Goal: Task Accomplishment & Management: Complete application form

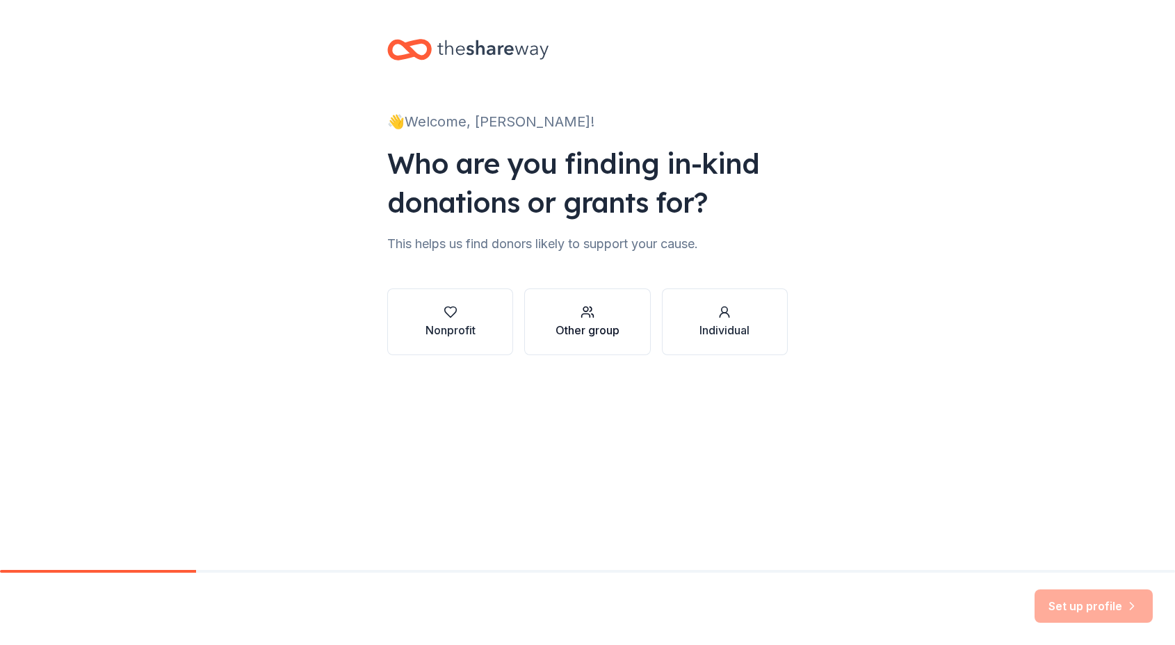
click at [599, 321] on div "Other group" at bounding box center [587, 321] width 64 height 33
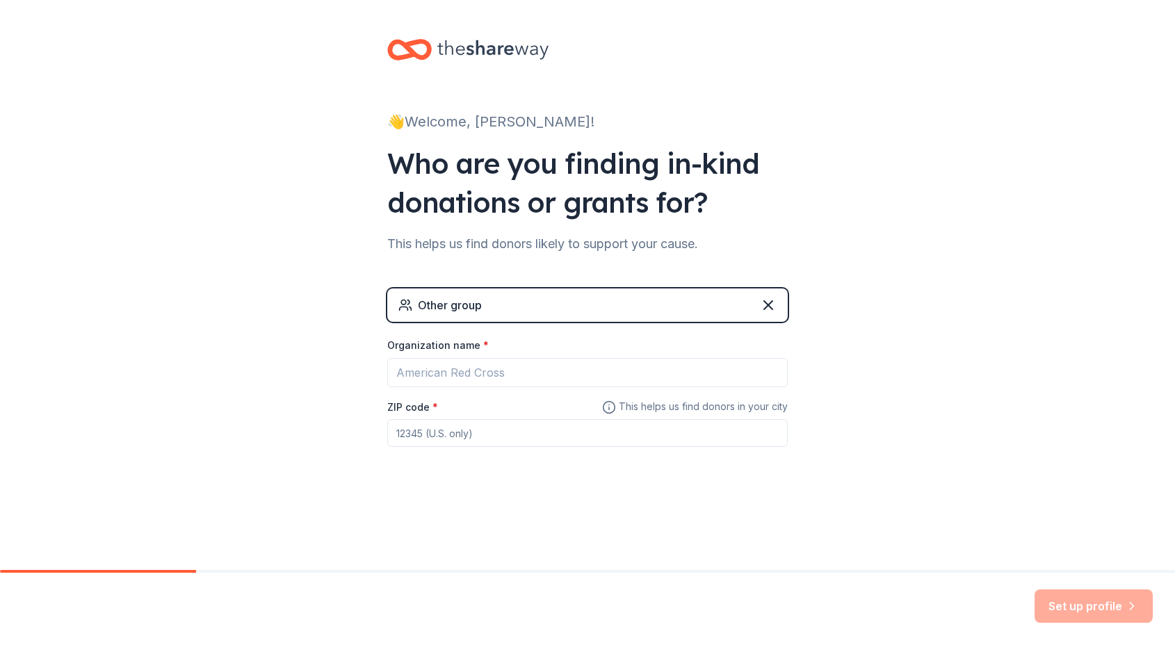
click at [777, 298] on div "Other group" at bounding box center [587, 305] width 400 height 33
click at [771, 300] on icon at bounding box center [768, 305] width 17 height 17
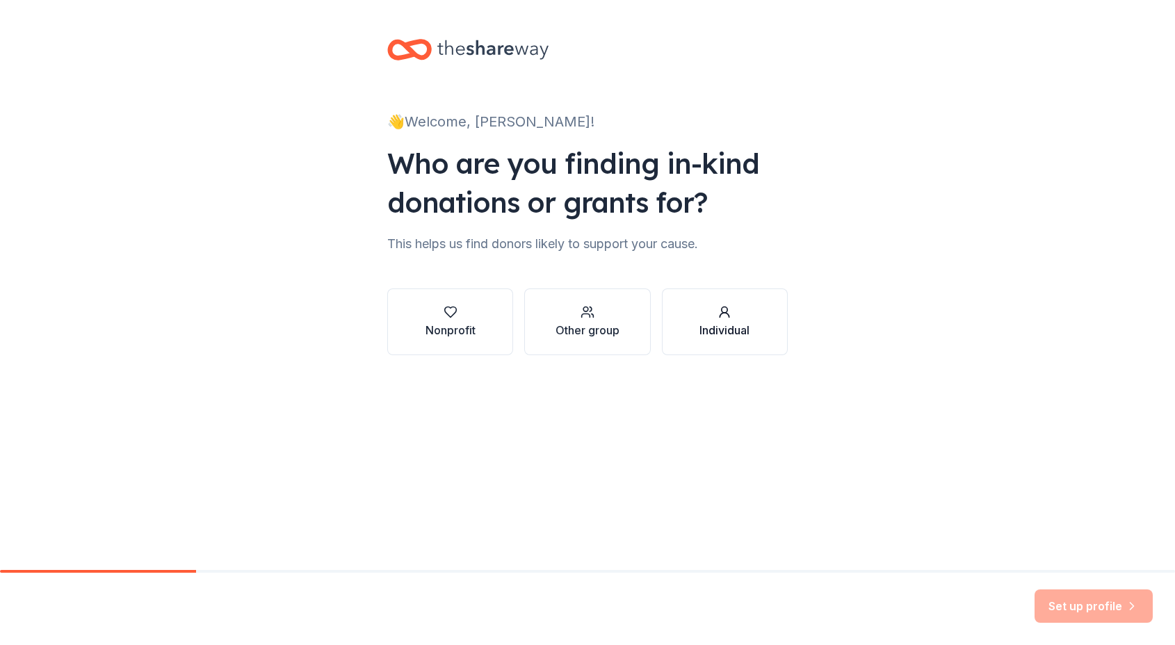
click at [757, 327] on button "Individual" at bounding box center [725, 322] width 126 height 67
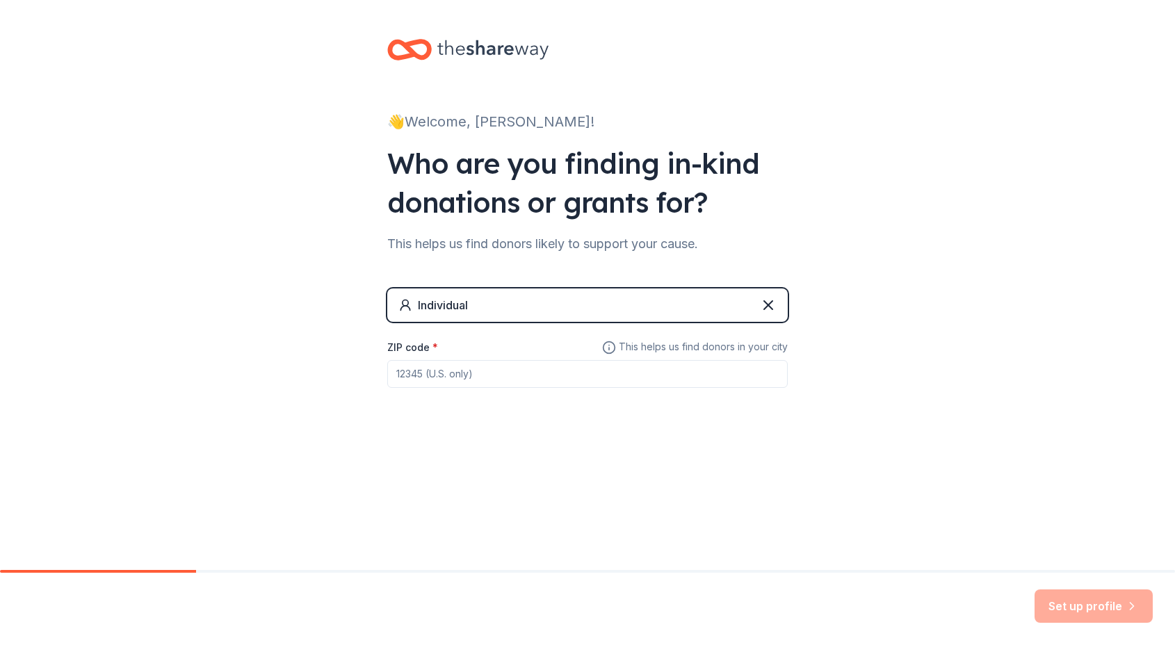
click at [462, 367] on input "ZIP code *" at bounding box center [587, 374] width 400 height 28
type input "94133"
click at [1124, 611] on button "Set up profile" at bounding box center [1094, 606] width 118 height 33
click at [606, 248] on div "This helps us find donors likely to support your cause." at bounding box center [587, 244] width 400 height 22
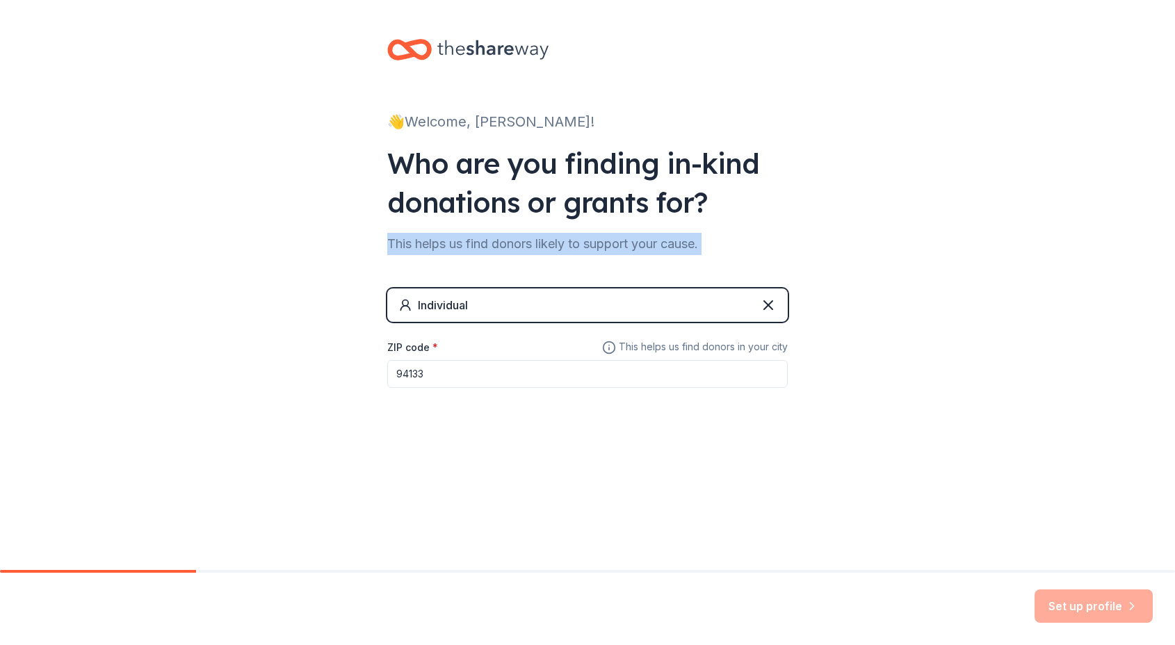
click at [606, 248] on div "This helps us find donors likely to support your cause." at bounding box center [587, 244] width 400 height 22
click at [663, 248] on div "This helps us find donors likely to support your cause." at bounding box center [587, 244] width 400 height 22
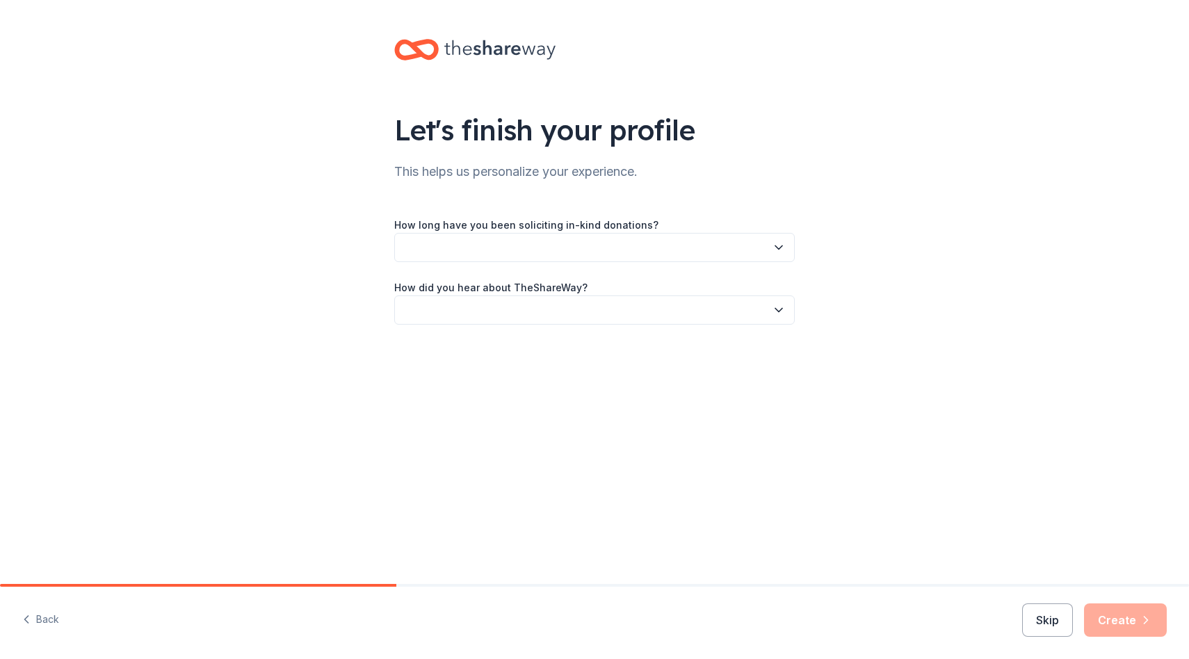
click at [634, 251] on button "button" at bounding box center [594, 247] width 400 height 29
click at [617, 277] on div "This is my first time!" at bounding box center [595, 285] width 394 height 28
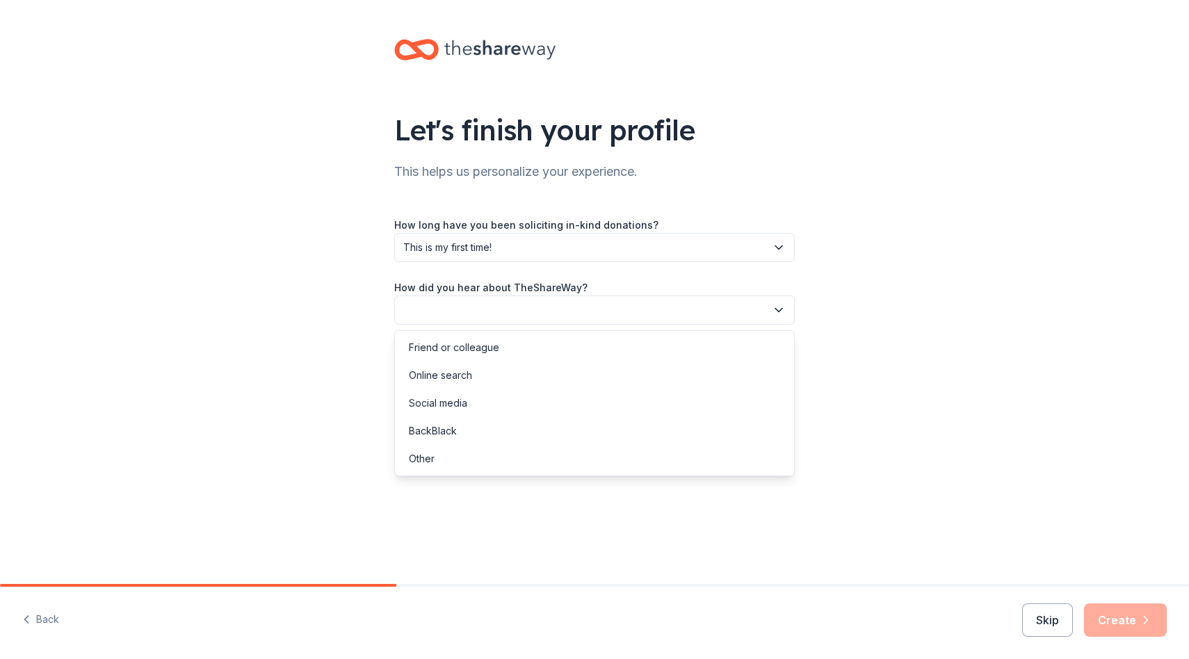
click at [635, 314] on button "button" at bounding box center [594, 309] width 400 height 29
click at [608, 349] on div "Friend or colleague" at bounding box center [595, 348] width 394 height 28
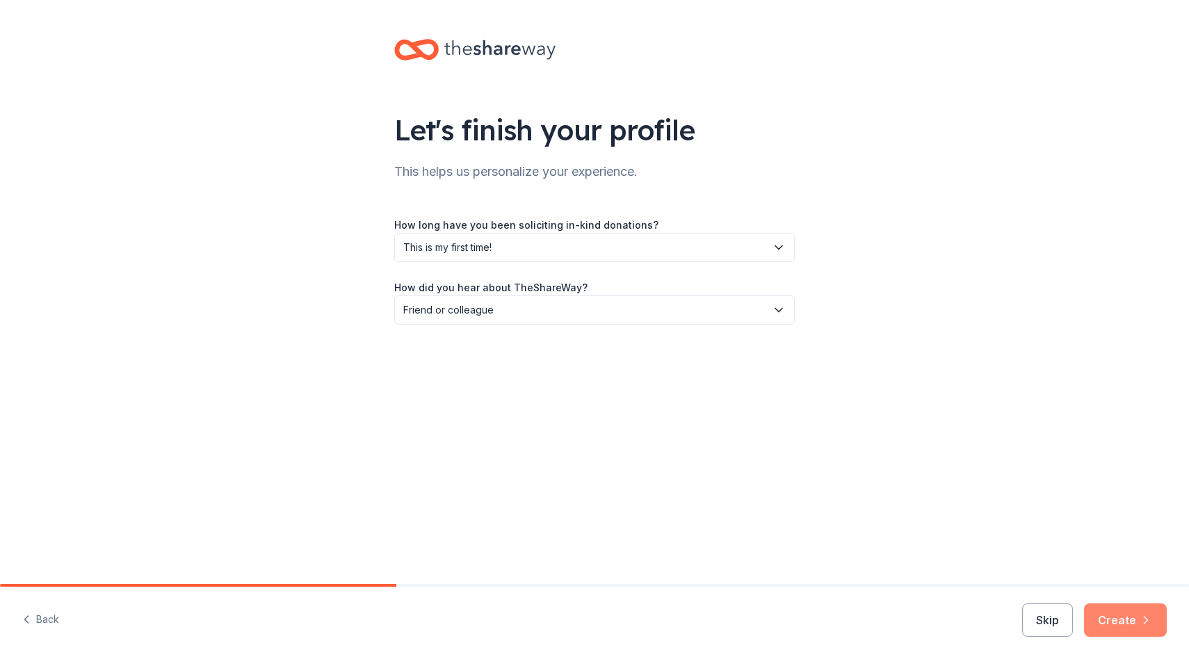
click at [1113, 612] on button "Create" at bounding box center [1125, 619] width 83 height 33
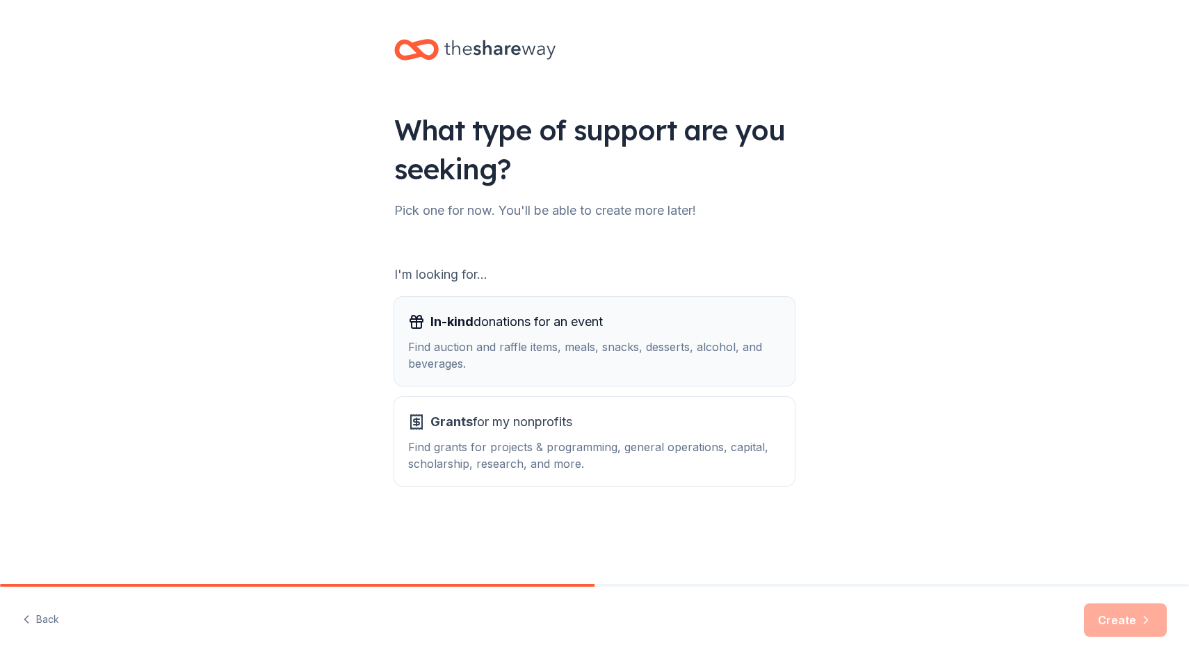
click at [592, 337] on div "In-kind donations for an event Find auction and raffle items, meals, snacks, de…" at bounding box center [594, 341] width 373 height 61
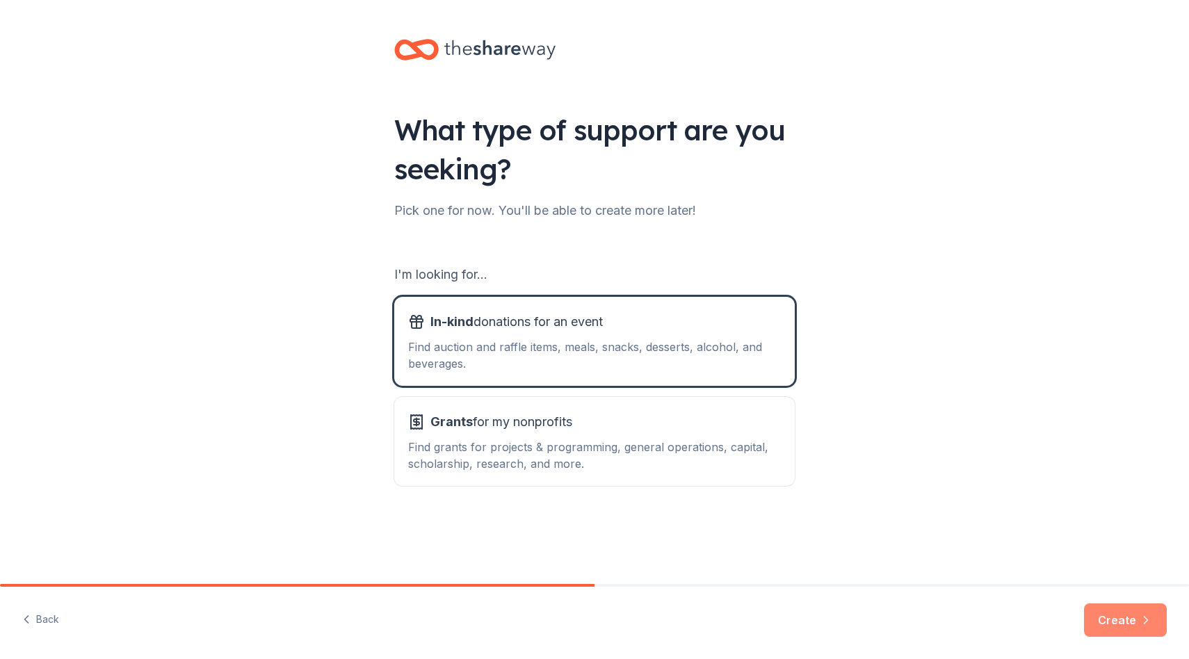
click at [1126, 611] on button "Create" at bounding box center [1125, 619] width 83 height 33
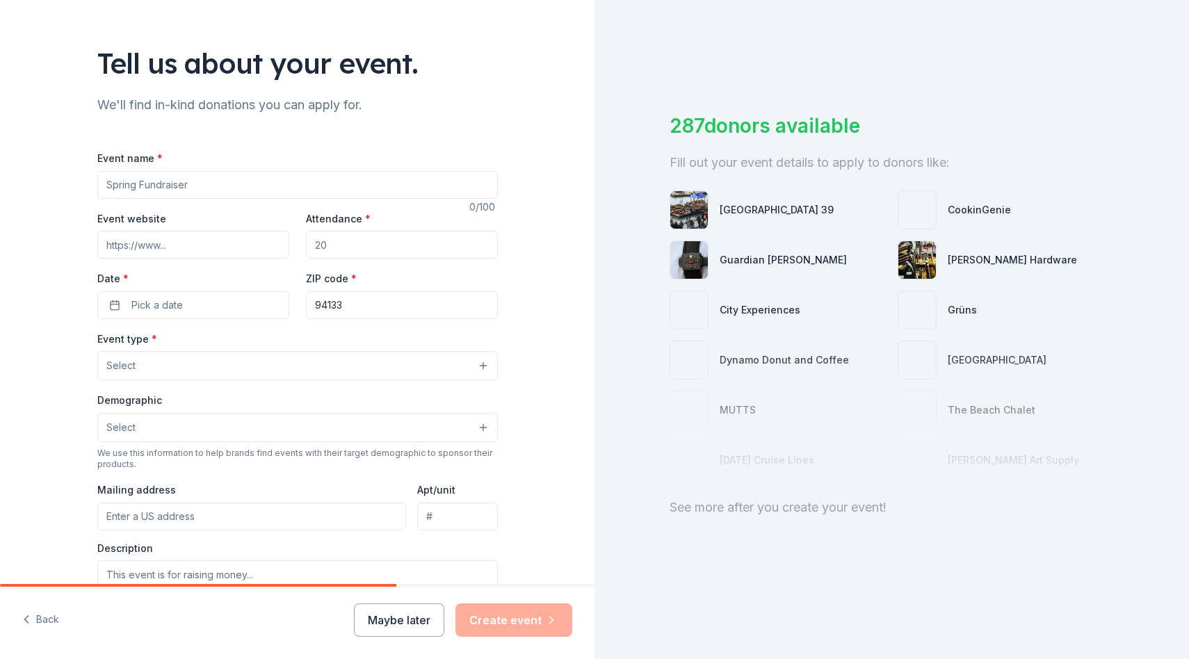
scroll to position [99, 0]
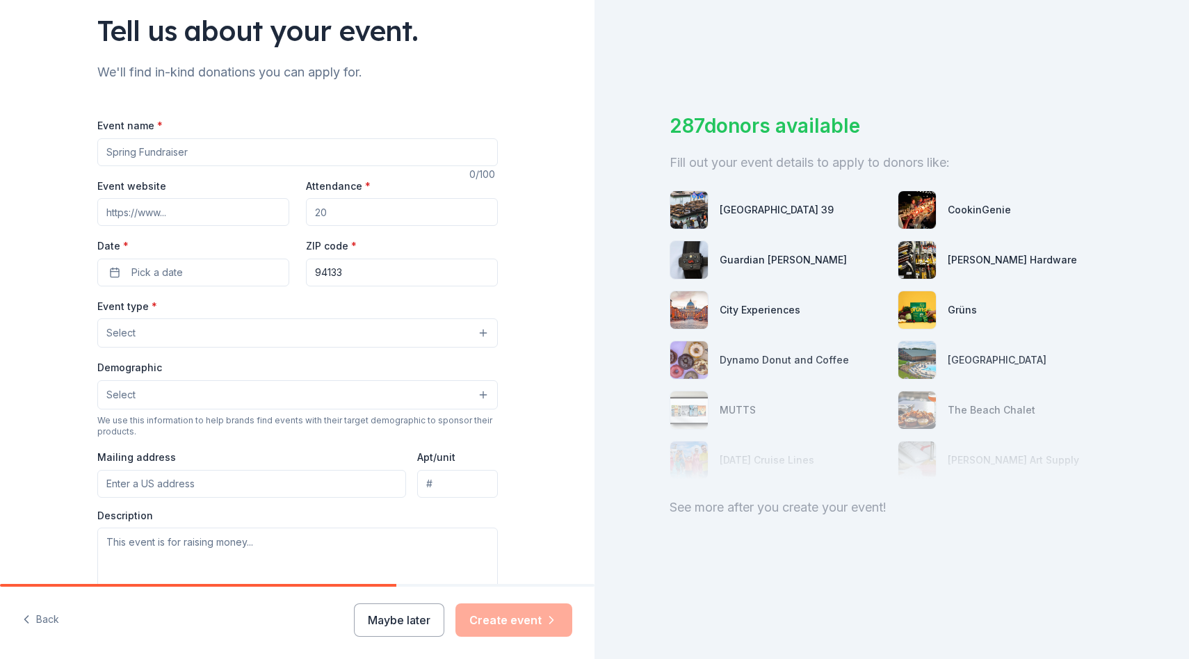
click at [365, 218] on input "Attendance *" at bounding box center [402, 212] width 192 height 28
type input "16"
click at [350, 159] on input "Event name *" at bounding box center [297, 152] width 400 height 28
type input "G"
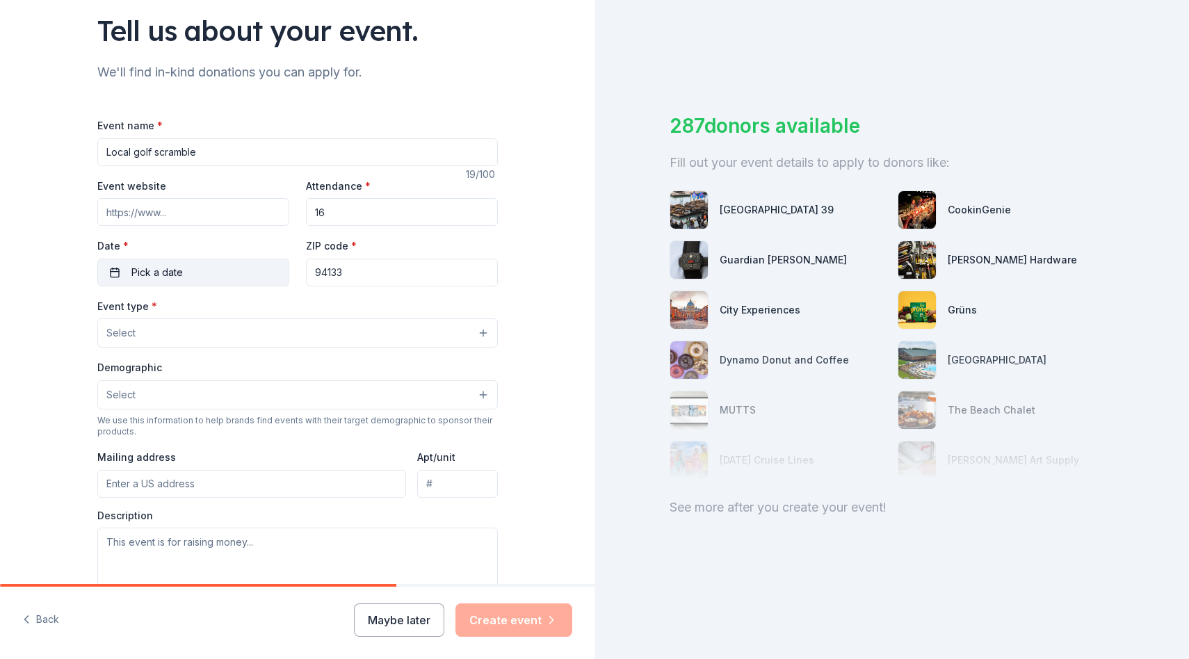
type input "Local golf scramble"
click at [247, 275] on button "Pick a date" at bounding box center [193, 273] width 192 height 28
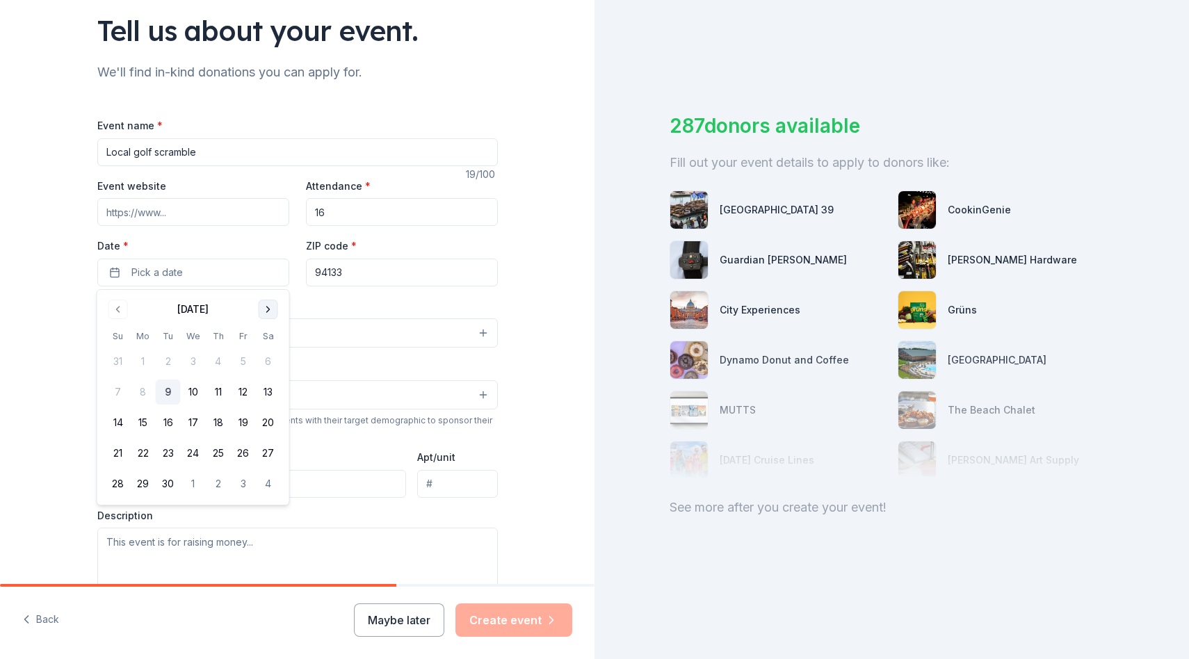
click at [270, 307] on button "Go to next month" at bounding box center [268, 309] width 19 height 19
click at [268, 425] on button "18" at bounding box center [268, 422] width 25 height 25
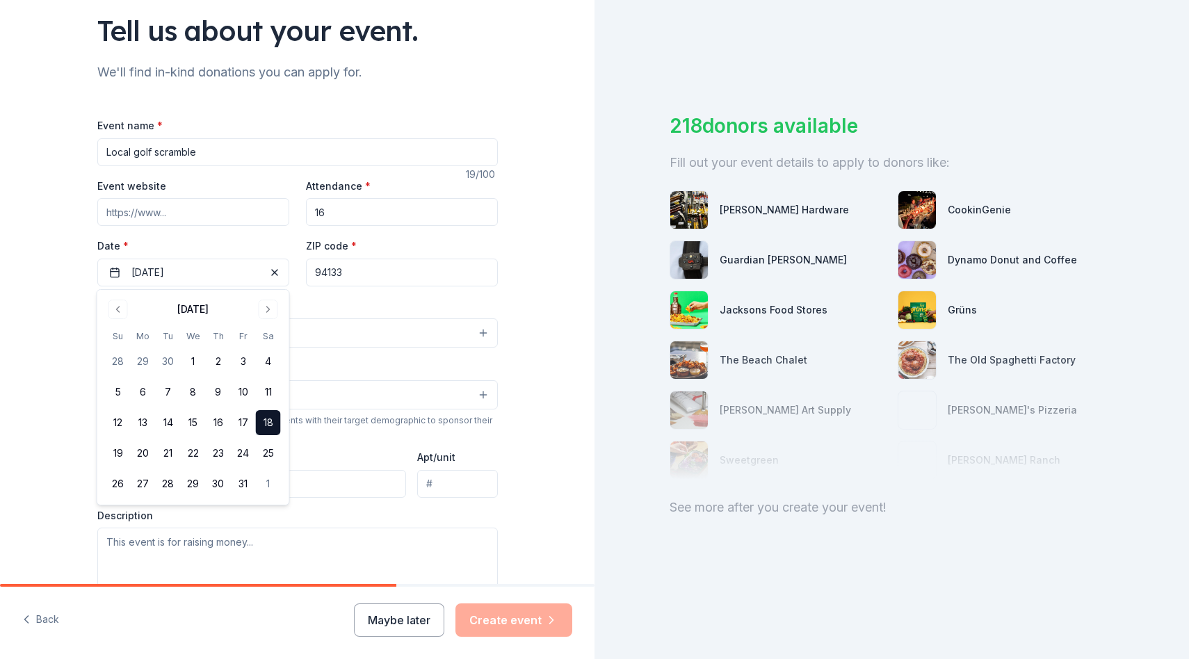
click at [37, 302] on div "Tell us about your event. We'll find in-kind donations you can apply for. Event…" at bounding box center [297, 363] width 594 height 925
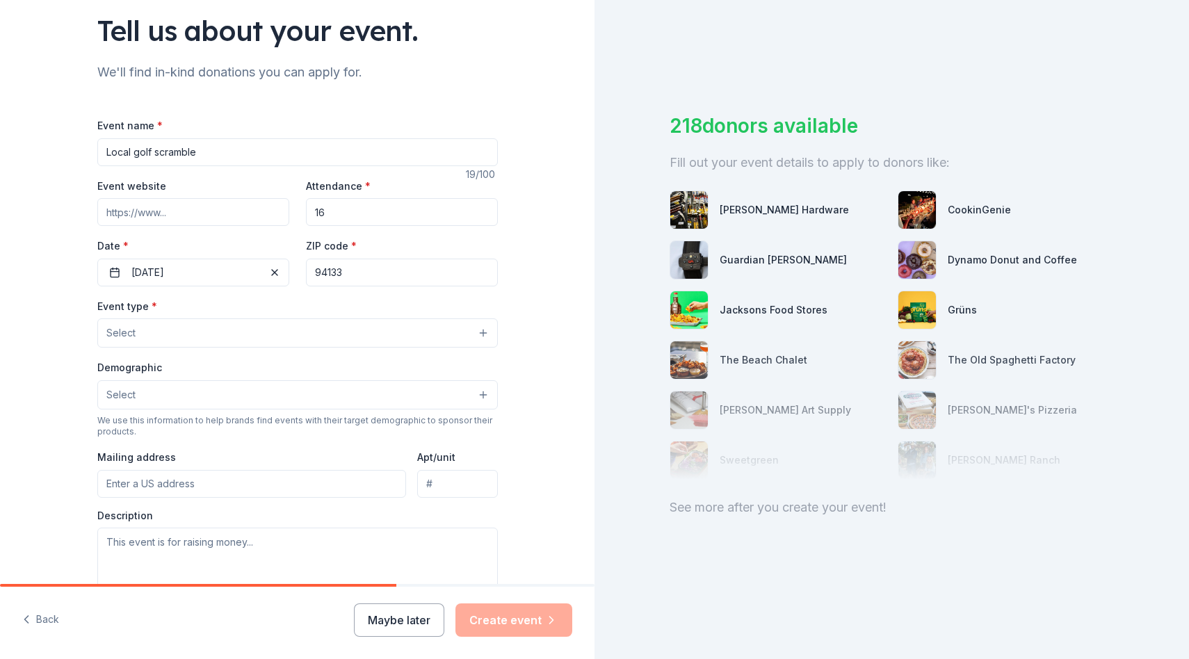
click at [204, 344] on button "Select" at bounding box center [297, 332] width 400 height 29
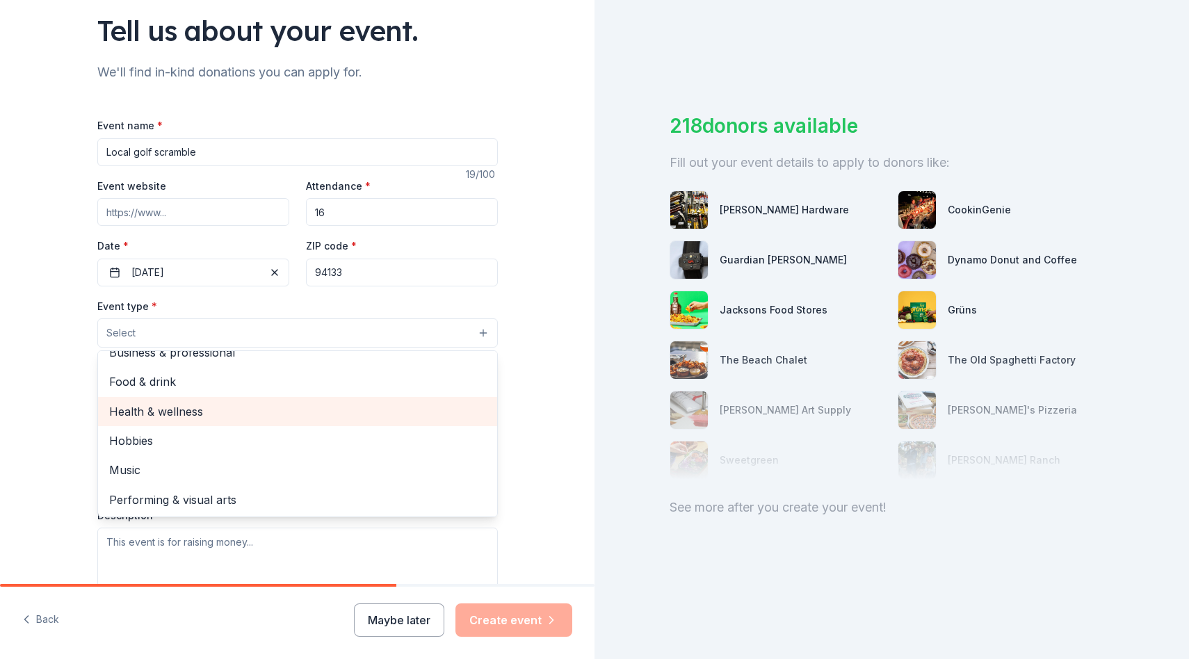
scroll to position [44, 0]
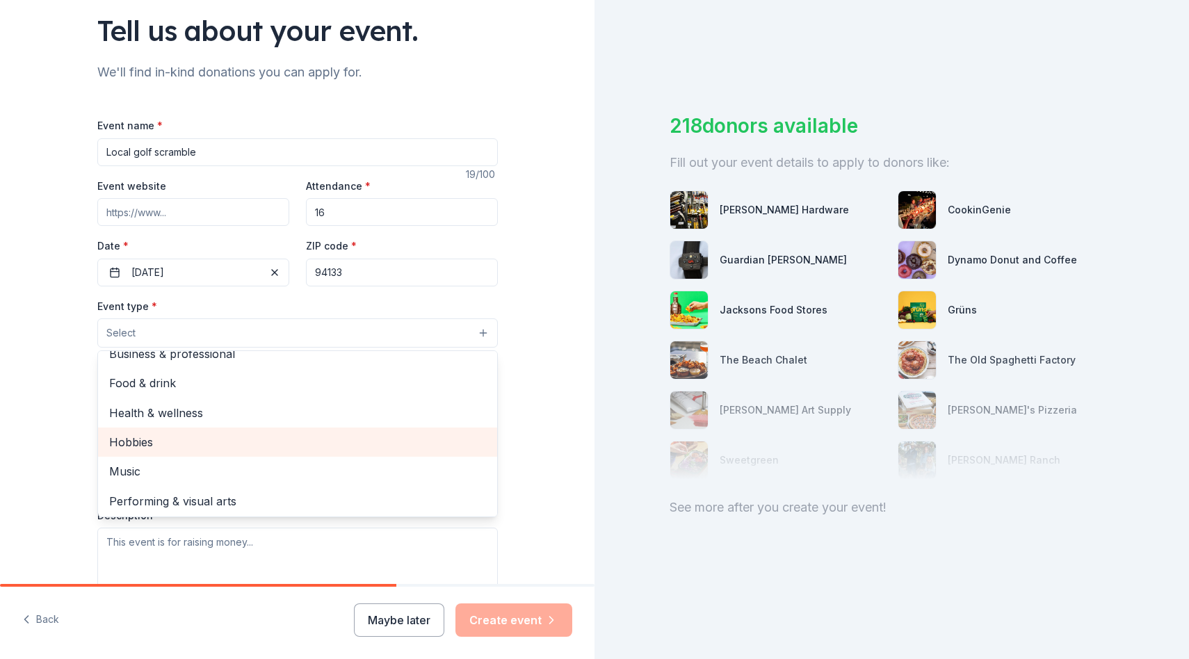
drag, startPoint x: 233, startPoint y: 410, endPoint x: 232, endPoint y: 451, distance: 40.3
click at [232, 451] on div "Fundraiser Business & professional Food & drink Health & wellness Hobbies Music…" at bounding box center [297, 433] width 400 height 167
click at [232, 451] on div "Hobbies" at bounding box center [297, 442] width 399 height 29
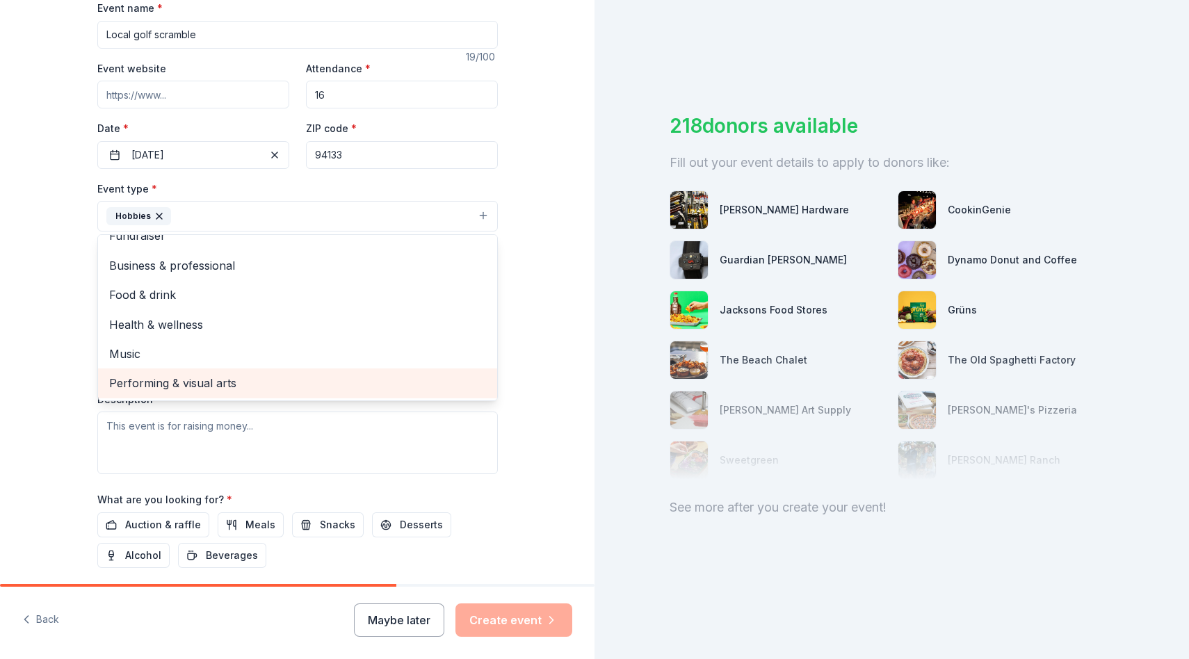
scroll to position [234, 0]
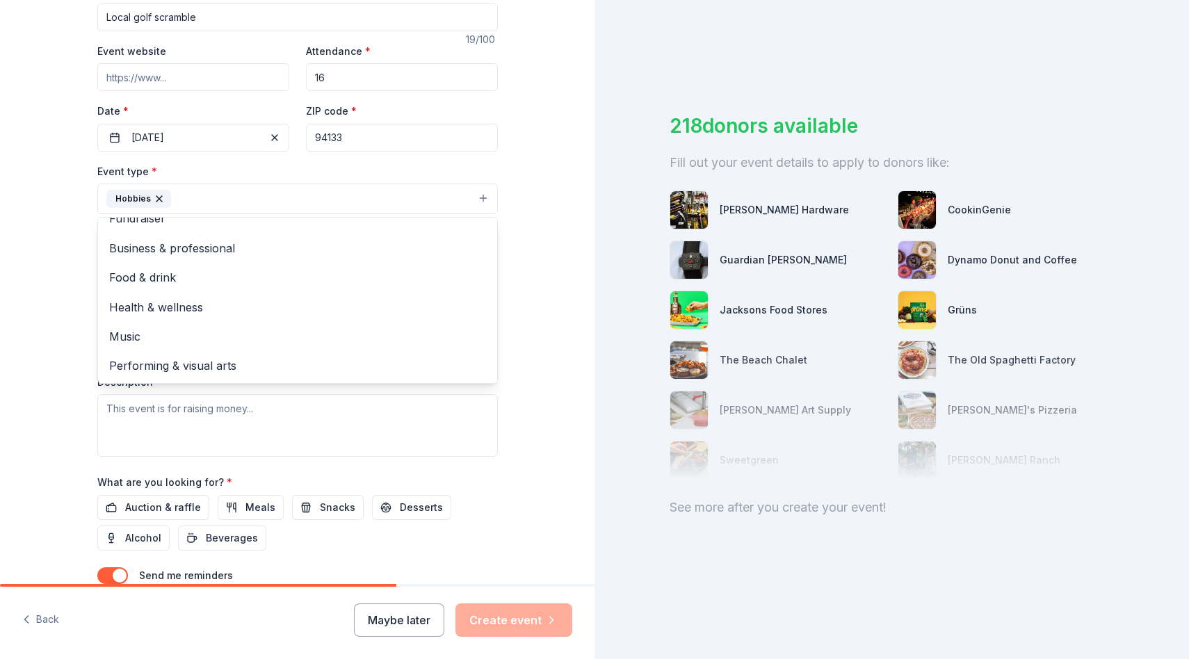
click at [90, 366] on div "Tell us about your event. We'll find in-kind donations you can apply for. Event…" at bounding box center [297, 229] width 445 height 927
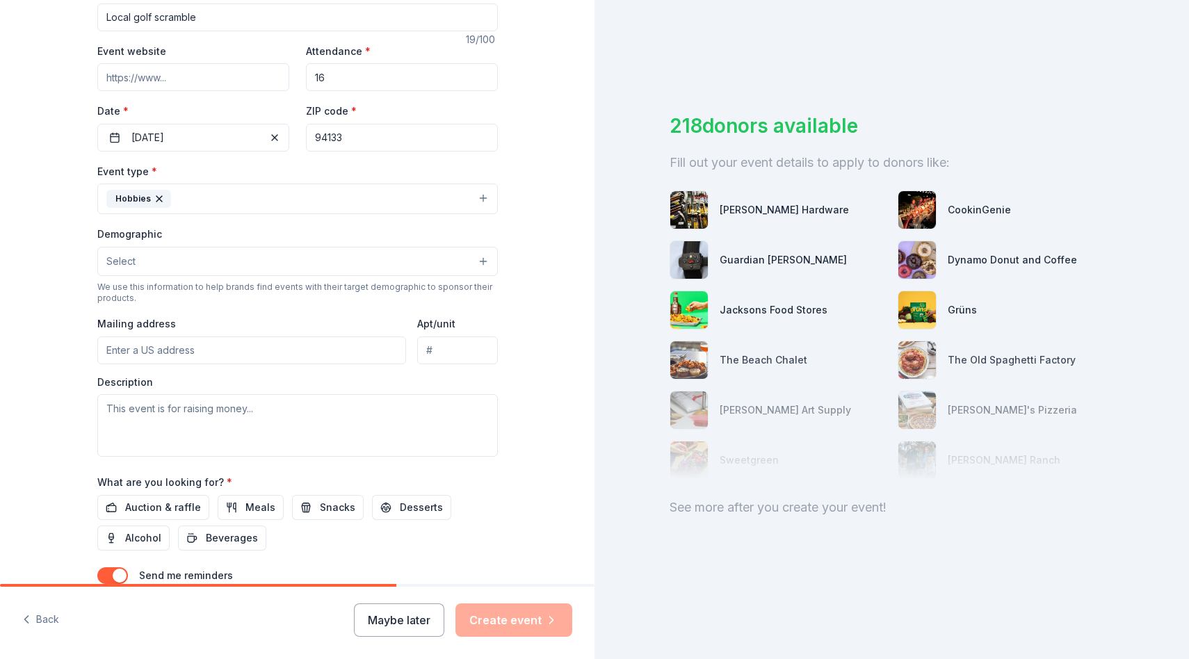
click at [286, 269] on button "Select" at bounding box center [297, 261] width 400 height 29
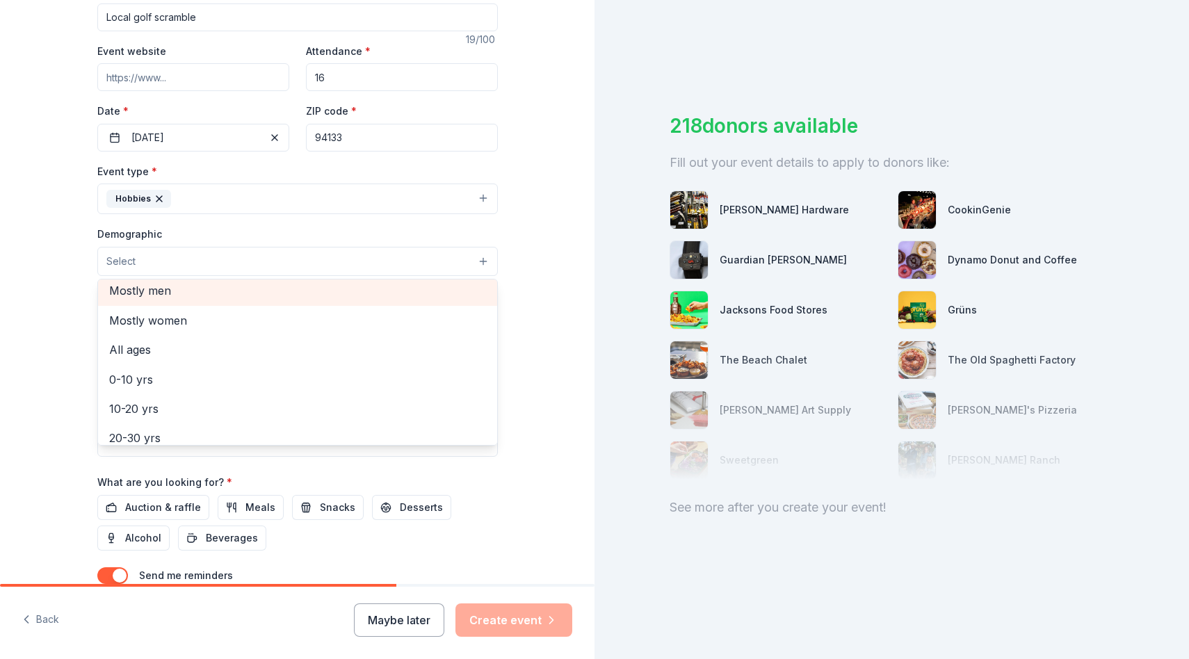
click at [204, 295] on span "Mostly men" at bounding box center [297, 291] width 377 height 18
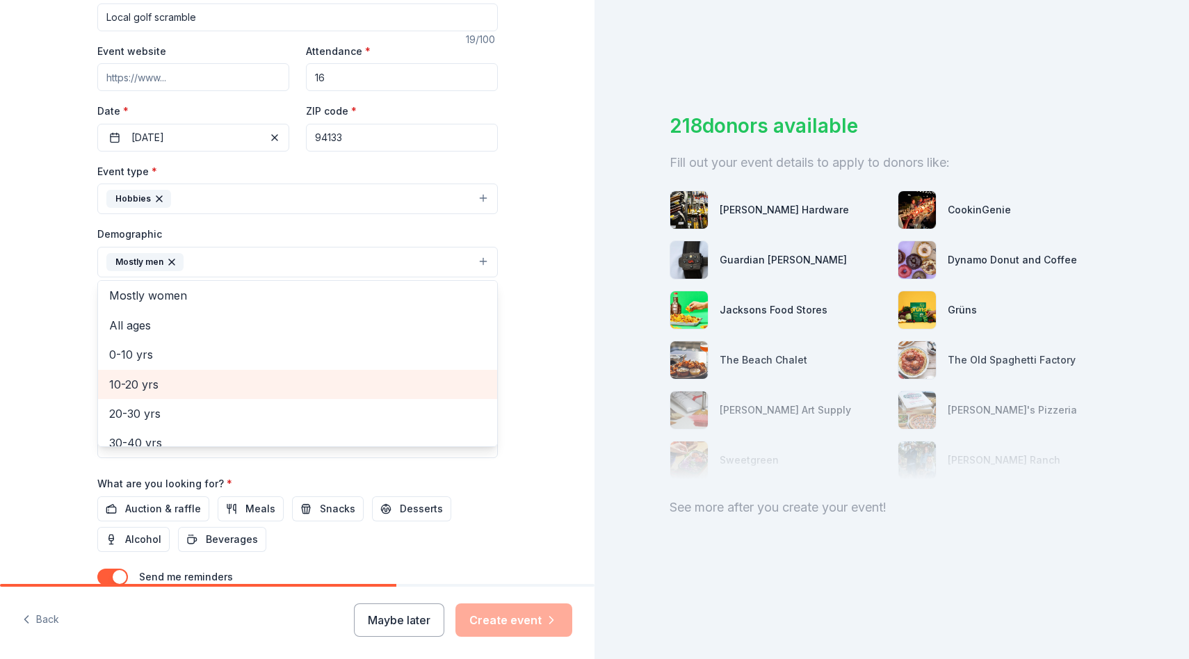
scroll to position [86, 0]
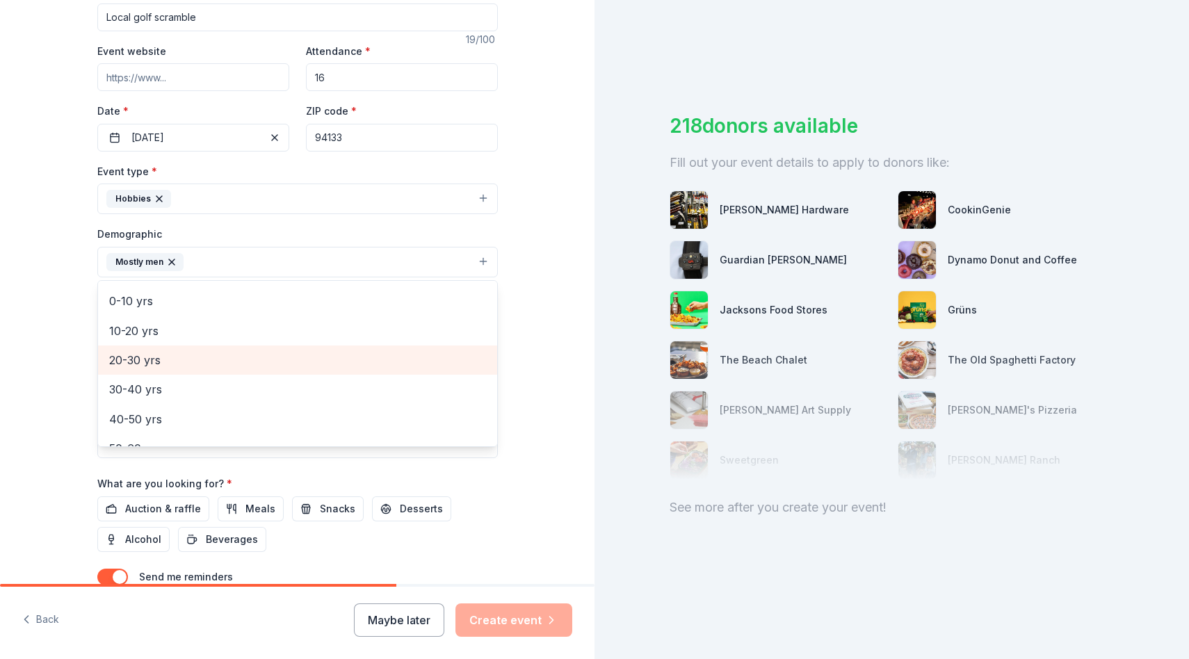
click at [192, 371] on div "20-30 yrs" at bounding box center [297, 360] width 399 height 29
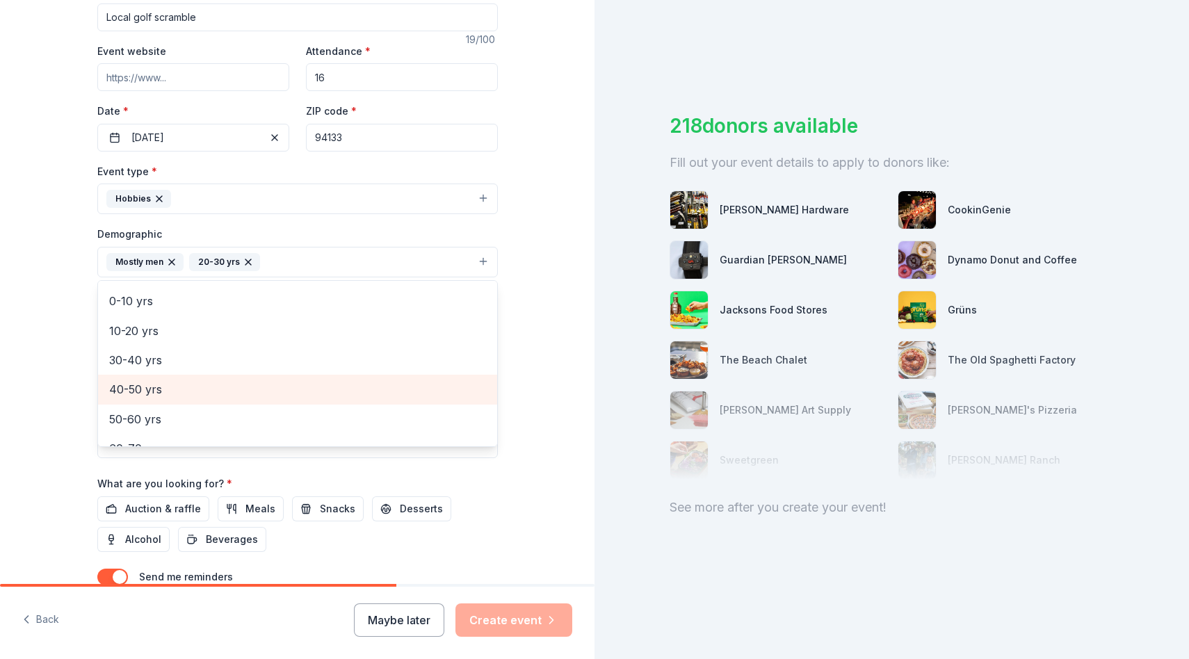
click at [191, 384] on span "40-50 yrs" at bounding box center [297, 389] width 377 height 18
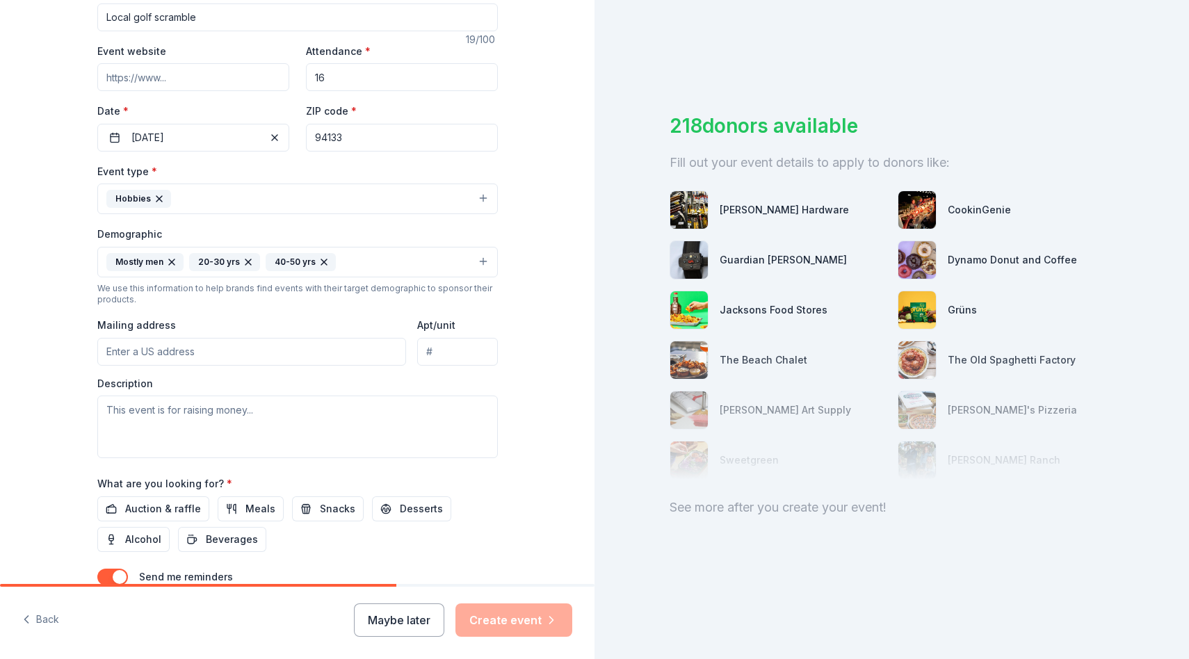
click at [323, 262] on icon "button" at bounding box center [323, 262] width 11 height 11
click at [293, 266] on button "Mostly men 20-30 yrs" at bounding box center [297, 262] width 400 height 31
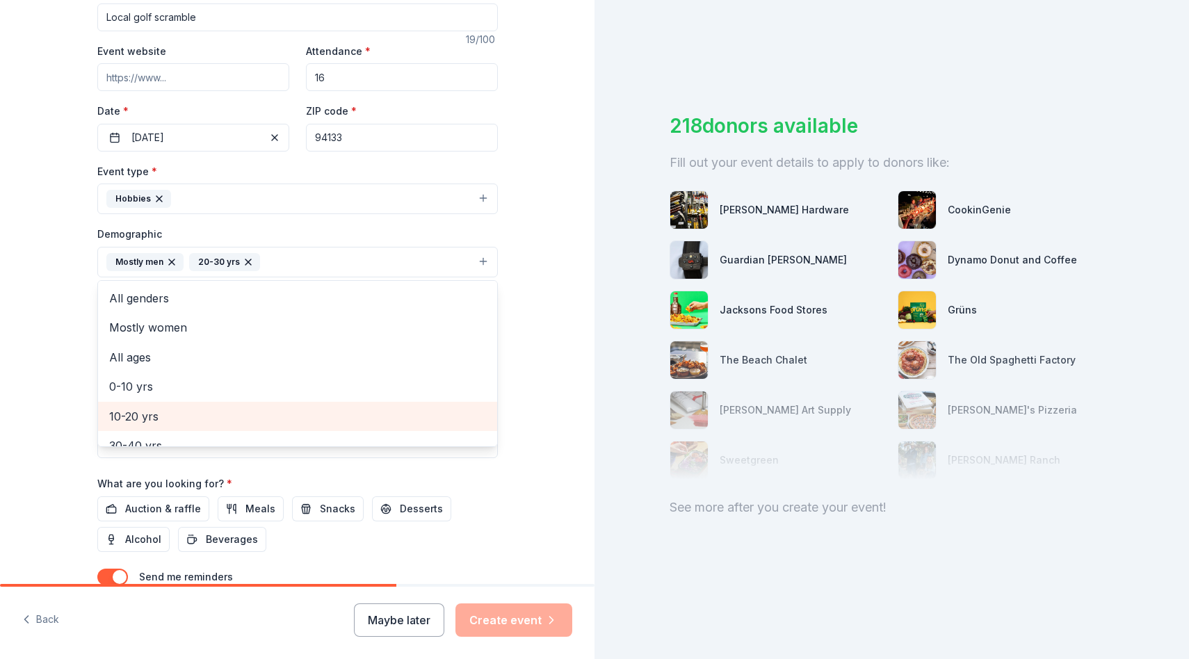
scroll to position [35, 0]
click at [143, 415] on span "30-40 yrs" at bounding box center [297, 411] width 377 height 18
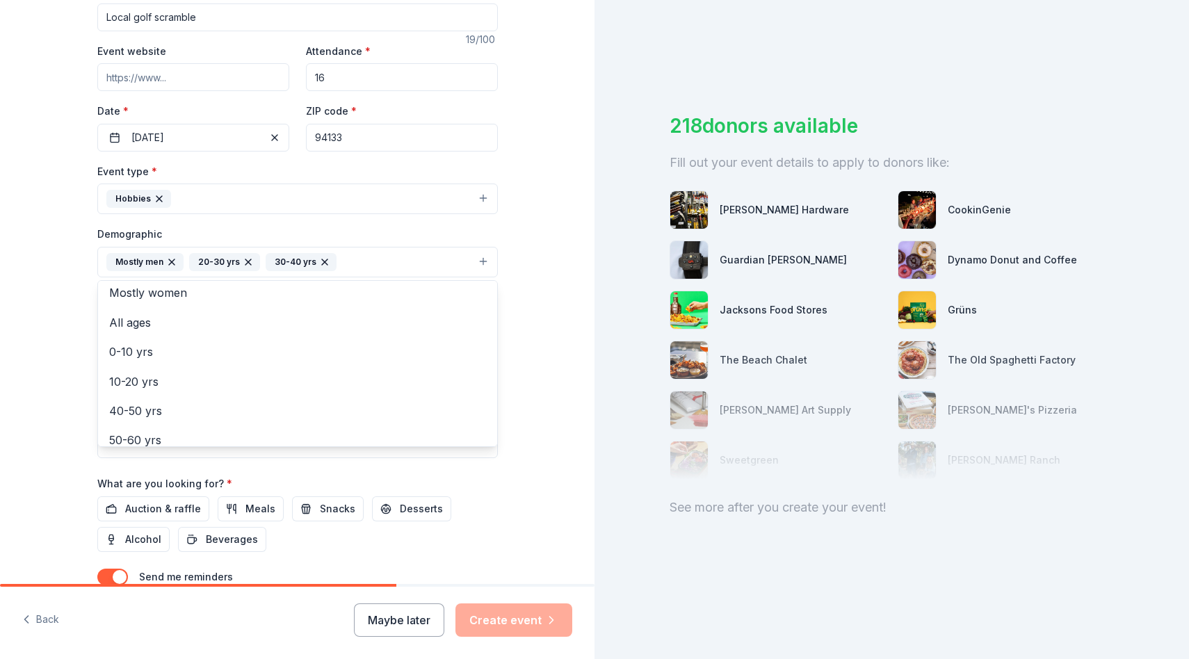
click at [40, 393] on div "Tell us about your event. We'll find in-kind donations you can apply for. Event…" at bounding box center [297, 230] width 594 height 928
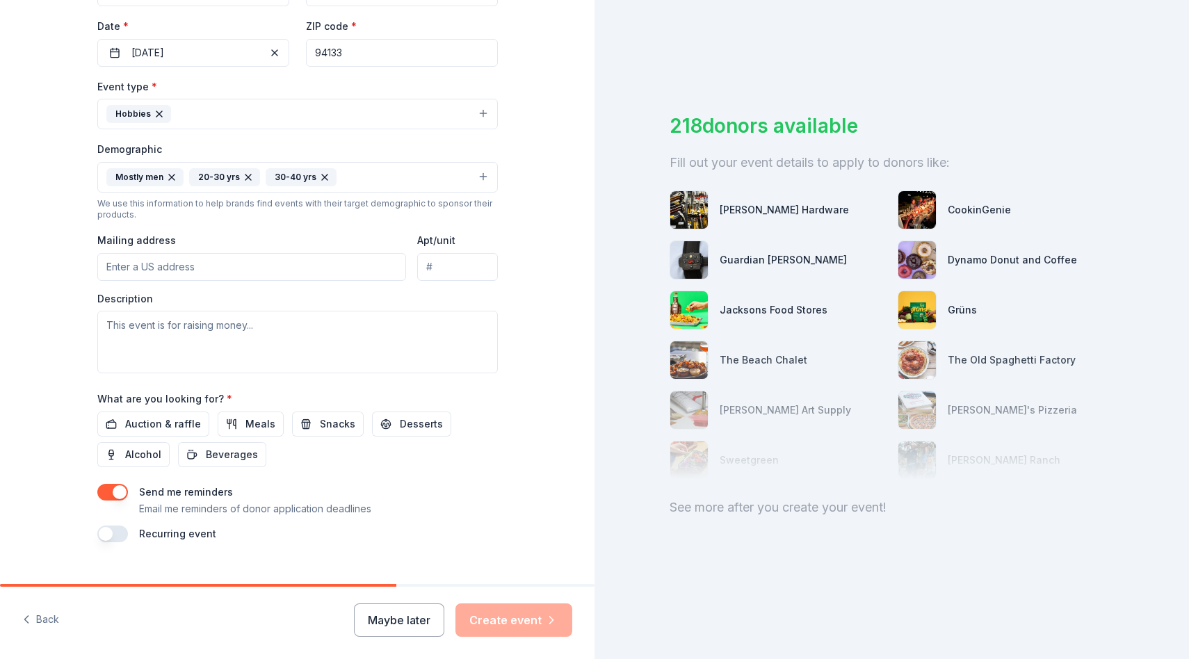
scroll to position [333, 0]
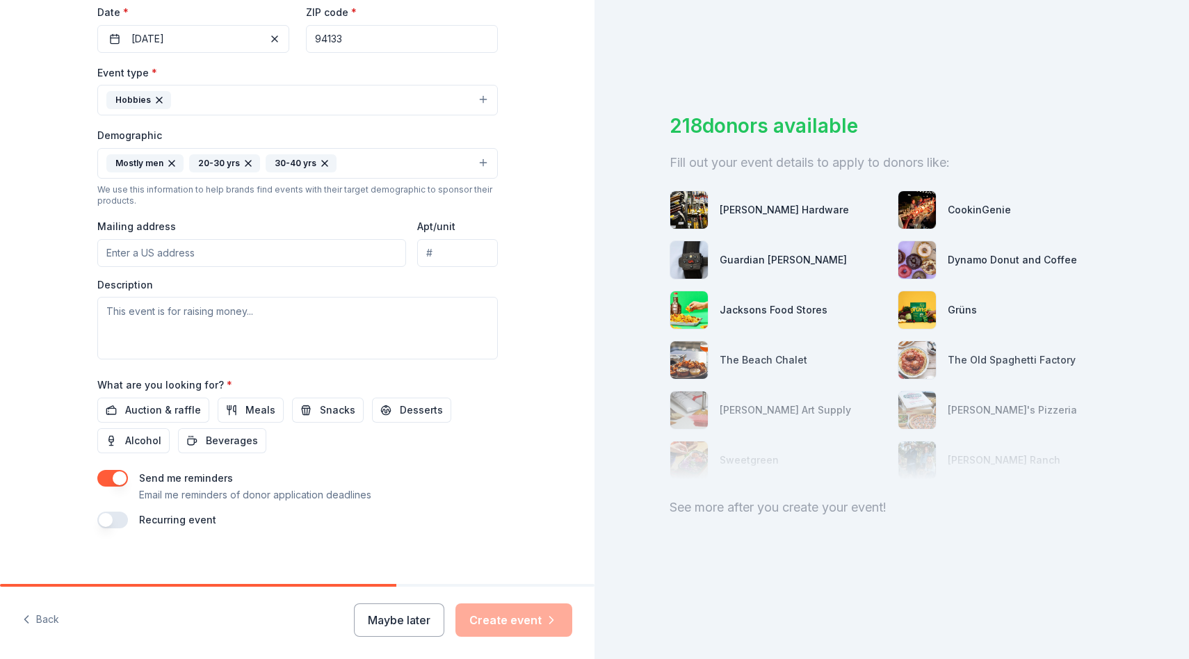
click at [239, 257] on input "Mailing address" at bounding box center [251, 253] width 309 height 28
click at [303, 254] on input "1346 Kearny street #B" at bounding box center [251, 253] width 309 height 28
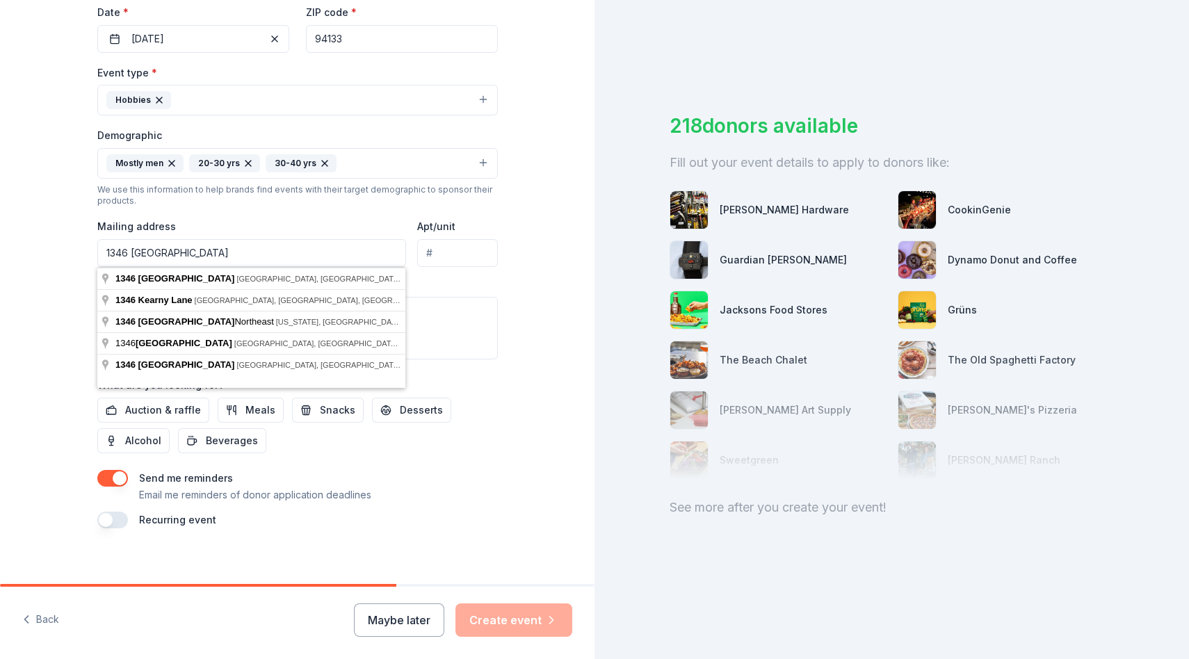
type input "1346 Kearny street"
click at [443, 255] on input "Apt/unit" at bounding box center [457, 253] width 80 height 28
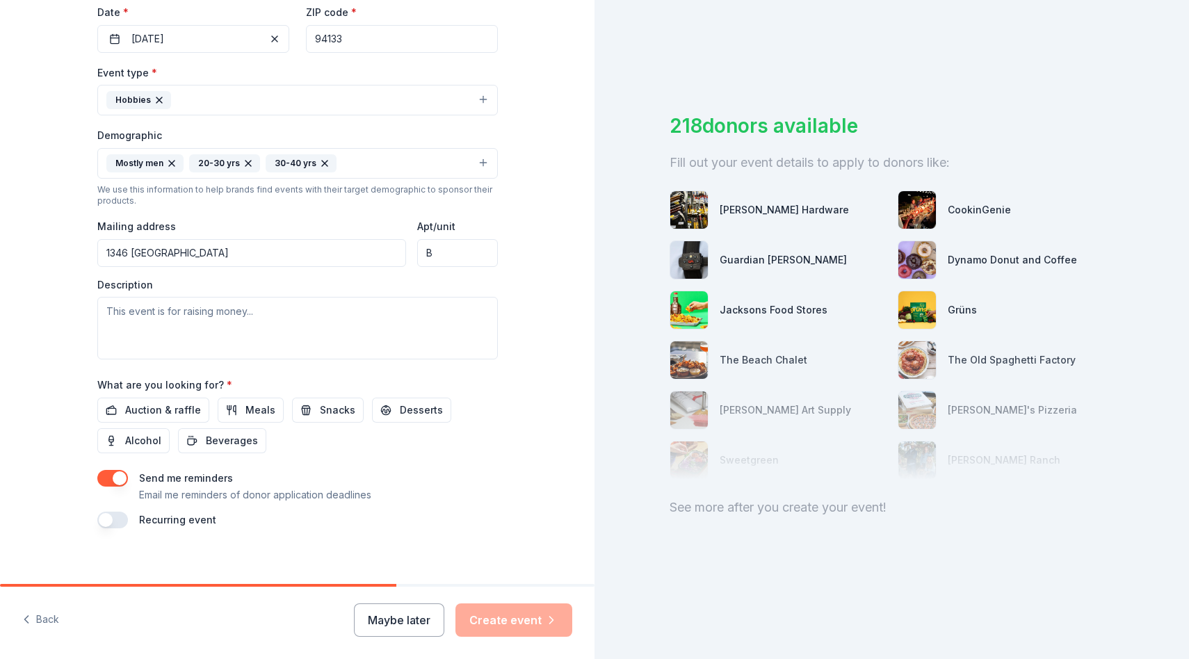
type input "B"
click at [313, 324] on textarea at bounding box center [297, 328] width 400 height 63
click at [172, 418] on span "Auction & raffle" at bounding box center [163, 410] width 76 height 17
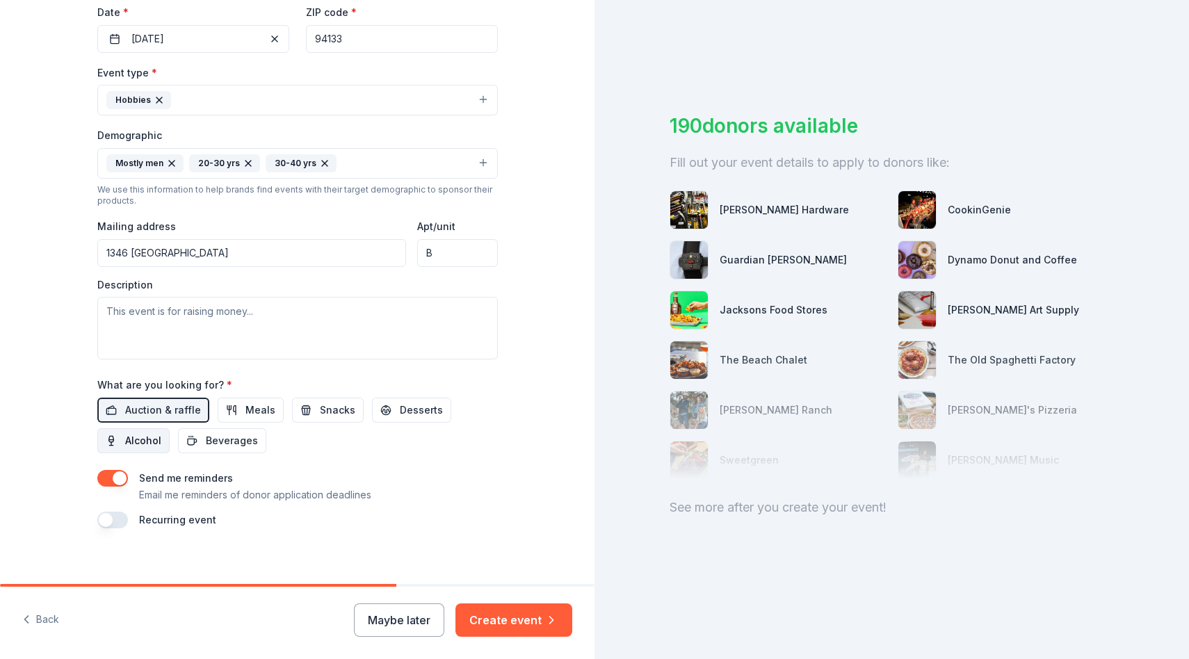
click at [162, 446] on button "Alcohol" at bounding box center [133, 440] width 72 height 25
click at [250, 441] on span "Beverages" at bounding box center [232, 440] width 52 height 17
click at [348, 346] on textarea at bounding box center [297, 328] width 400 height 63
drag, startPoint x: 342, startPoint y: 324, endPoint x: 0, endPoint y: 315, distance: 342.2
click at [0, 315] on div "Tell us about your event. We'll find in-kind donations you can apply for. Event…" at bounding box center [297, 131] width 594 height 928
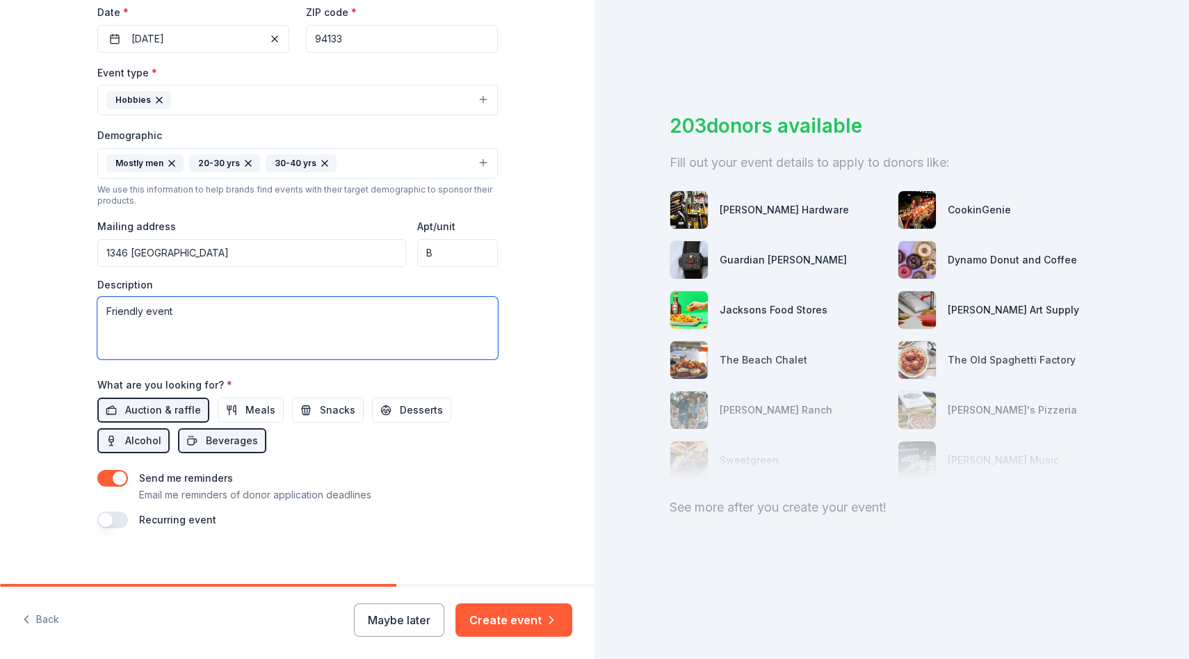
paste textarea "We’re organizing a 16-player friendly golf scramble at Lincoln Park Golf Course…"
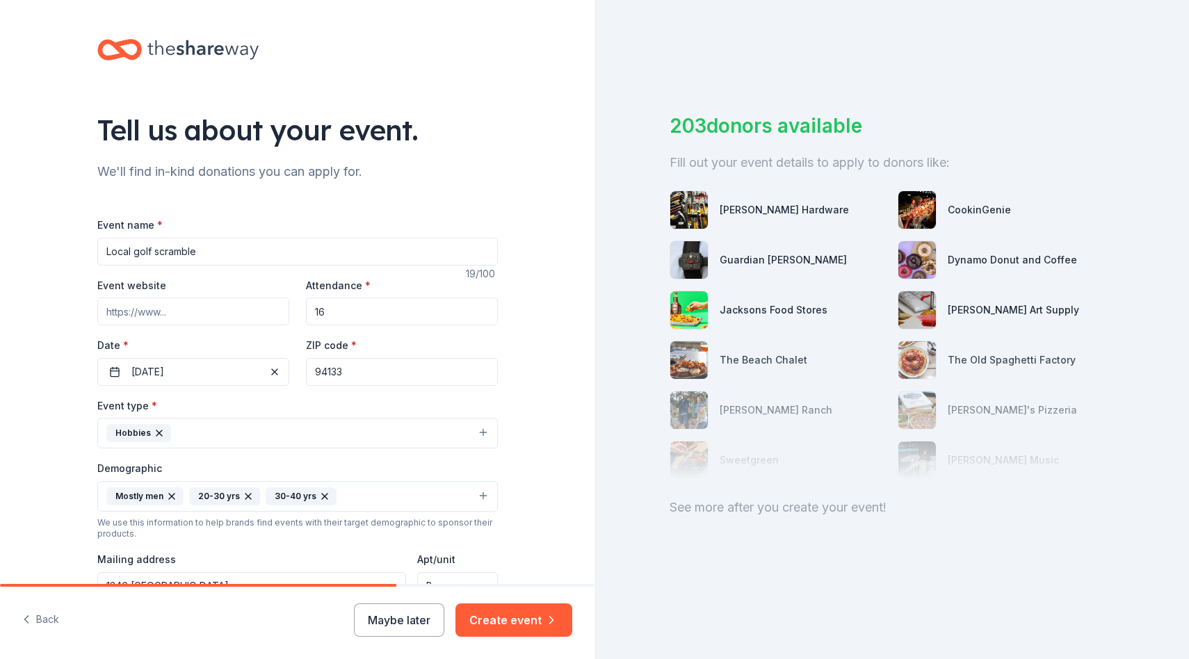
scroll to position [279, 0]
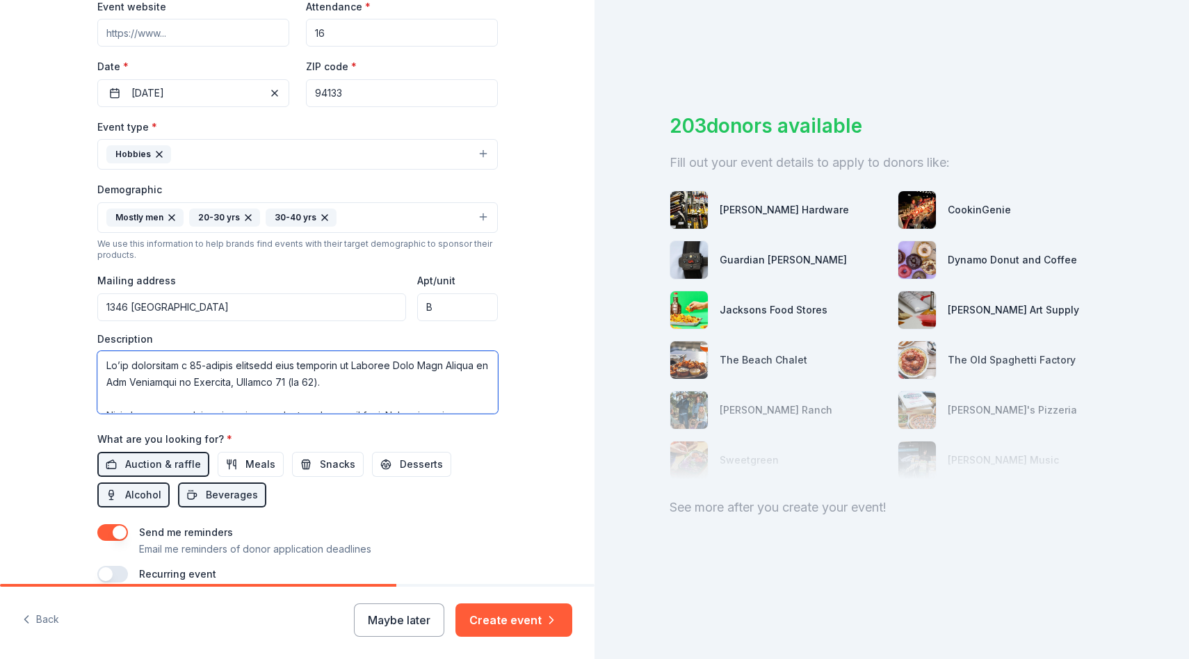
click at [208, 368] on textarea at bounding box center [297, 382] width 400 height 63
click at [221, 381] on textarea at bounding box center [297, 382] width 400 height 63
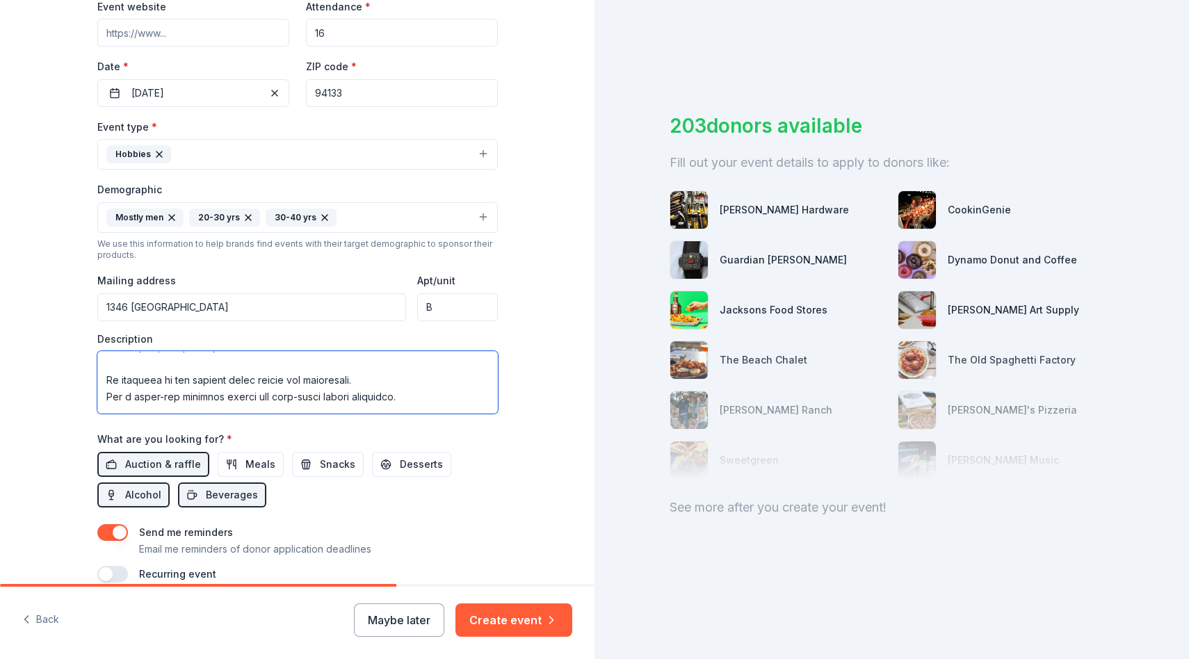
click at [106, 382] on textarea at bounding box center [297, 382] width 400 height 63
click at [102, 396] on textarea at bounding box center [297, 382] width 400 height 63
click at [102, 398] on textarea at bounding box center [297, 382] width 400 height 63
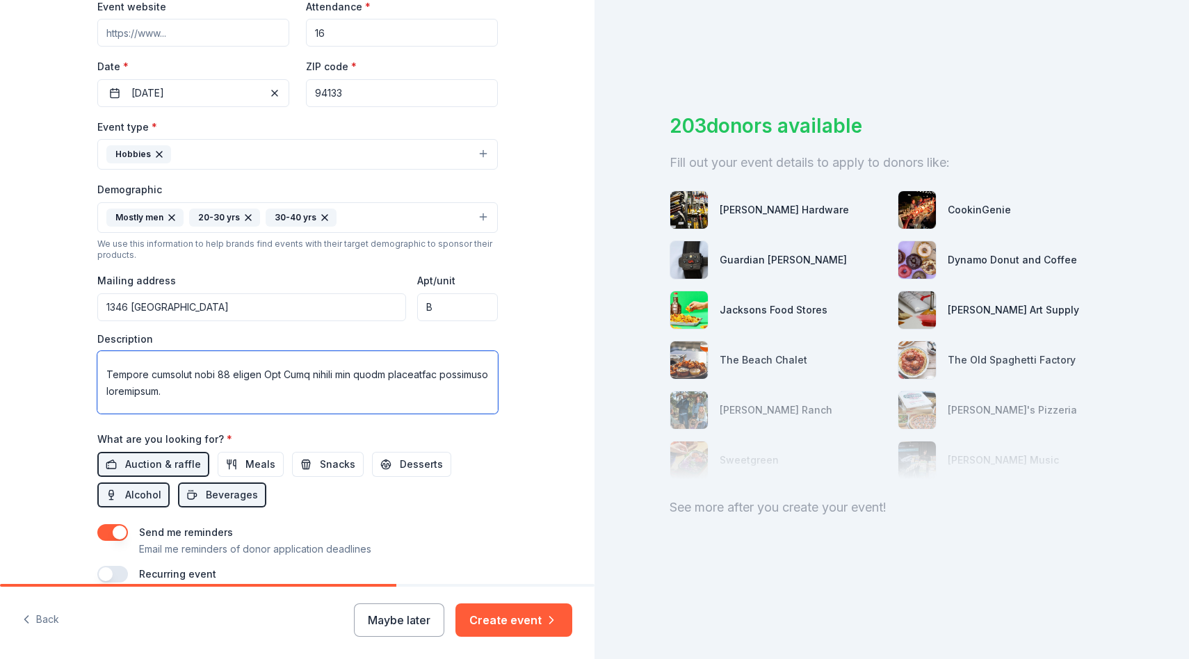
scroll to position [298, 0]
click at [102, 371] on textarea at bounding box center [297, 382] width 400 height 63
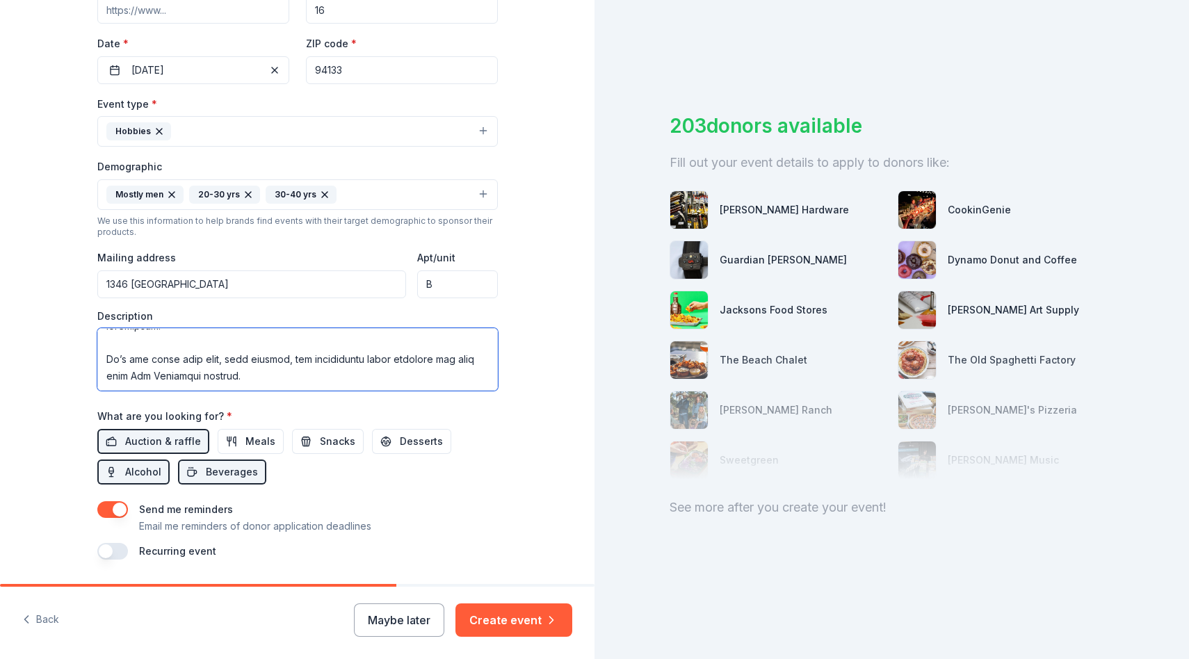
scroll to position [344, 0]
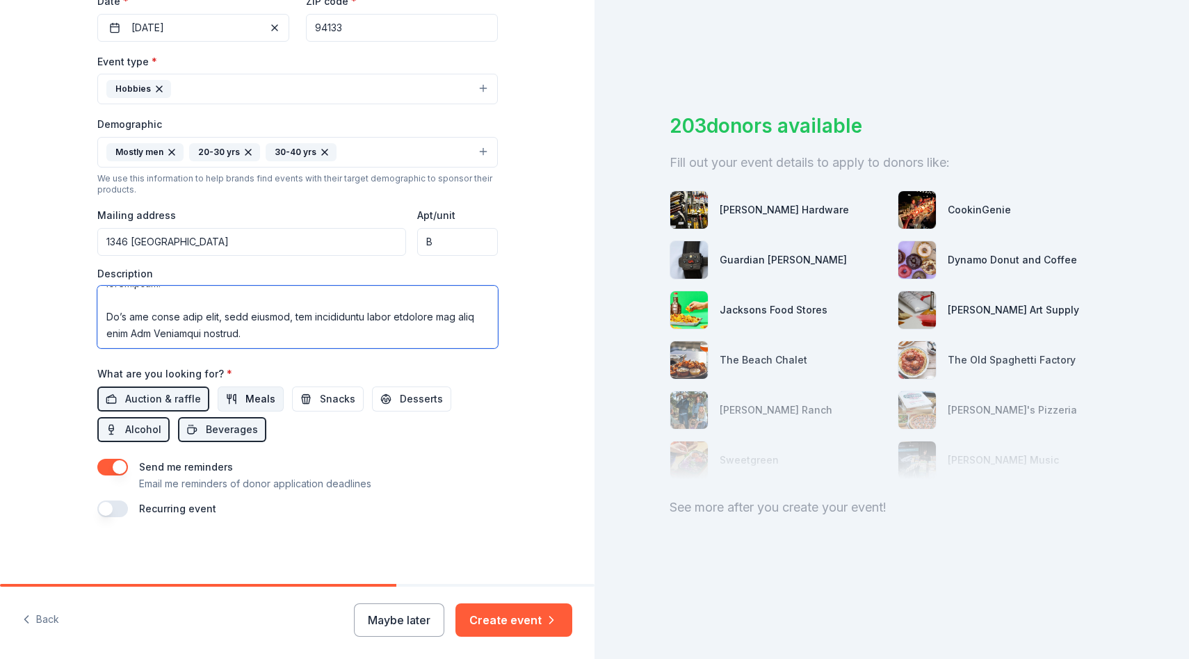
type textarea "We’re organizing a 16 player friendly golf scramble at Lincoln Park Golf Course…"
click at [253, 401] on span "Meals" at bounding box center [260, 399] width 30 height 17
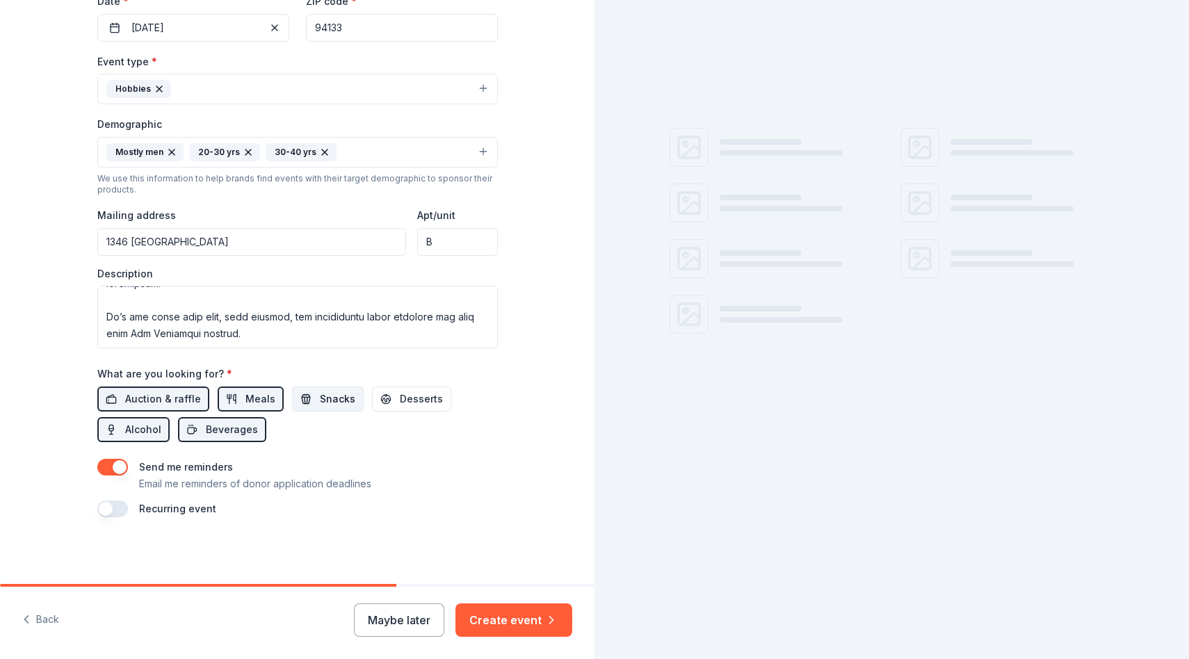
click at [305, 401] on button "Snacks" at bounding box center [328, 399] width 72 height 25
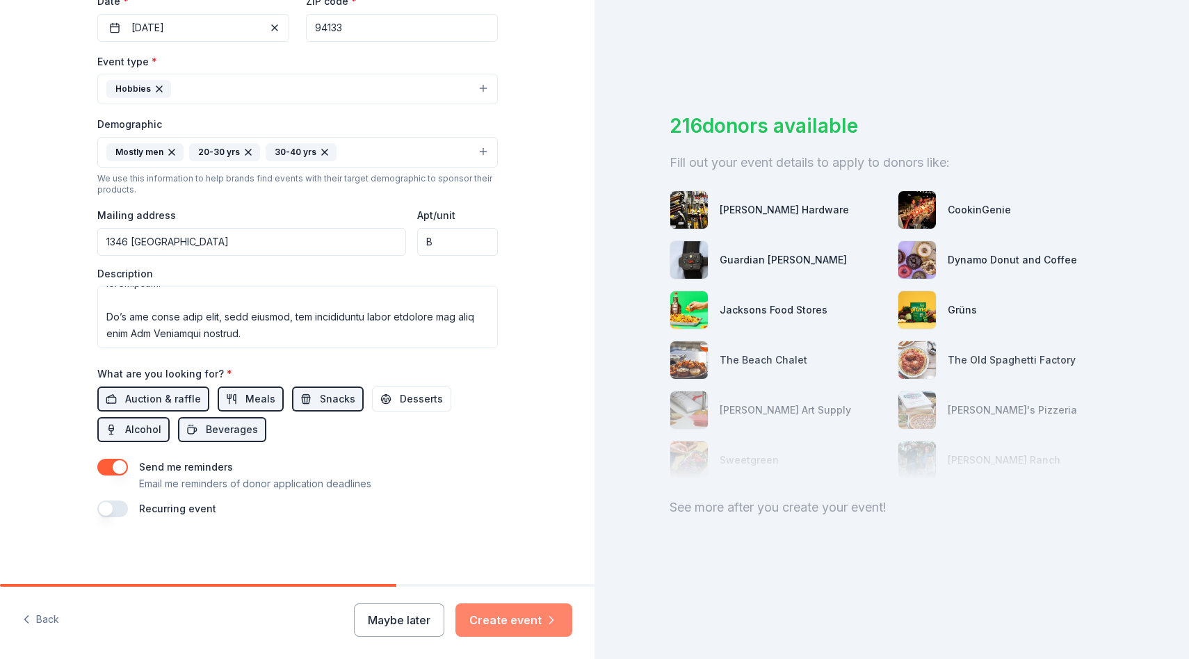
click at [504, 619] on button "Create event" at bounding box center [513, 619] width 117 height 33
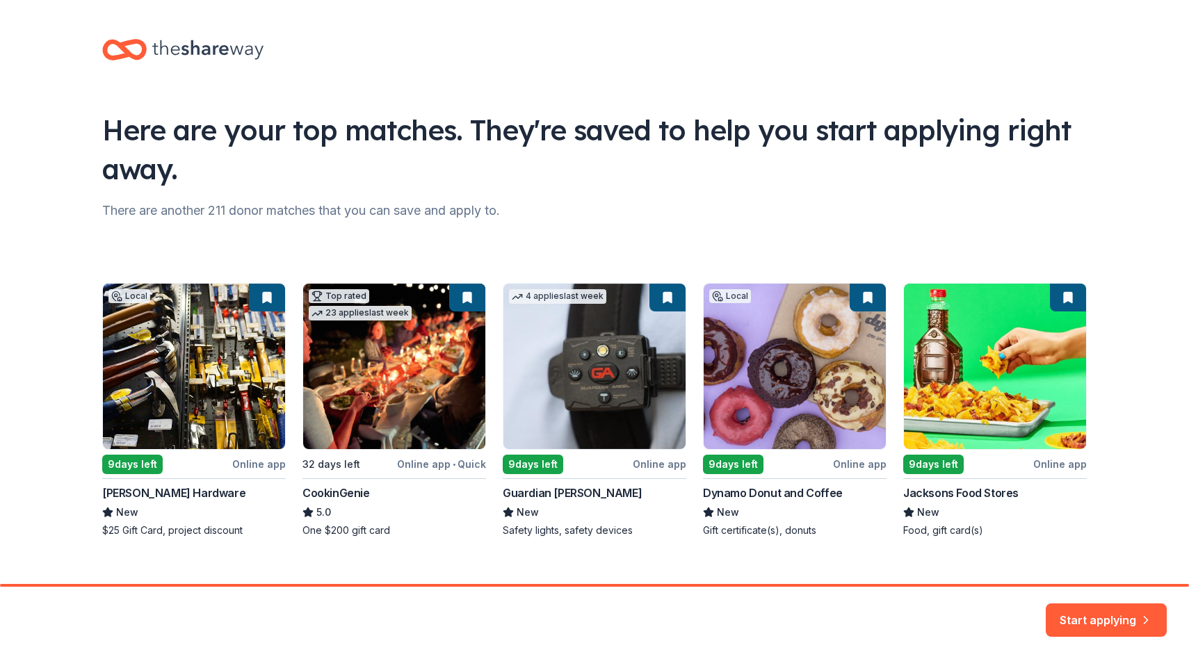
scroll to position [20, 0]
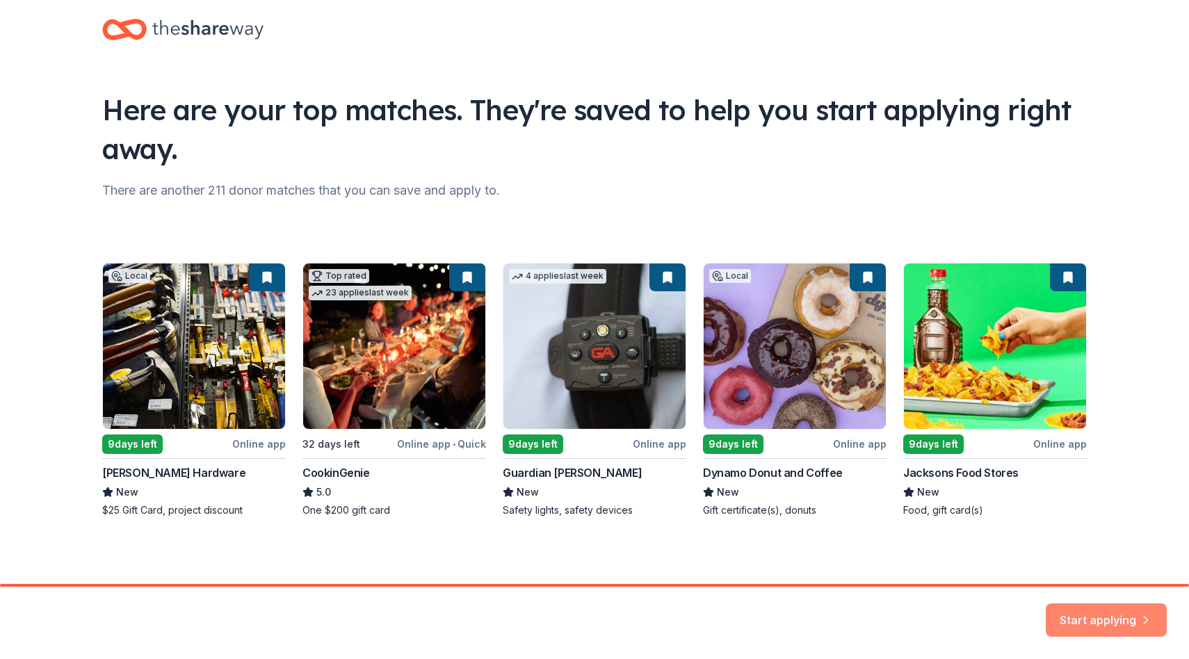
click at [1119, 605] on button "Start applying" at bounding box center [1106, 611] width 121 height 33
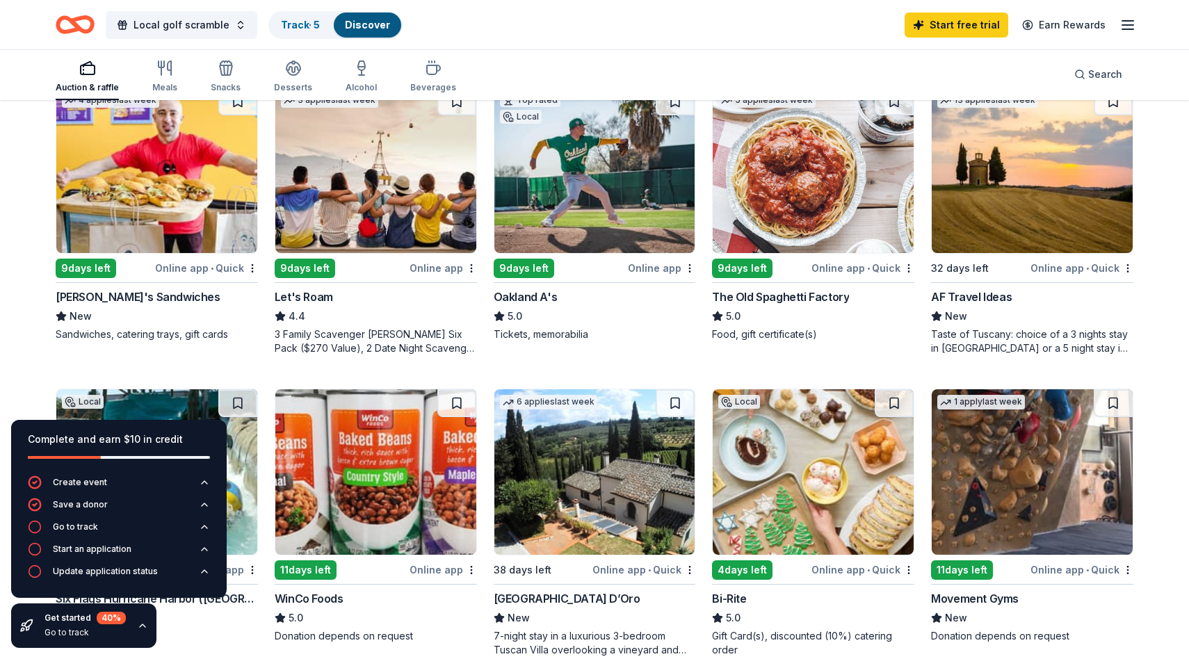
scroll to position [775, 0]
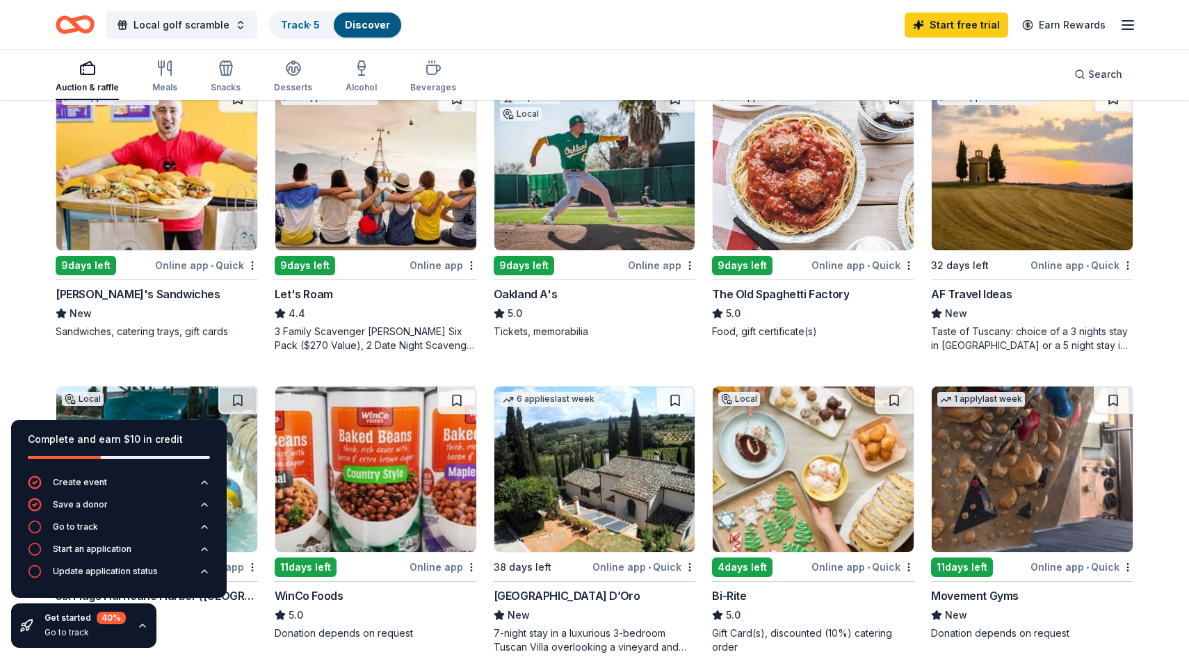
click at [188, 203] on img at bounding box center [156, 167] width 201 height 165
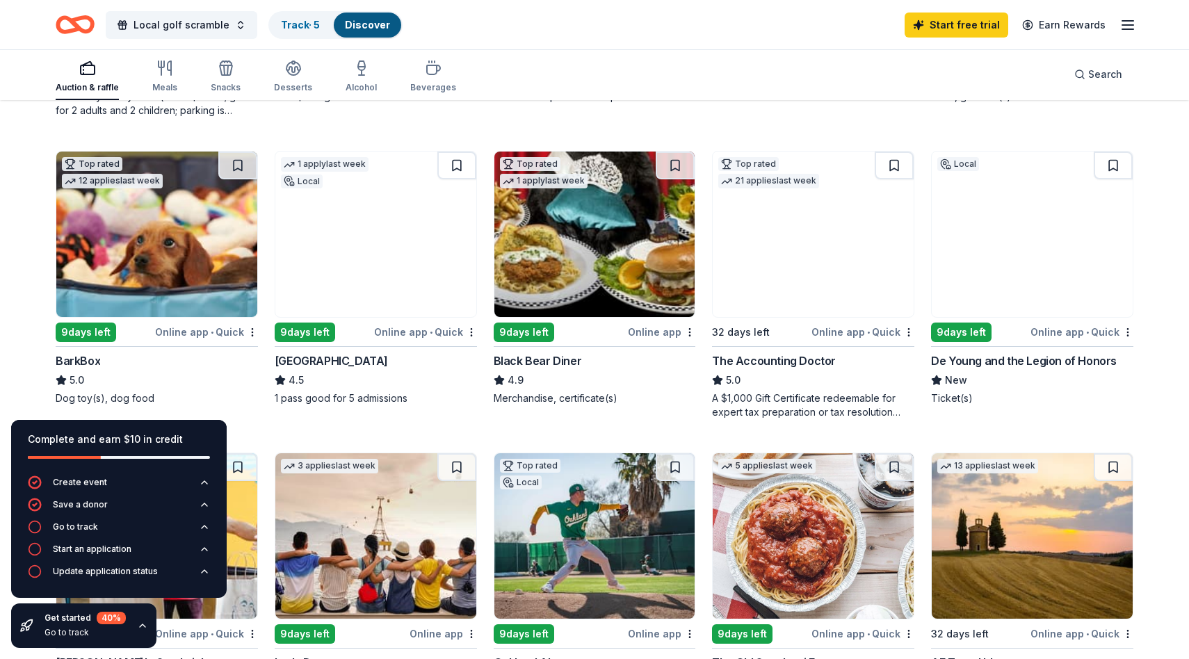
scroll to position [0, 0]
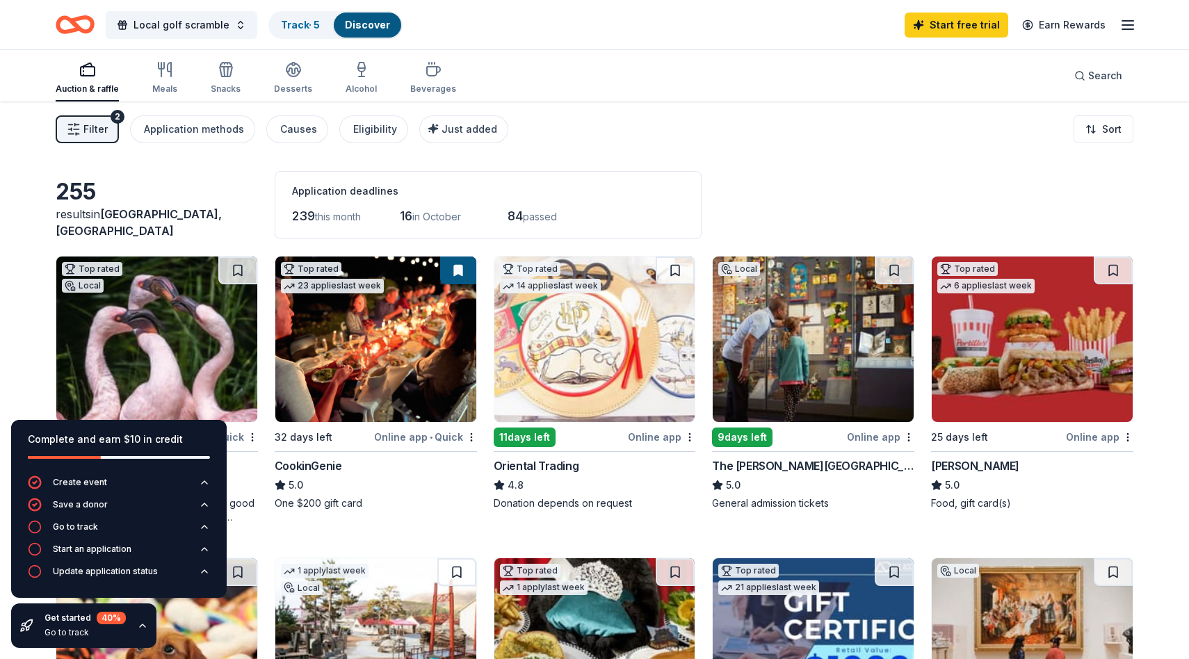
click at [105, 115] on button "Filter 2" at bounding box center [87, 129] width 63 height 28
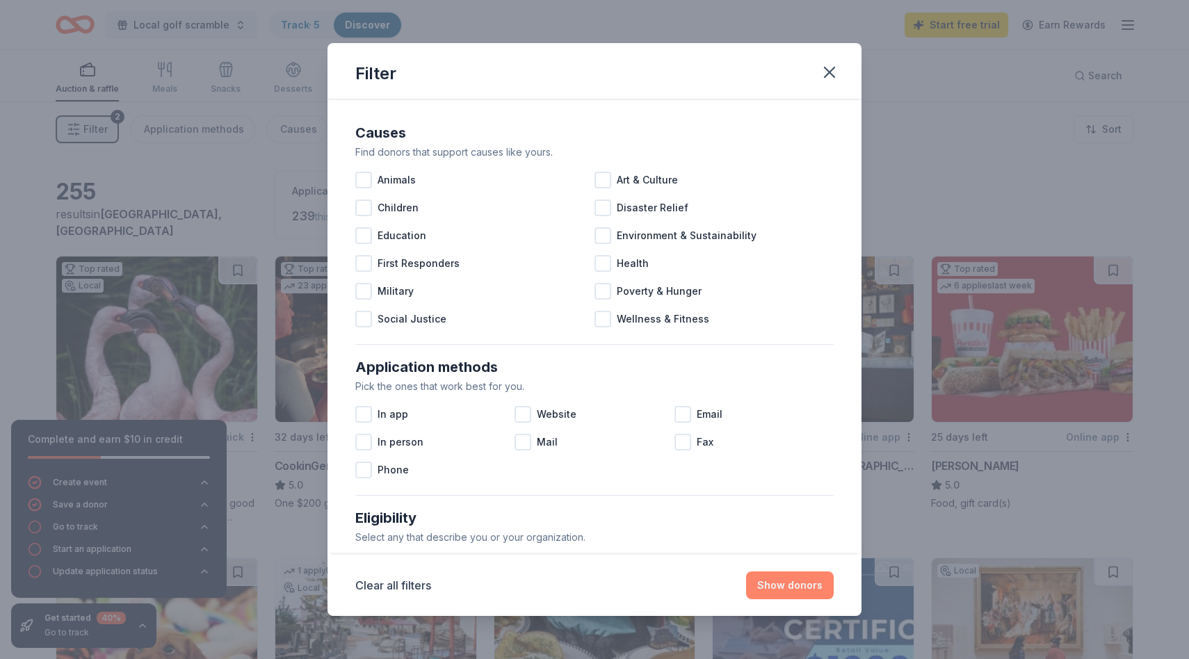
click at [799, 590] on button "Show donors" at bounding box center [790, 585] width 88 height 28
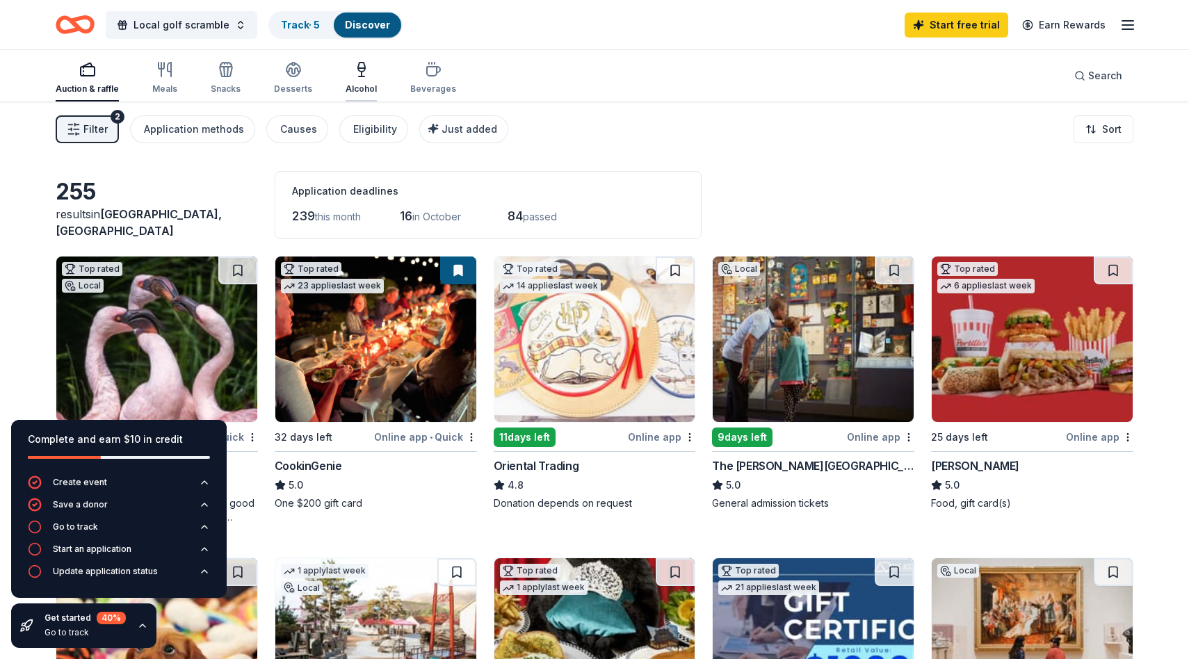
click at [362, 74] on icon "button" at bounding box center [361, 69] width 17 height 17
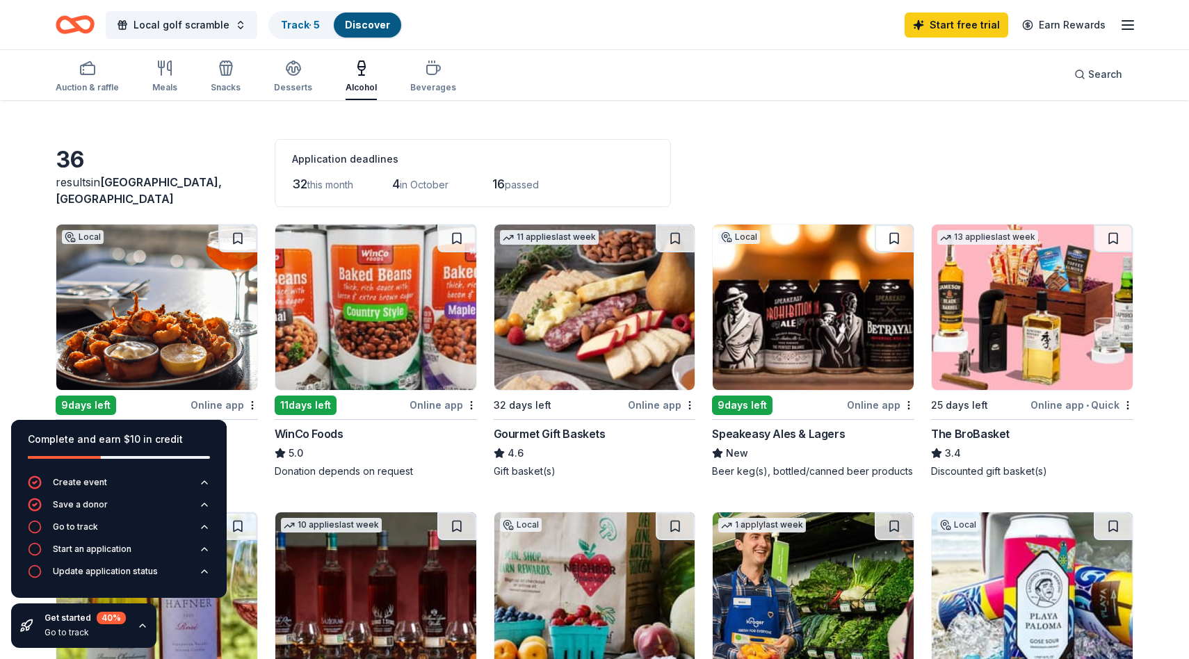
scroll to position [64, 0]
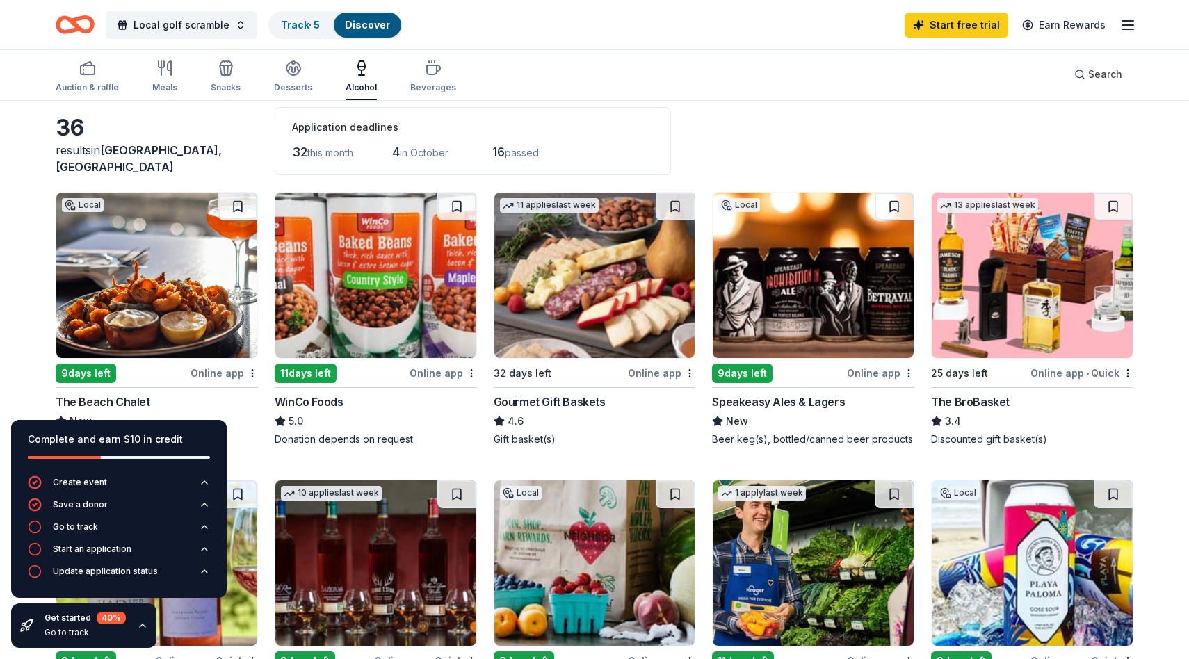
click at [814, 322] on img at bounding box center [813, 275] width 201 height 165
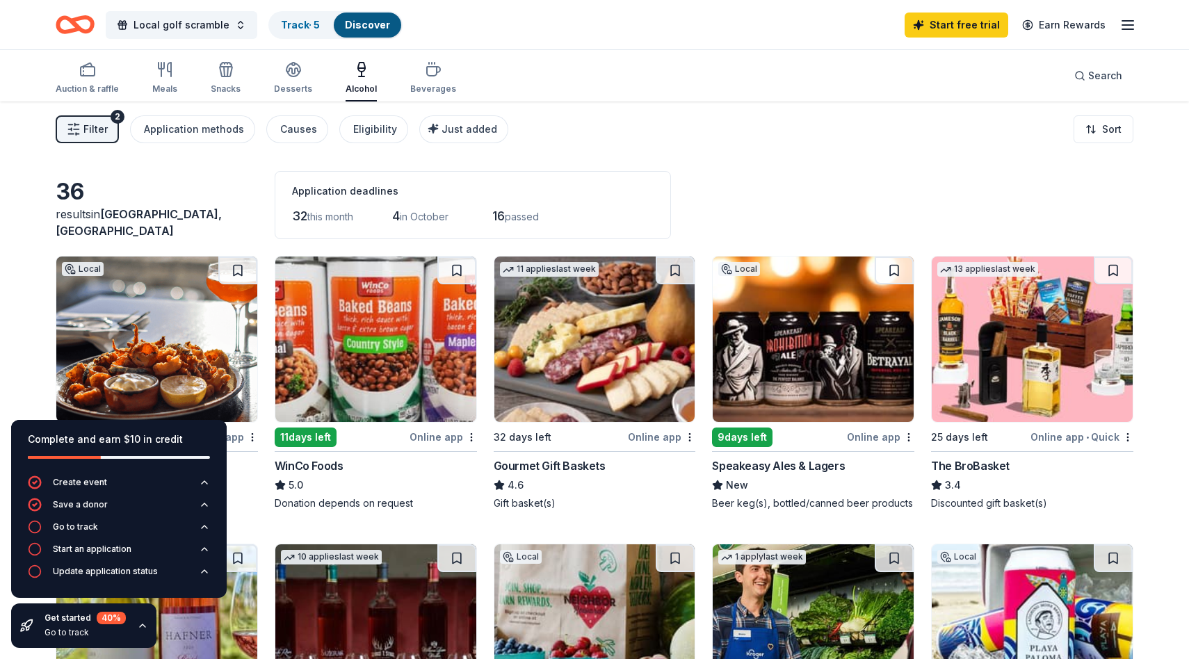
click at [1135, 24] on icon "button" at bounding box center [1127, 25] width 17 height 17
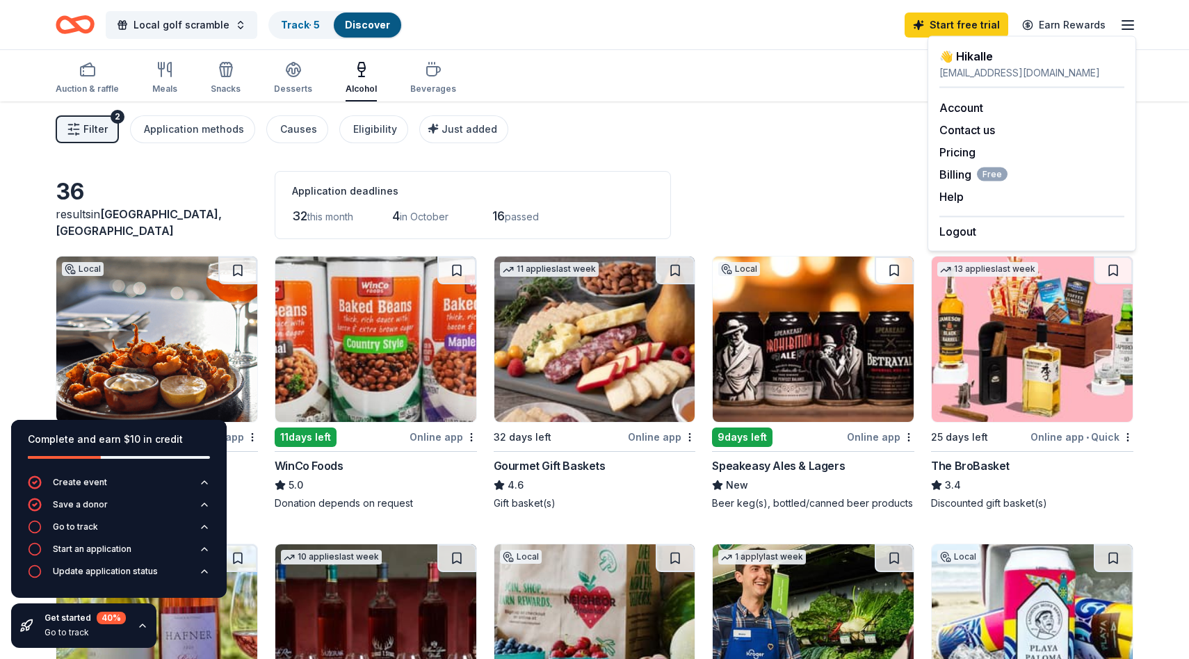
click at [1128, 25] on line "button" at bounding box center [1127, 25] width 11 height 0
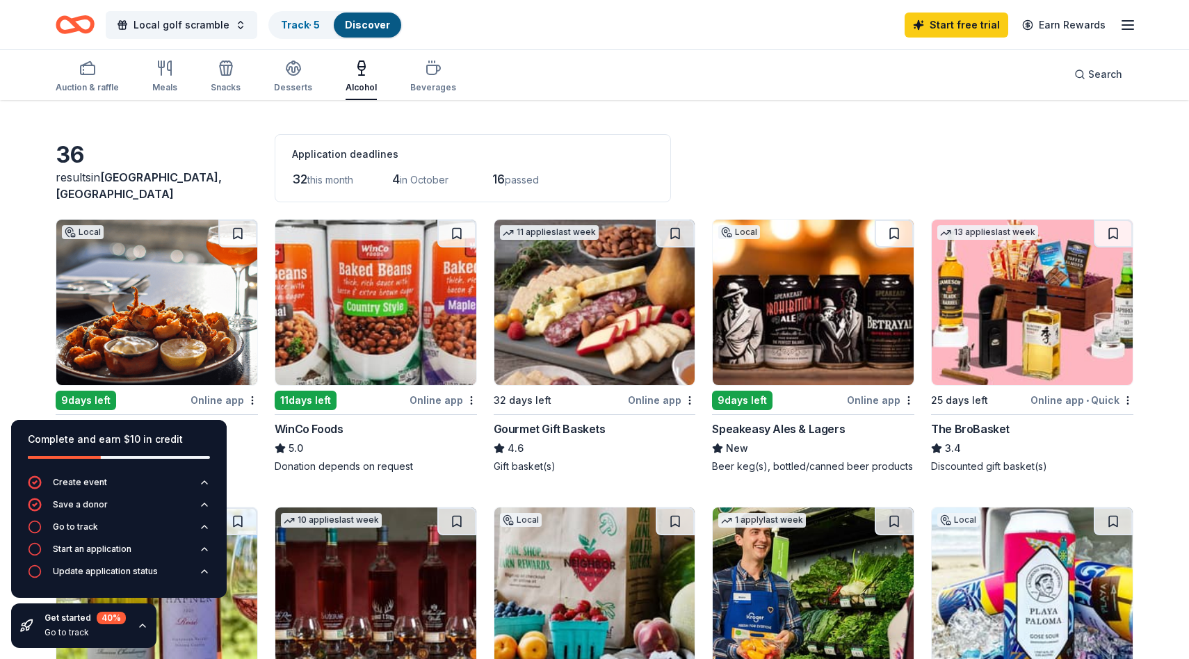
scroll to position [38, 0]
drag, startPoint x: 362, startPoint y: 179, endPoint x: 567, endPoint y: 179, distance: 205.1
click at [567, 179] on div "32 this month 4 in October 16 passed" at bounding box center [473, 179] width 362 height 22
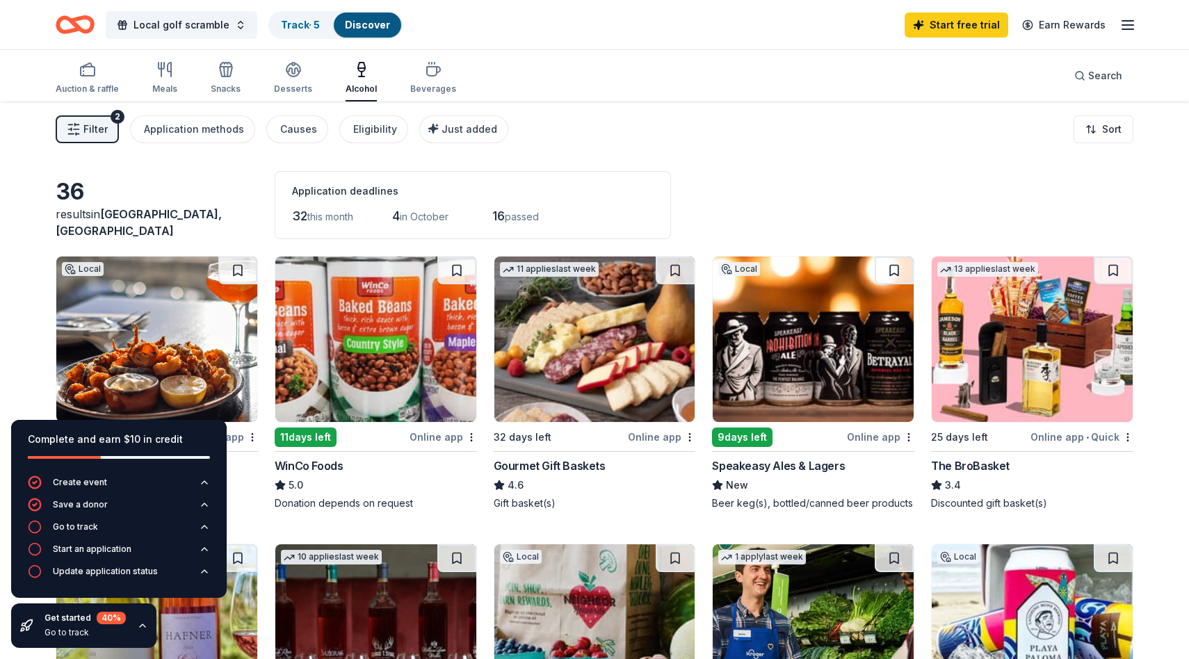
click at [68, 123] on icon "button" at bounding box center [74, 129] width 14 height 14
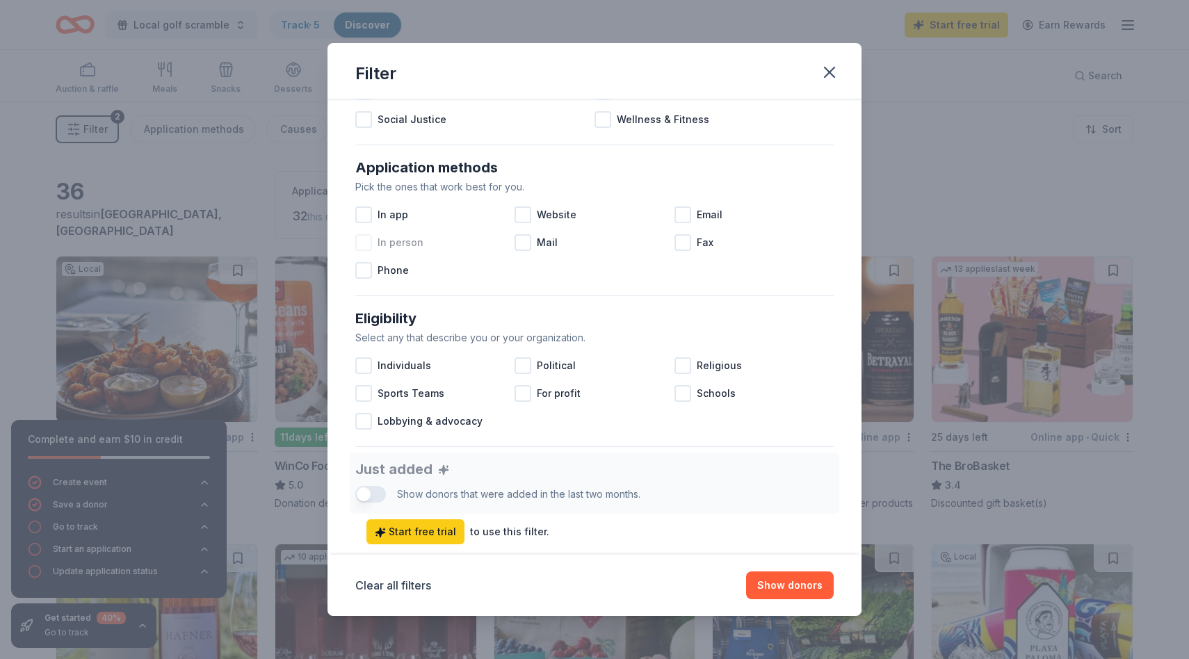
scroll to position [219, 0]
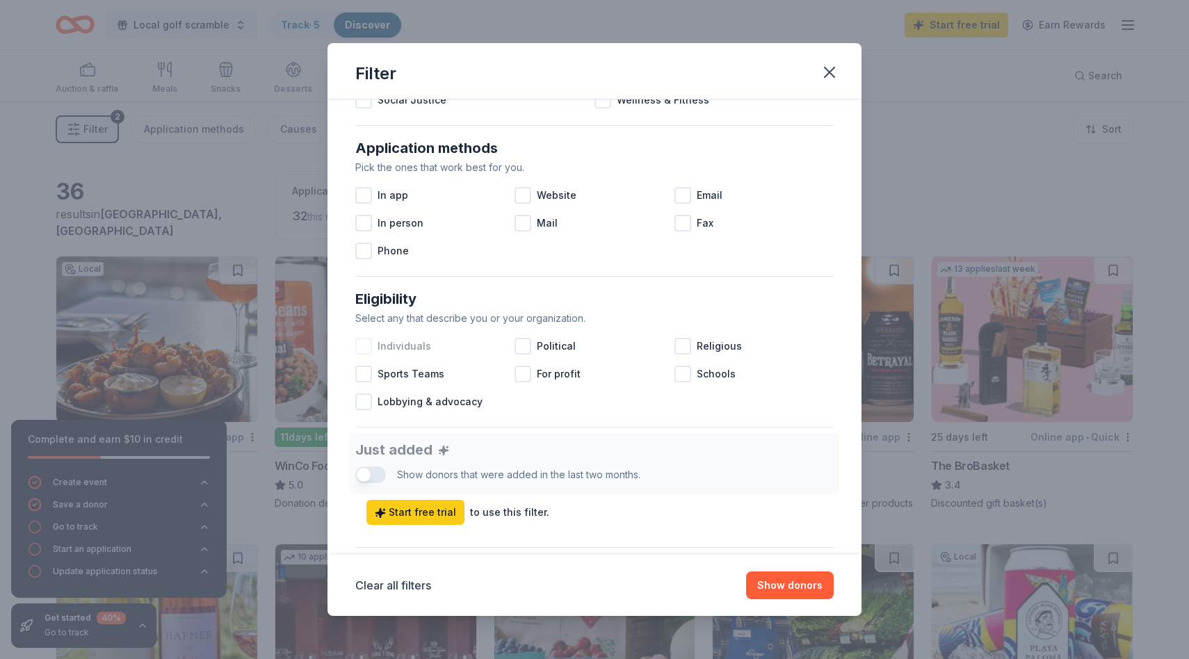
click at [396, 345] on span "Individuals" at bounding box center [405, 346] width 54 height 17
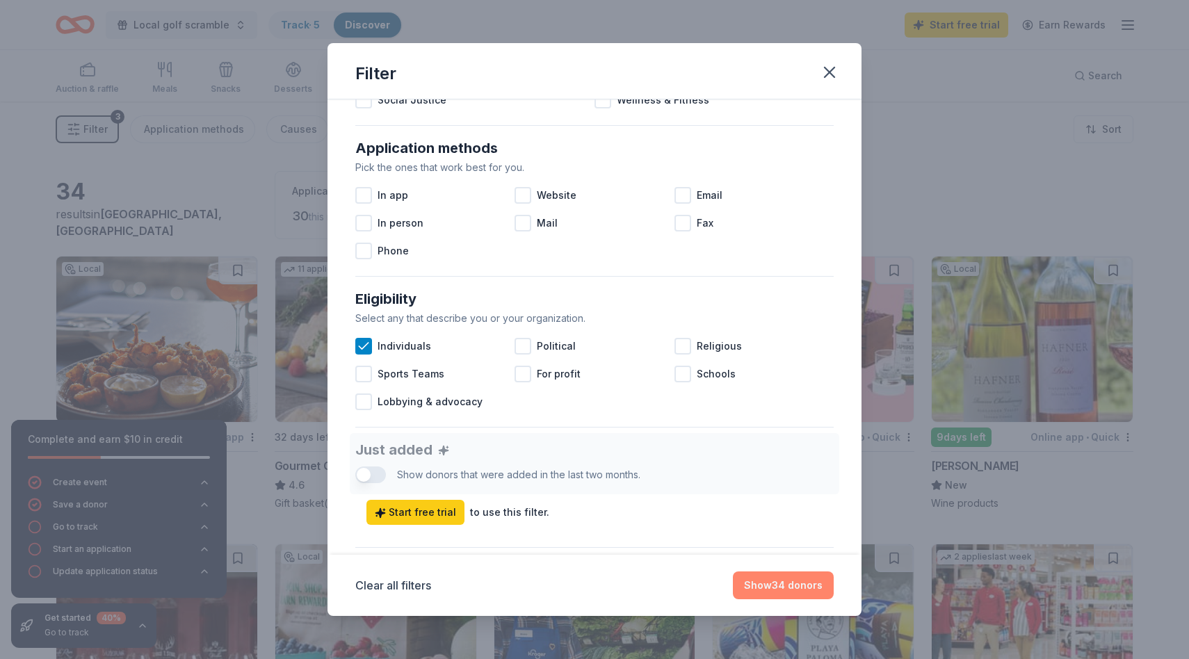
click at [781, 588] on button "Show 34 donors" at bounding box center [783, 585] width 101 height 28
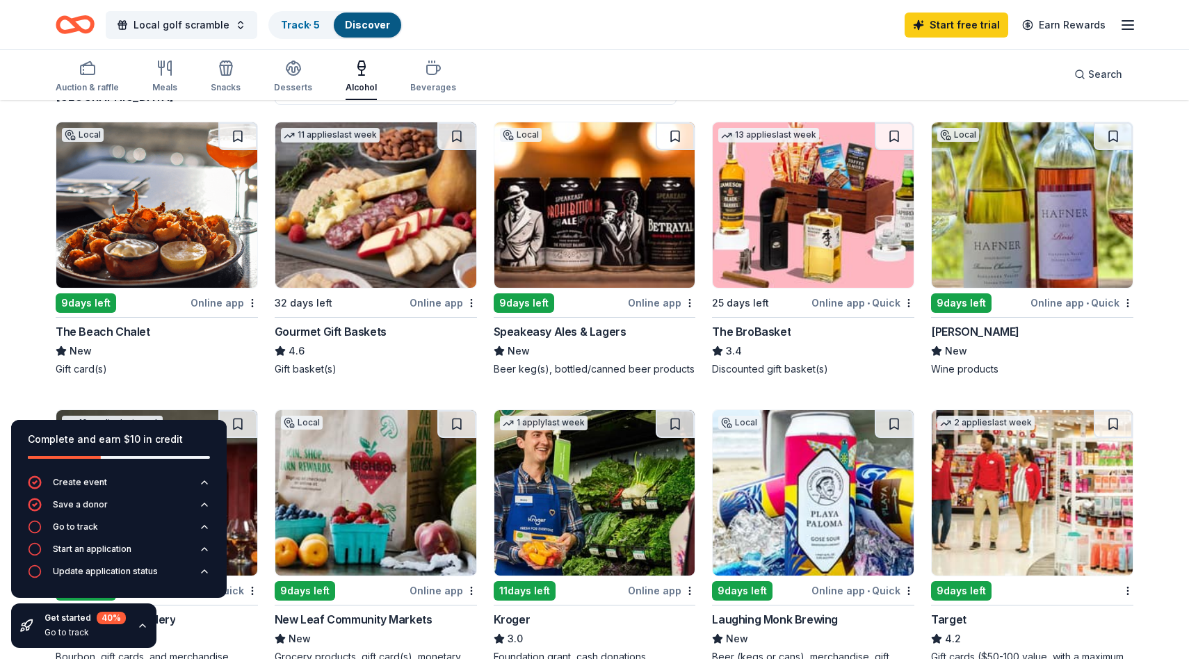
scroll to position [122, 0]
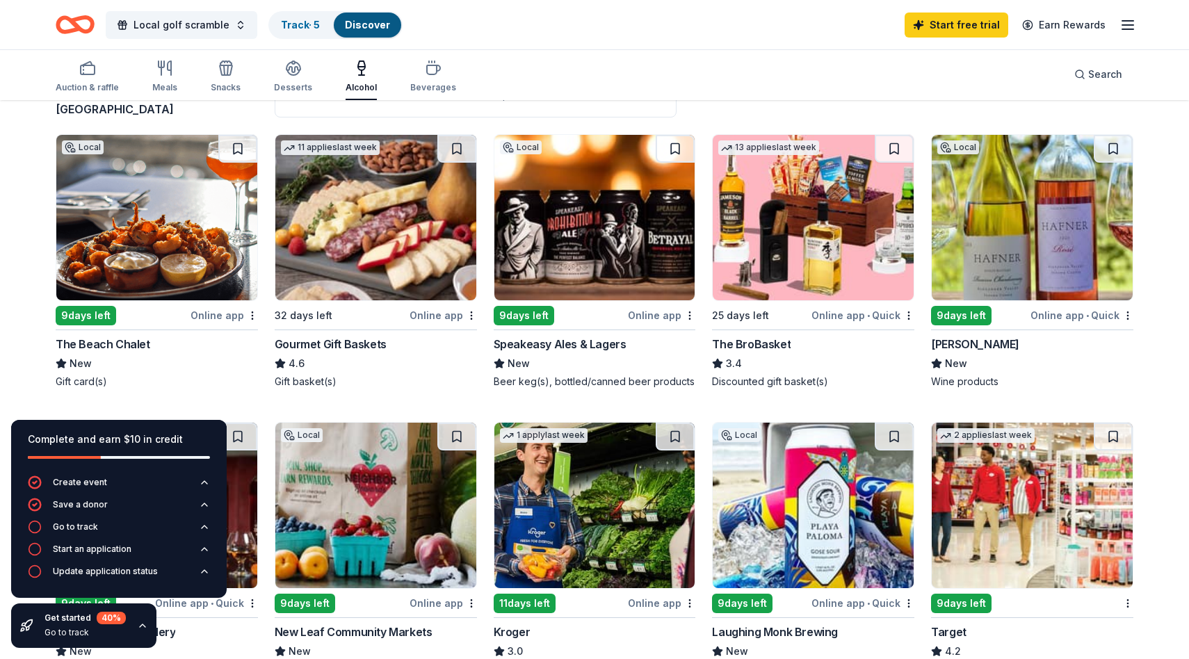
click at [827, 245] on img at bounding box center [813, 217] width 201 height 165
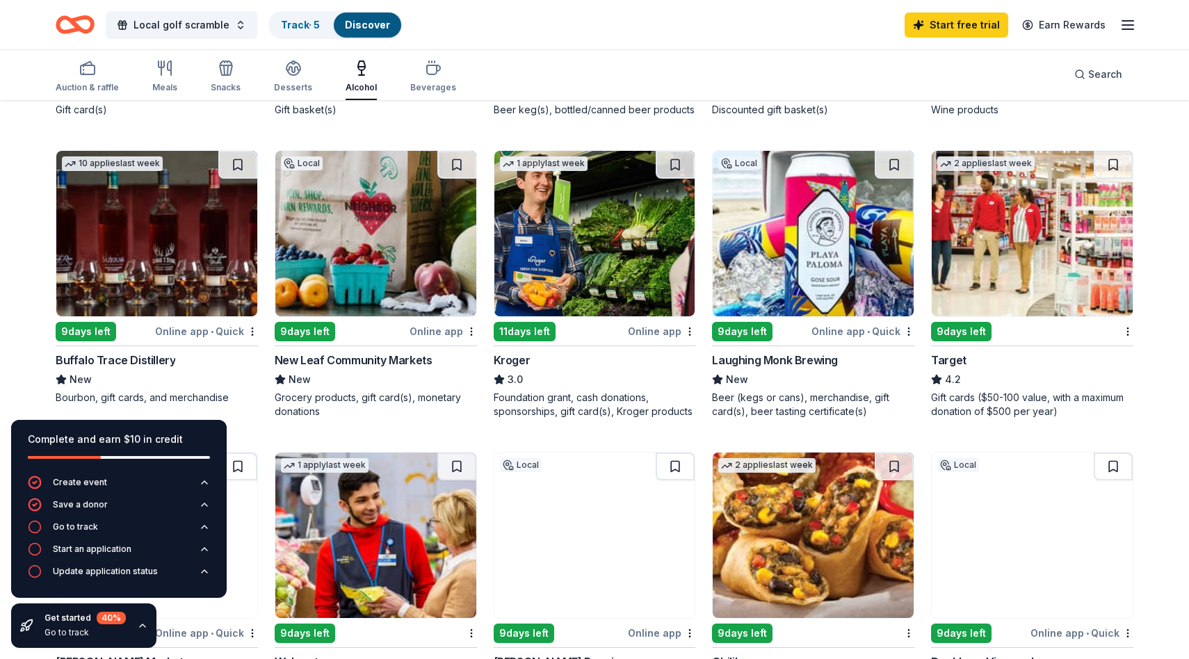
scroll to position [403, 0]
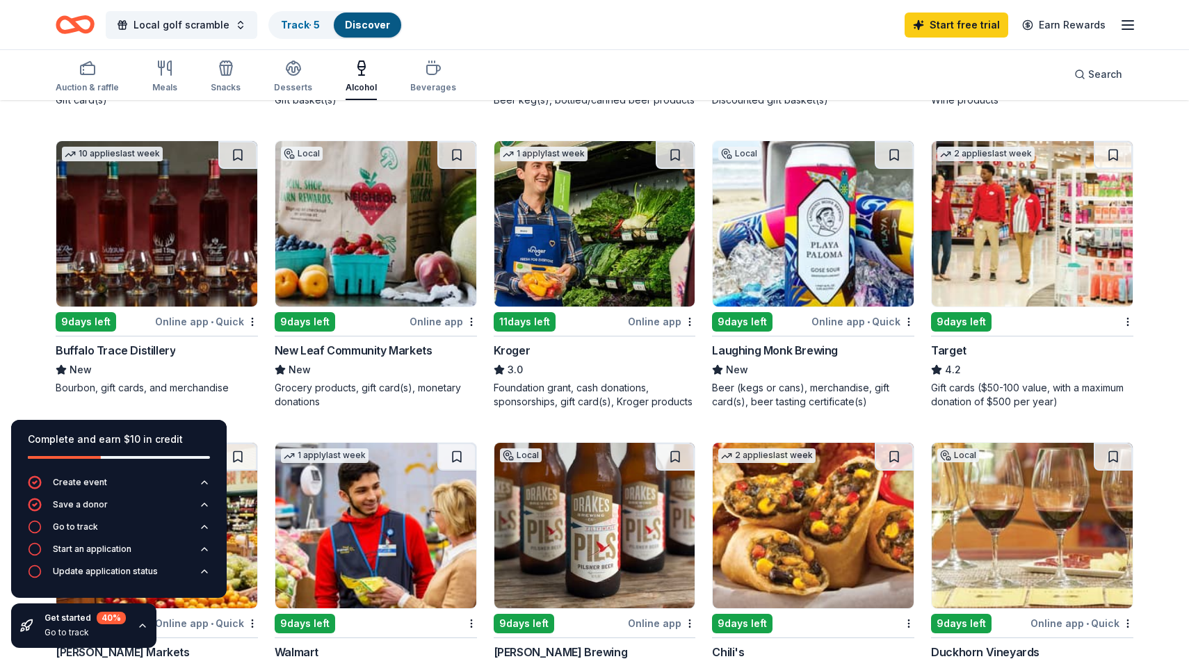
click at [812, 250] on img at bounding box center [813, 223] width 201 height 165
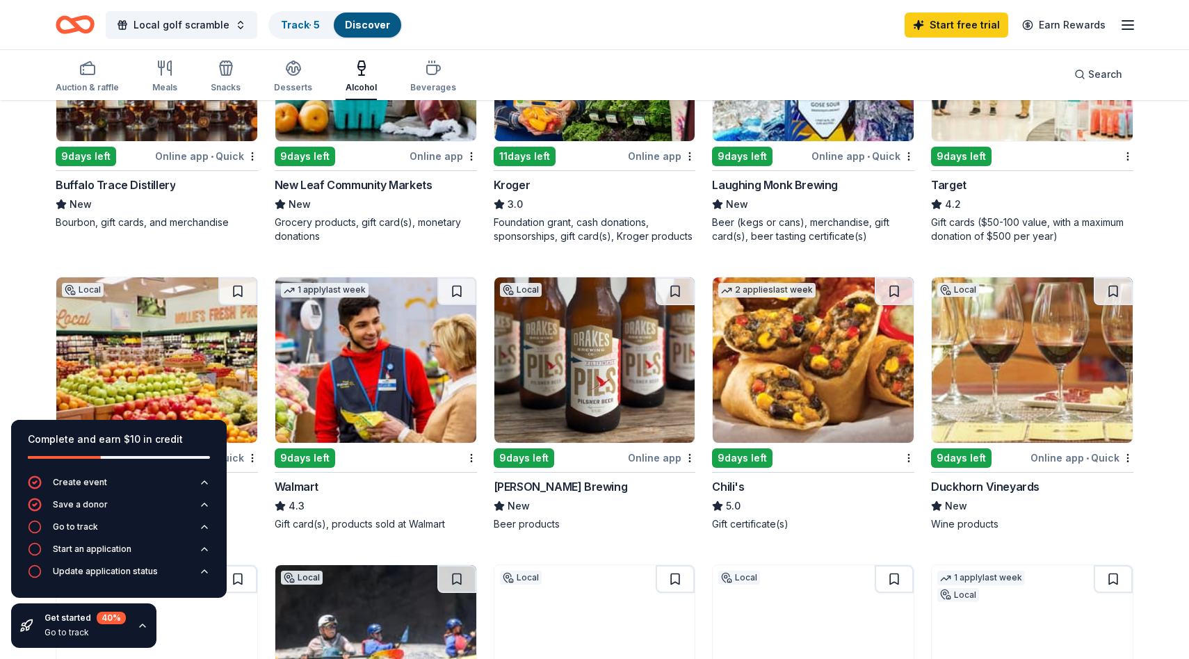
scroll to position [569, 0]
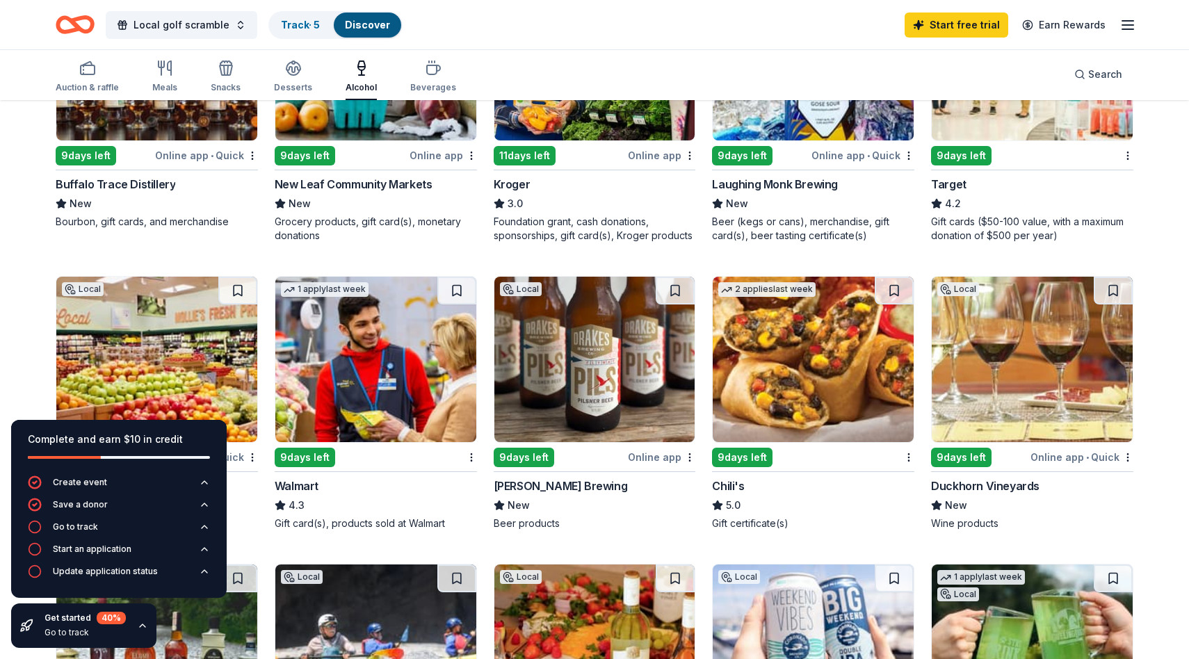
click at [603, 368] on img at bounding box center [594, 359] width 201 height 165
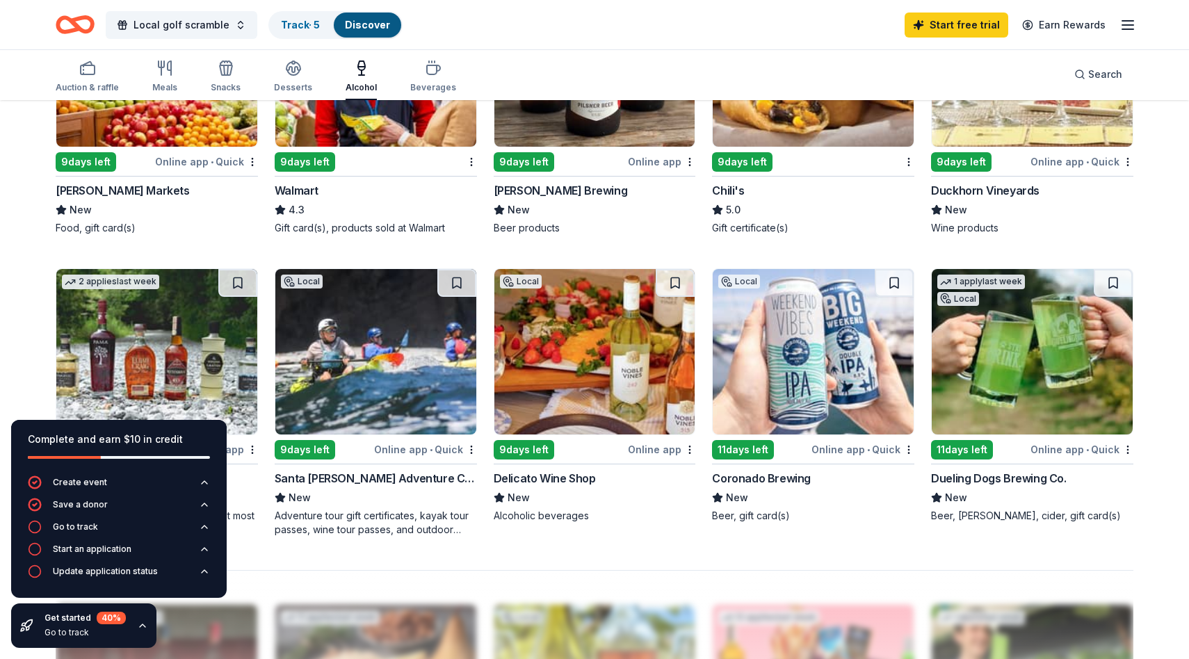
scroll to position [940, 0]
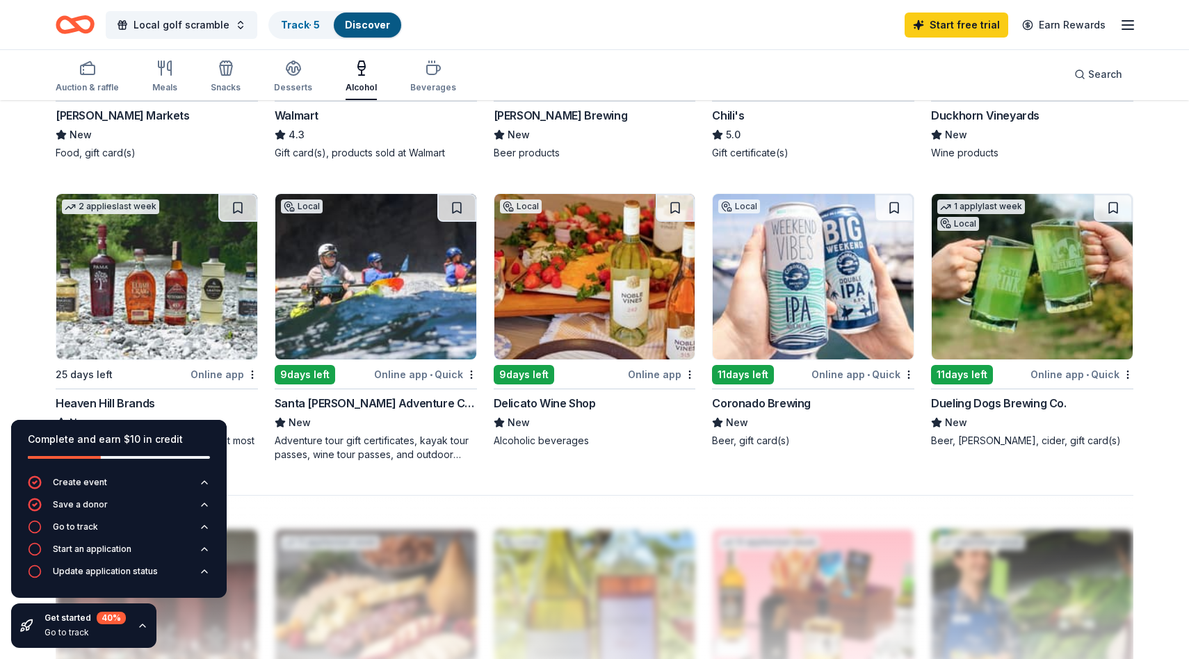
click at [826, 245] on img at bounding box center [813, 276] width 201 height 165
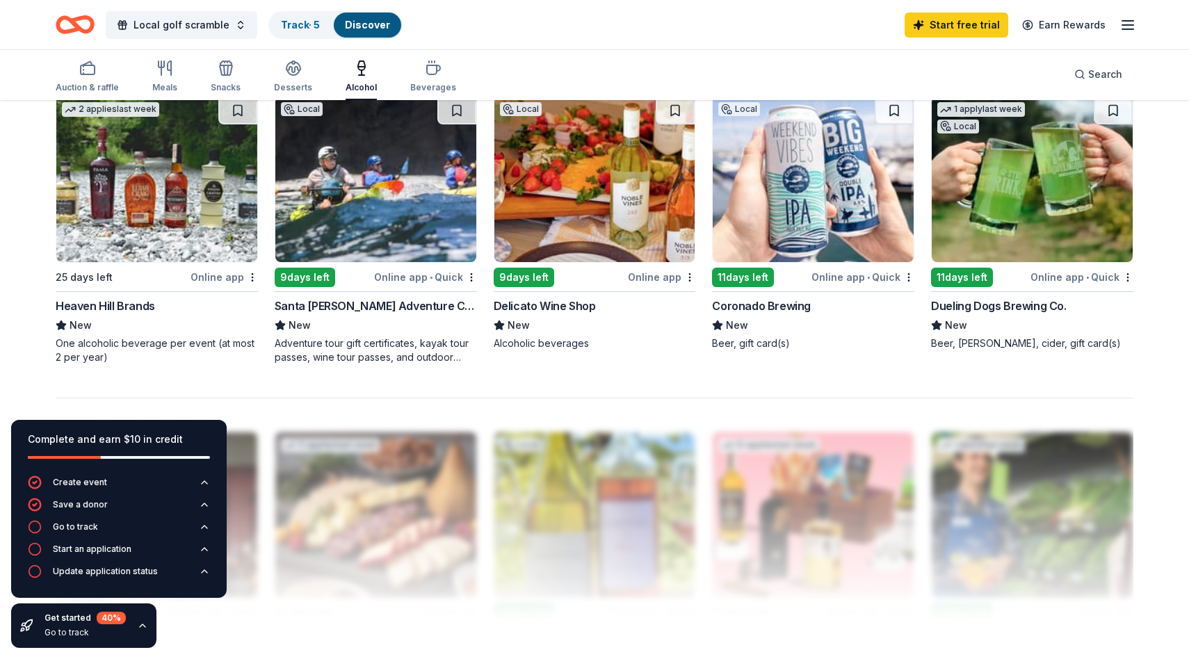
scroll to position [1036, 0]
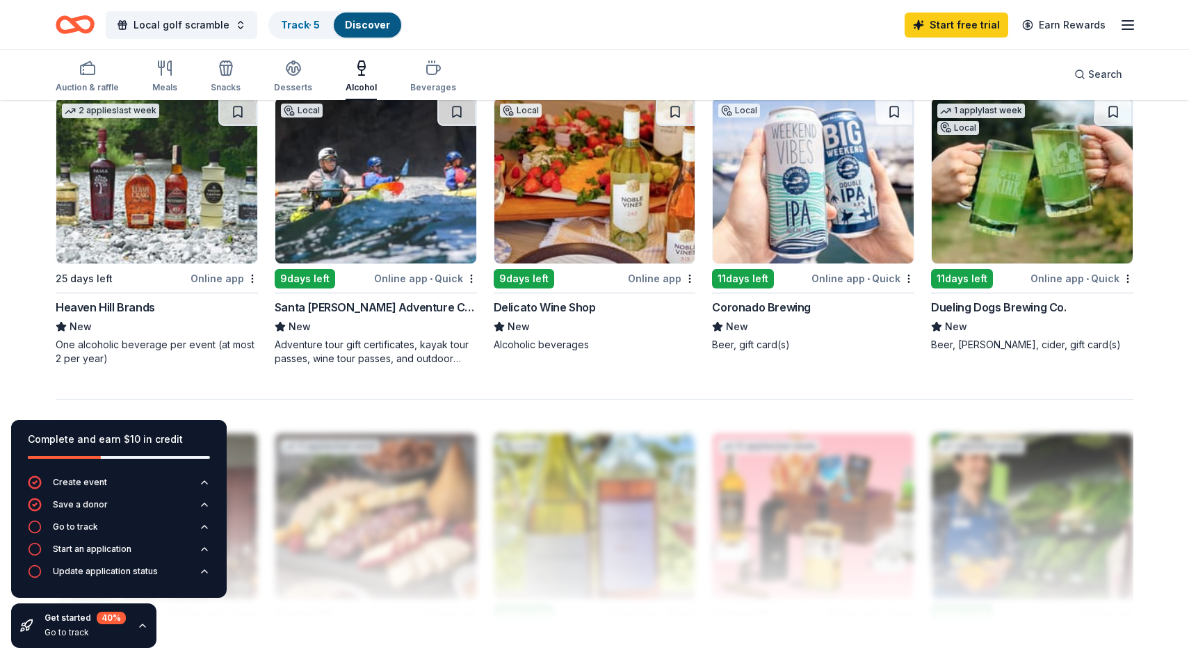
click at [131, 227] on img at bounding box center [156, 180] width 201 height 165
click at [1028, 218] on img at bounding box center [1032, 180] width 201 height 165
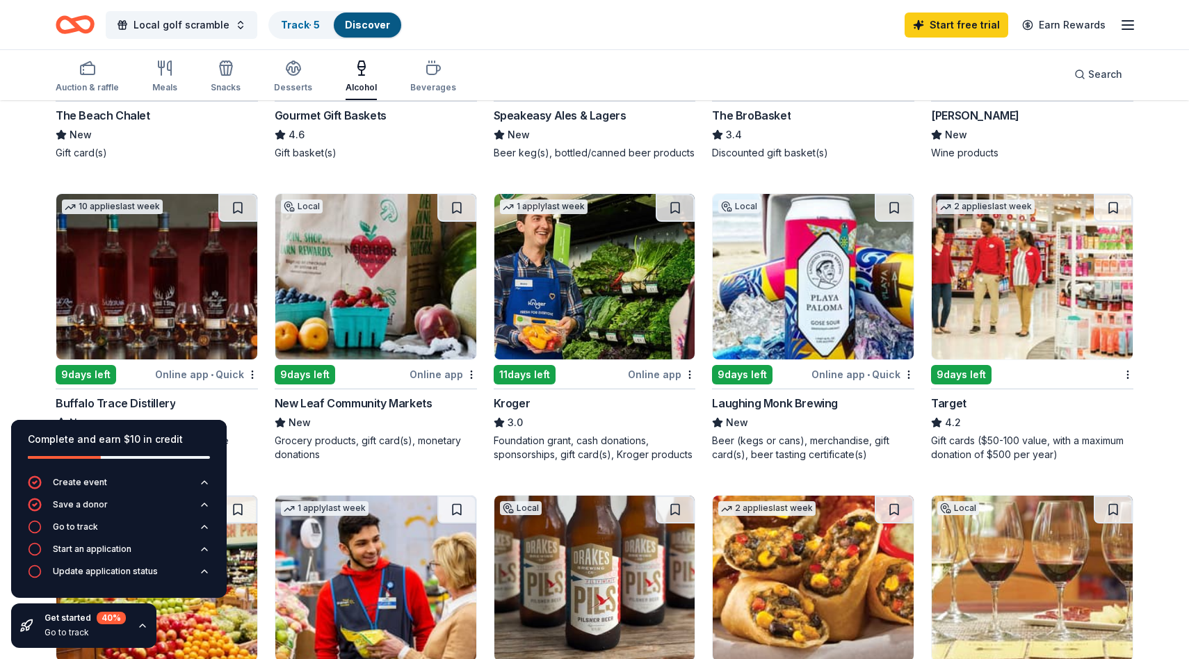
scroll to position [341, 0]
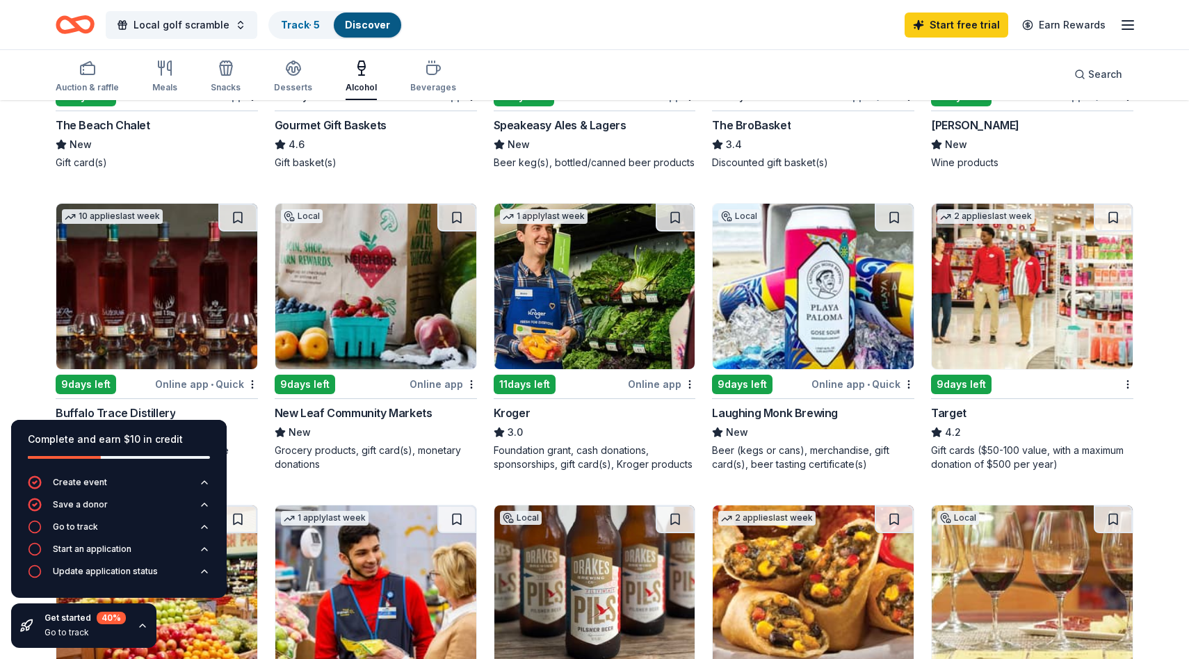
click at [1023, 302] on img at bounding box center [1032, 286] width 201 height 165
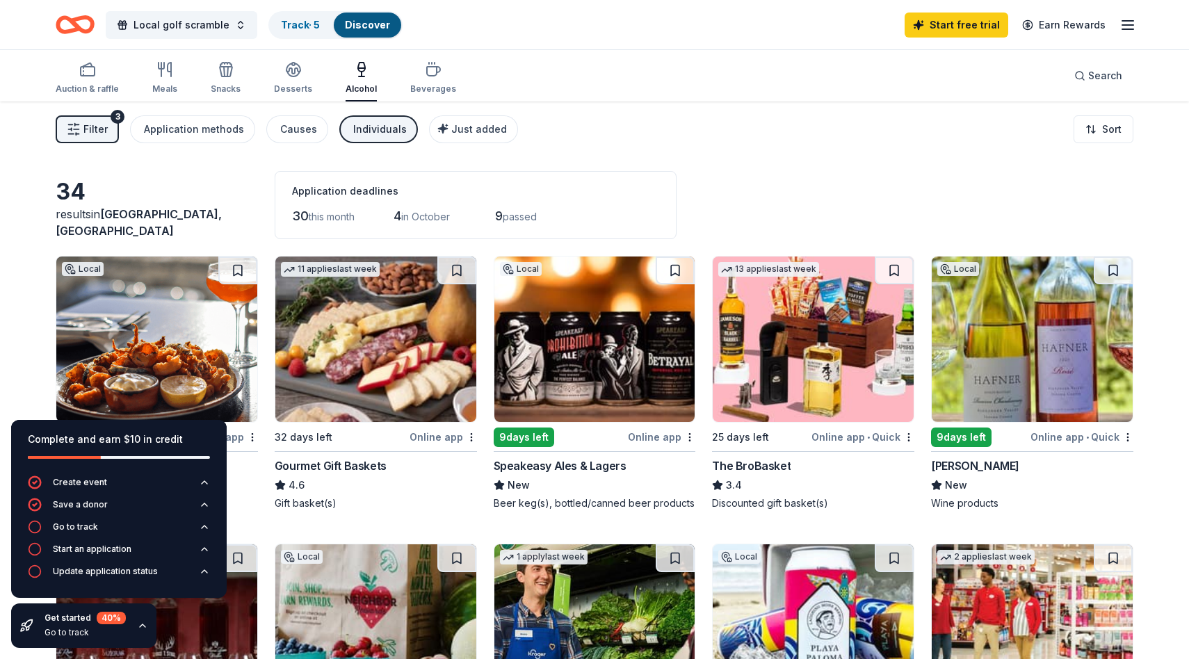
click at [92, 131] on span "Filter" at bounding box center [95, 129] width 24 height 17
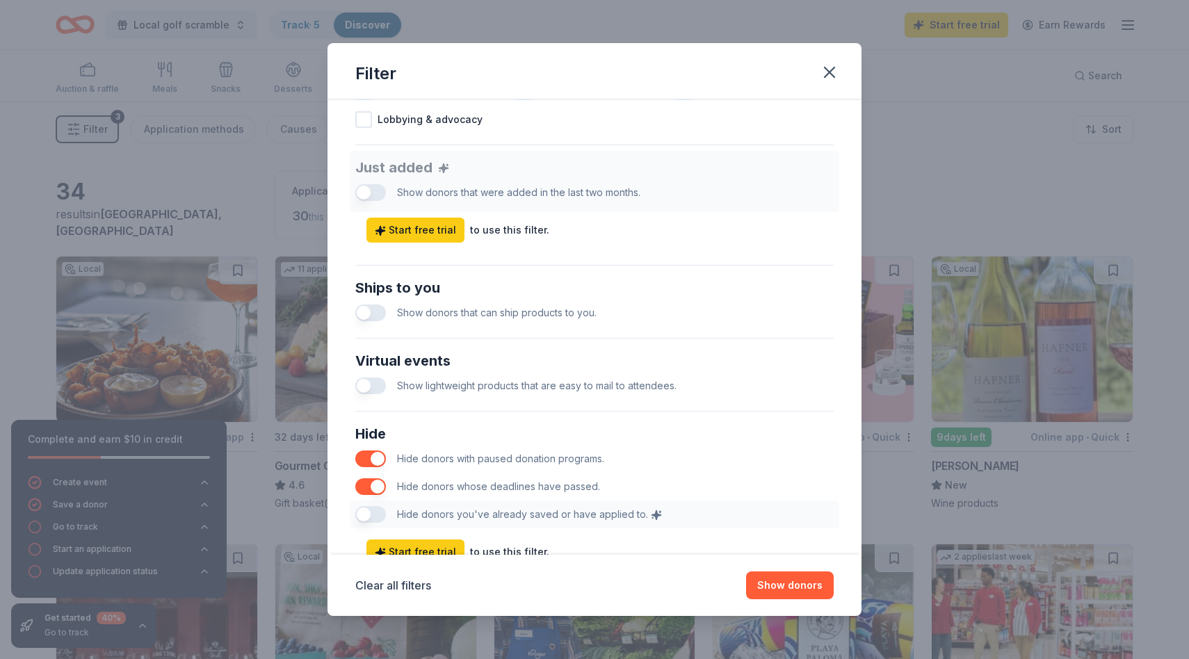
scroll to position [501, 0]
click at [374, 389] on button "button" at bounding box center [370, 386] width 31 height 17
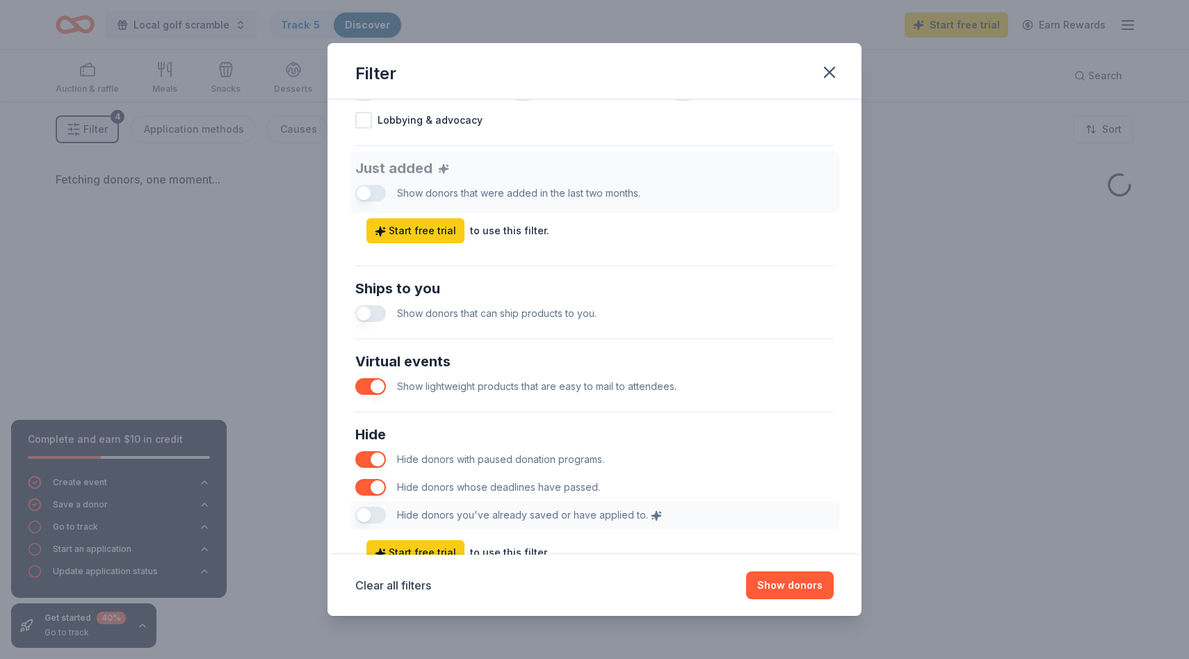
click at [380, 388] on button "button" at bounding box center [370, 386] width 31 height 17
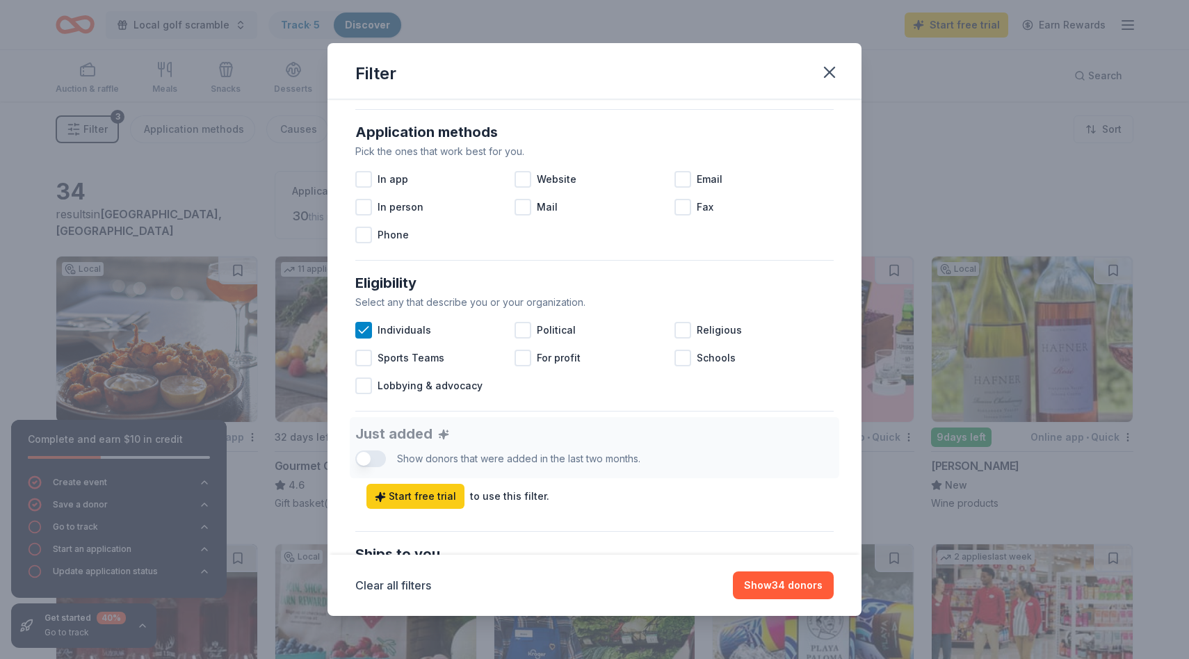
scroll to position [234, 0]
click at [566, 359] on span "For profit" at bounding box center [559, 358] width 44 height 17
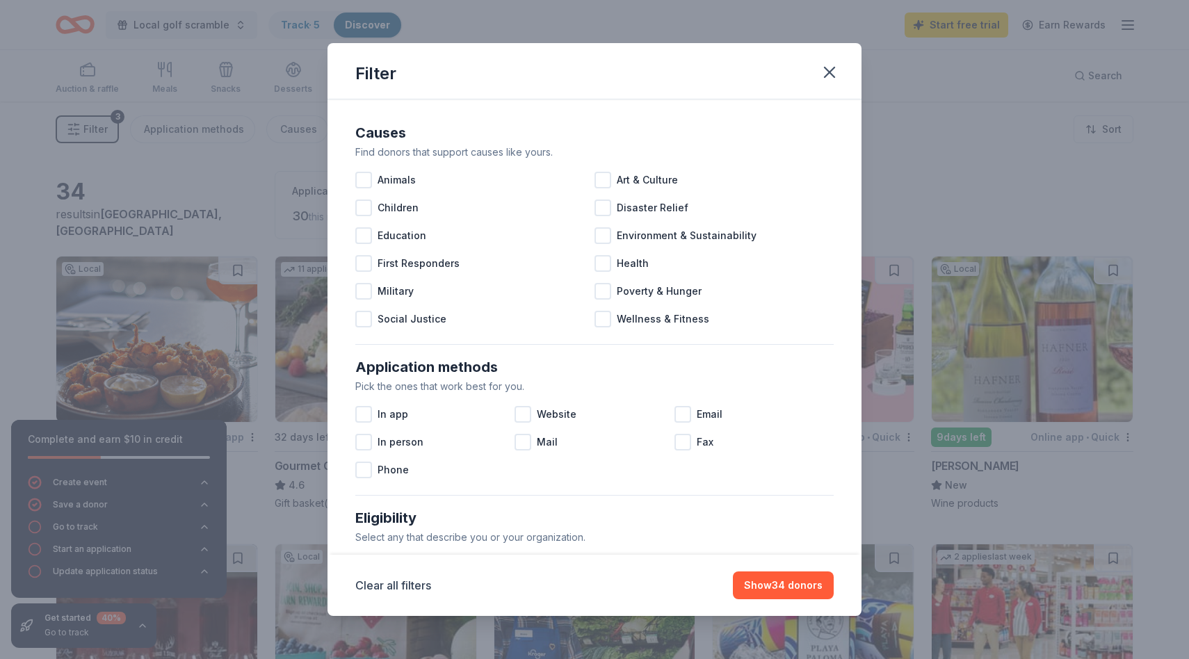
scroll to position [1, 0]
click at [823, 72] on icon "button" at bounding box center [829, 72] width 19 height 19
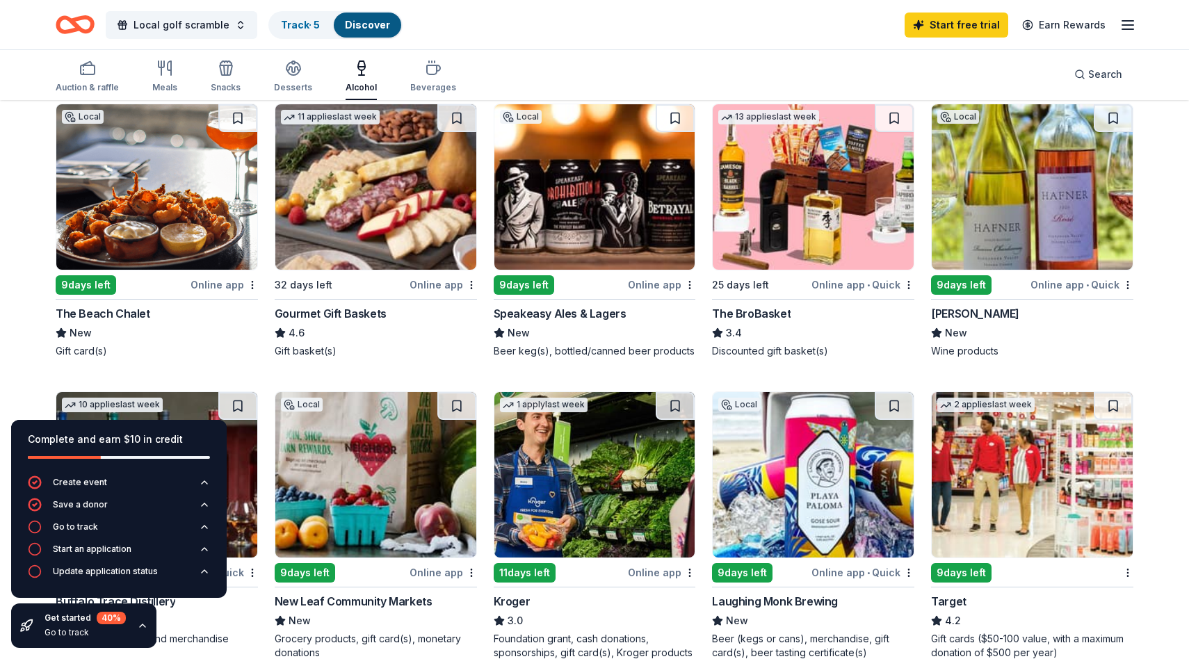
scroll to position [0, 0]
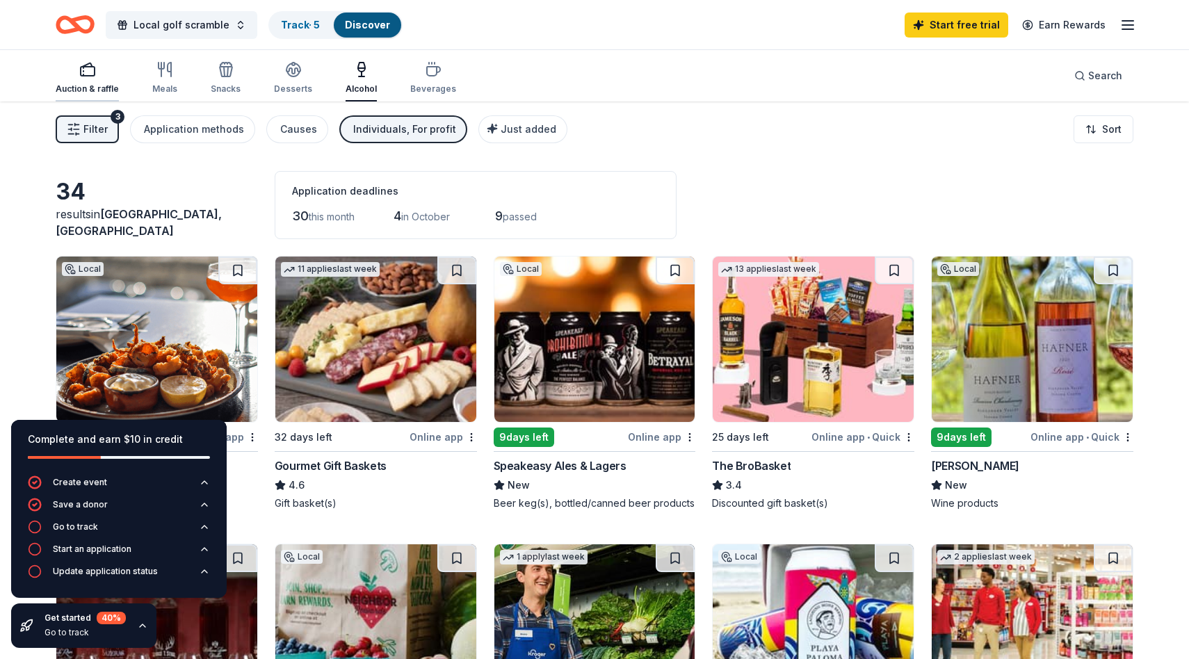
click at [83, 67] on icon "button" at bounding box center [83, 67] width 0 height 1
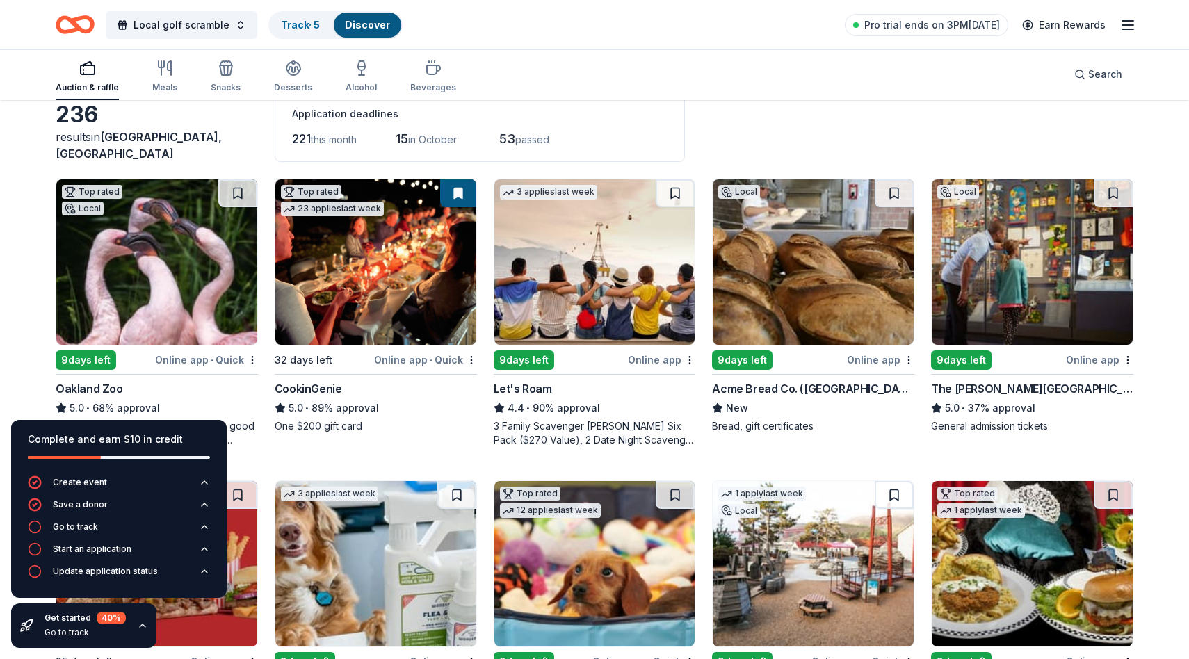
scroll to position [118, 0]
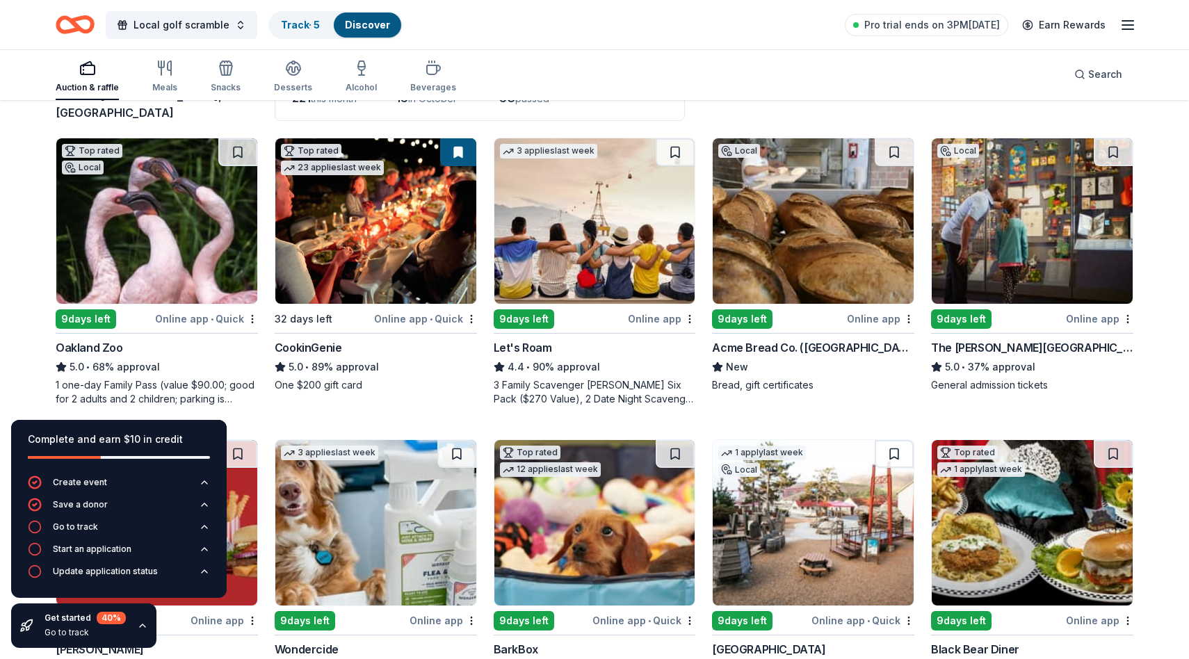
click at [141, 622] on icon "button" at bounding box center [142, 625] width 11 height 11
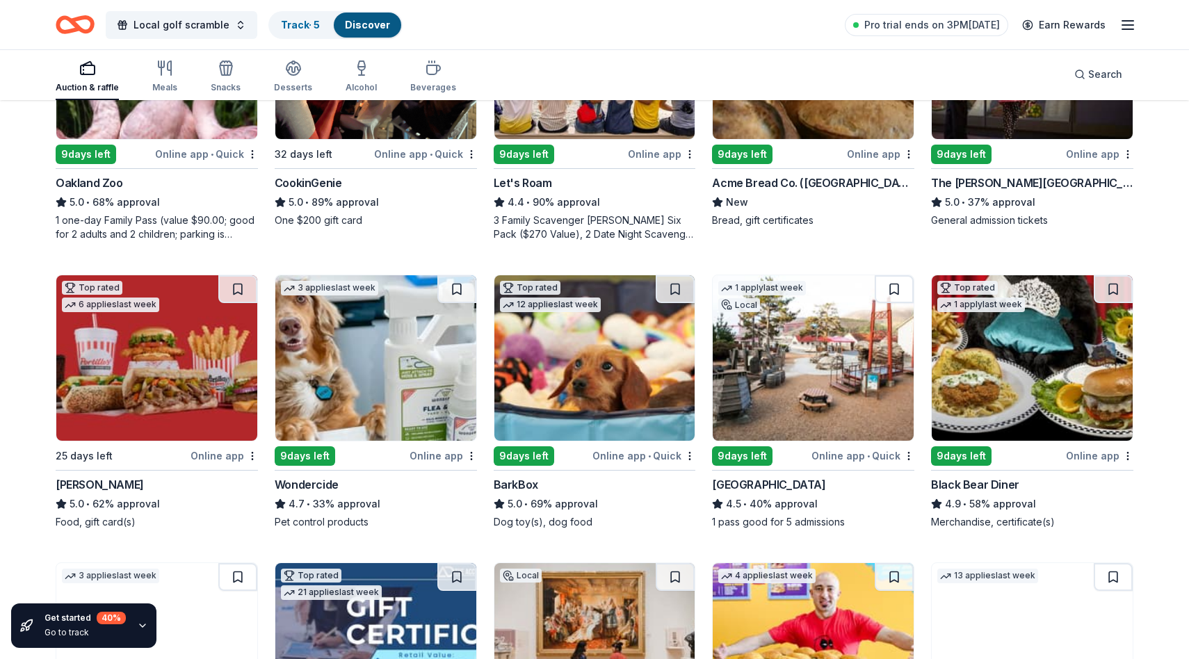
scroll to position [298, 0]
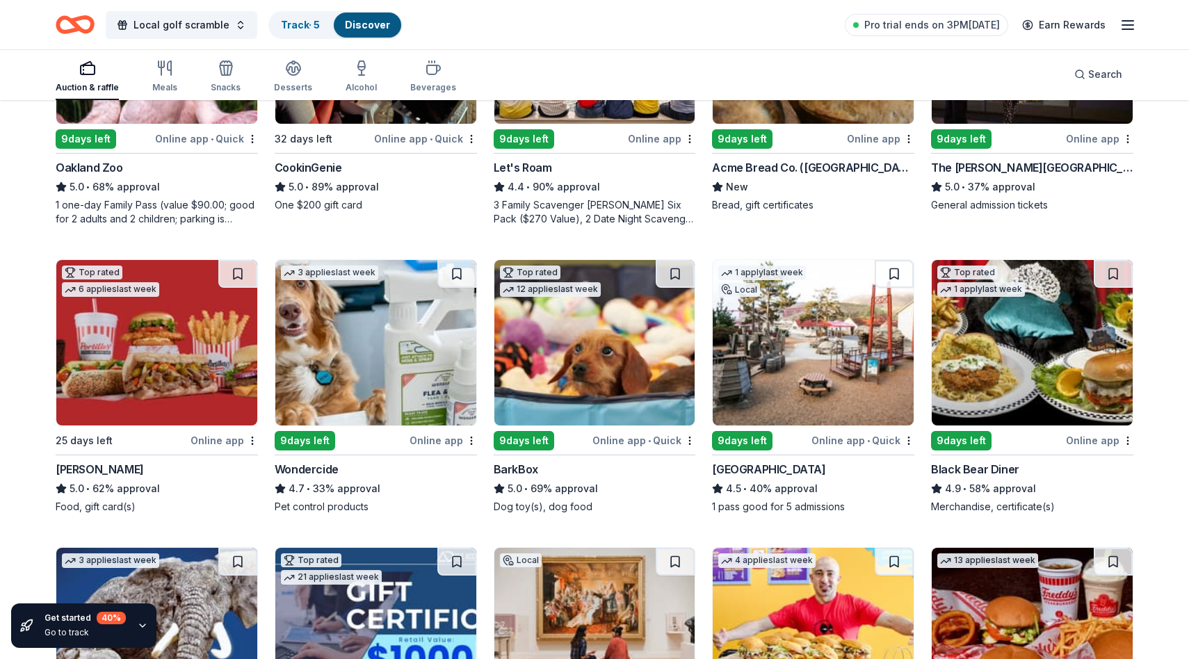
click at [138, 356] on img at bounding box center [156, 342] width 201 height 165
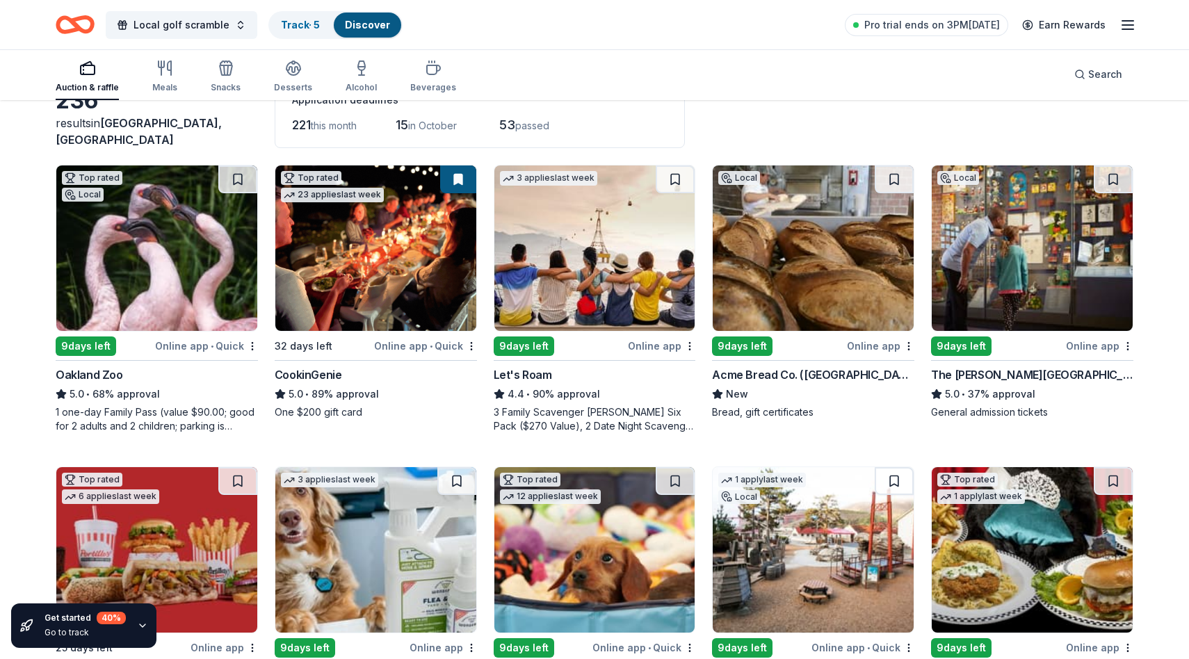
scroll to position [89, 0]
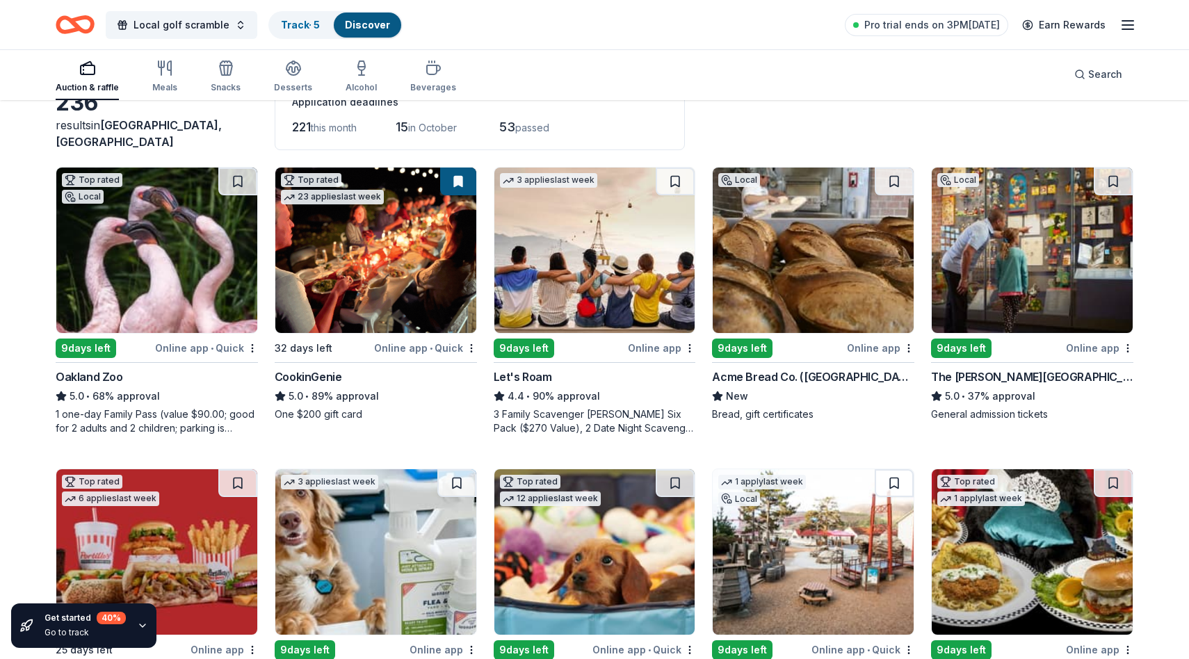
click at [396, 249] on img at bounding box center [375, 250] width 201 height 165
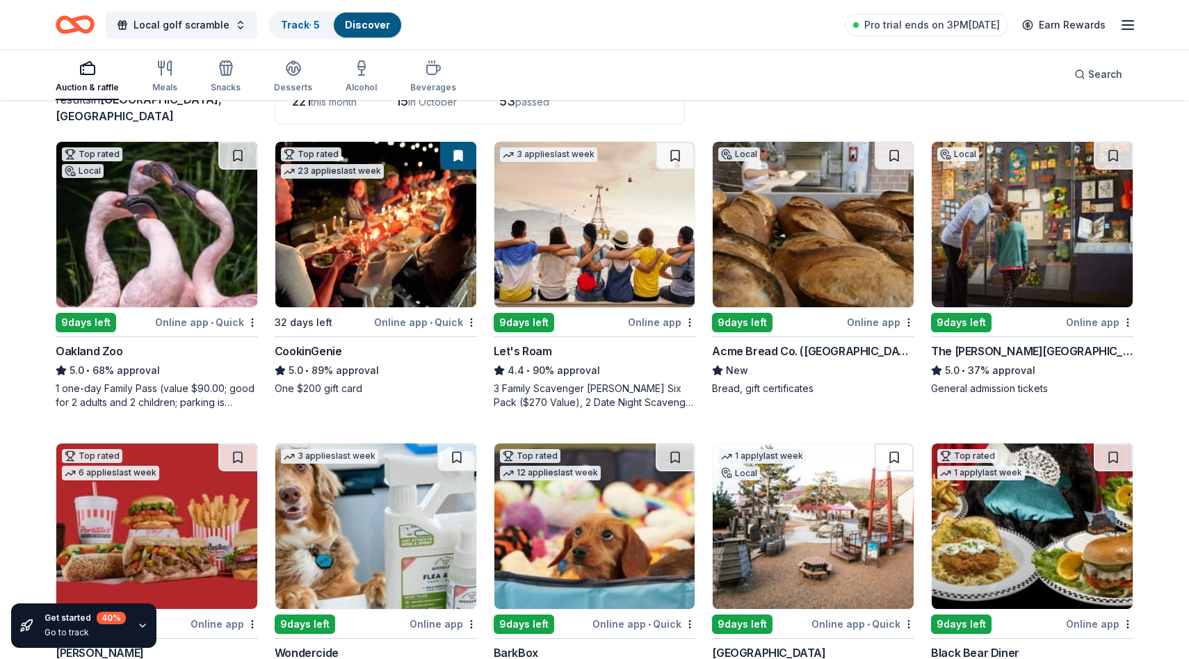
scroll to position [117, 0]
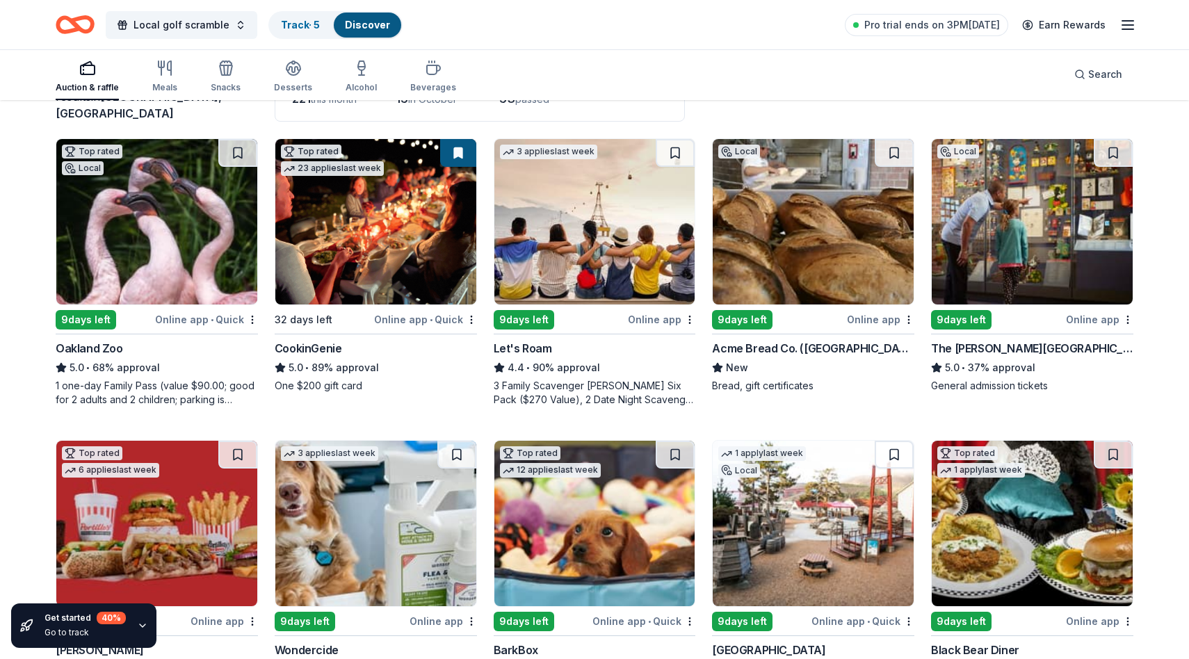
click at [816, 242] on img at bounding box center [813, 221] width 201 height 165
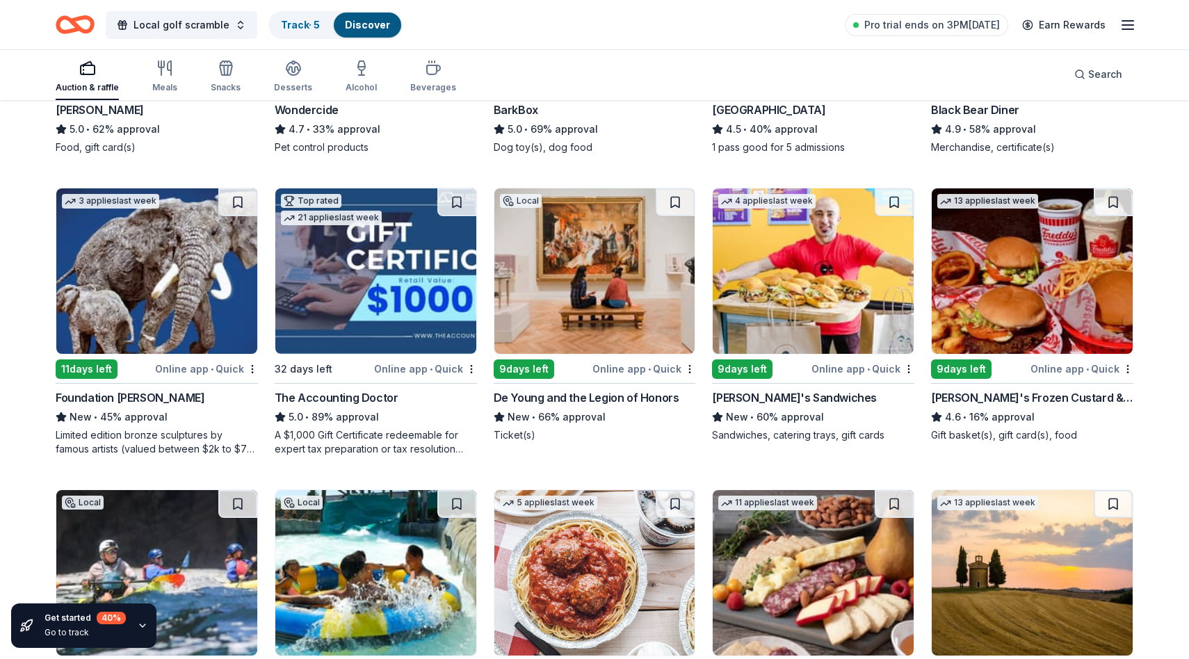
scroll to position [654, 0]
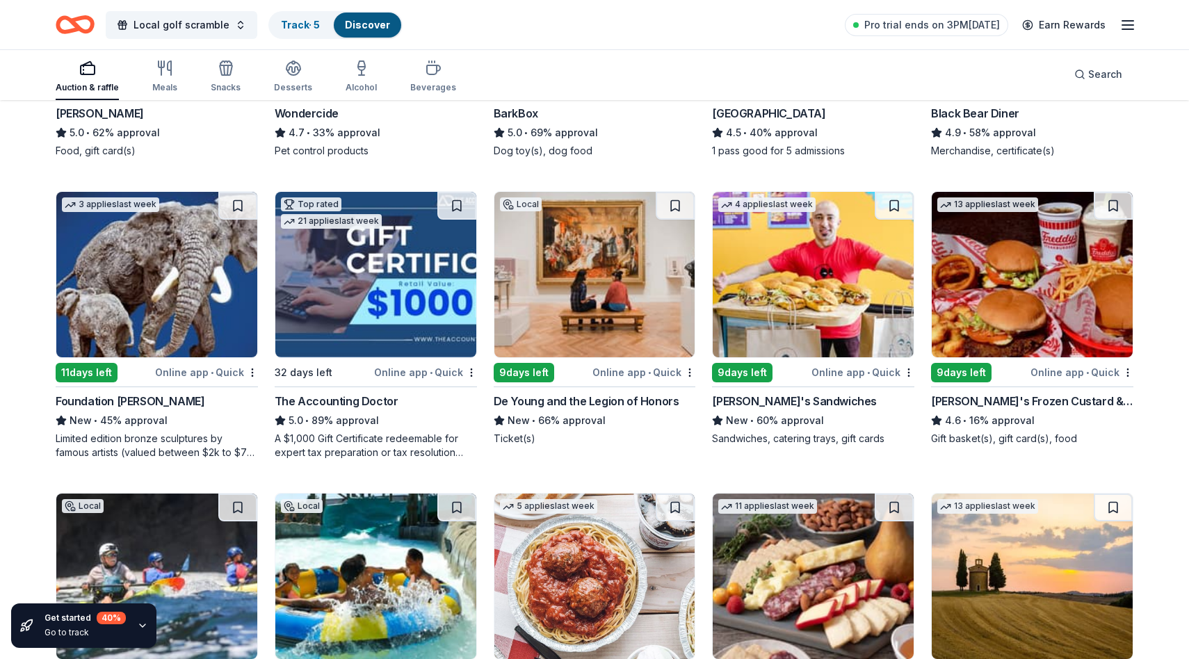
click at [605, 298] on img at bounding box center [594, 274] width 201 height 165
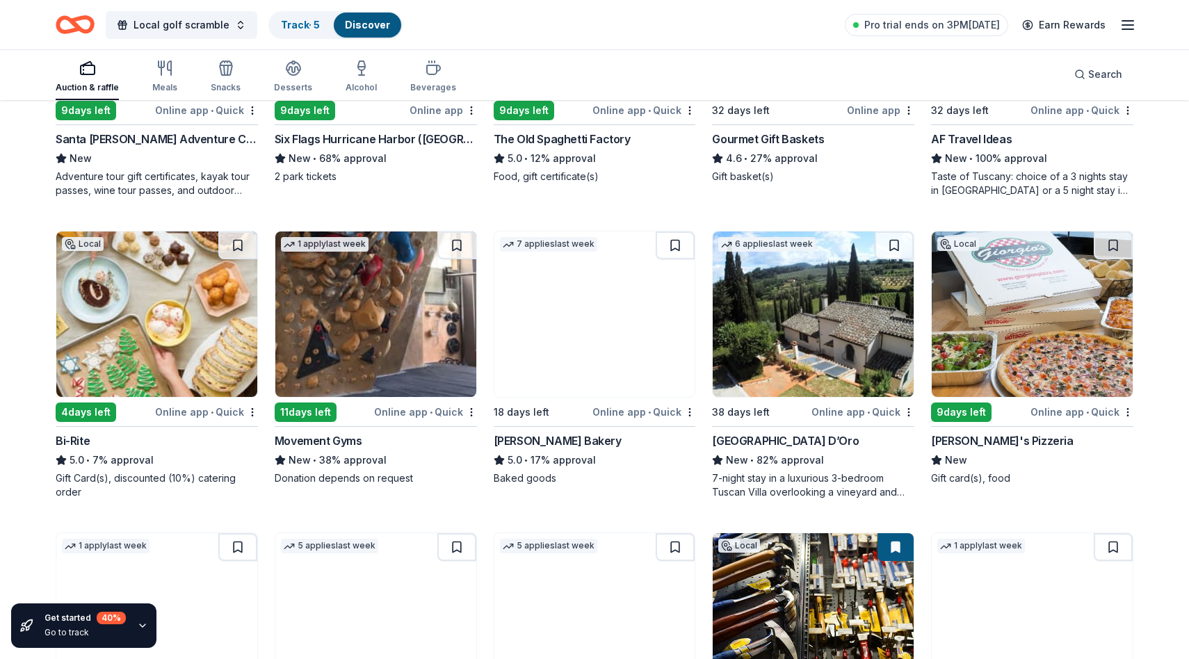
scroll to position [1219, 0]
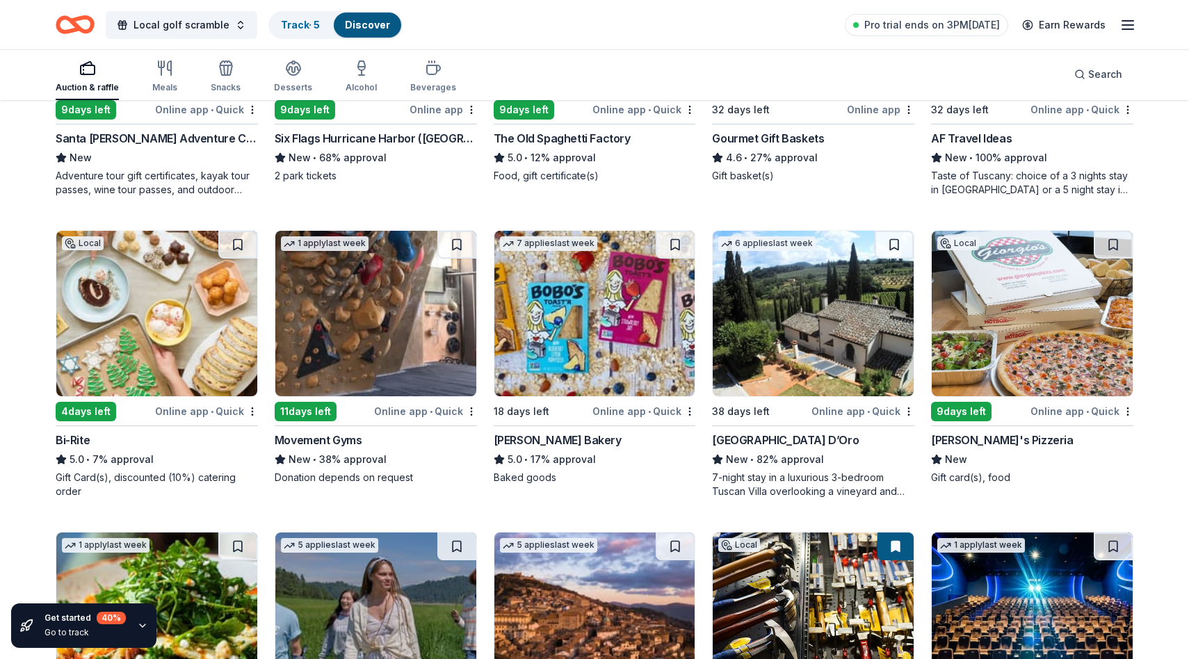
click at [180, 325] on img at bounding box center [156, 313] width 201 height 165
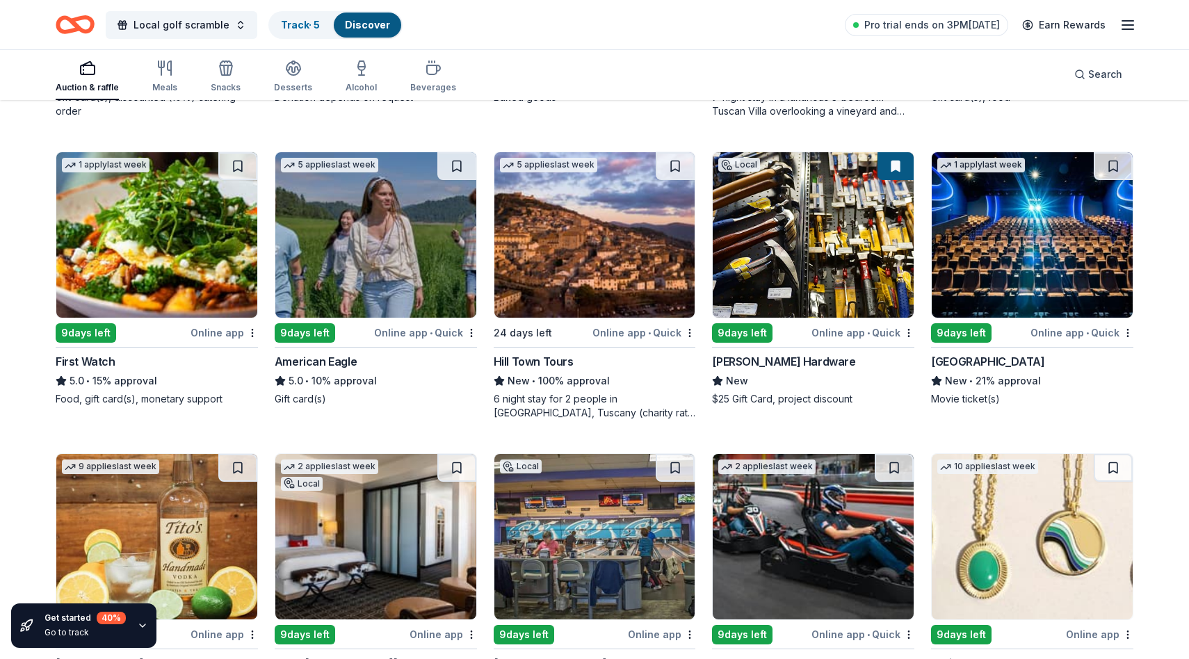
scroll to position [1600, 0]
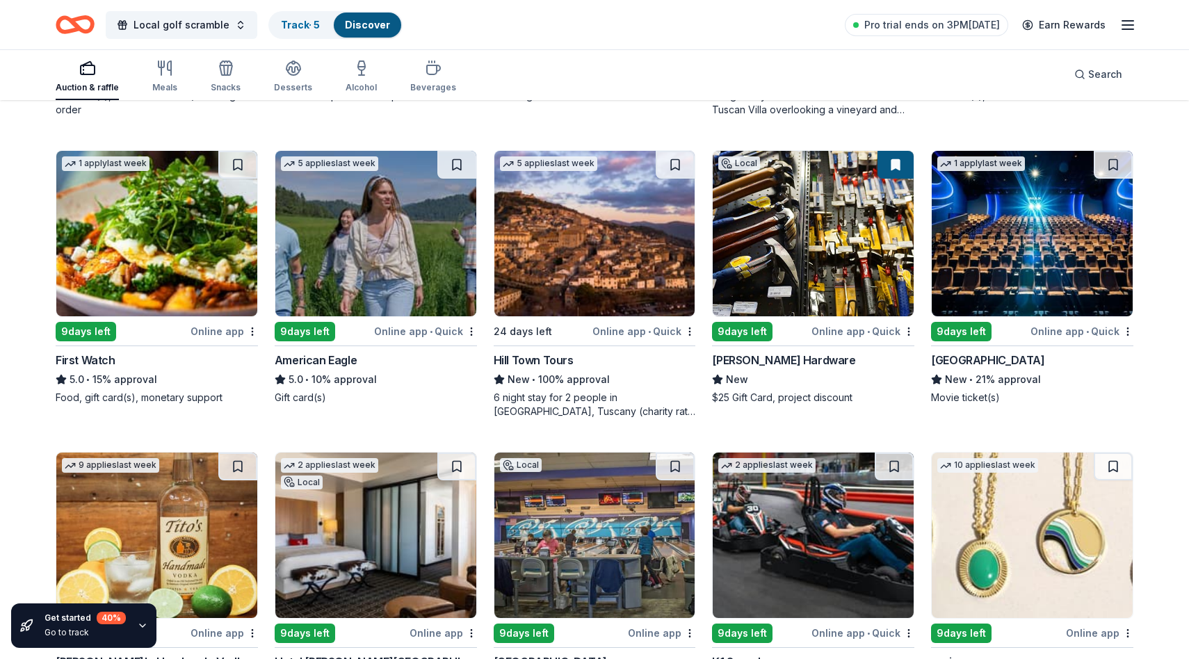
click at [803, 252] on img at bounding box center [813, 233] width 201 height 165
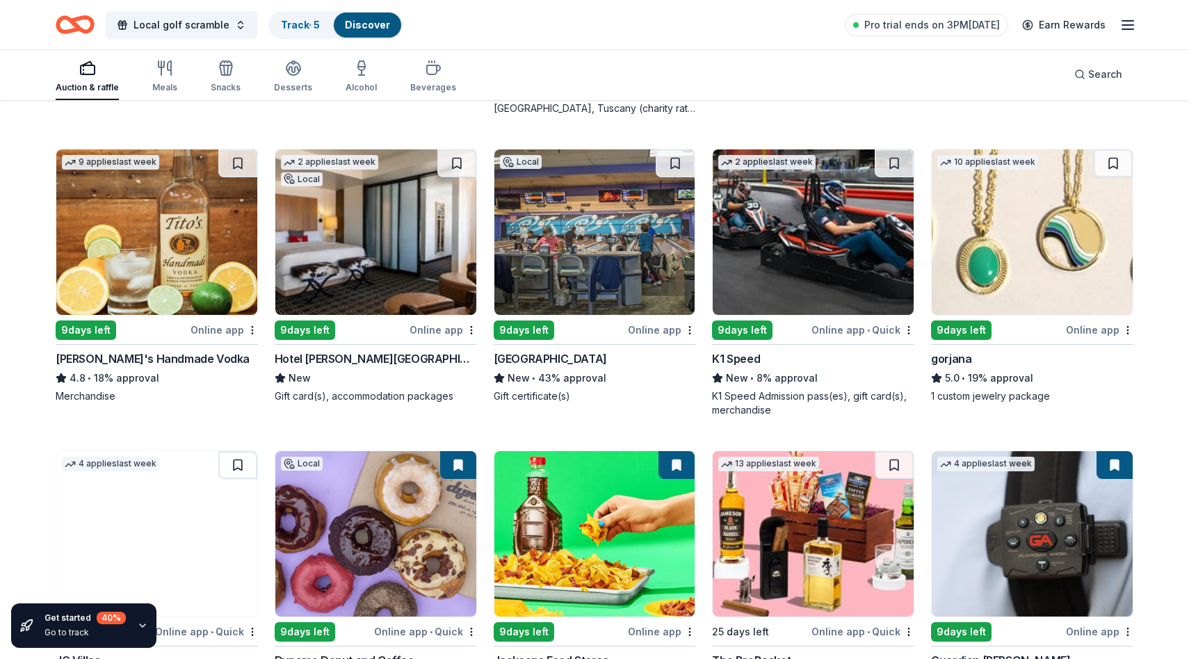
scroll to position [1904, 0]
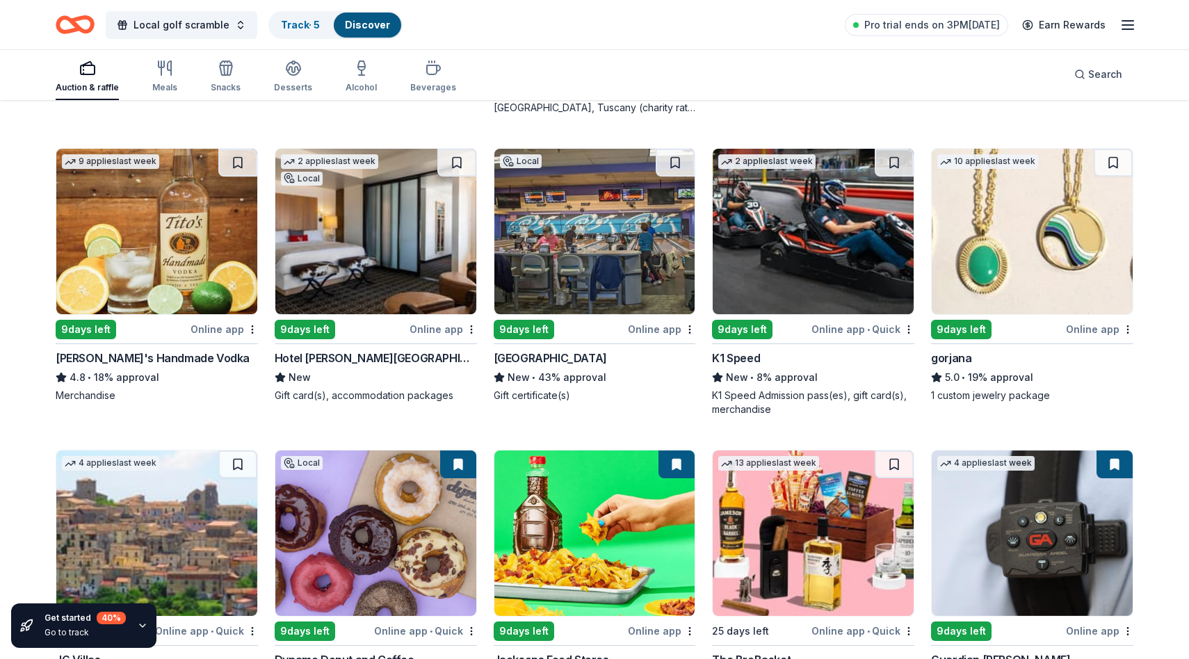
click at [159, 266] on img at bounding box center [156, 231] width 201 height 165
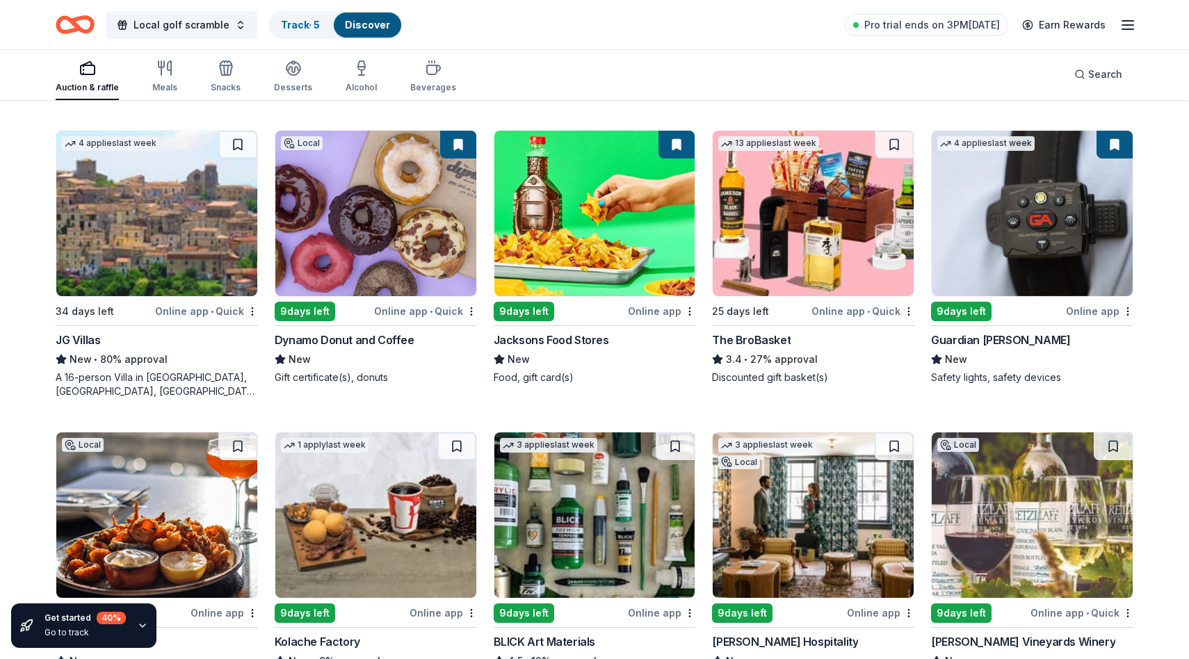
scroll to position [2219, 0]
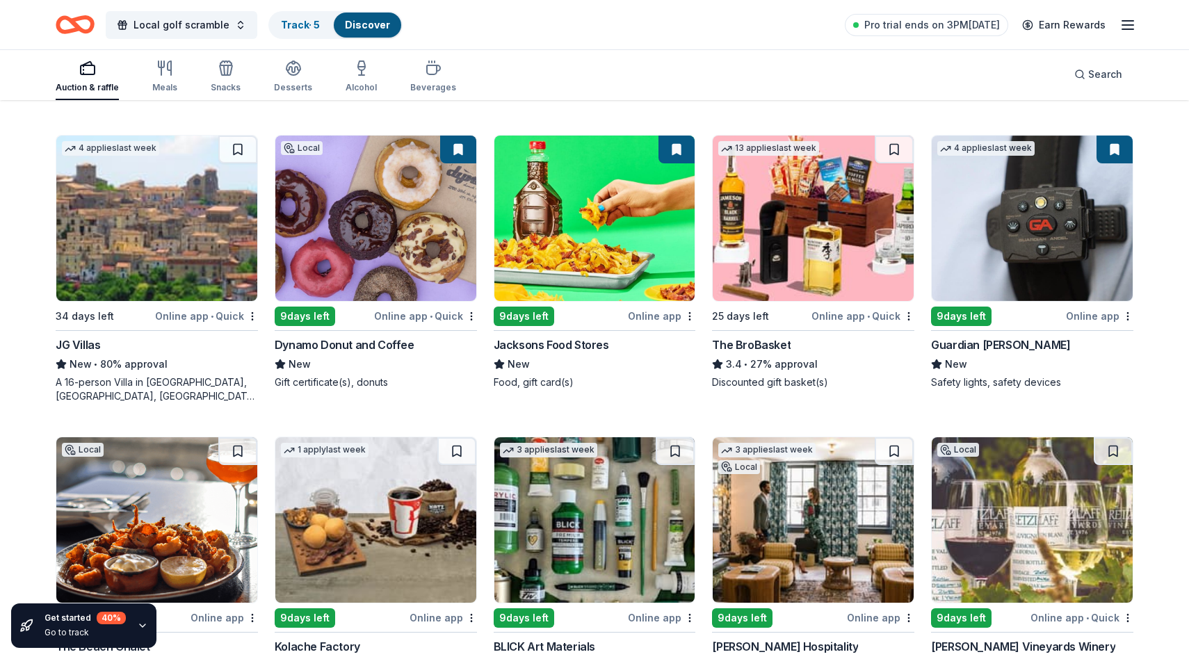
click at [864, 242] on img at bounding box center [813, 218] width 201 height 165
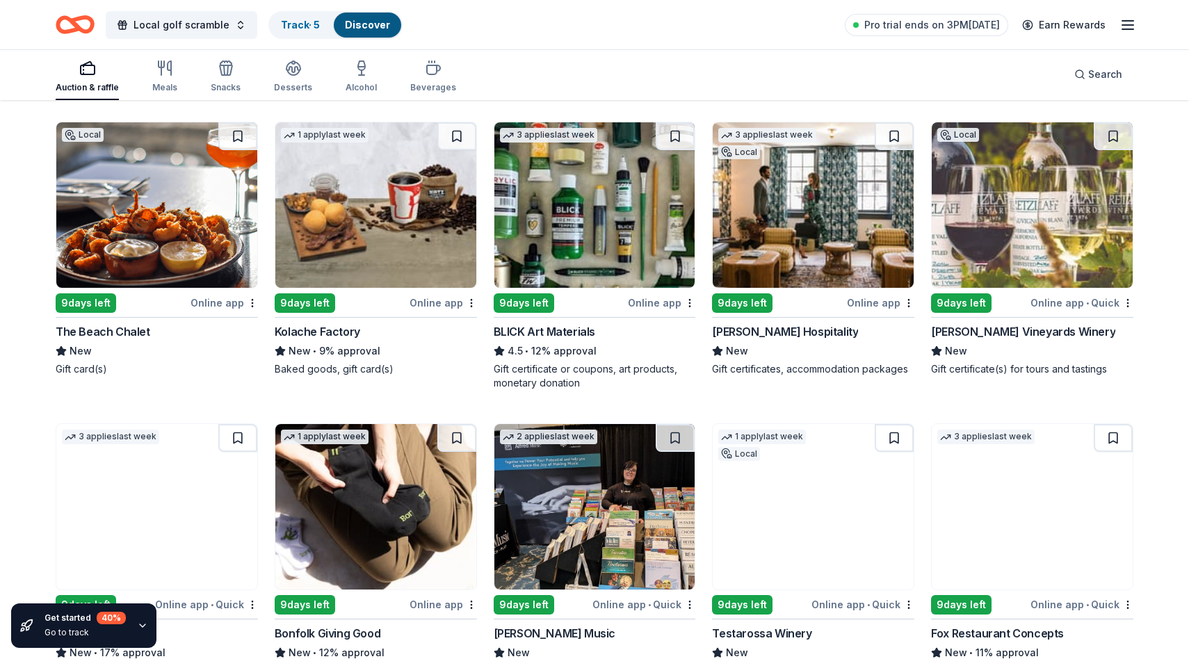
scroll to position [2554, 0]
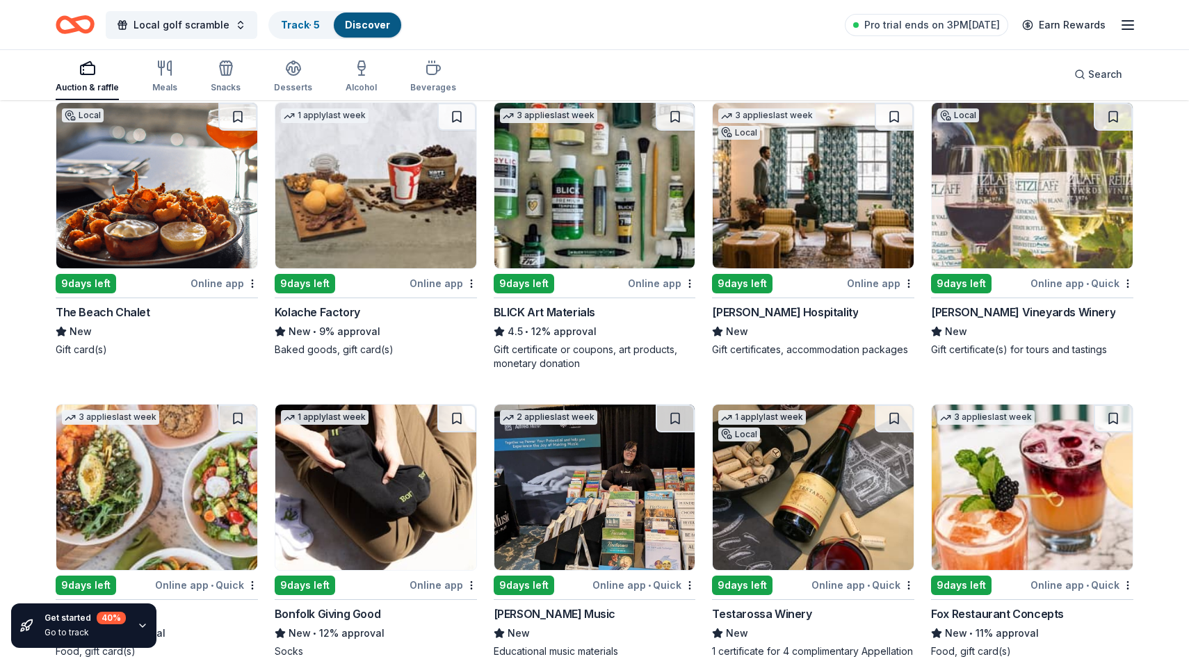
click at [171, 161] on img at bounding box center [156, 185] width 201 height 165
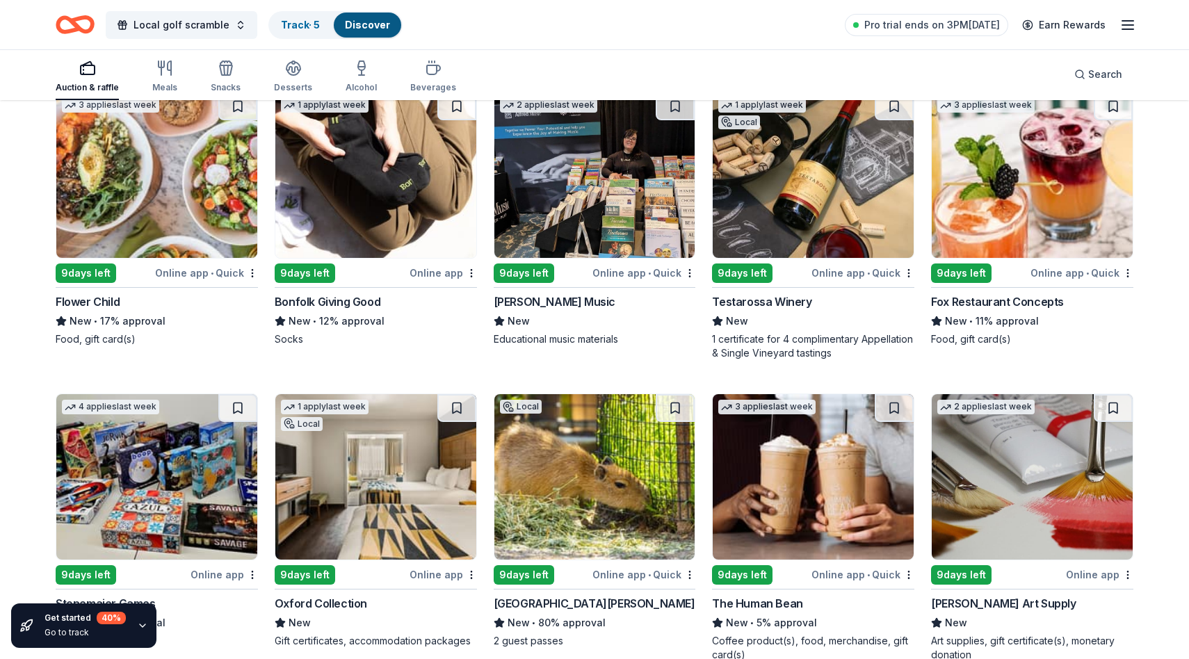
scroll to position [2867, 0]
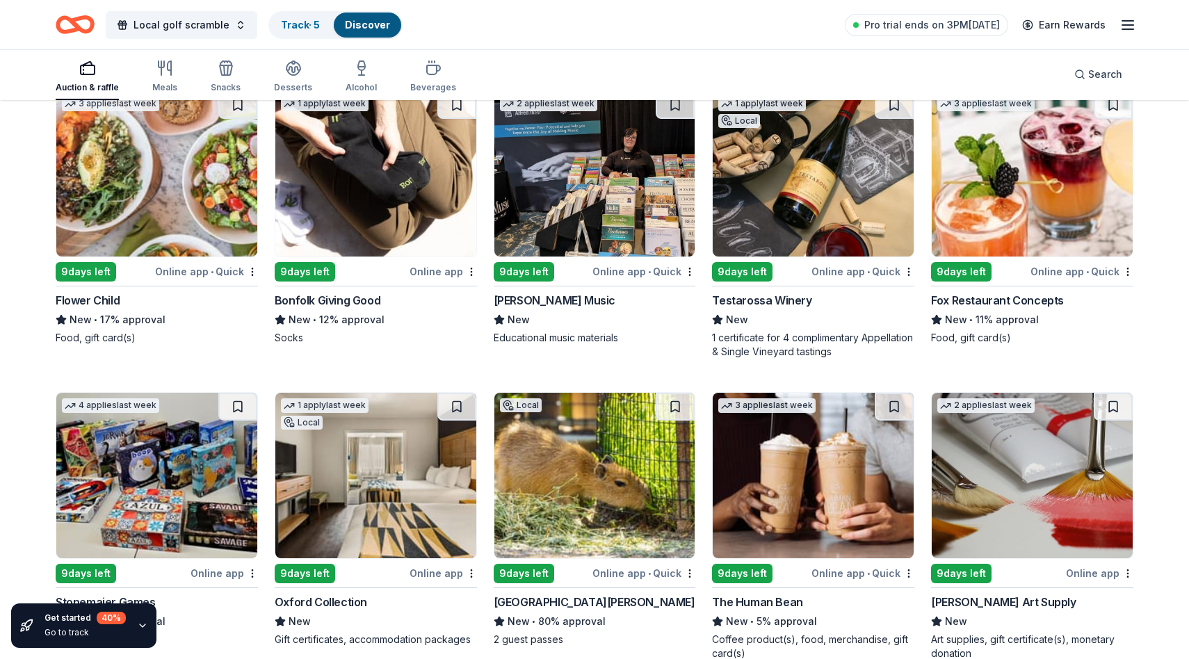
click at [865, 213] on img at bounding box center [813, 173] width 201 height 165
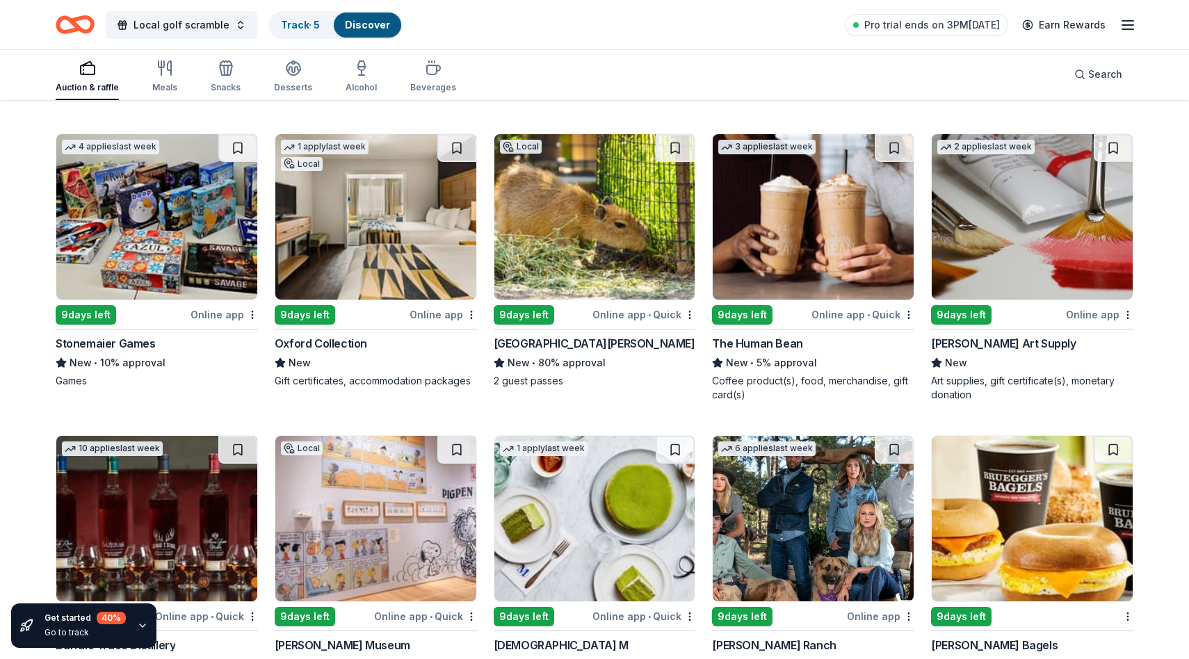
scroll to position [3282, 0]
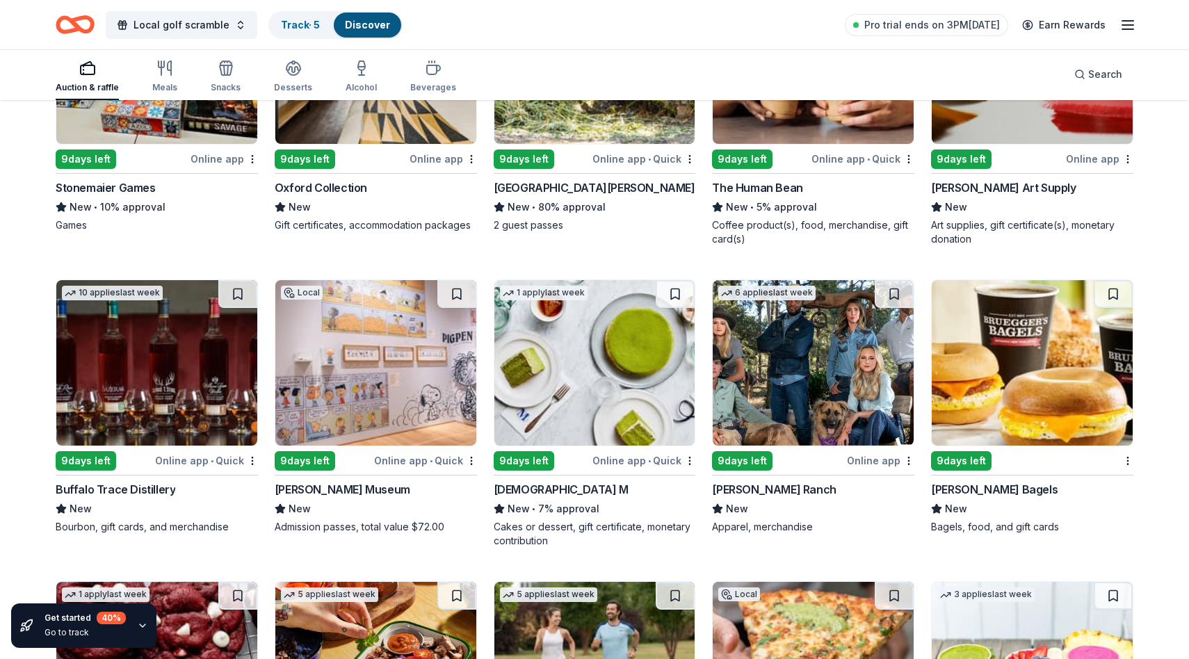
click at [1050, 375] on img at bounding box center [1032, 362] width 201 height 165
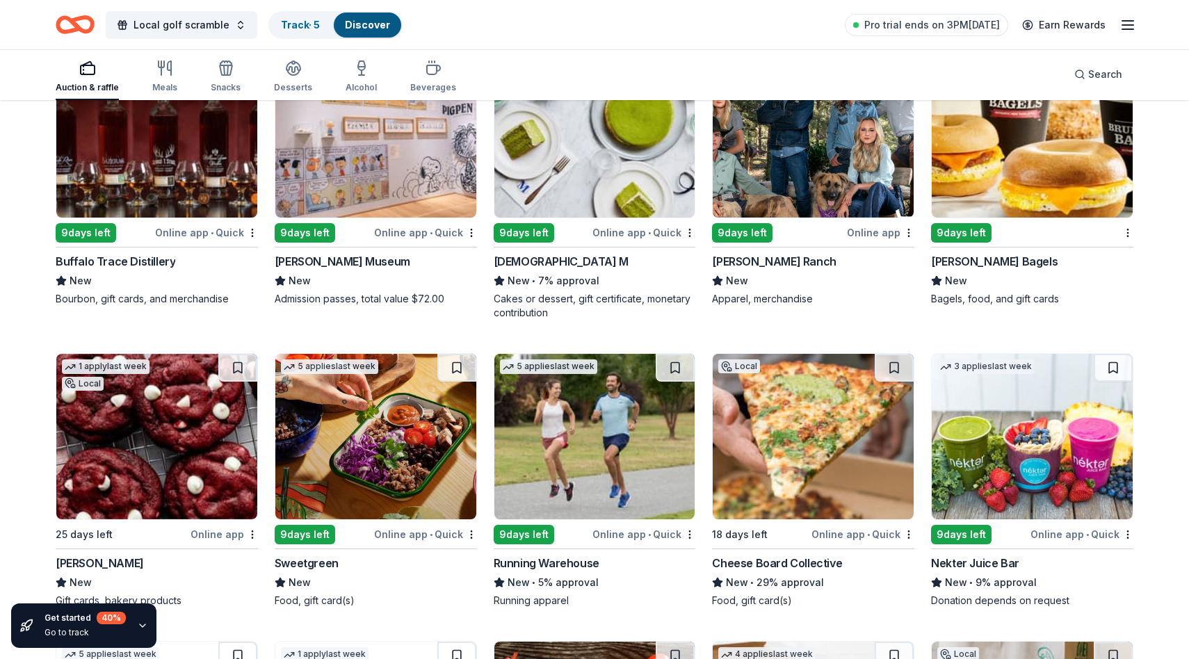
scroll to position [3434, 0]
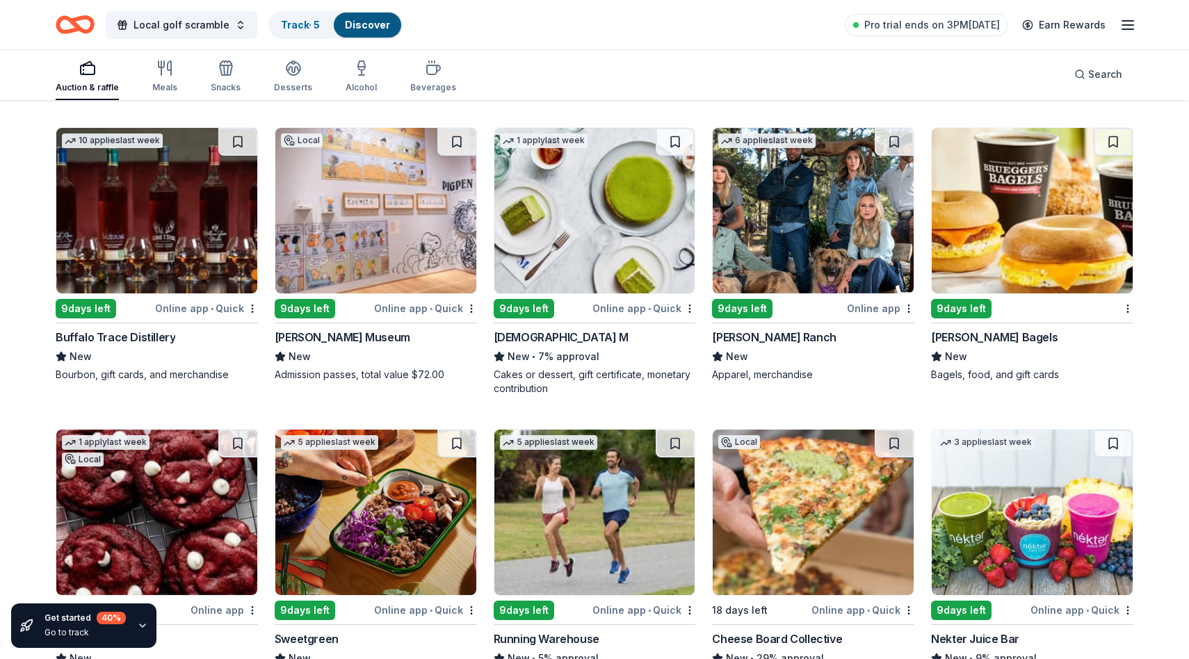
click at [152, 249] on img at bounding box center [156, 210] width 201 height 165
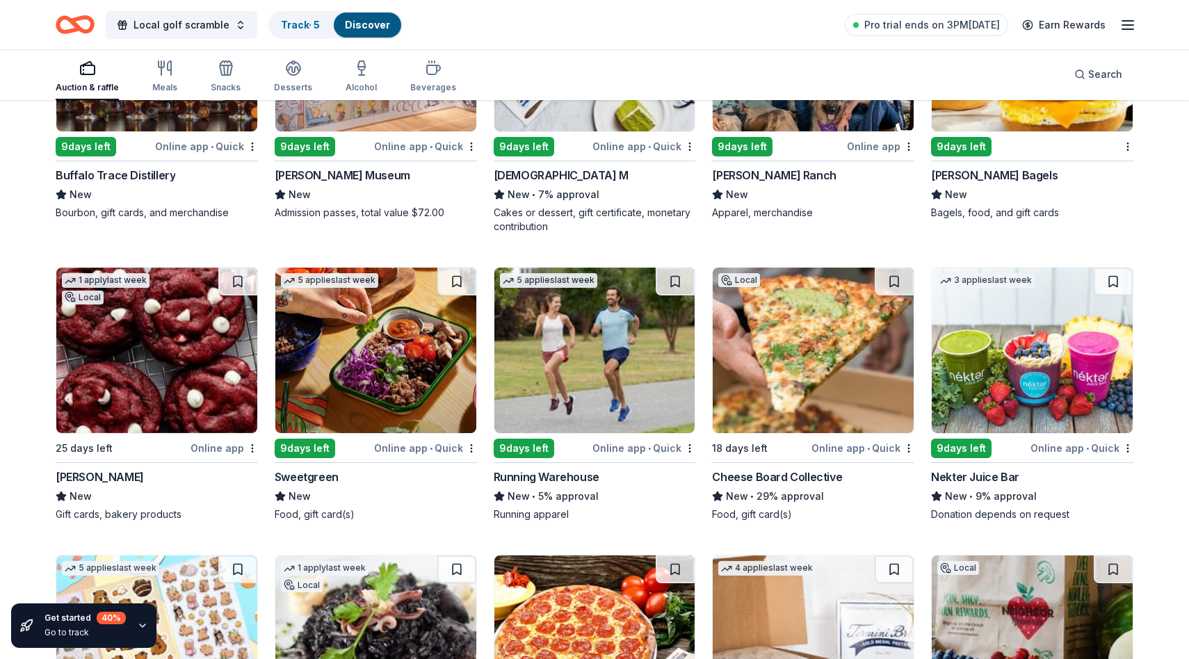
scroll to position [3673, 0]
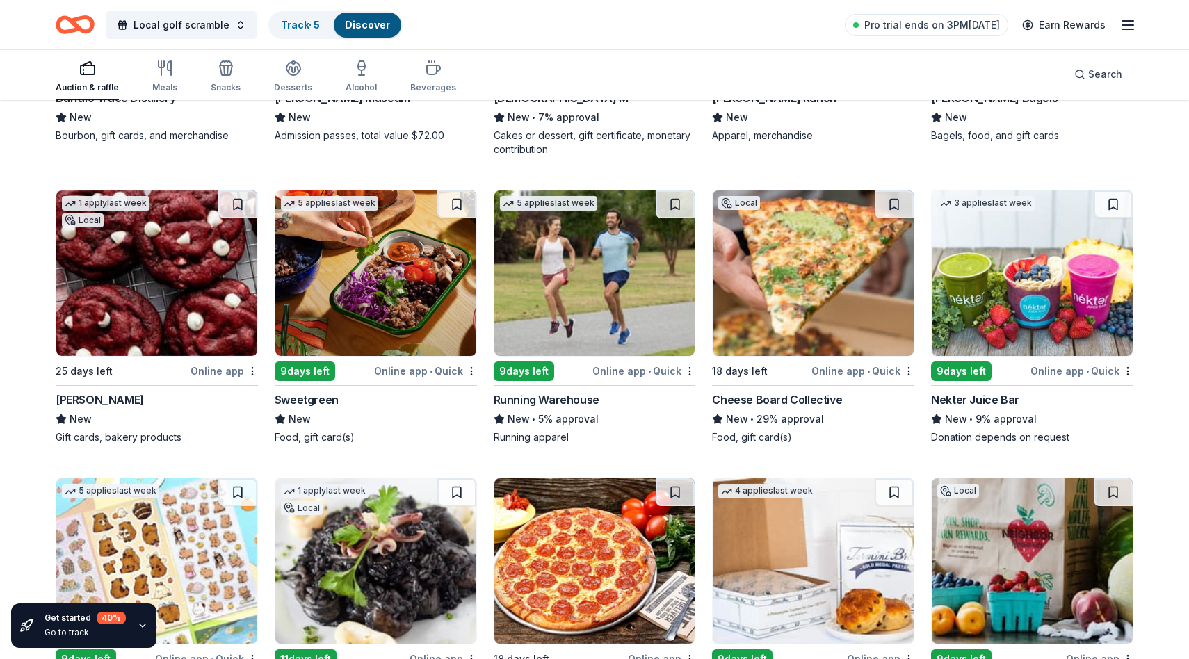
click at [818, 280] on img at bounding box center [813, 272] width 201 height 165
click at [209, 269] on img at bounding box center [156, 272] width 201 height 165
click at [426, 293] on img at bounding box center [375, 272] width 201 height 165
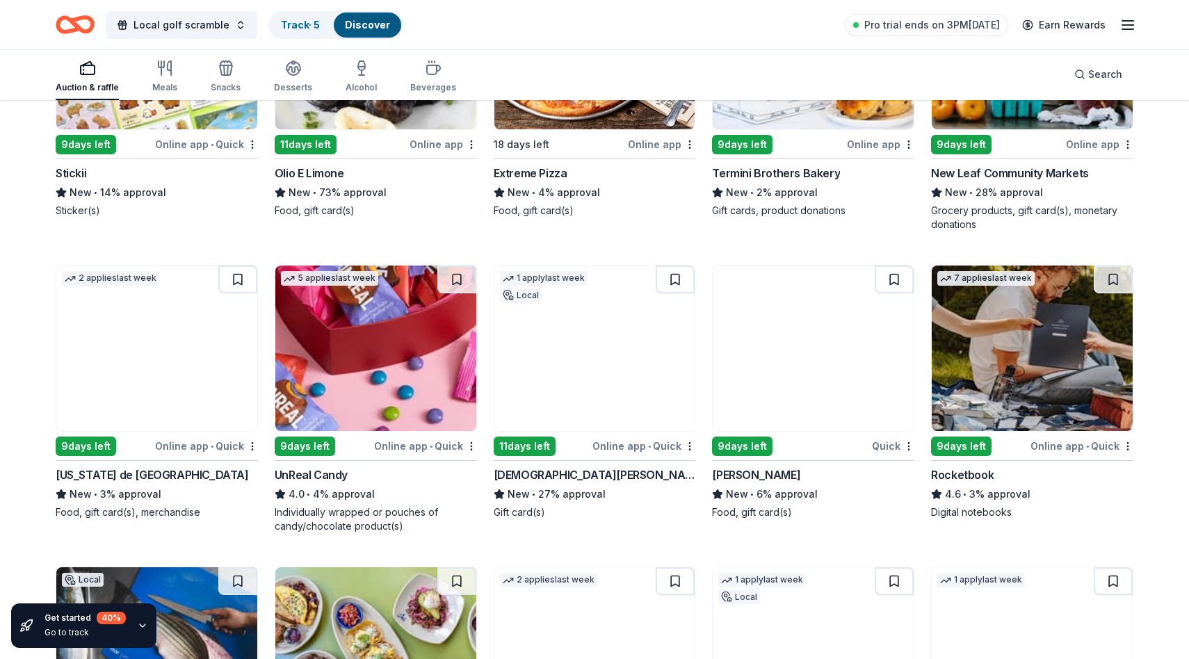
scroll to position [4188, 0]
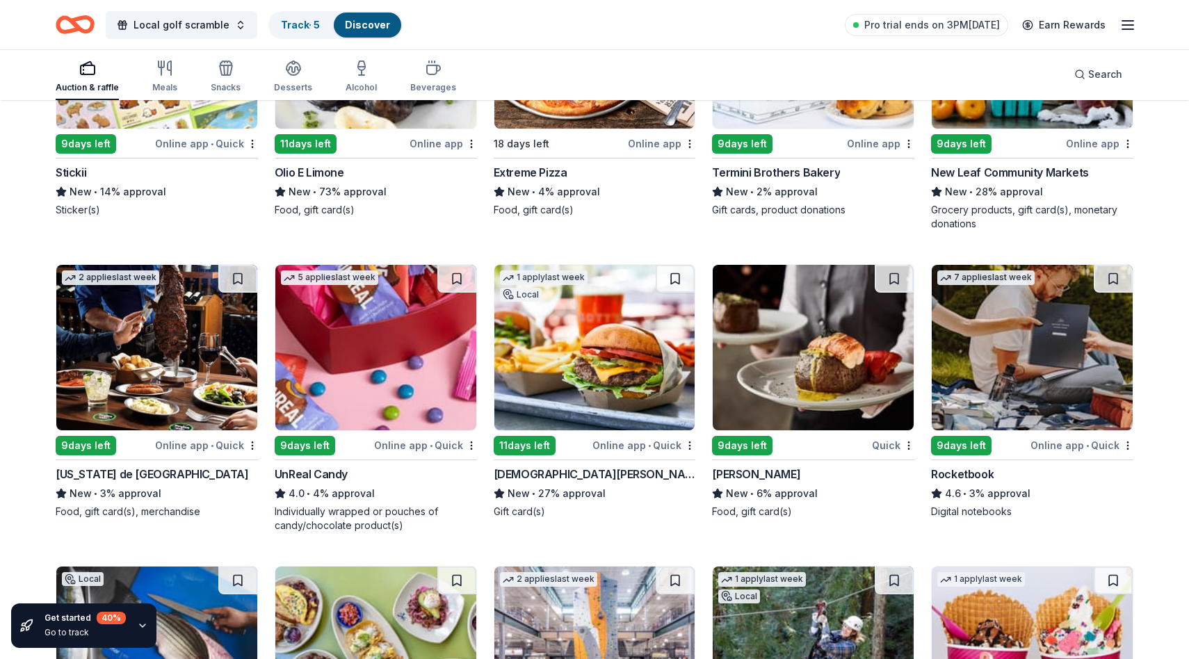
click at [599, 375] on img at bounding box center [594, 347] width 201 height 165
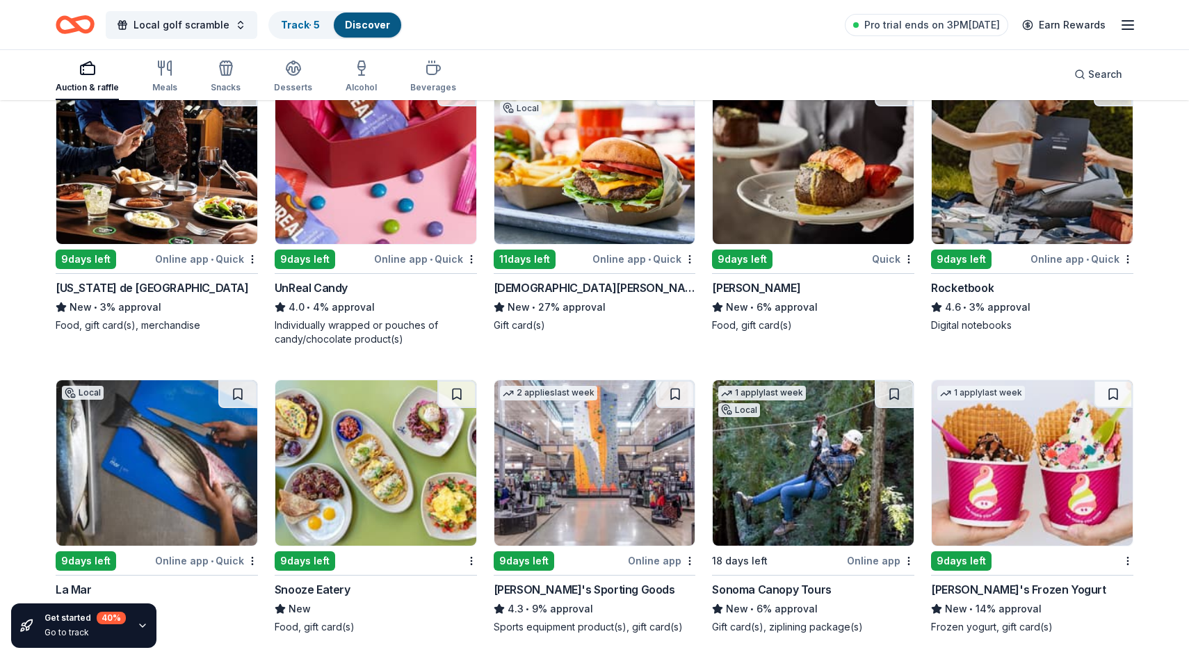
scroll to position [4375, 0]
click at [198, 208] on img at bounding box center [156, 160] width 201 height 165
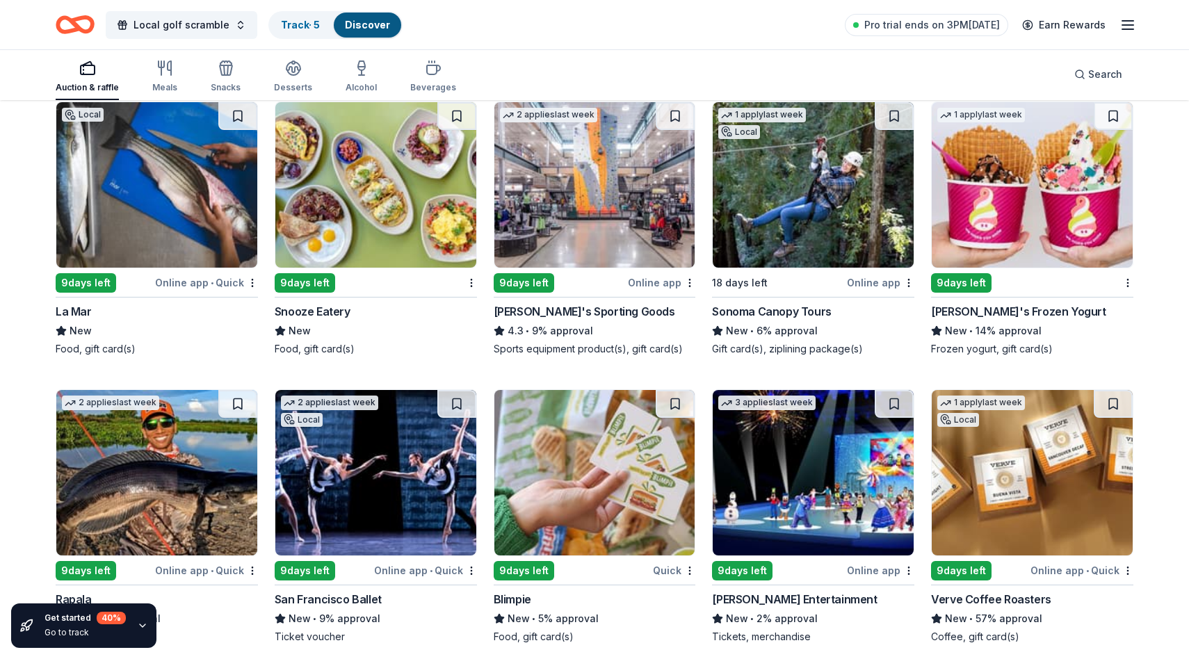
scroll to position [4662, 0]
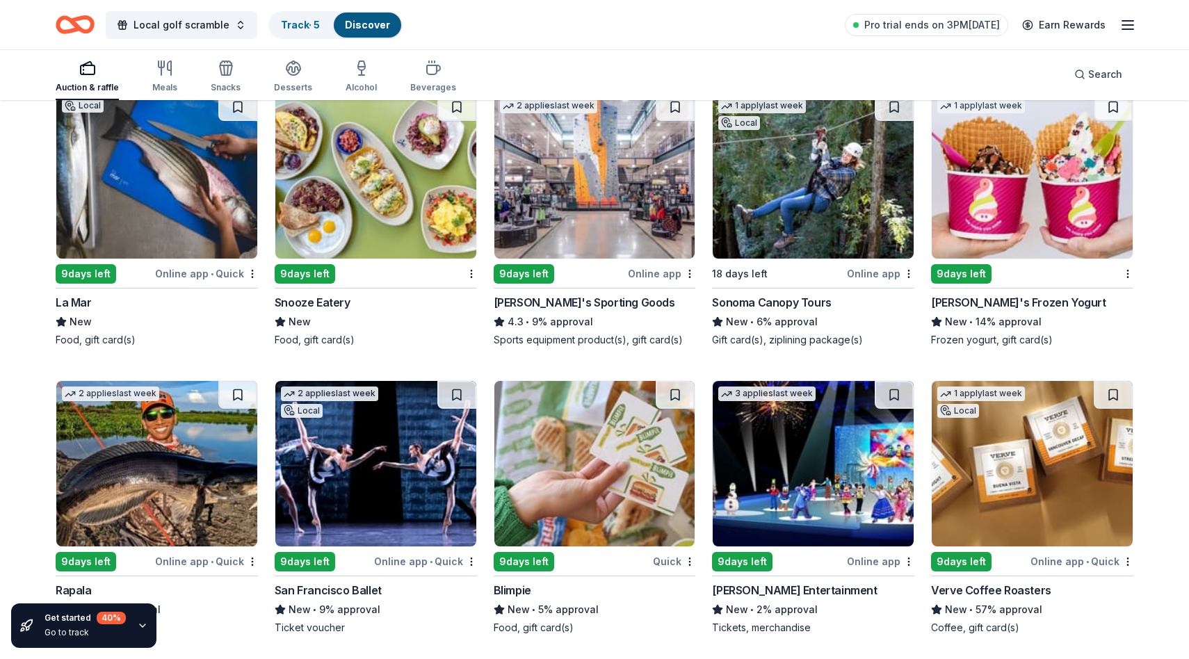
click at [585, 216] on img at bounding box center [594, 175] width 201 height 165
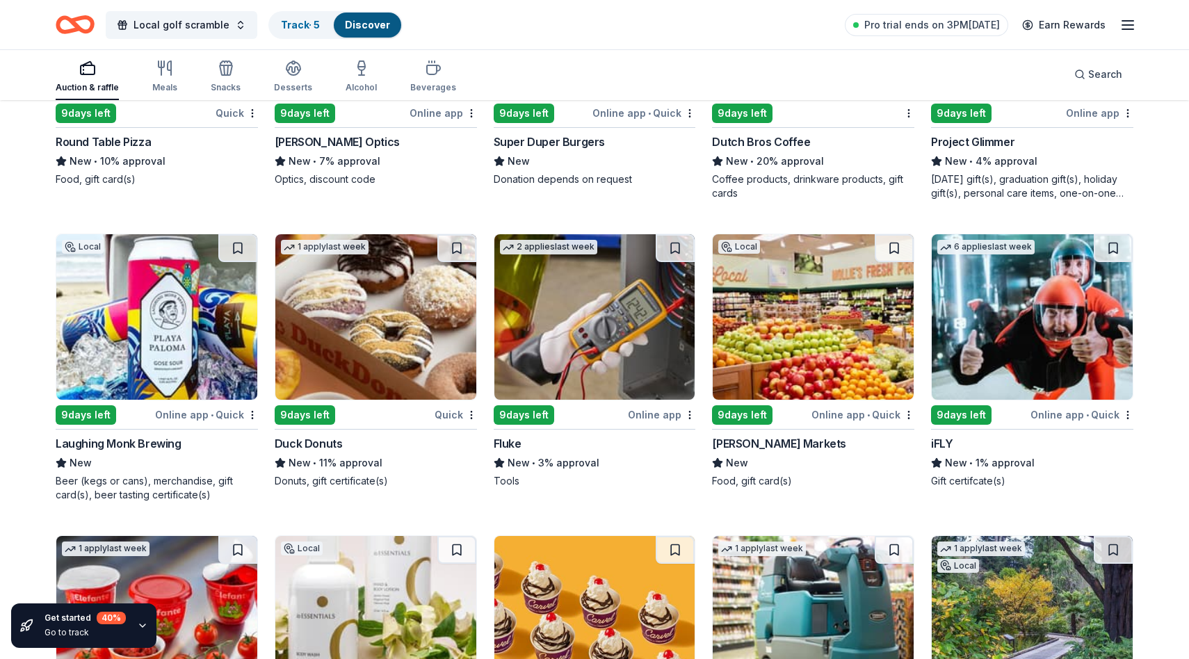
scroll to position [5458, 0]
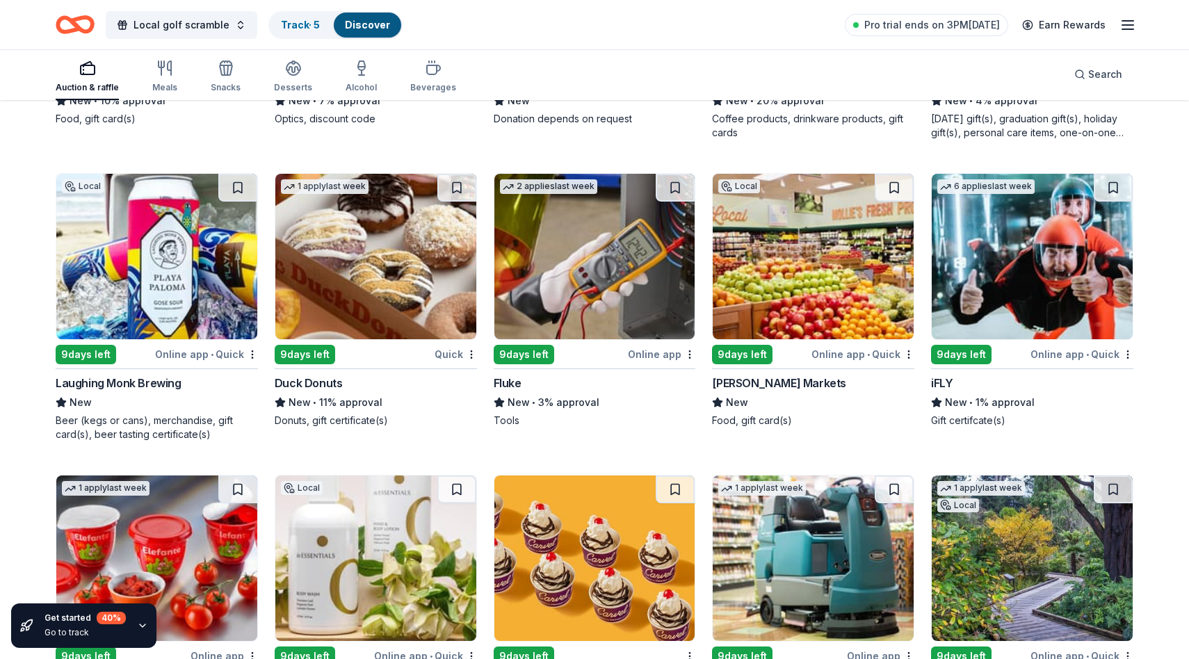
click at [411, 275] on img at bounding box center [375, 256] width 201 height 165
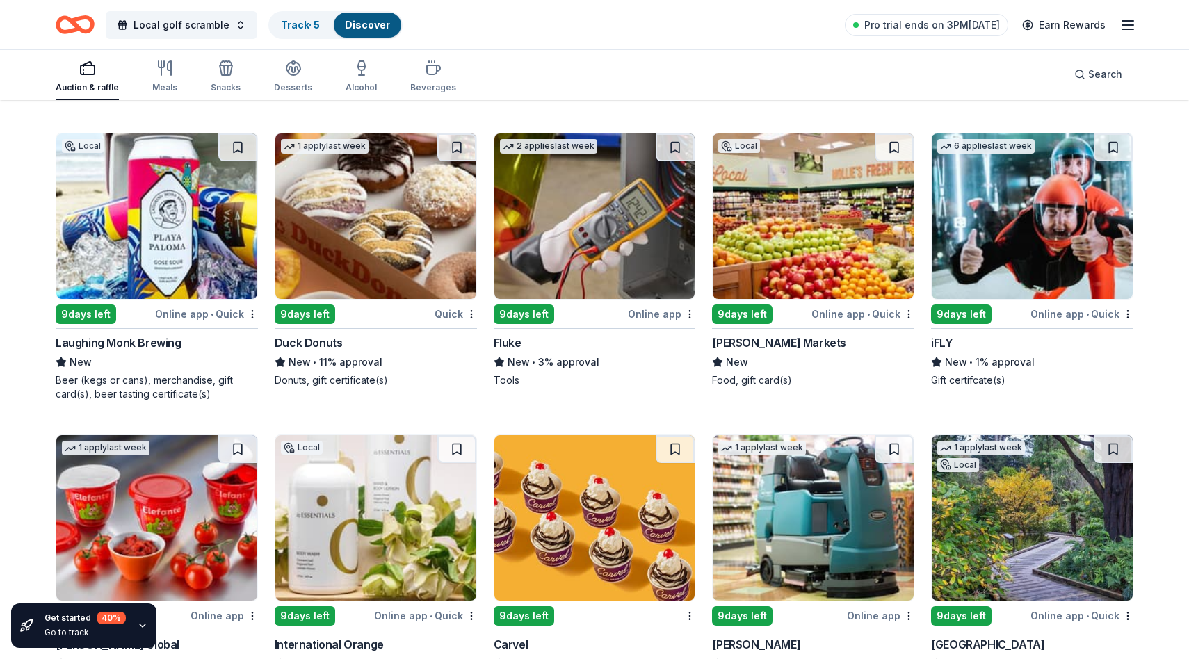
scroll to position [5508, 0]
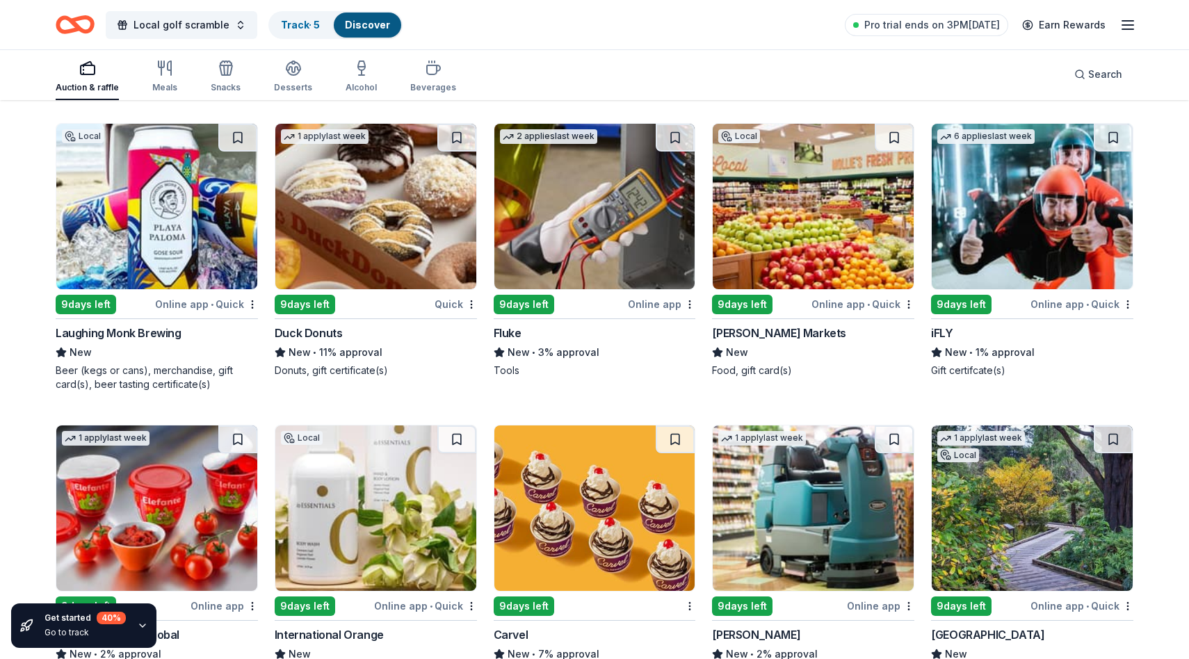
click at [830, 235] on img at bounding box center [813, 206] width 201 height 165
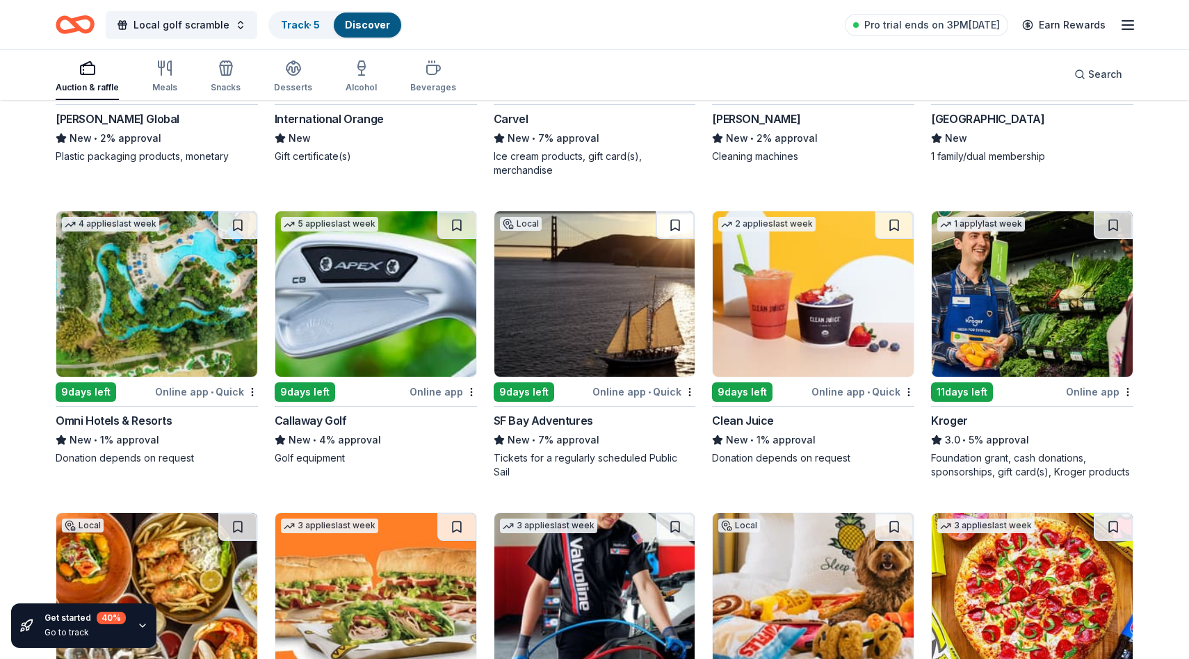
scroll to position [6025, 0]
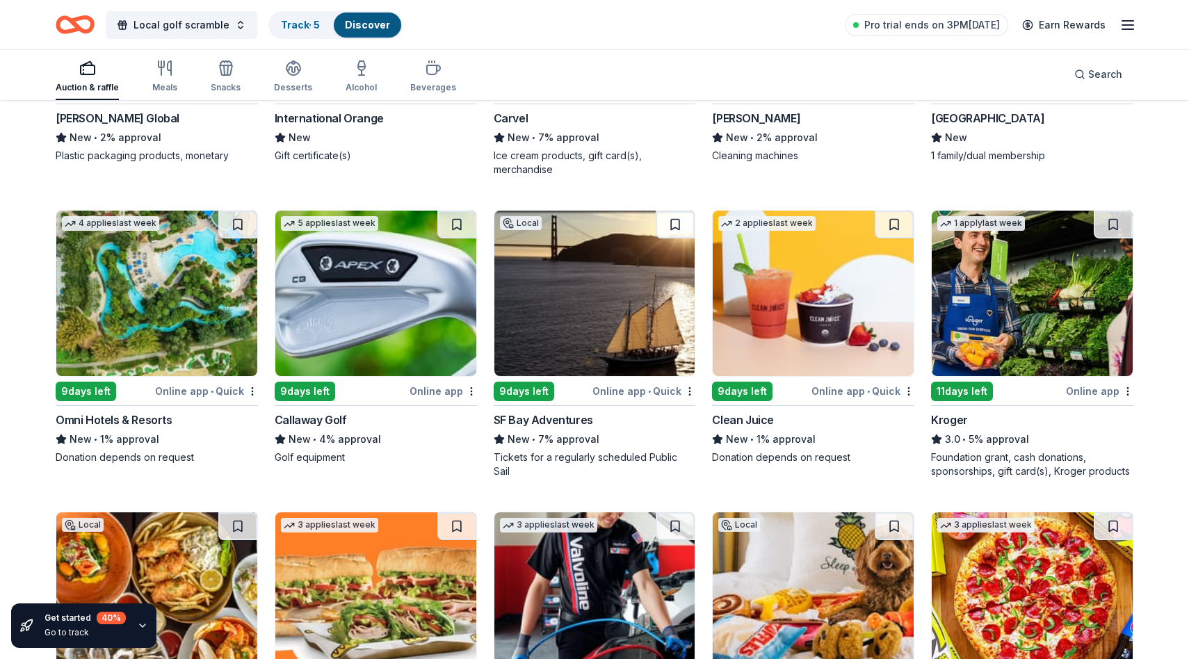
click at [373, 302] on img at bounding box center [375, 293] width 201 height 165
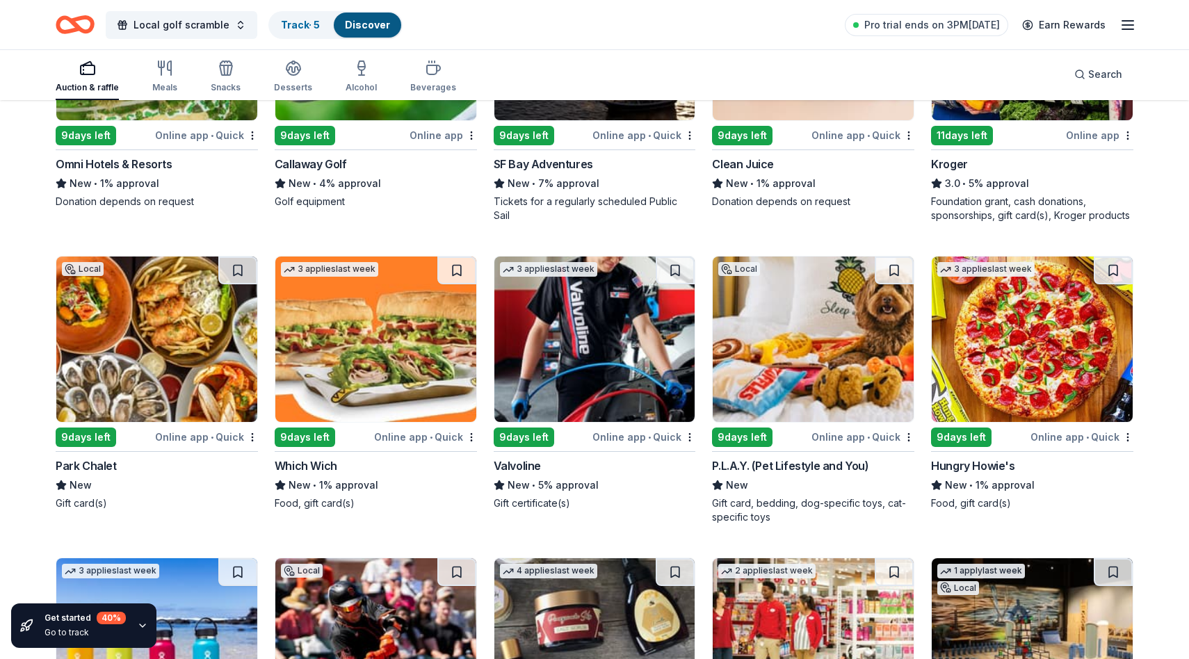
scroll to position [6281, 0]
click at [384, 327] on img at bounding box center [375, 338] width 201 height 165
click at [205, 339] on img at bounding box center [156, 338] width 201 height 165
click at [1017, 364] on img at bounding box center [1032, 338] width 201 height 165
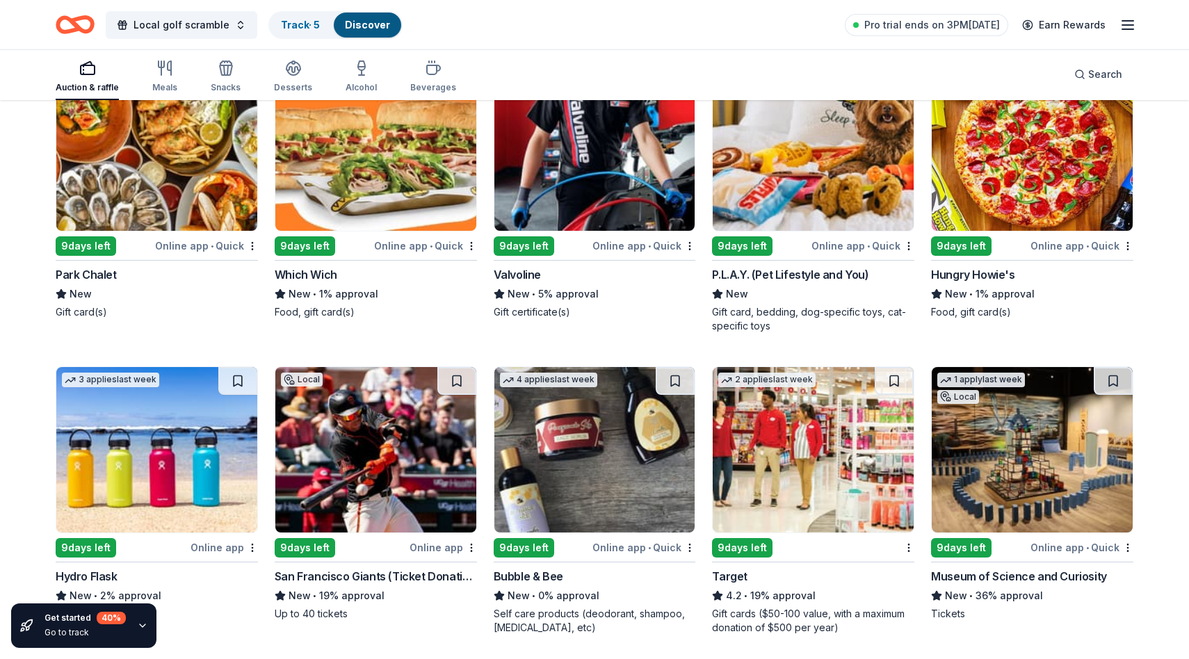
scroll to position [6642, 0]
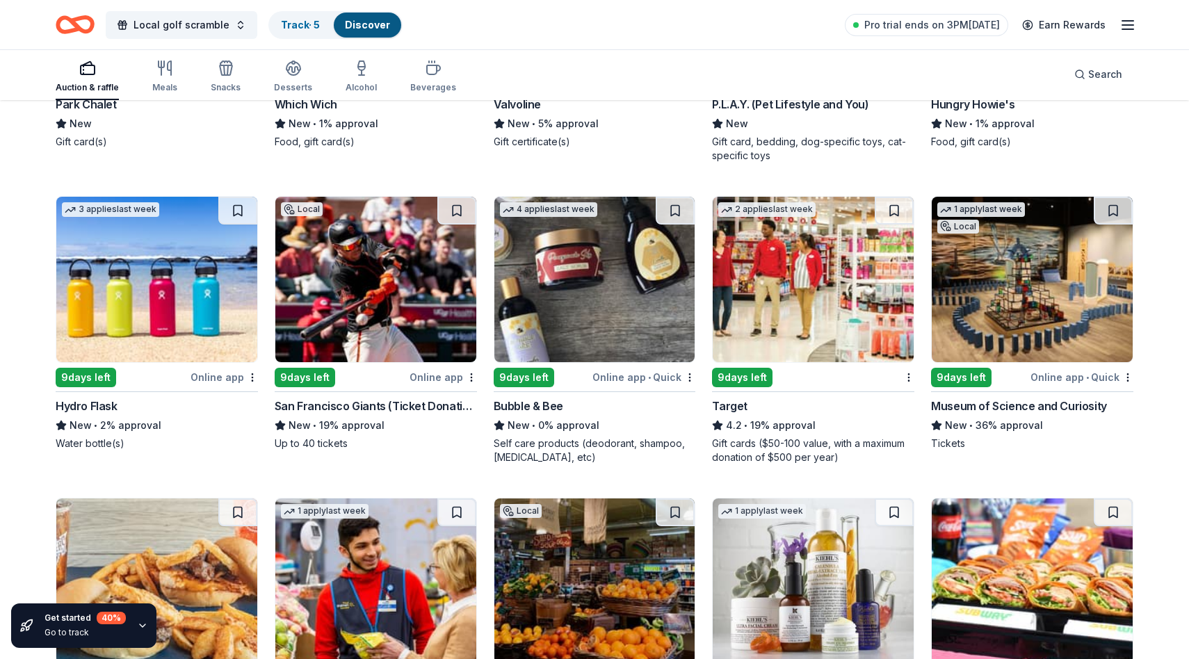
click at [584, 295] on img at bounding box center [594, 279] width 201 height 165
click at [120, 274] on img at bounding box center [156, 279] width 201 height 165
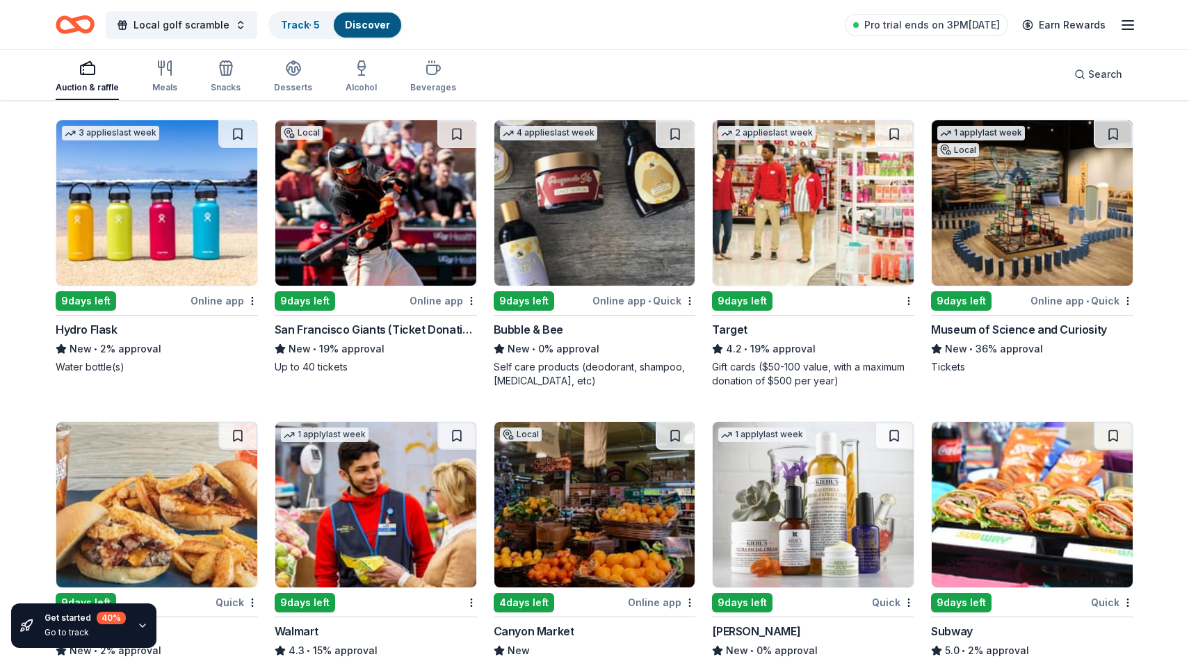
scroll to position [6861, 0]
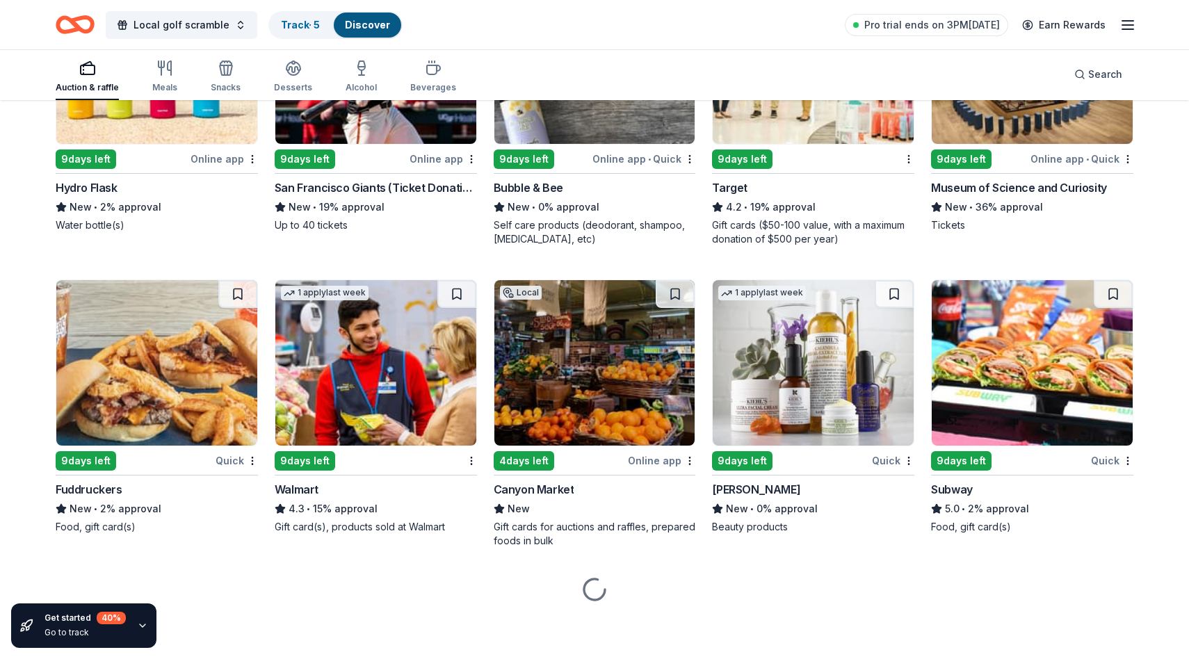
click at [1035, 373] on img at bounding box center [1032, 362] width 201 height 165
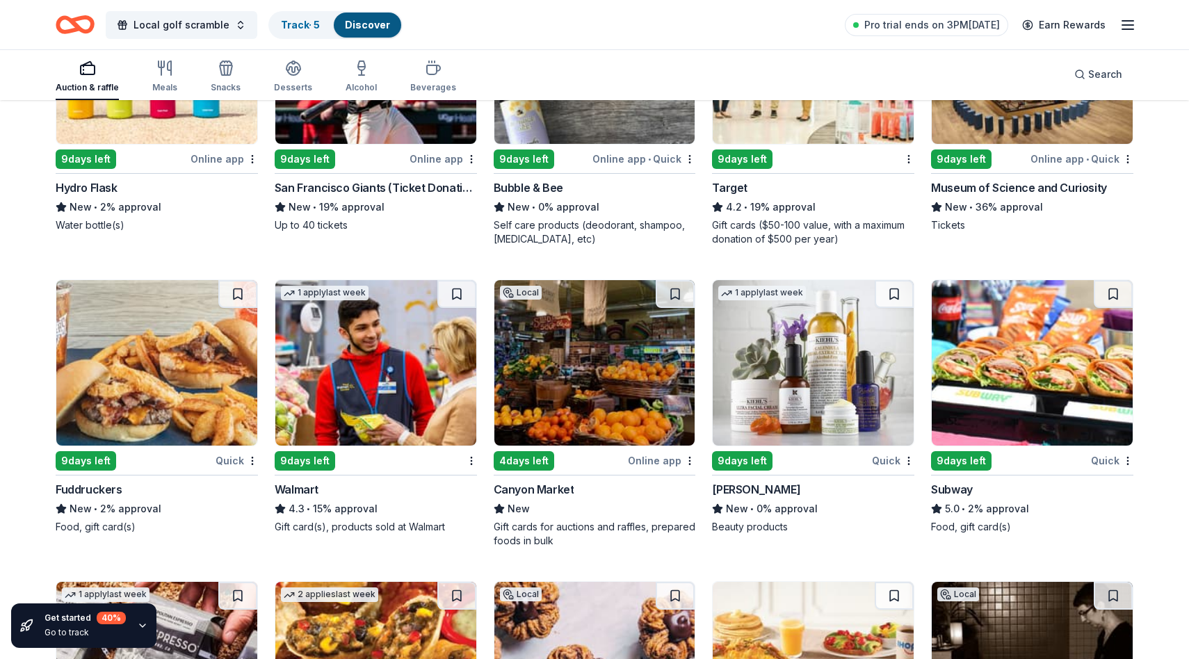
click at [847, 369] on img at bounding box center [813, 362] width 201 height 165
click at [152, 382] on img at bounding box center [156, 362] width 201 height 165
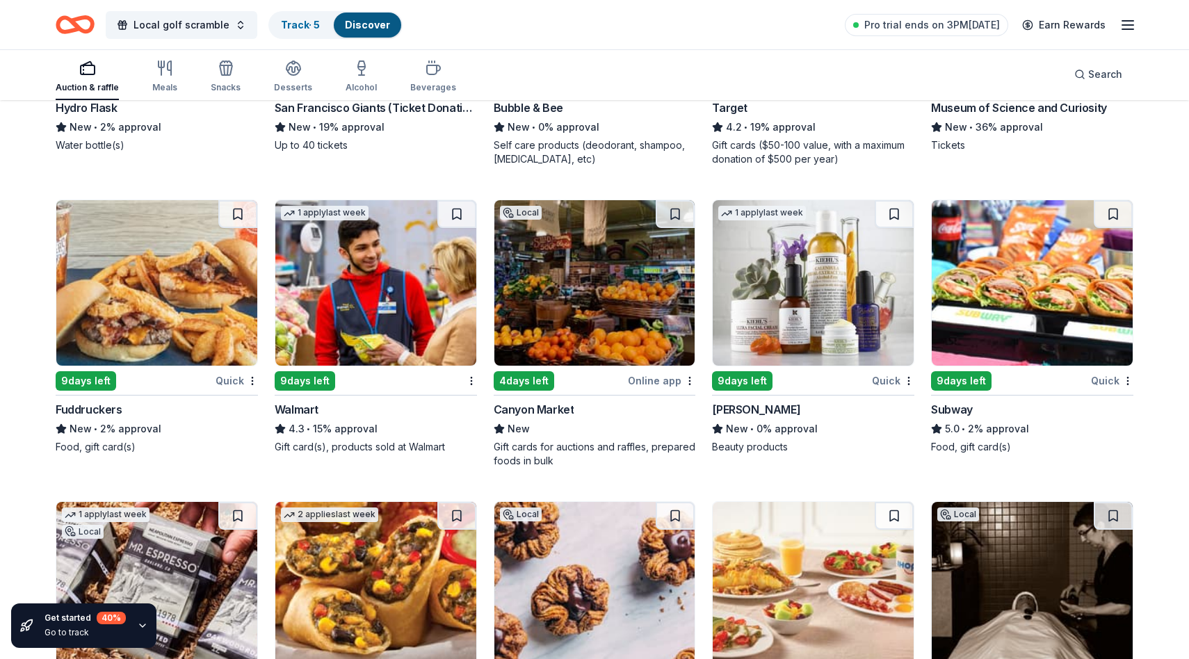
scroll to position [6964, 0]
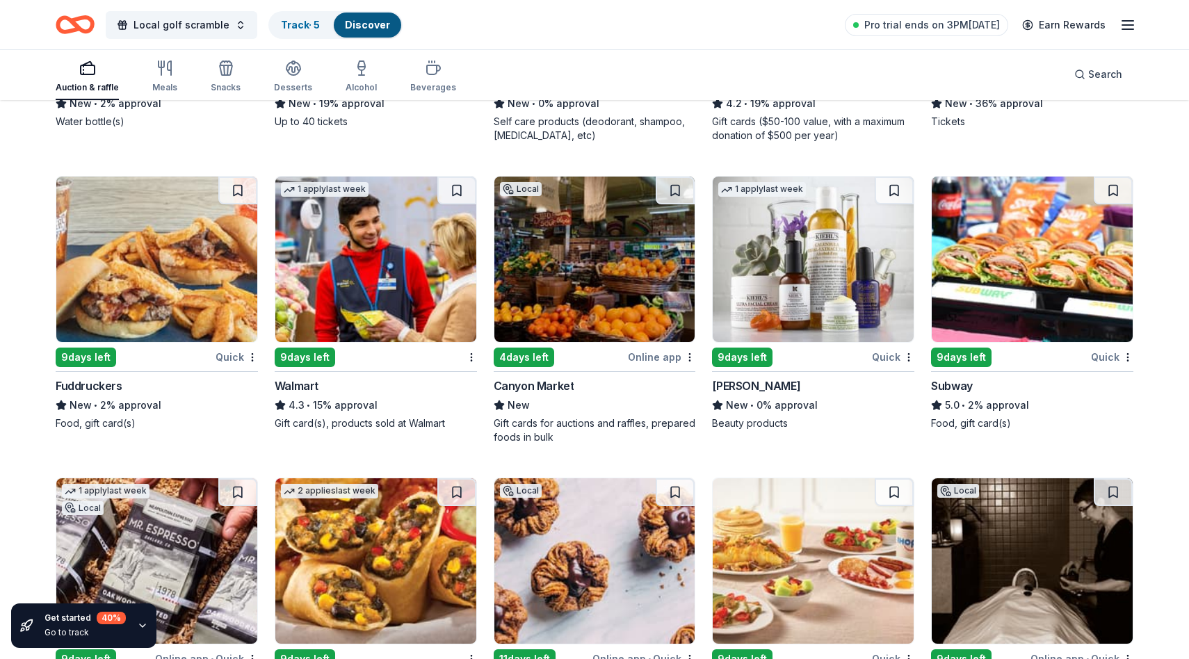
click at [368, 273] on img at bounding box center [375, 259] width 201 height 165
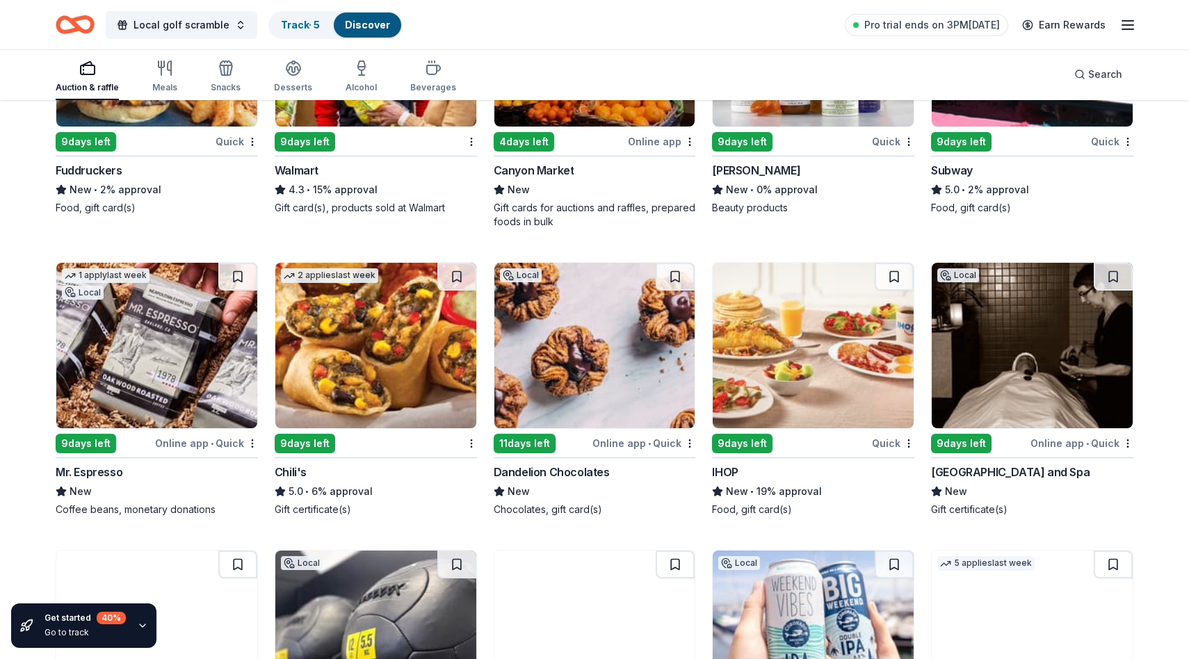
scroll to position [7182, 0]
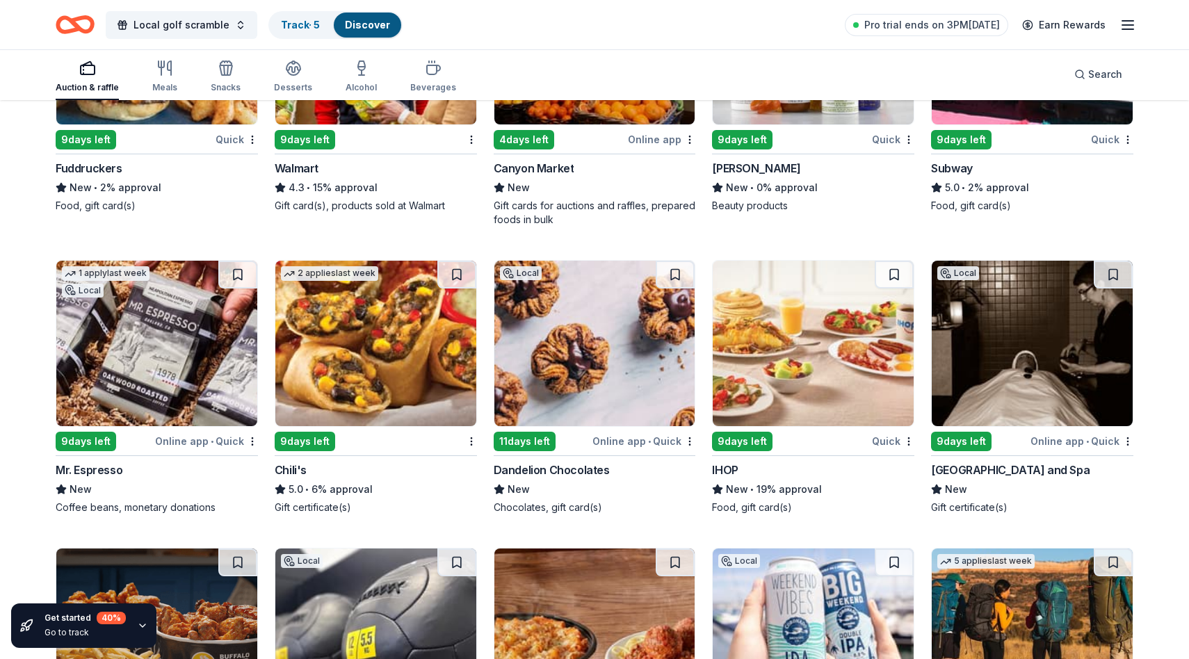
click at [804, 367] on img at bounding box center [813, 343] width 201 height 165
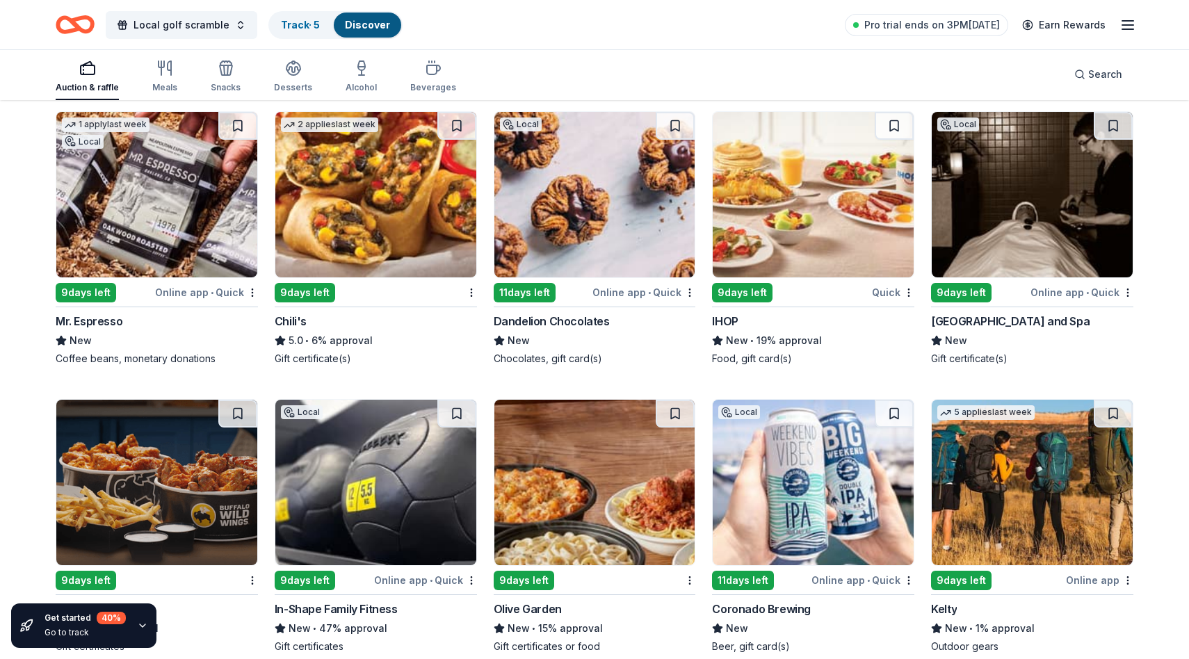
scroll to position [7337, 0]
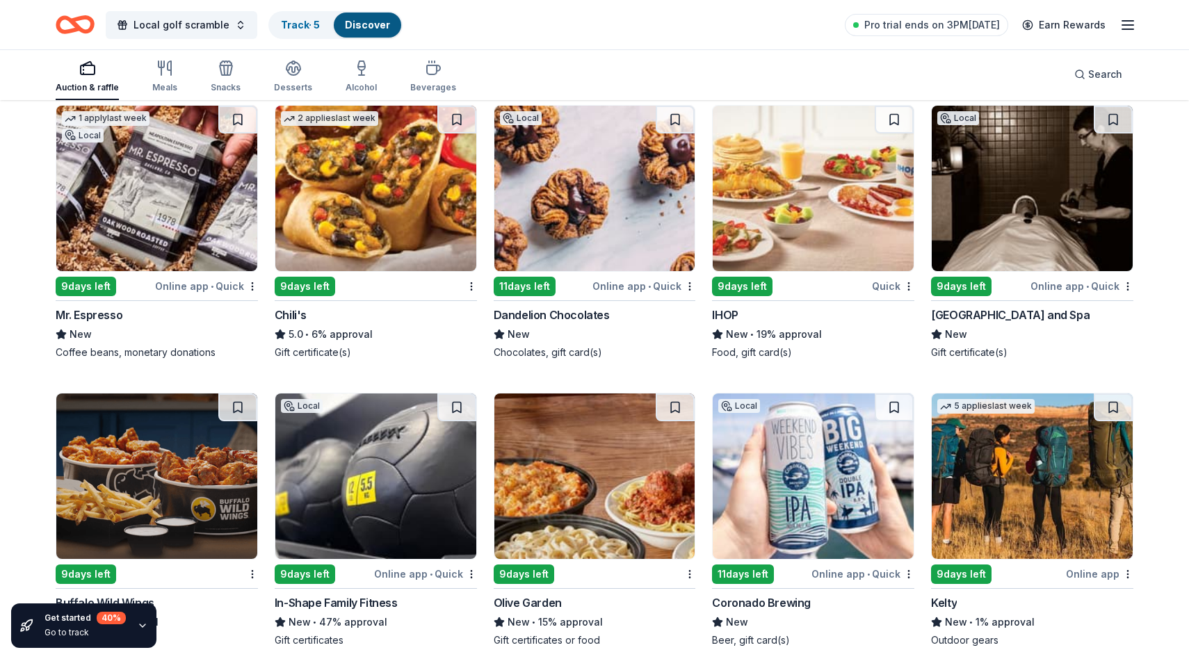
click at [1032, 196] on img at bounding box center [1032, 188] width 201 height 165
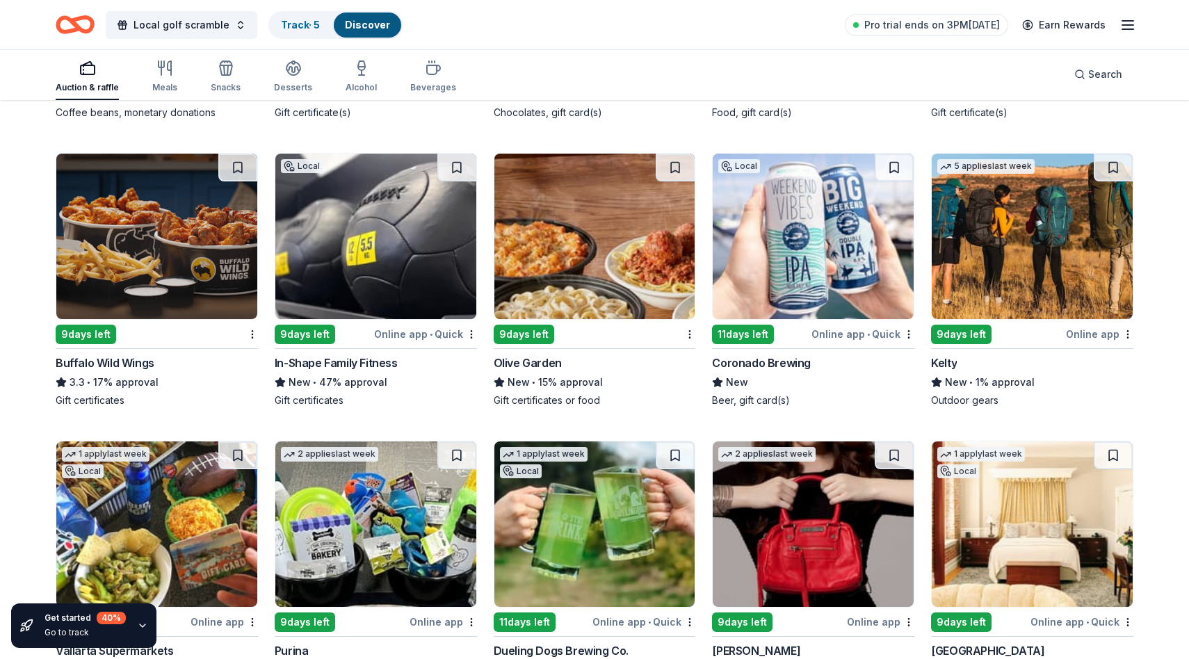
scroll to position [7581, 0]
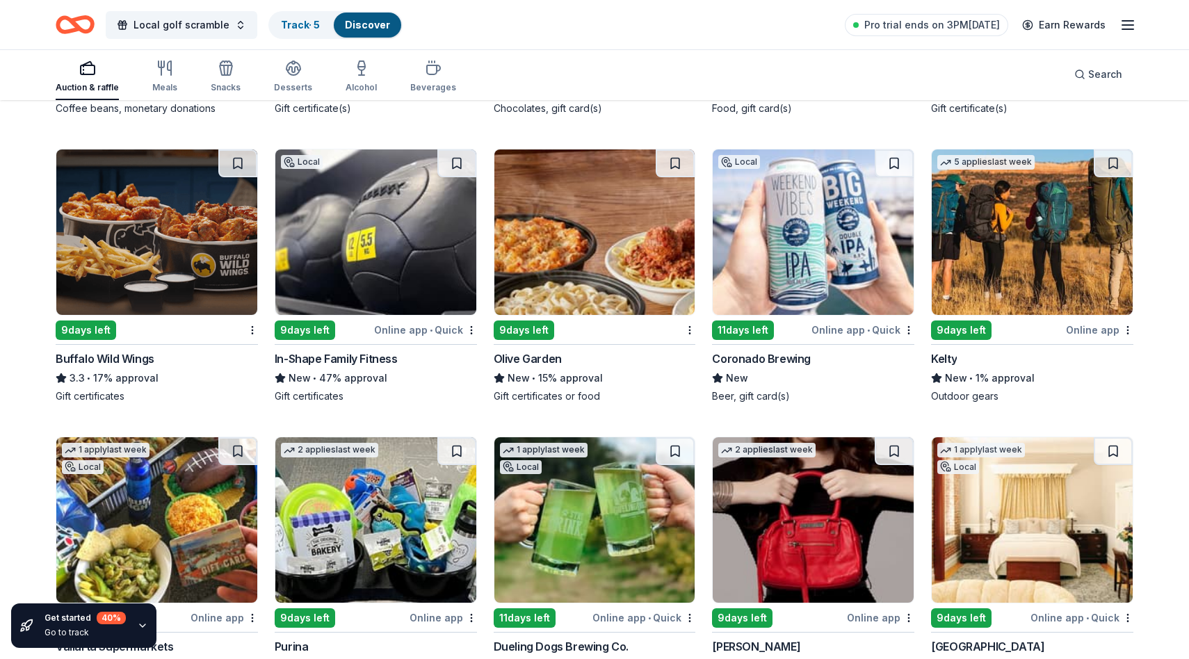
click at [168, 231] on img at bounding box center [156, 231] width 201 height 165
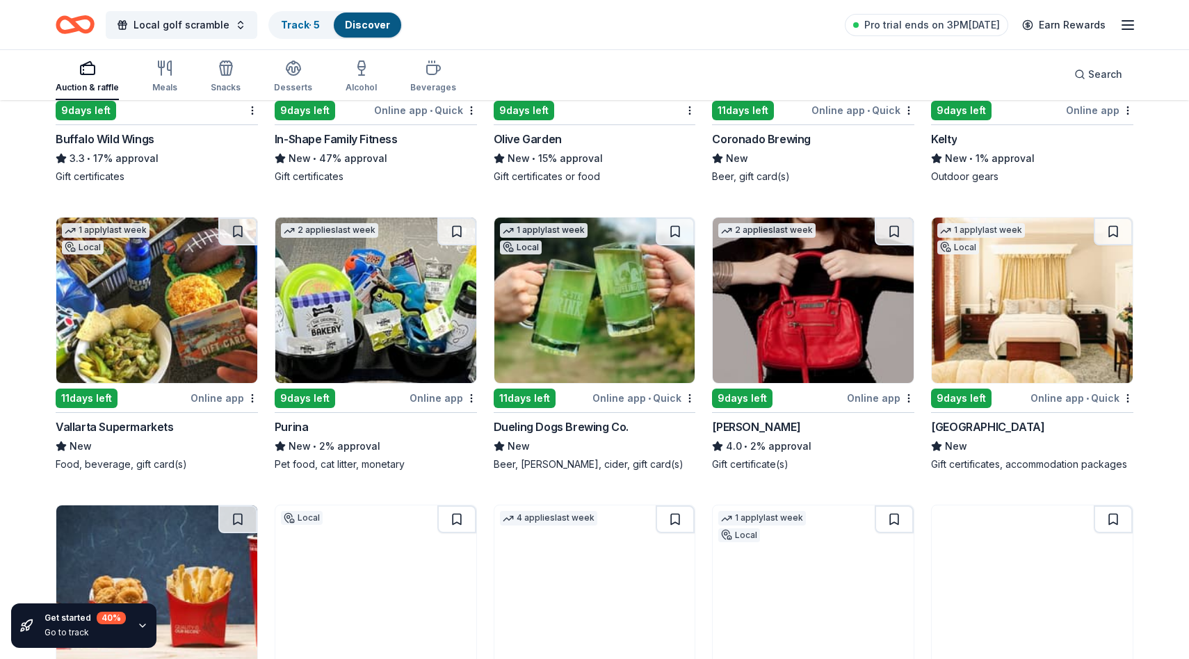
scroll to position [8026, 0]
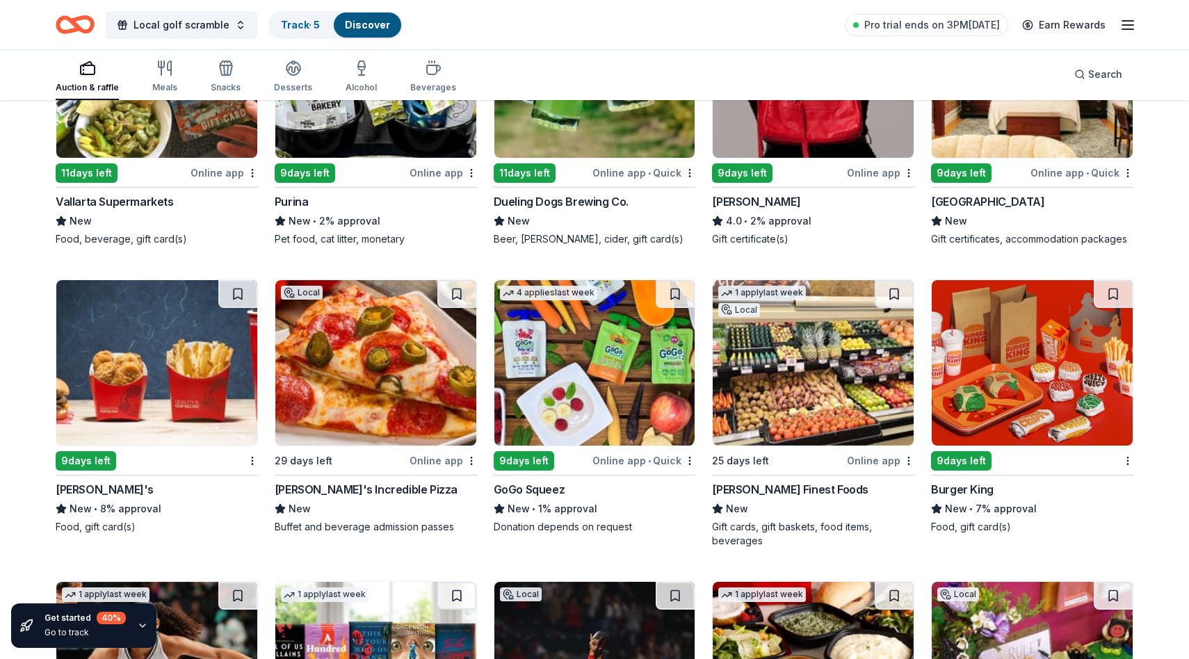
click at [1064, 386] on img at bounding box center [1032, 362] width 201 height 165
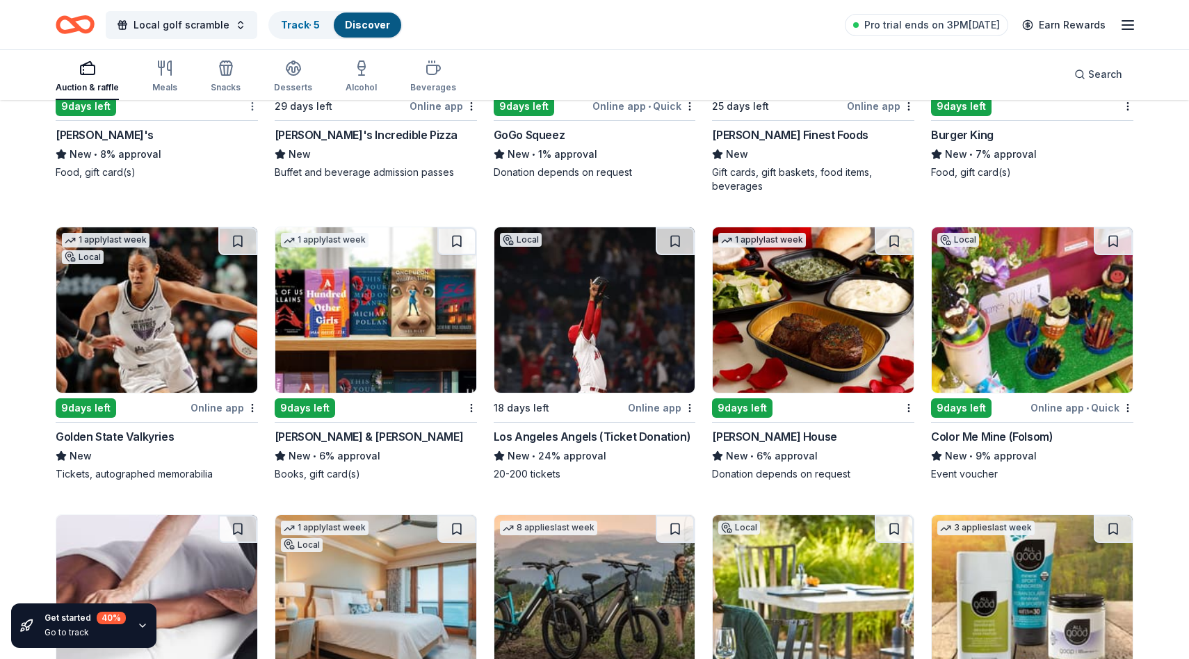
scroll to position [8382, 0]
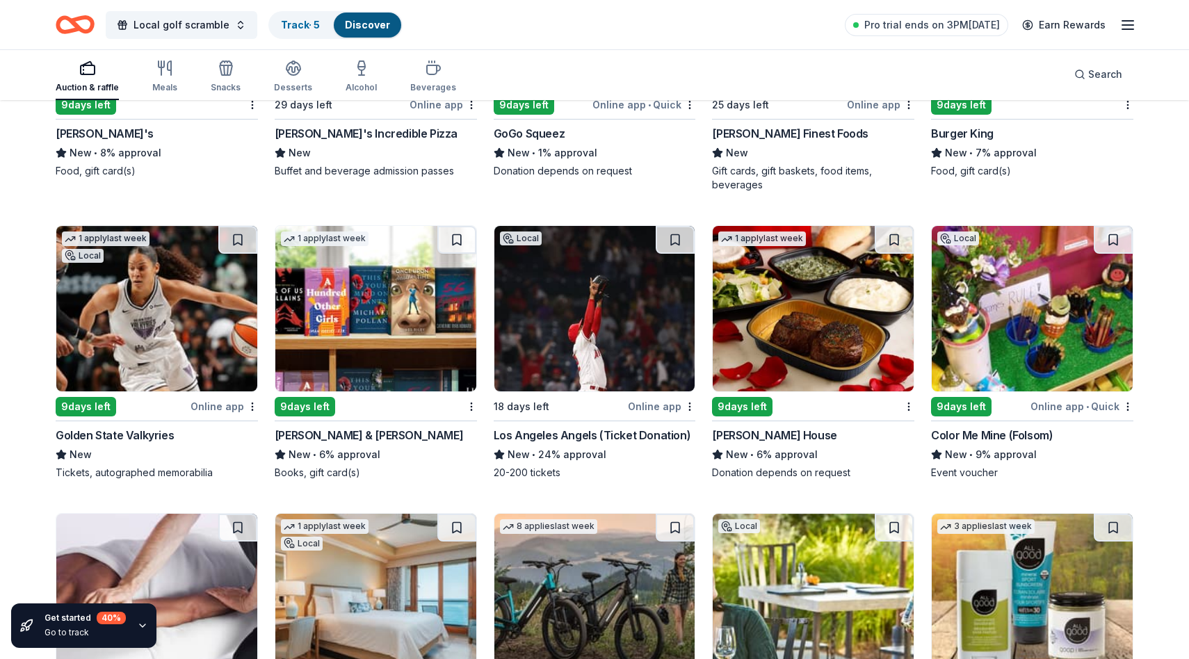
click at [131, 315] on img at bounding box center [156, 308] width 201 height 165
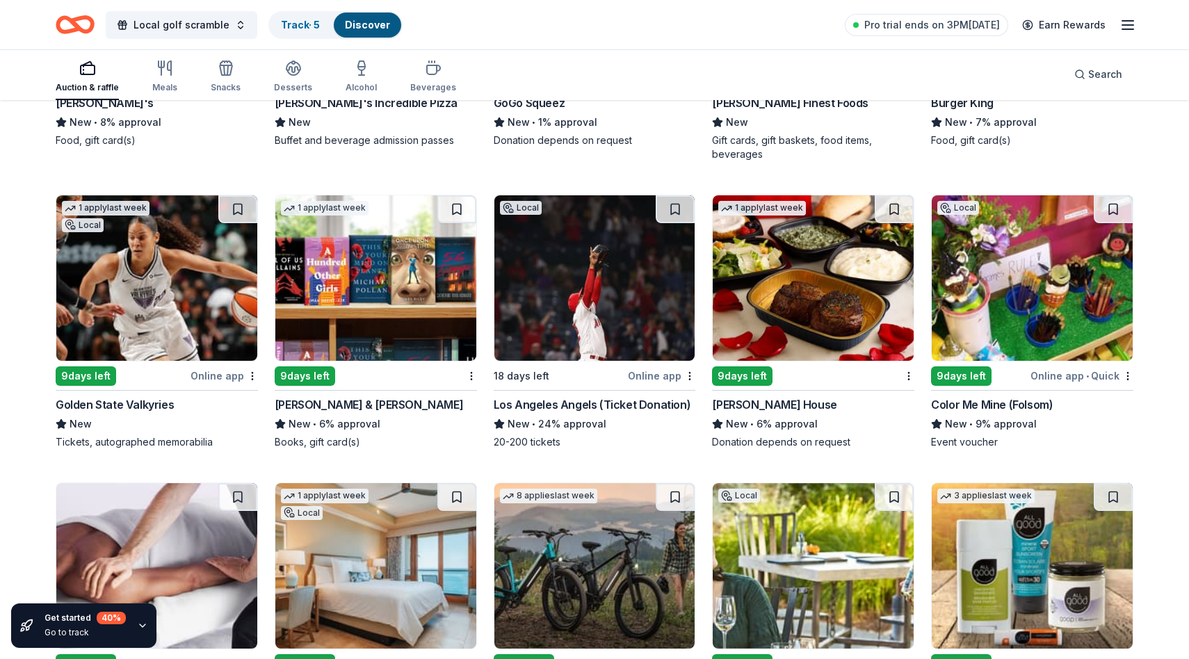
scroll to position [8426, 0]
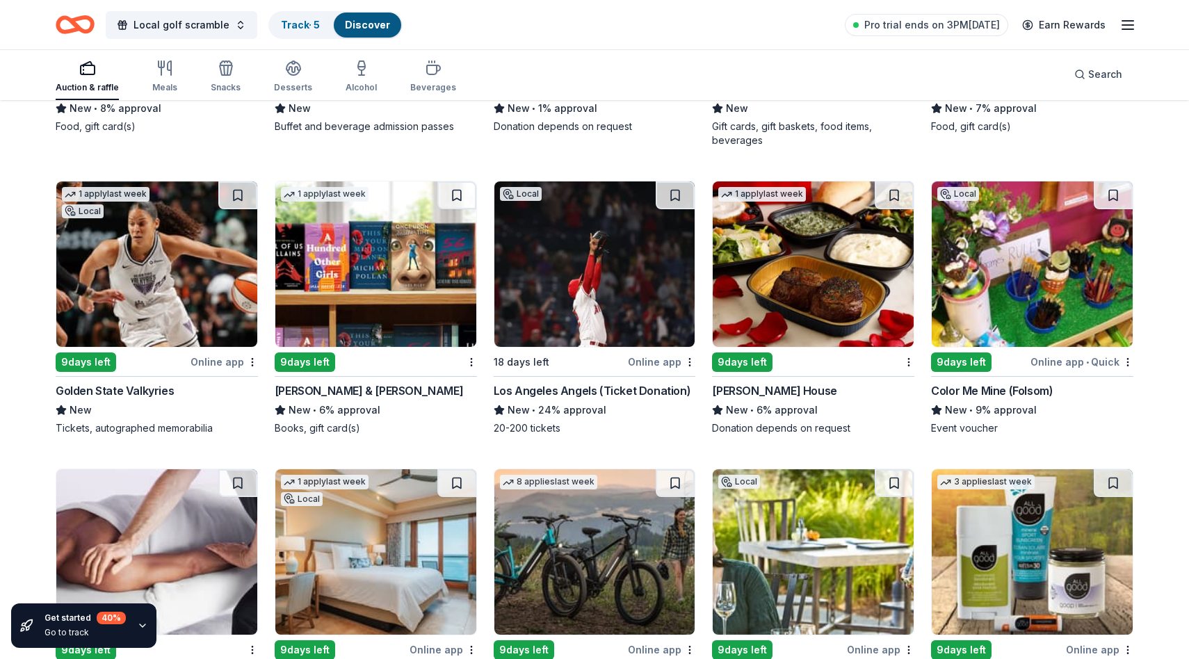
click at [845, 263] on img at bounding box center [813, 263] width 201 height 165
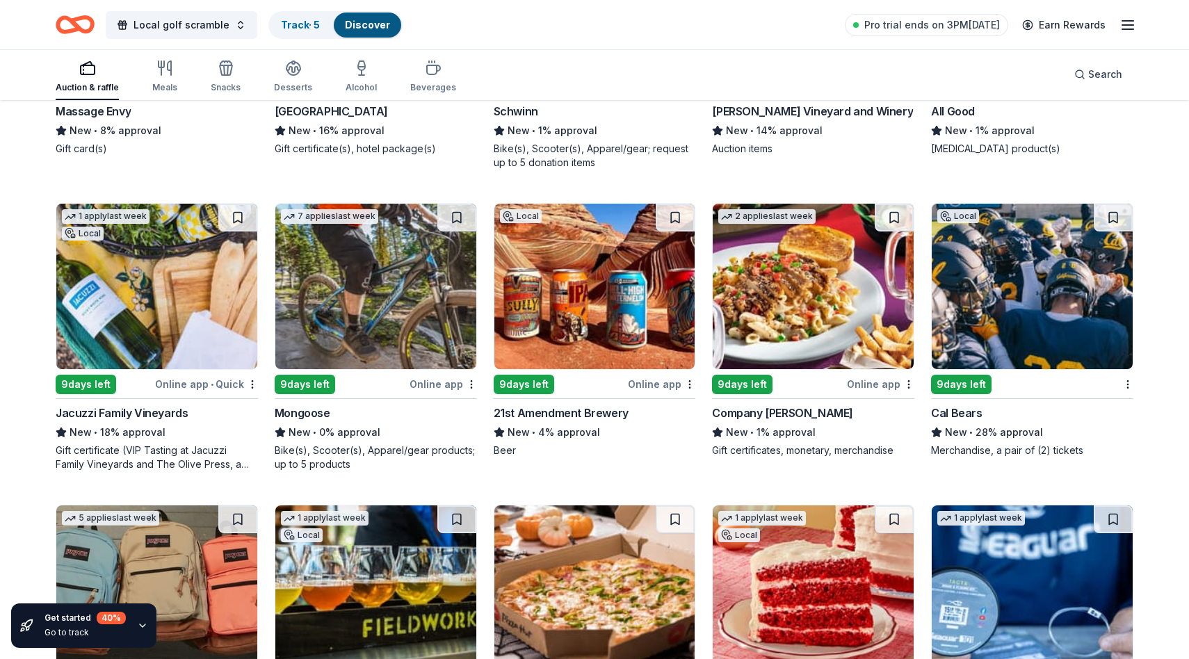
scroll to position [8998, 0]
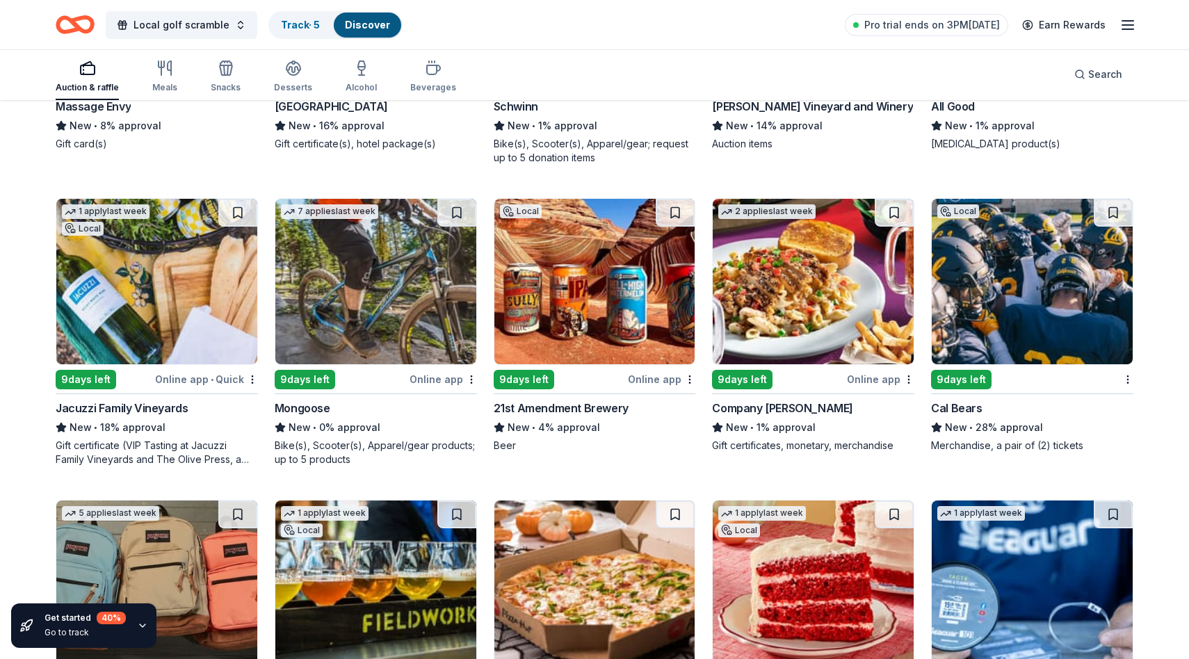
click at [580, 305] on img at bounding box center [594, 281] width 201 height 165
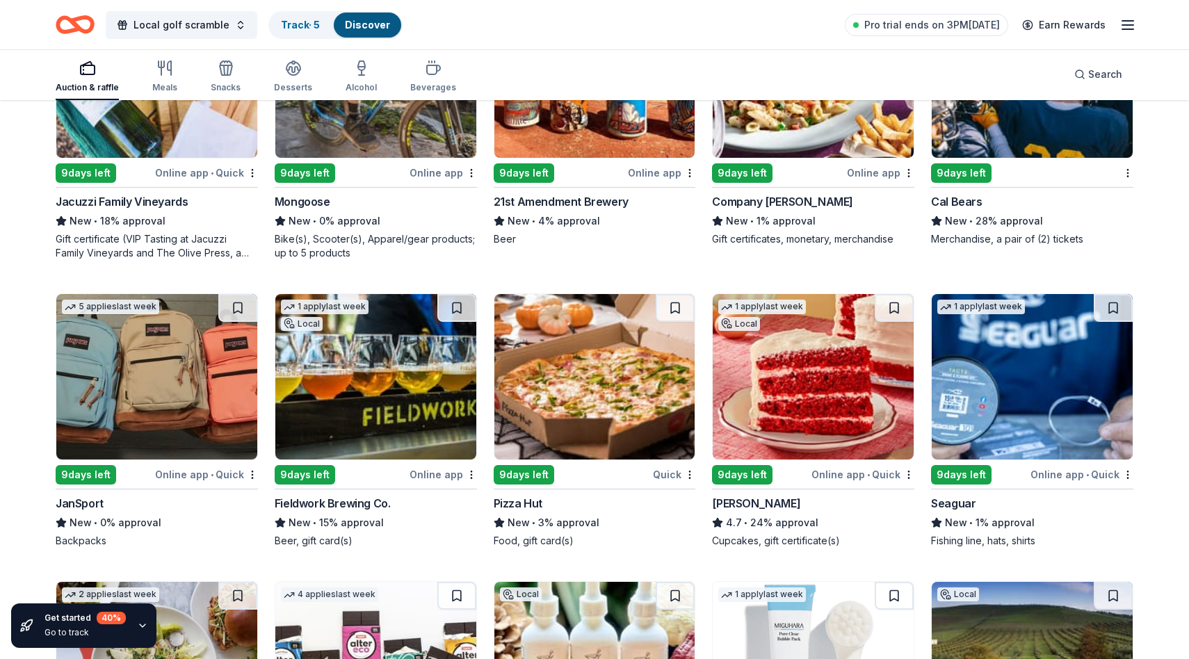
click at [407, 382] on img at bounding box center [375, 376] width 201 height 165
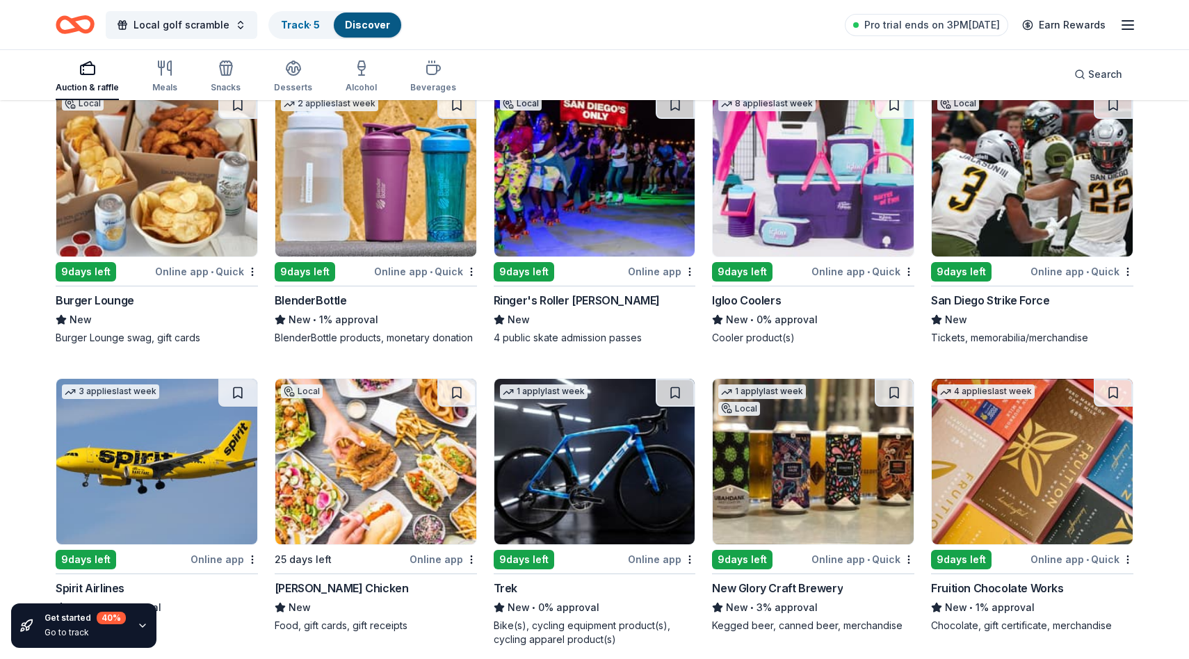
scroll to position [10398, 0]
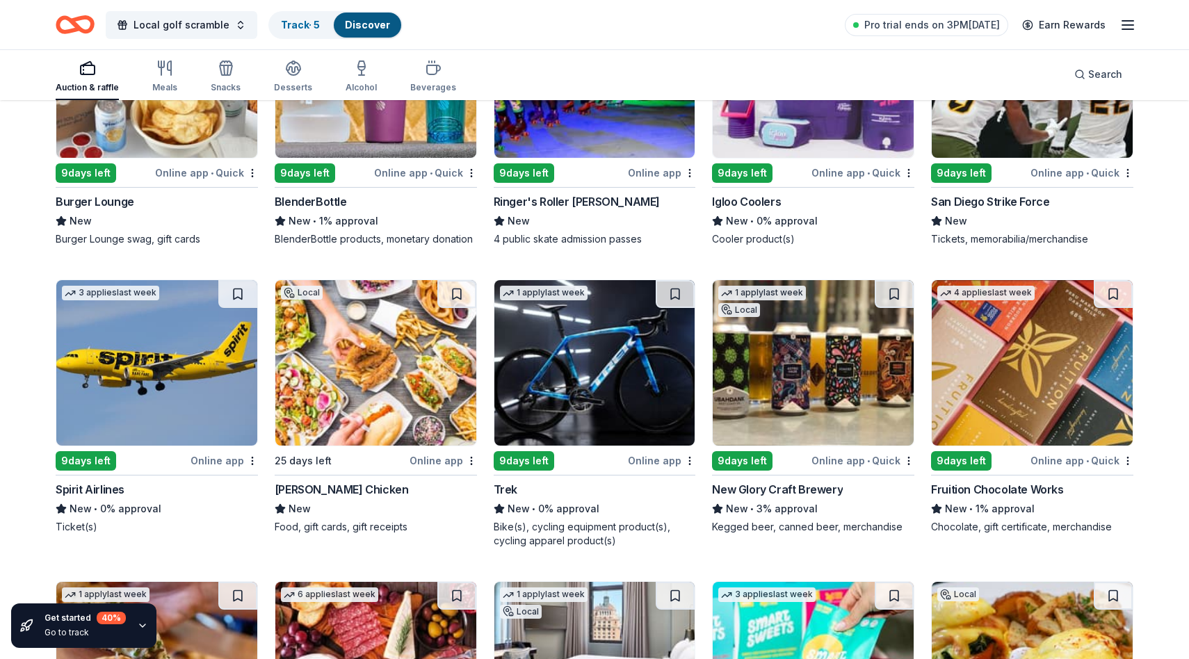
click at [816, 359] on img at bounding box center [813, 362] width 201 height 165
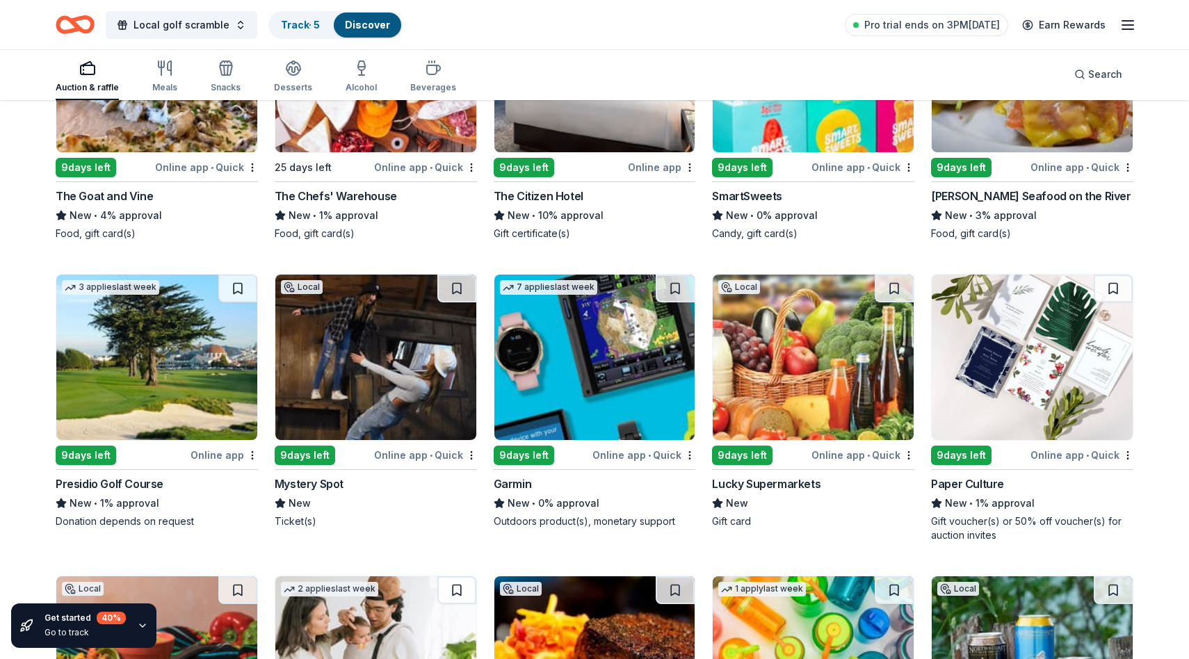
scroll to position [11070, 0]
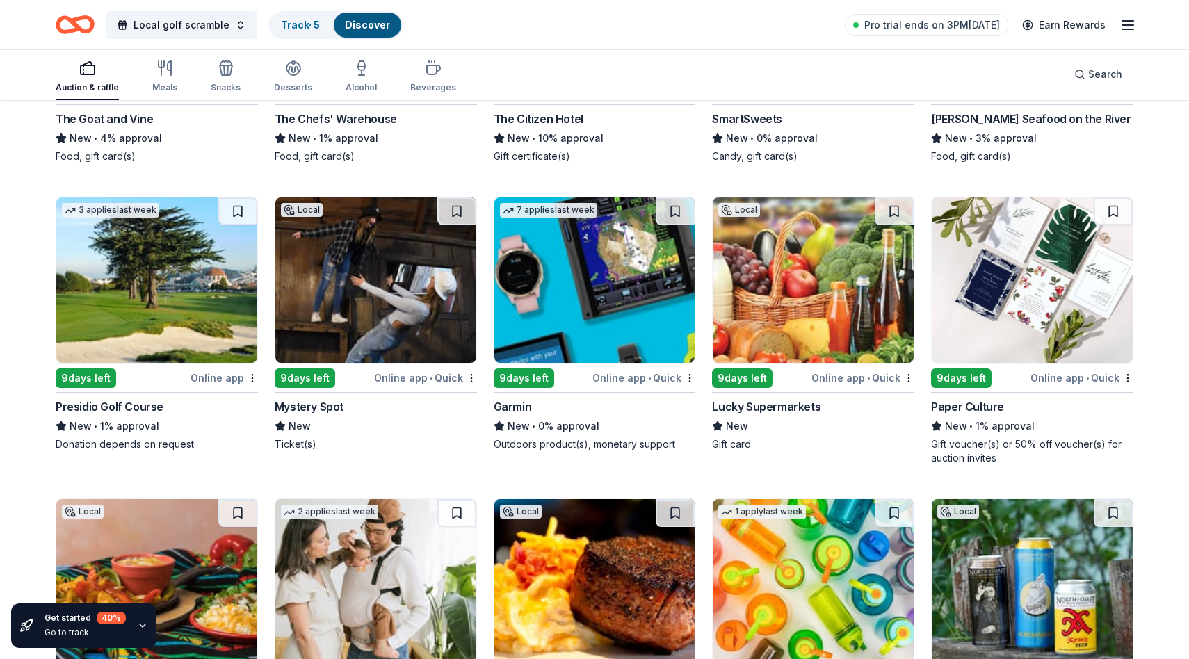
click at [180, 312] on img at bounding box center [156, 279] width 201 height 165
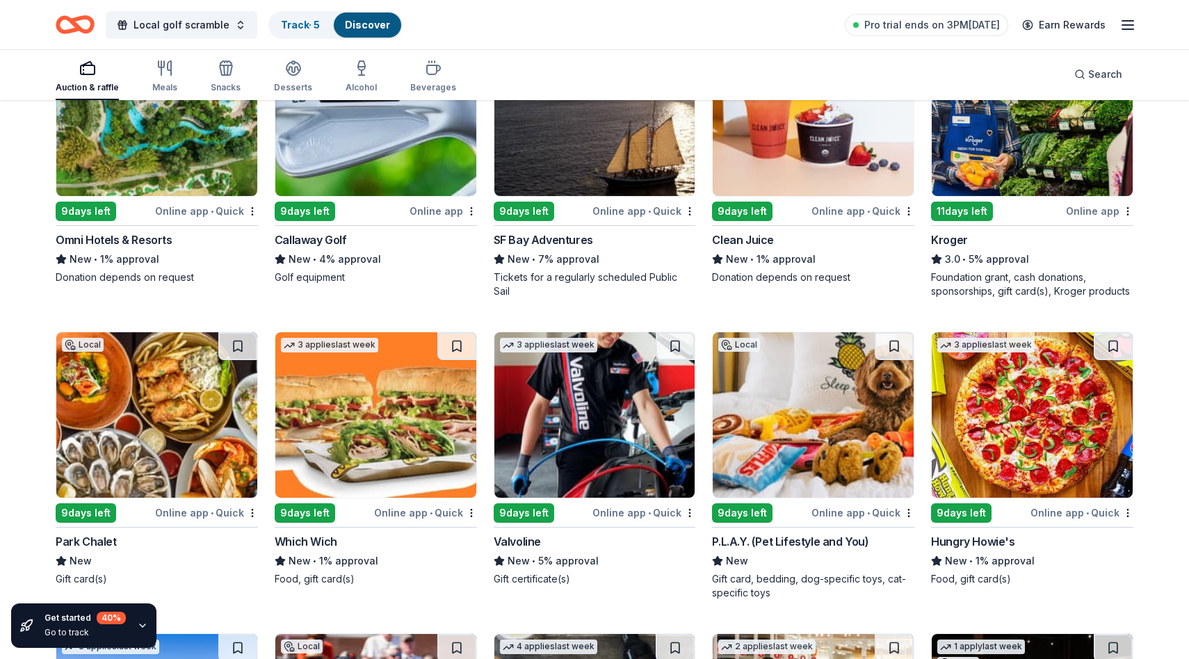
scroll to position [5775, 0]
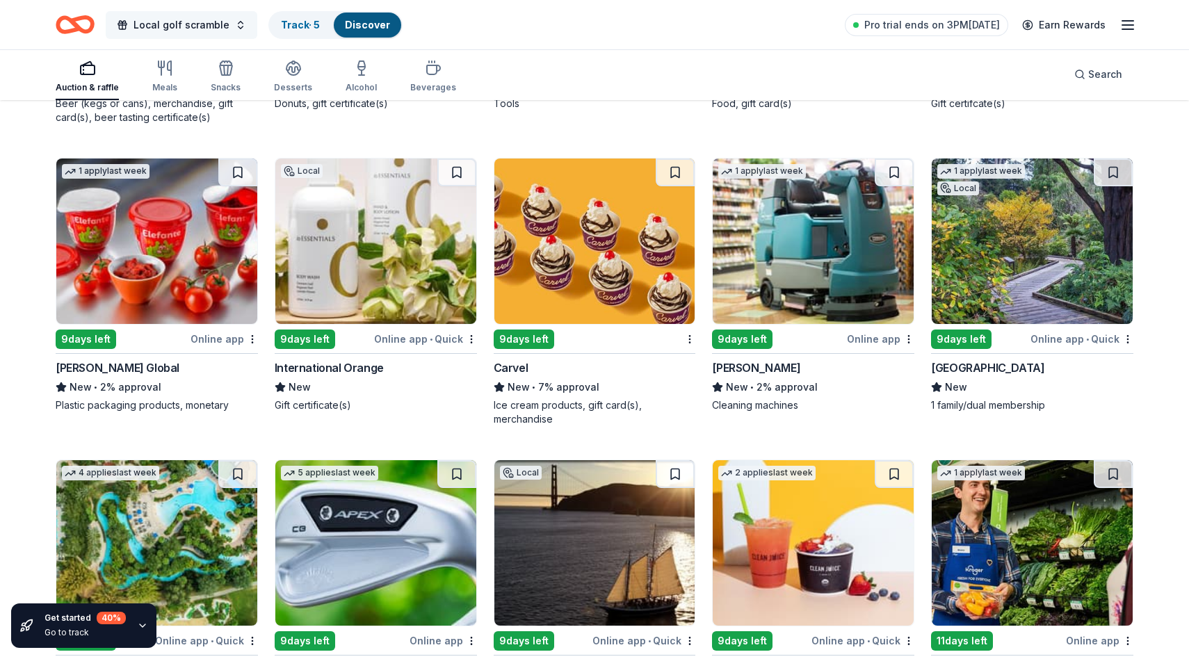
click at [209, 19] on span "Local golf scramble" at bounding box center [181, 25] width 96 height 17
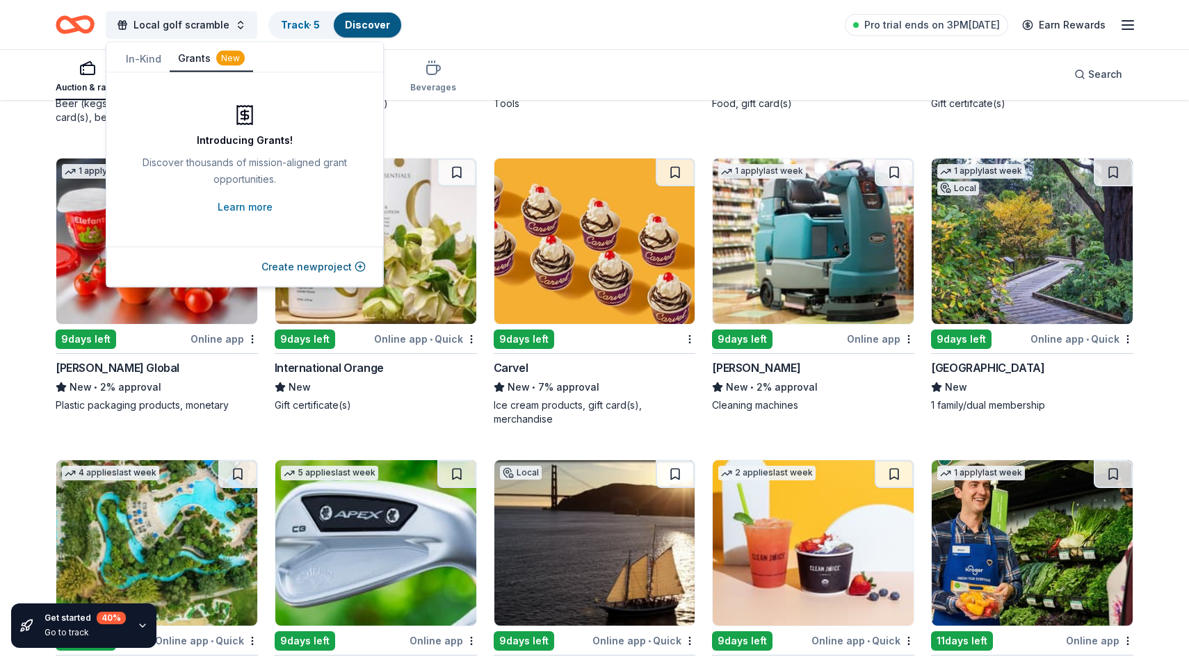
click at [195, 55] on button "Grants New" at bounding box center [211, 59] width 83 height 26
click at [147, 64] on button "In-Kind" at bounding box center [143, 59] width 52 height 25
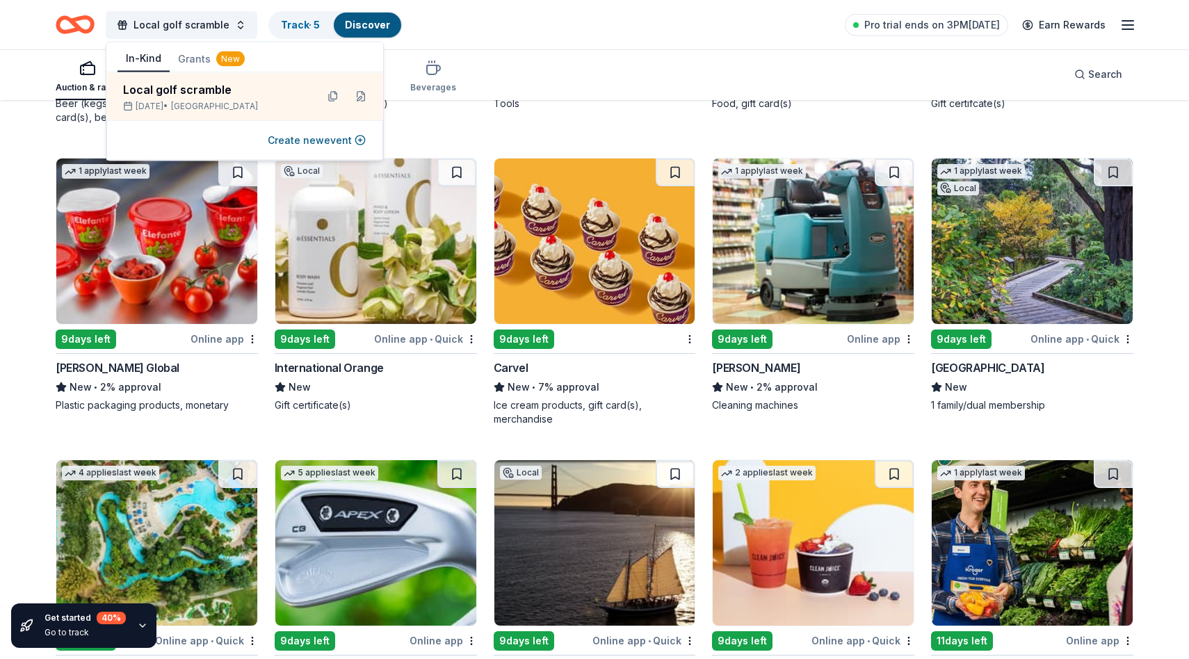
click at [472, 33] on div "Local golf scramble Track · 5 Discover Pro trial ends on 3PM, 9/16 Earn Rewards" at bounding box center [595, 24] width 1078 height 33
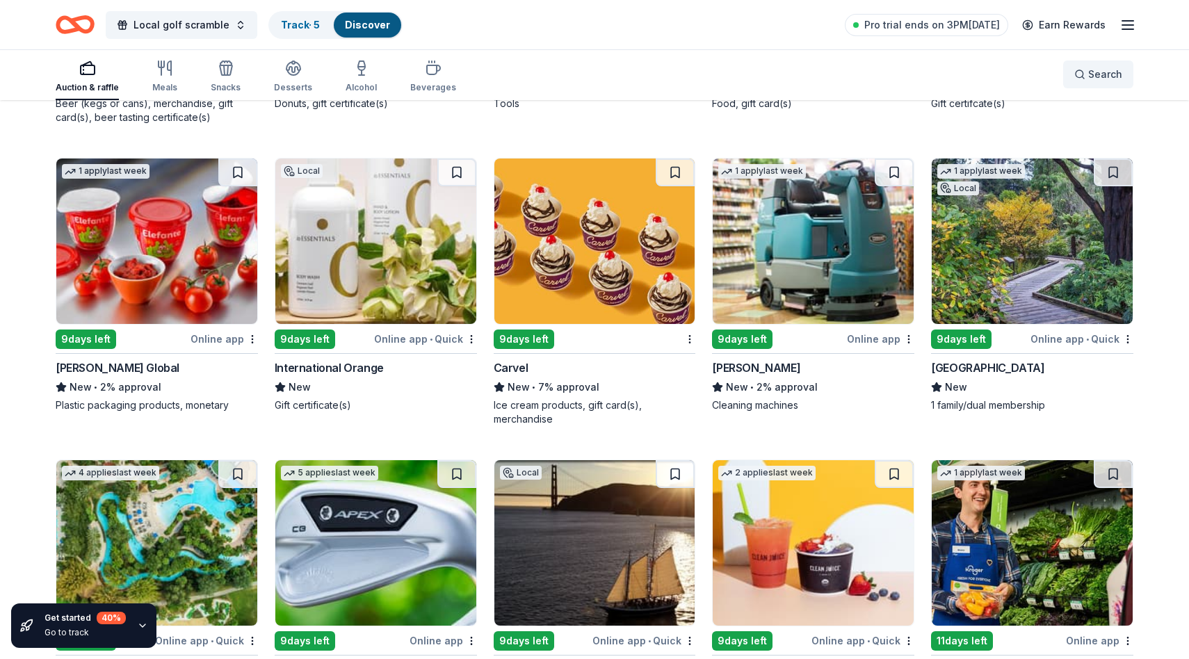
click at [1125, 74] on button "Search" at bounding box center [1098, 74] width 70 height 28
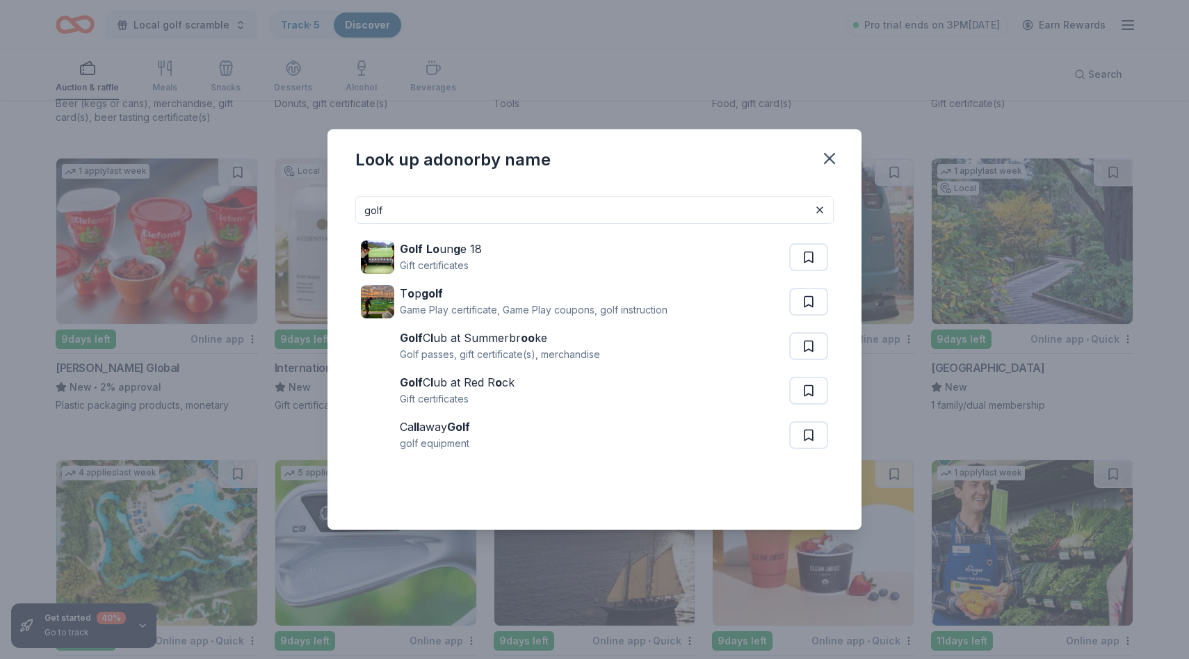
type input "golf"
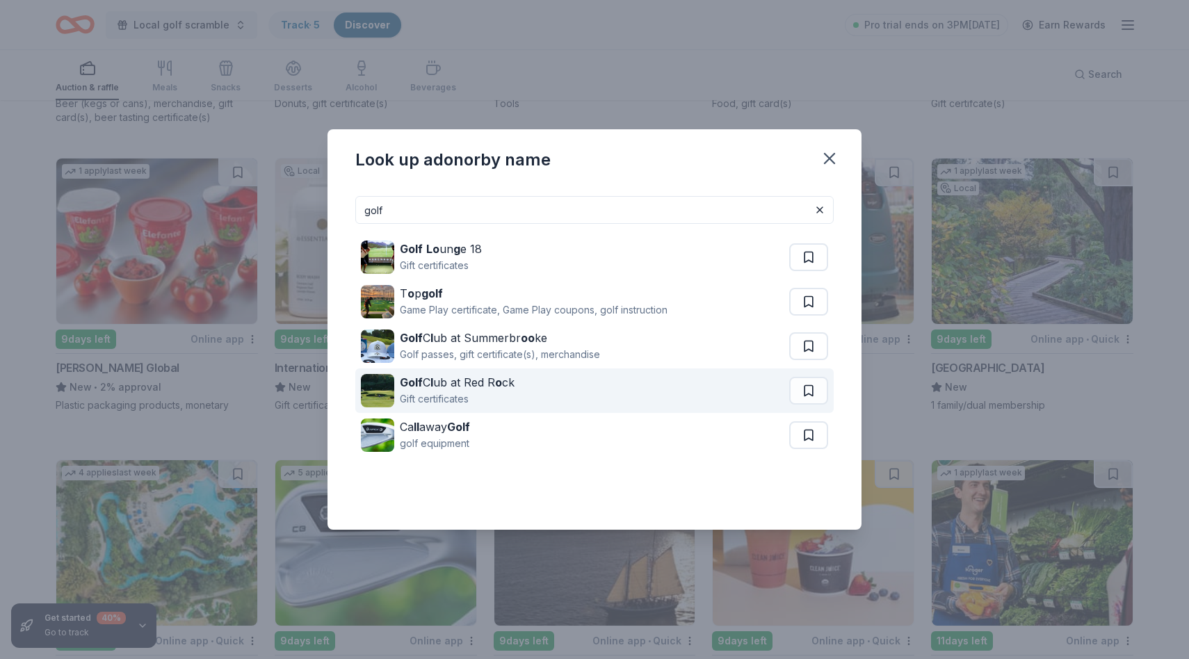
click at [561, 402] on div "Golf C l ub at Red R o ck Gift certificates" at bounding box center [575, 390] width 428 height 44
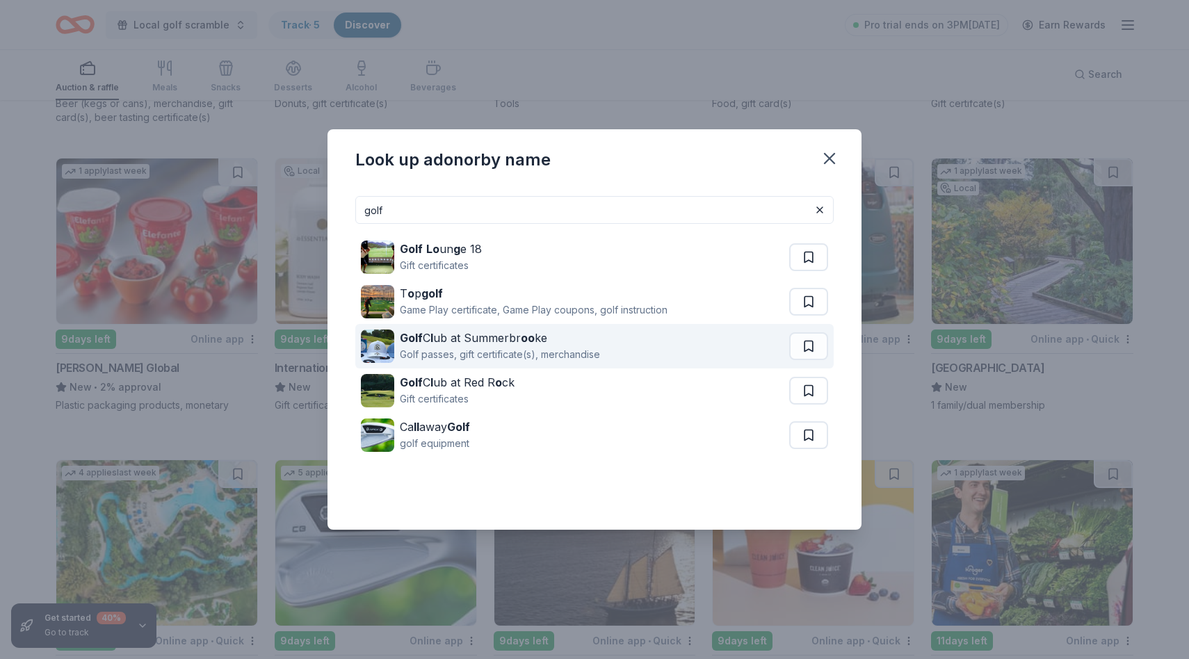
click at [579, 351] on div "Golf passes, gift certificate(s), merchandise" at bounding box center [500, 354] width 200 height 17
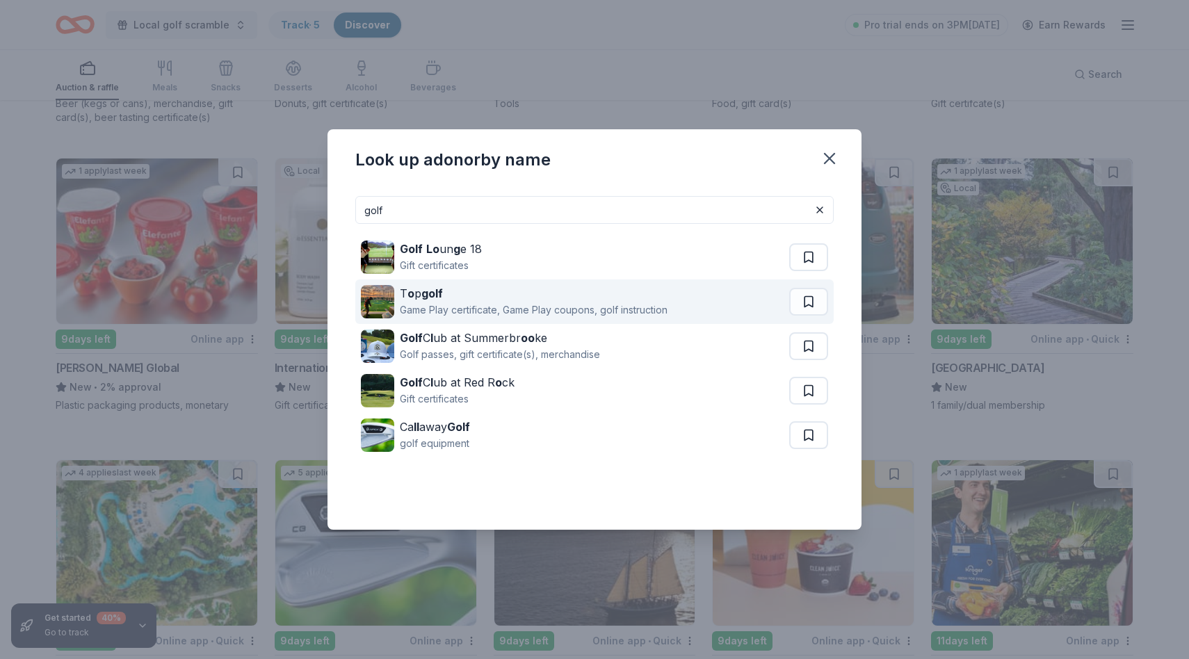
click at [578, 303] on div "Game Play certificate, Game Play coupons, golf instruction" at bounding box center [534, 310] width 268 height 17
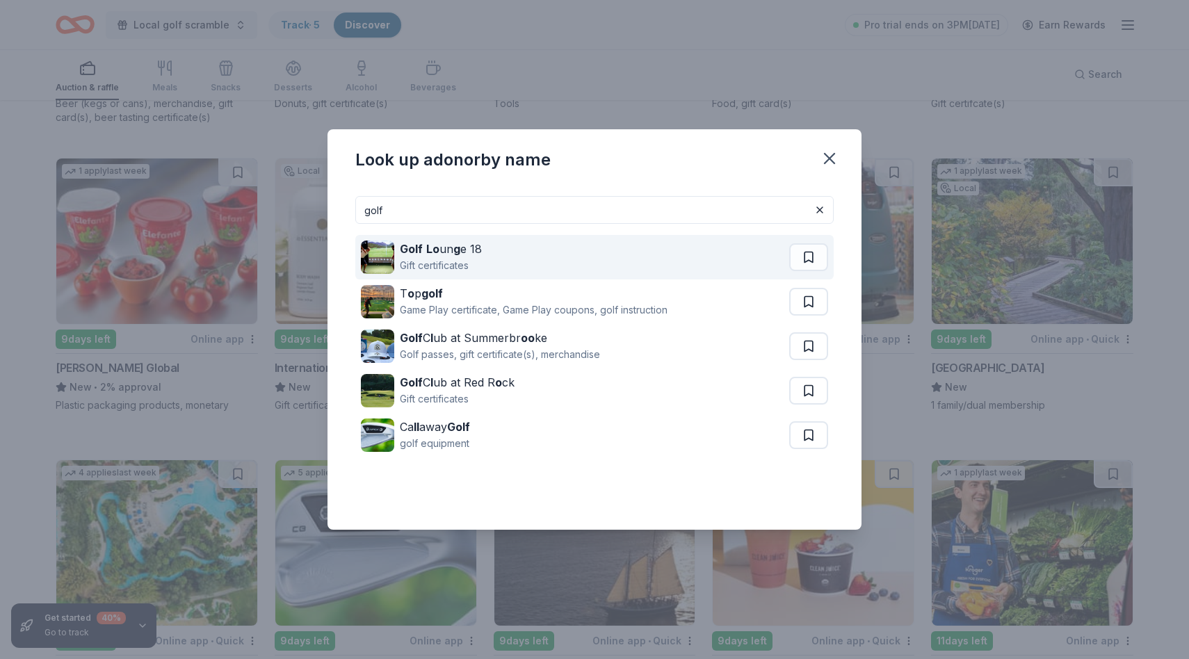
click at [578, 261] on div "Golf Lo un g e 18 Gift certificates" at bounding box center [575, 257] width 428 height 44
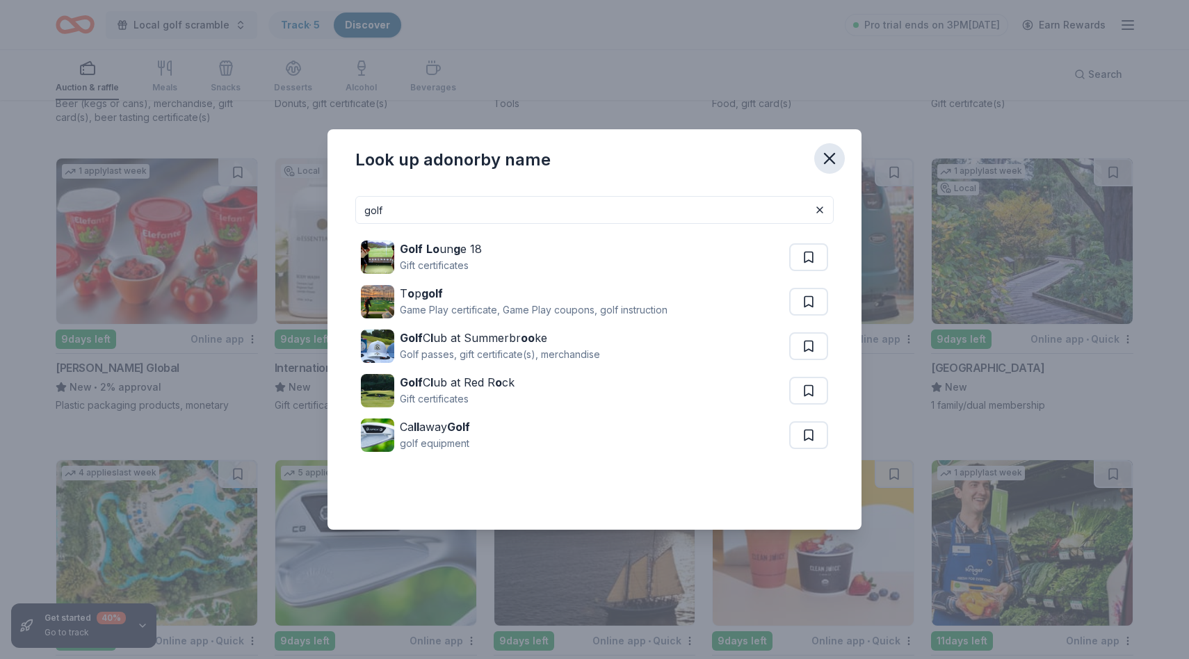
click at [829, 165] on icon "button" at bounding box center [829, 158] width 19 height 19
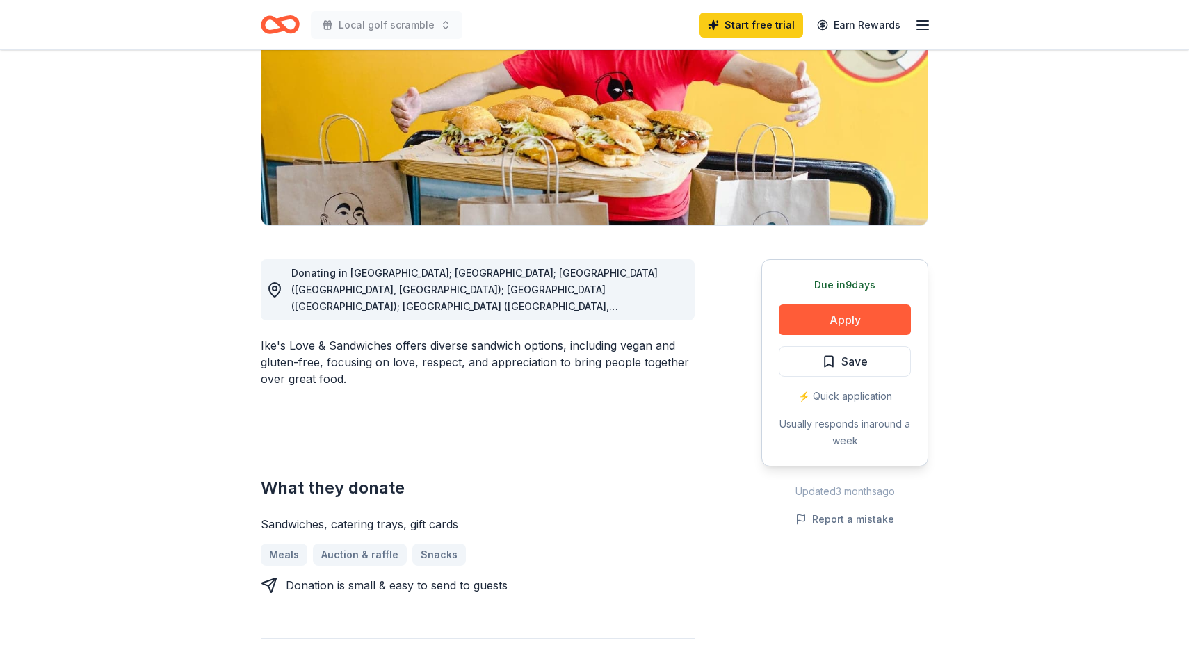
scroll to position [272, 0]
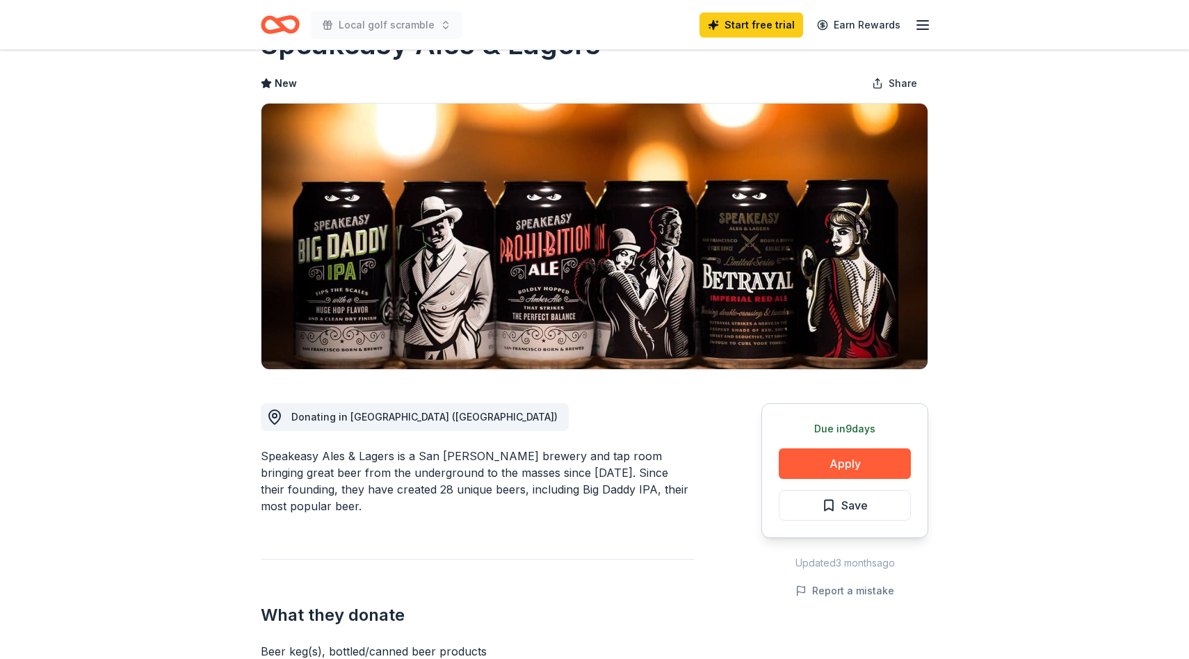
scroll to position [71, 0]
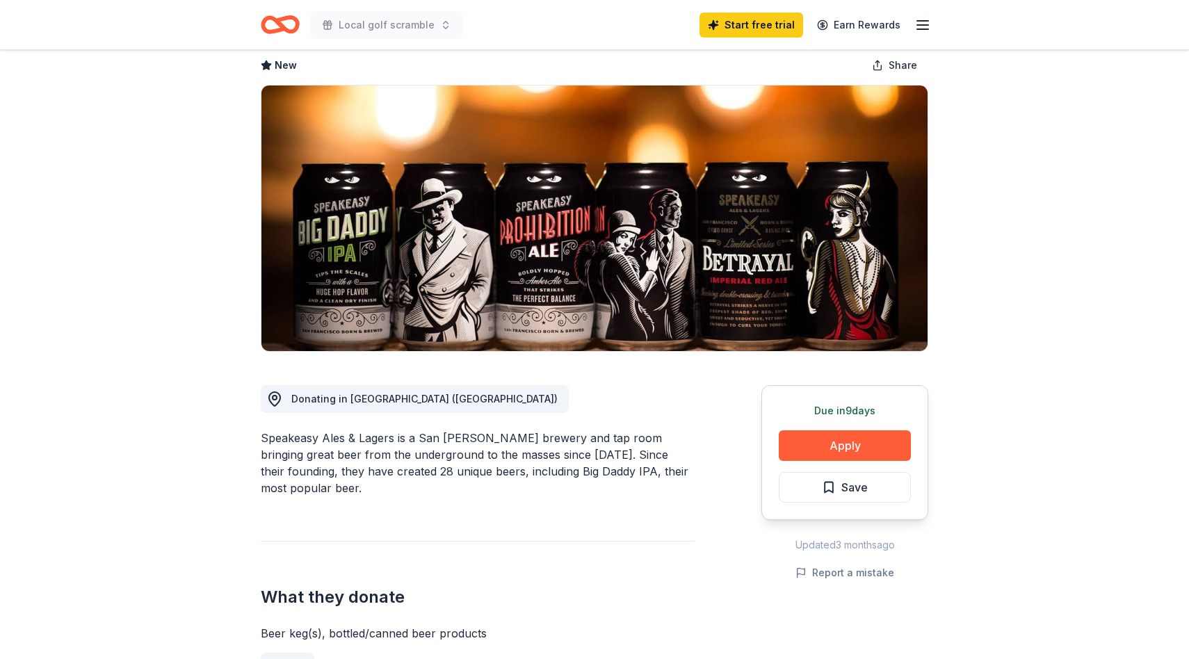
click at [514, 468] on div "Speakeasy Ales & Lagers is a San Francisco craft brewery and tap room bringing …" at bounding box center [478, 463] width 434 height 67
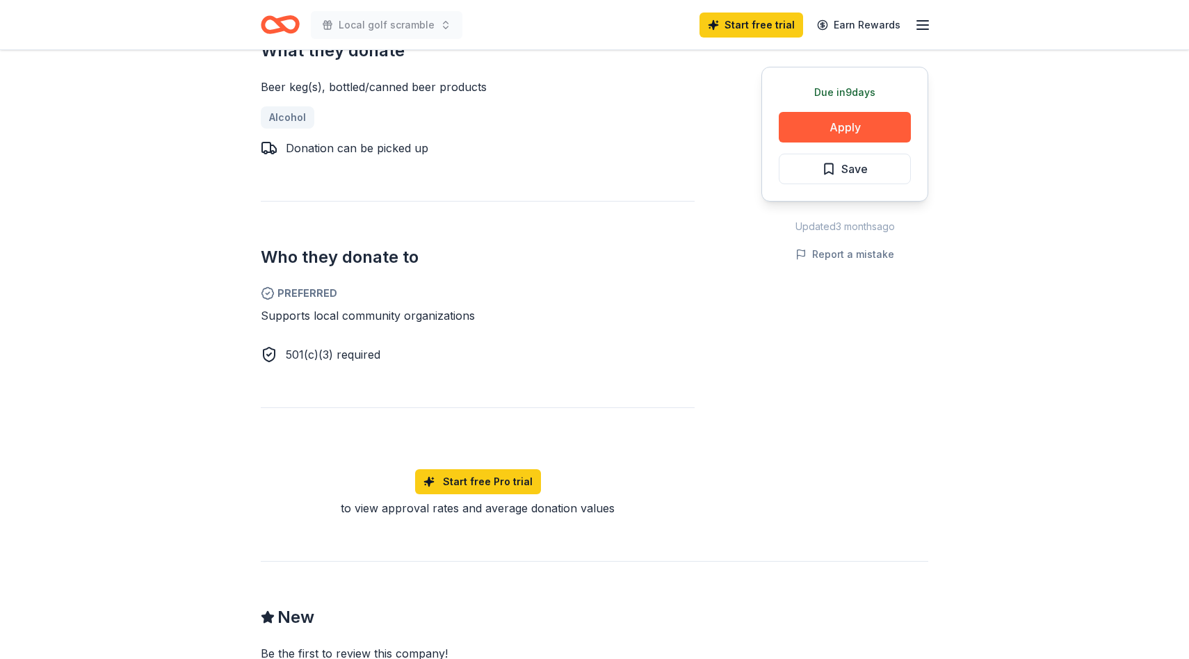
scroll to position [618, 0]
drag, startPoint x: 386, startPoint y: 351, endPoint x: 245, endPoint y: 351, distance: 140.4
click at [245, 351] on div "Speakeasy Ales & Lagers New Share Donating in San Francisco Bay Area (CA) Speak…" at bounding box center [594, 309] width 712 height 1754
click at [338, 366] on div "Donating in San Francisco Bay Area (CA) Speakeasy Ales & Lagers is a San Franci…" at bounding box center [478, 160] width 434 height 711
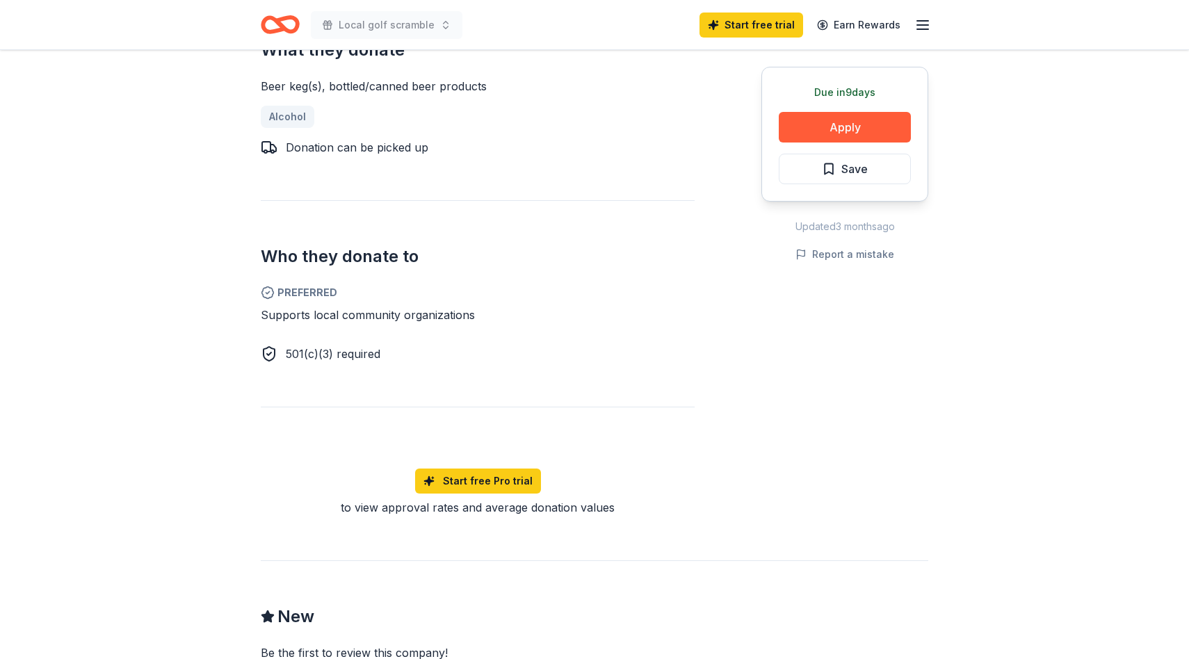
click at [338, 366] on div "Donating in San Francisco Bay Area (CA) Speakeasy Ales & Lagers is a San Franci…" at bounding box center [478, 160] width 434 height 711
click at [351, 356] on span "501(c)(3) required" at bounding box center [333, 354] width 95 height 14
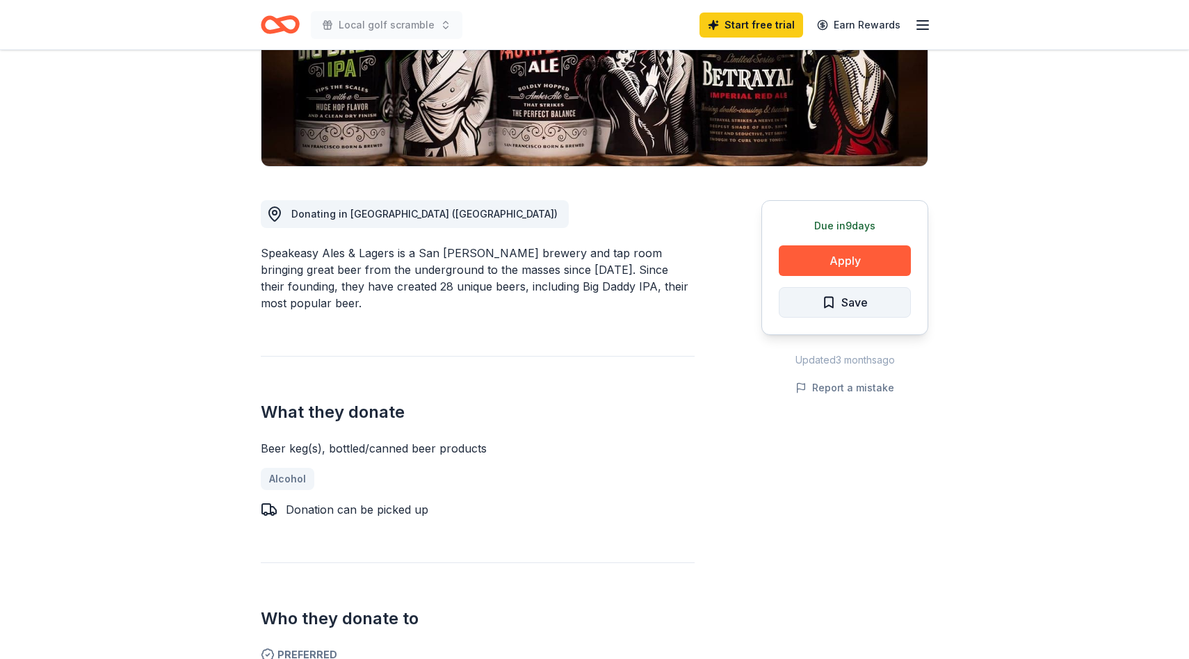
scroll to position [0, 0]
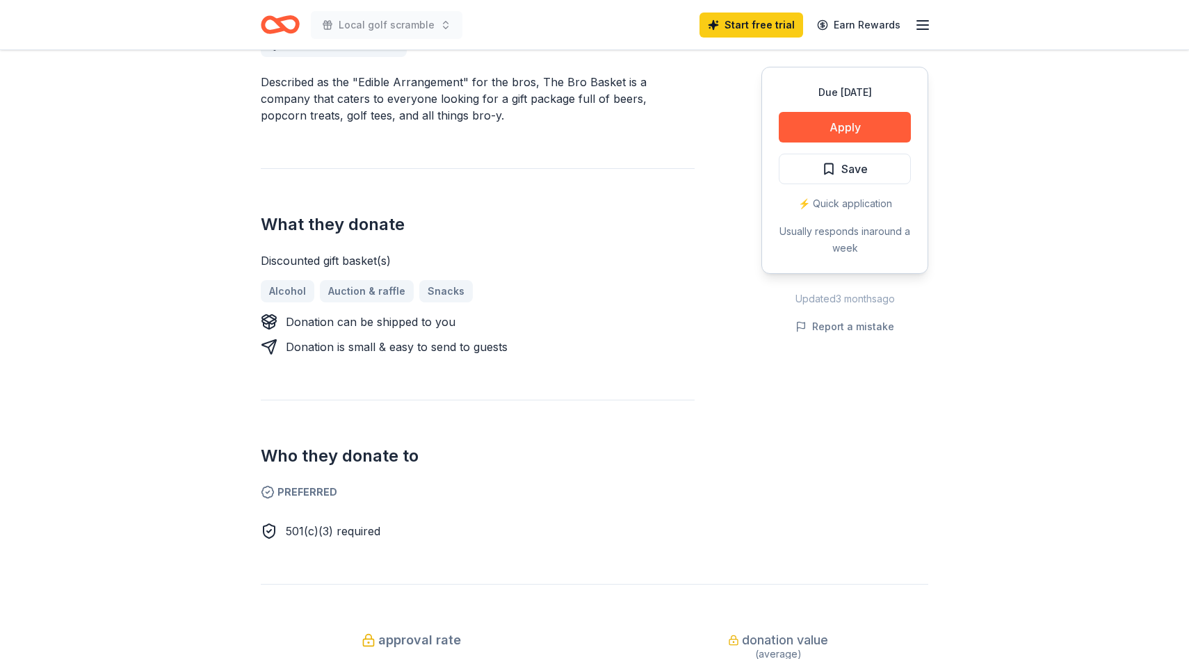
scroll to position [455, 0]
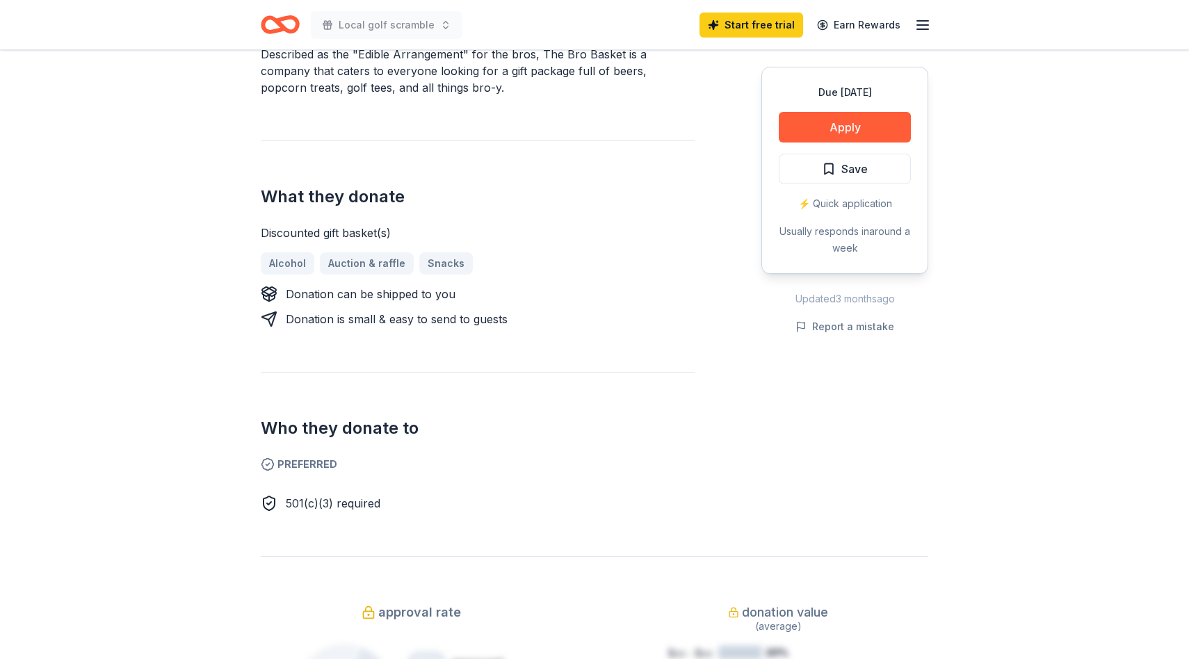
drag, startPoint x: 279, startPoint y: 463, endPoint x: 450, endPoint y: 469, distance: 171.1
click at [449, 469] on span "Preferred" at bounding box center [478, 464] width 434 height 17
drag, startPoint x: 391, startPoint y: 502, endPoint x: 212, endPoint y: 501, distance: 179.4
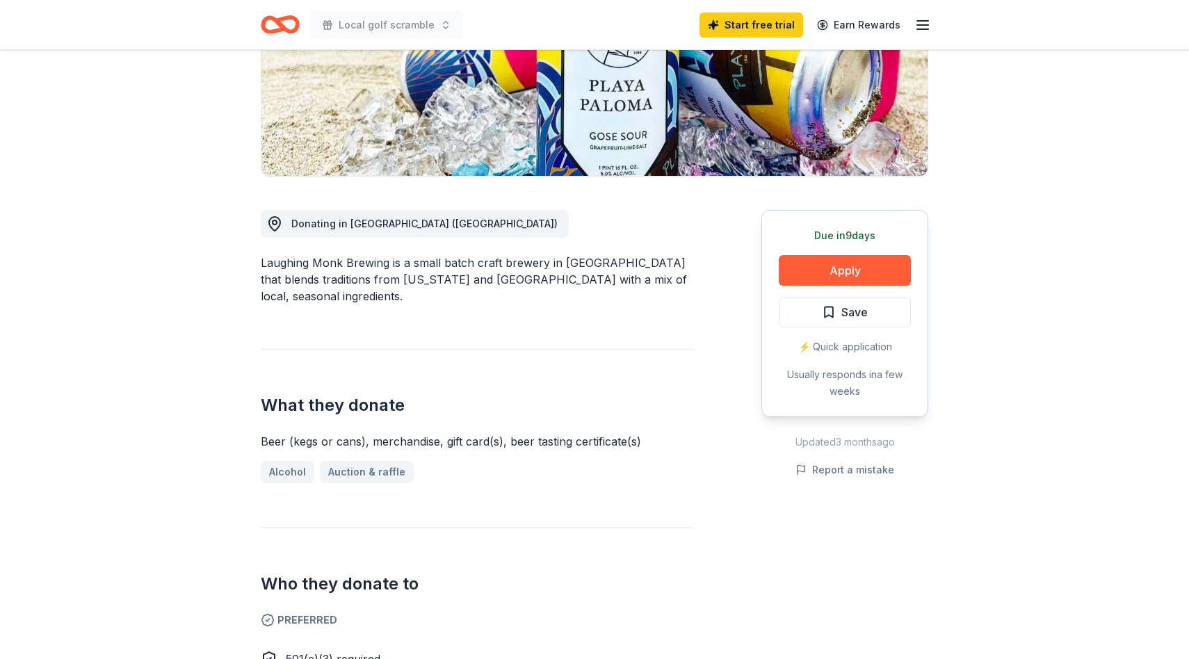
scroll to position [291, 0]
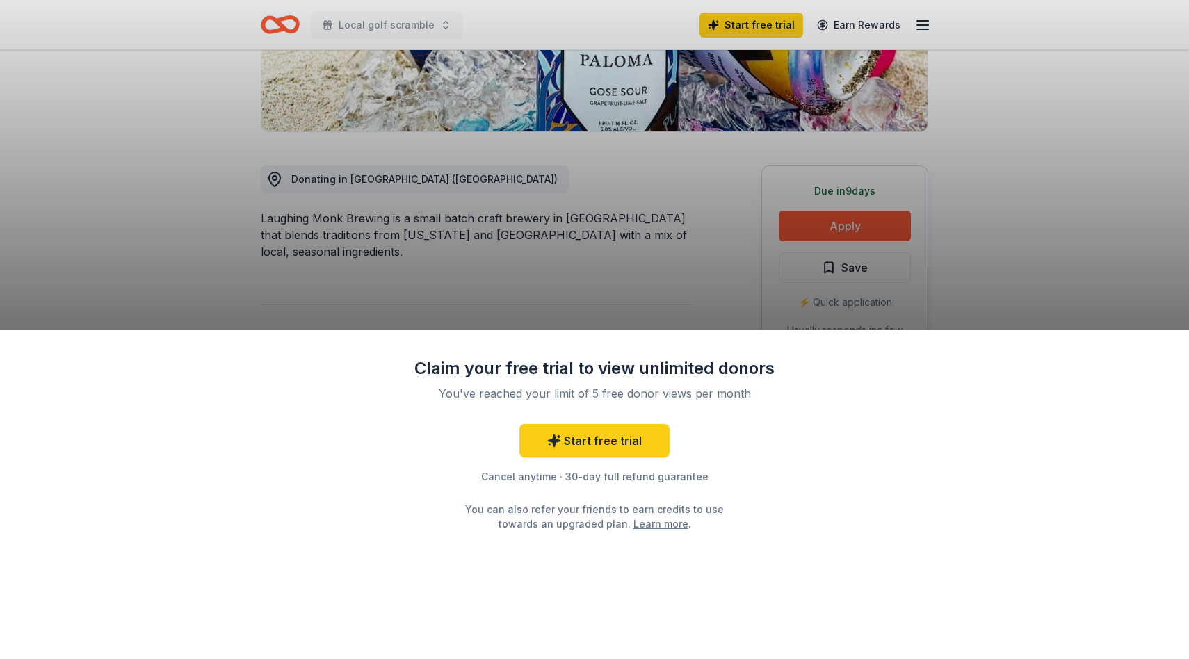
click at [854, 217] on div "Claim your free trial to view unlimited donors You've reached your limit of 5 f…" at bounding box center [594, 329] width 1189 height 659
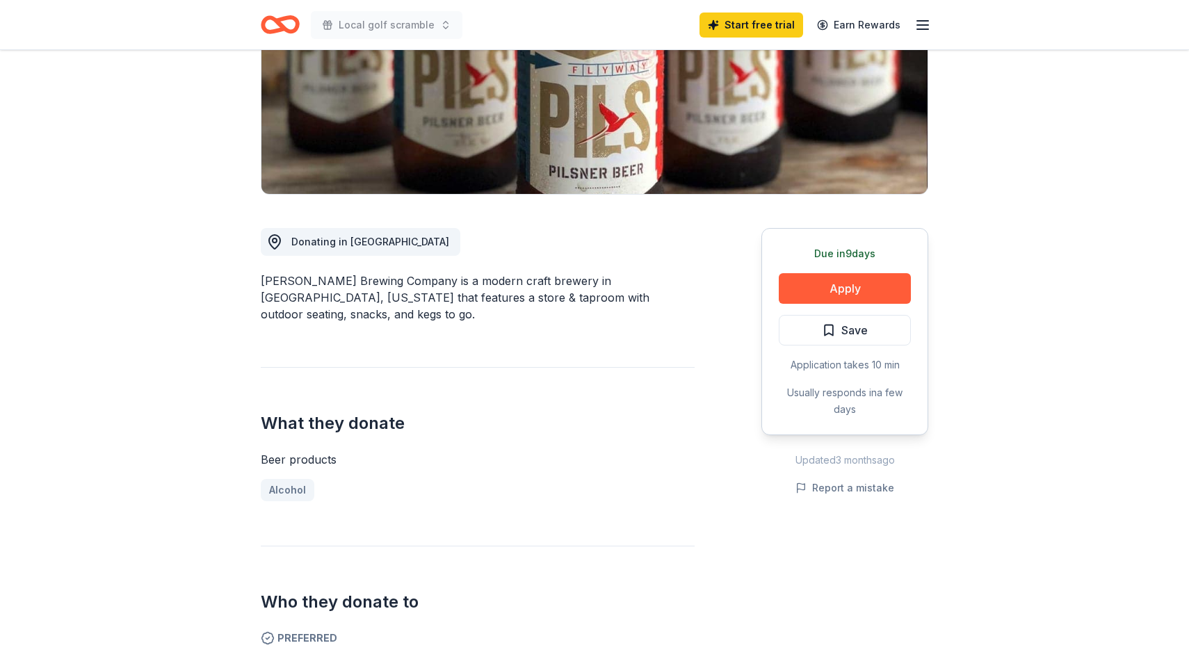
scroll to position [245, 0]
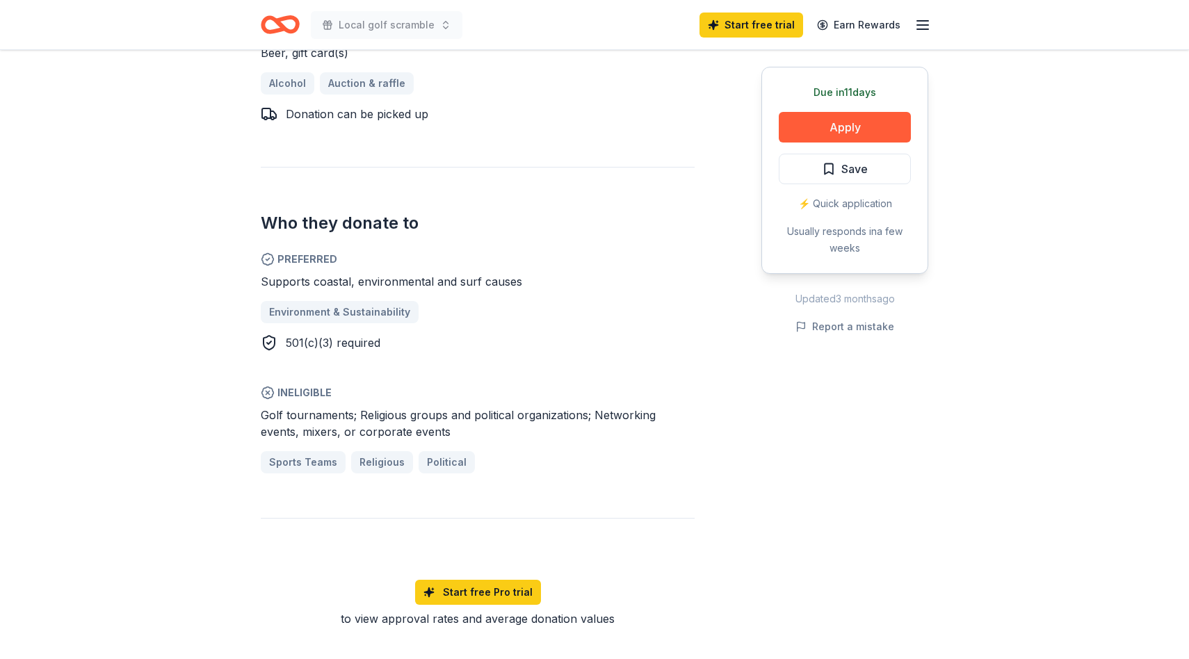
scroll to position [633, 0]
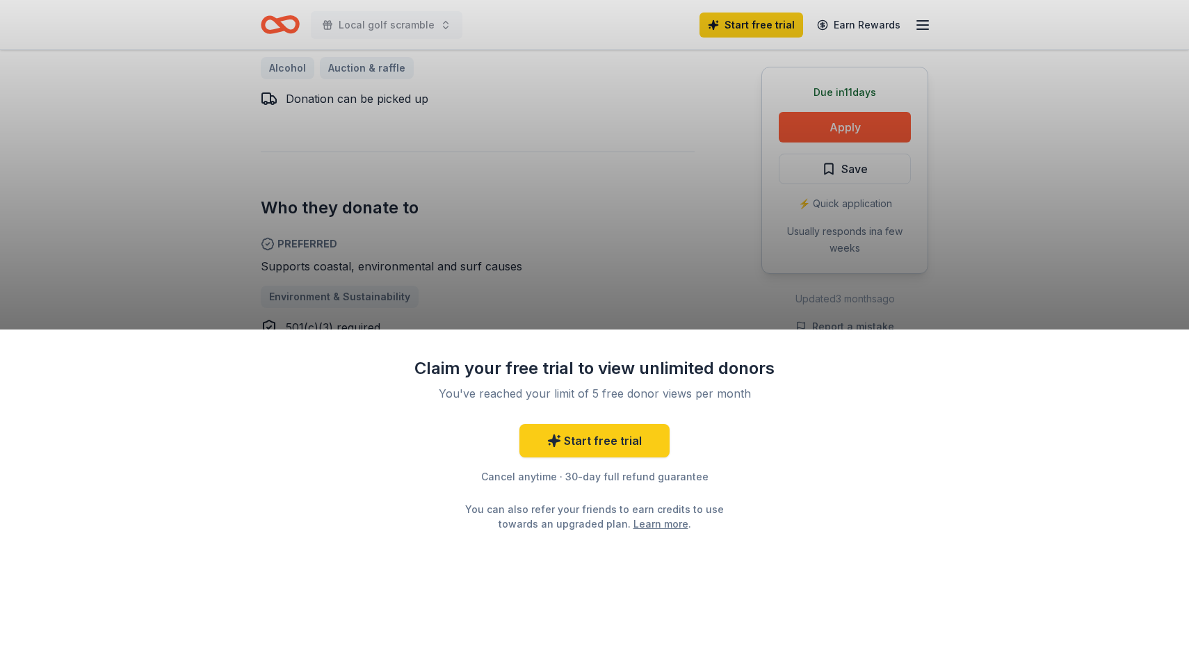
click at [731, 310] on div "Claim your free trial to view unlimited donors You've reached your limit of 5 f…" at bounding box center [594, 329] width 1189 height 659
click at [641, 453] on link "Start free trial" at bounding box center [594, 440] width 150 height 33
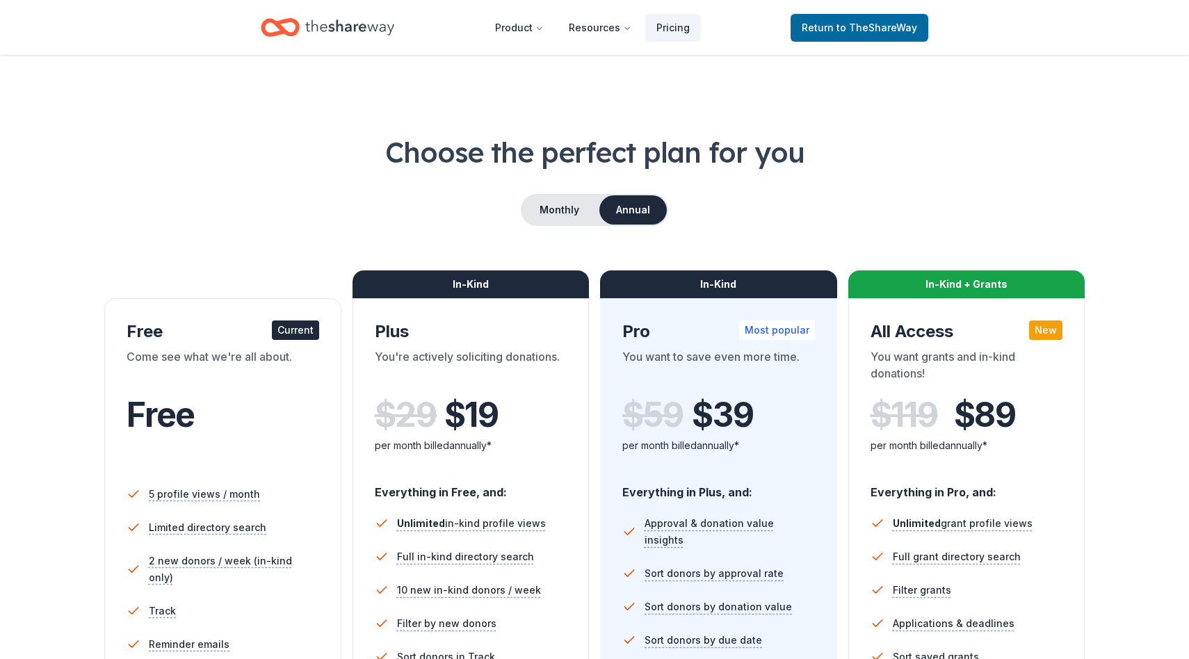
click at [251, 339] on div "Free Current" at bounding box center [223, 332] width 193 height 22
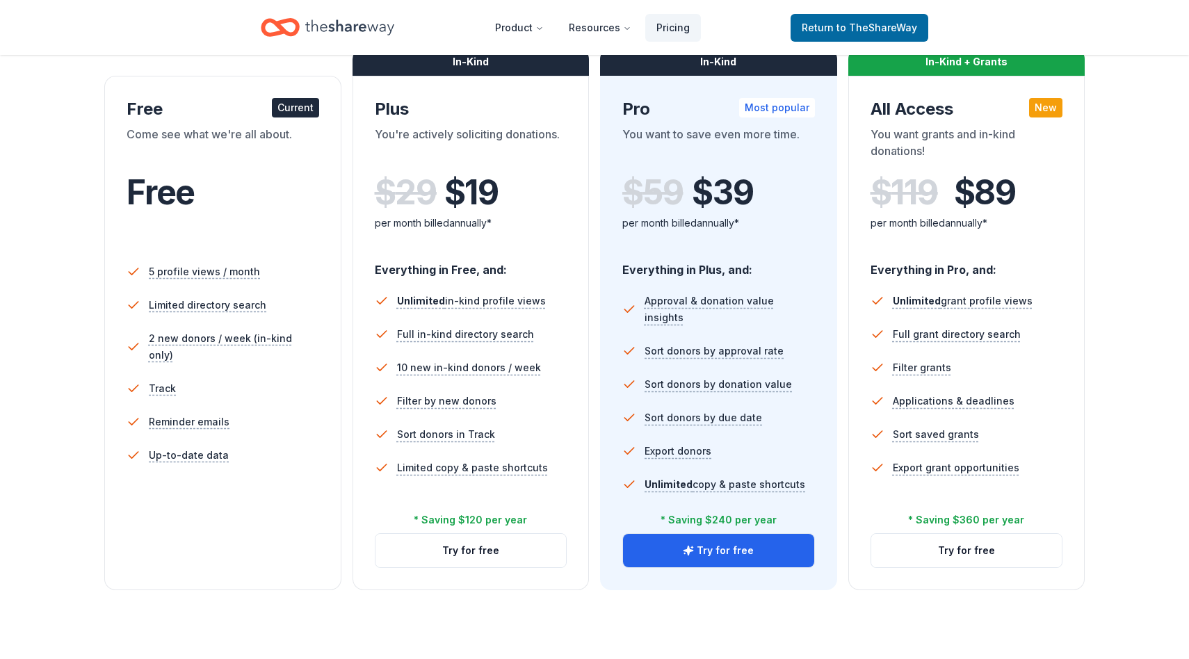
scroll to position [218, 0]
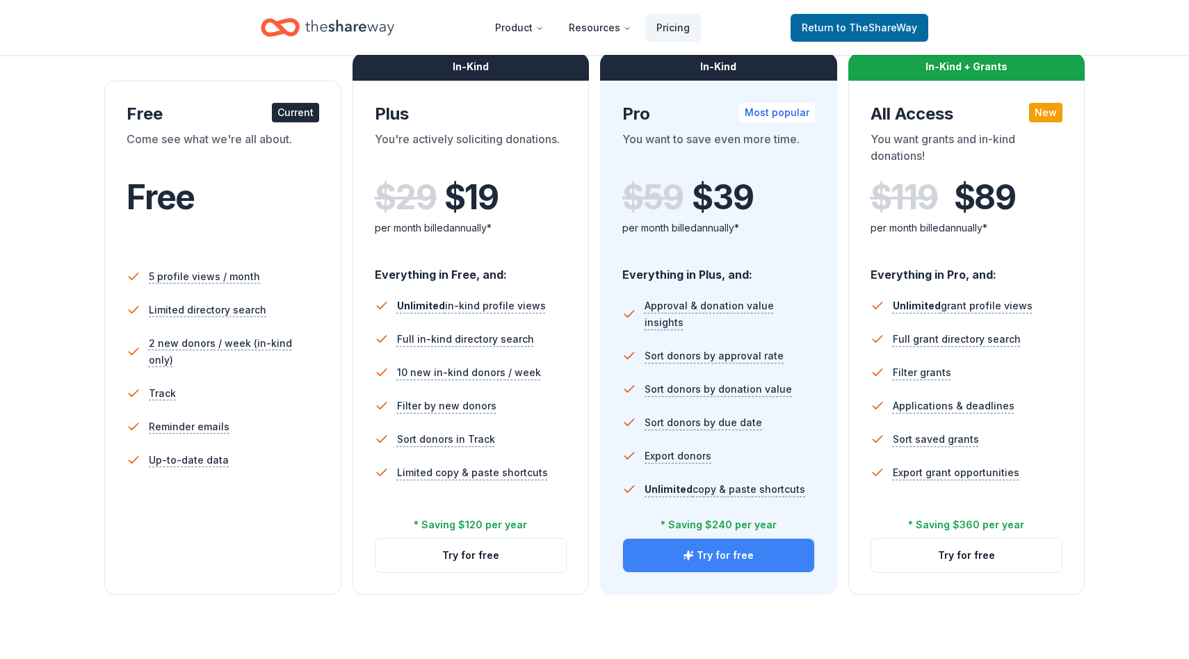
click at [735, 565] on button "Try for free" at bounding box center [718, 555] width 191 height 33
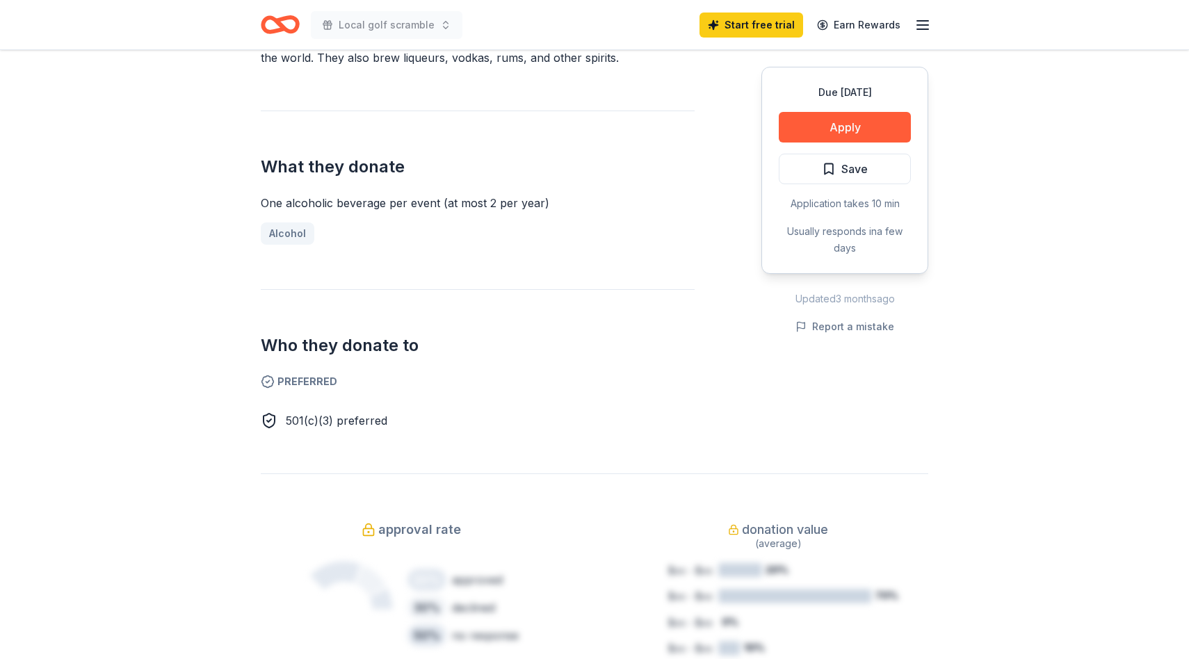
scroll to position [526, 0]
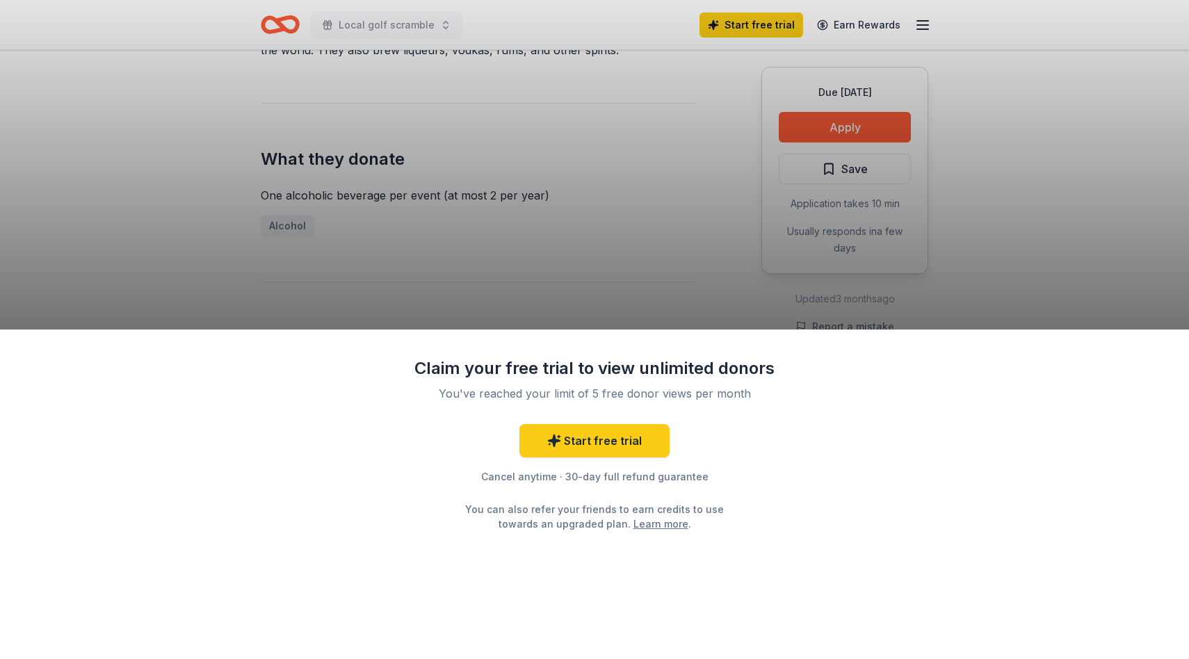
click at [644, 524] on link "Learn more" at bounding box center [660, 524] width 55 height 15
click at [697, 284] on div "Claim your free trial to view unlimited donors You've reached your limit of 5 f…" at bounding box center [594, 329] width 1189 height 659
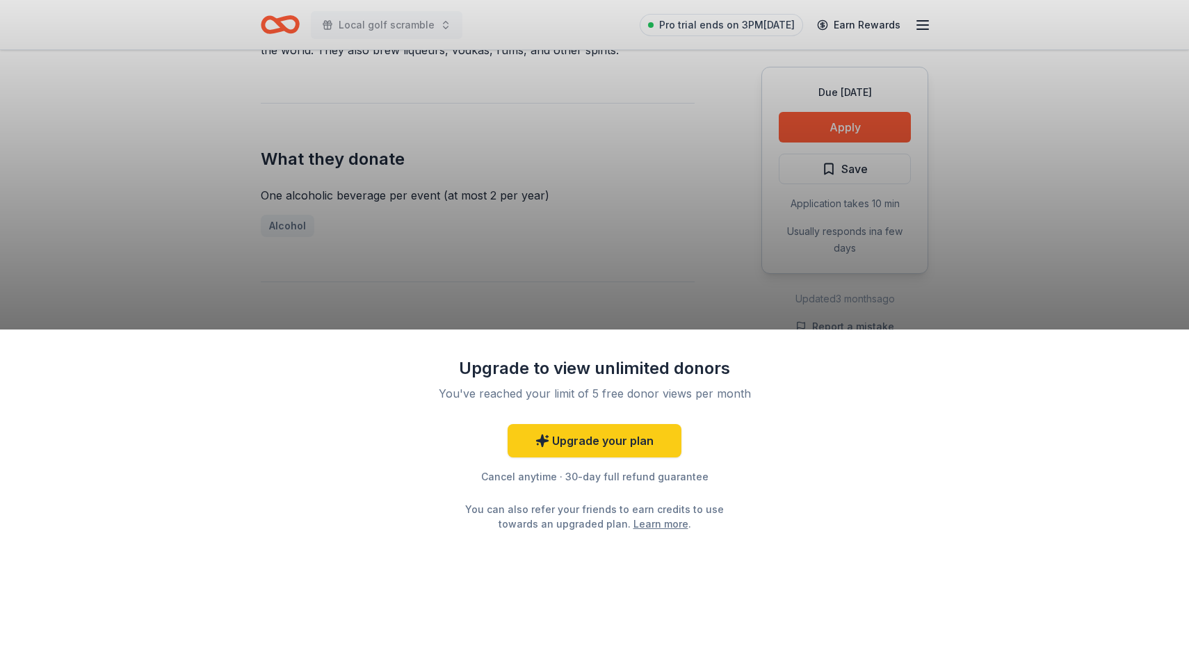
click at [688, 121] on div "Upgrade to view unlimited donors You've reached your limit of 5 free donor view…" at bounding box center [594, 329] width 1189 height 659
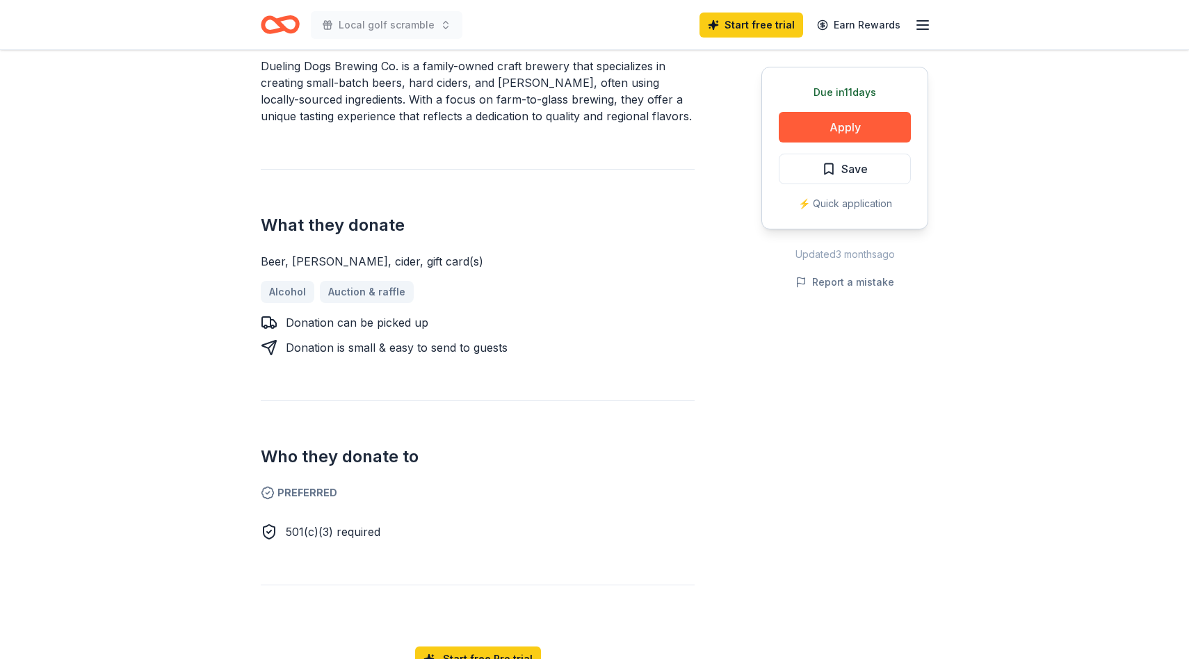
scroll to position [442, 0]
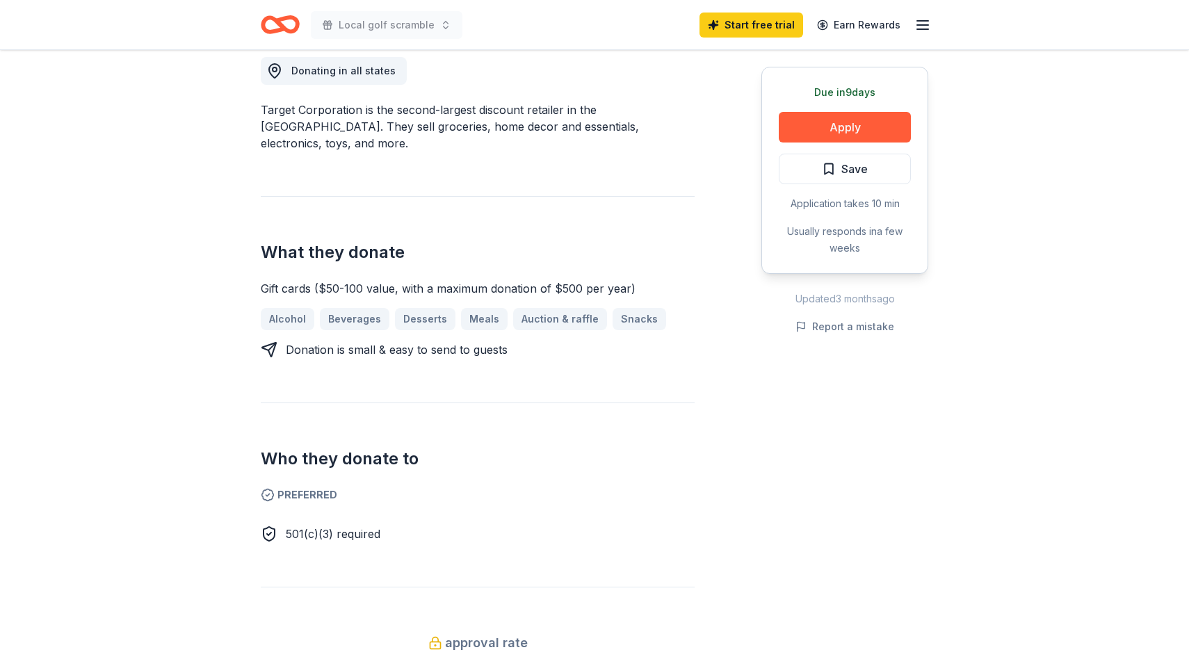
scroll to position [405, 0]
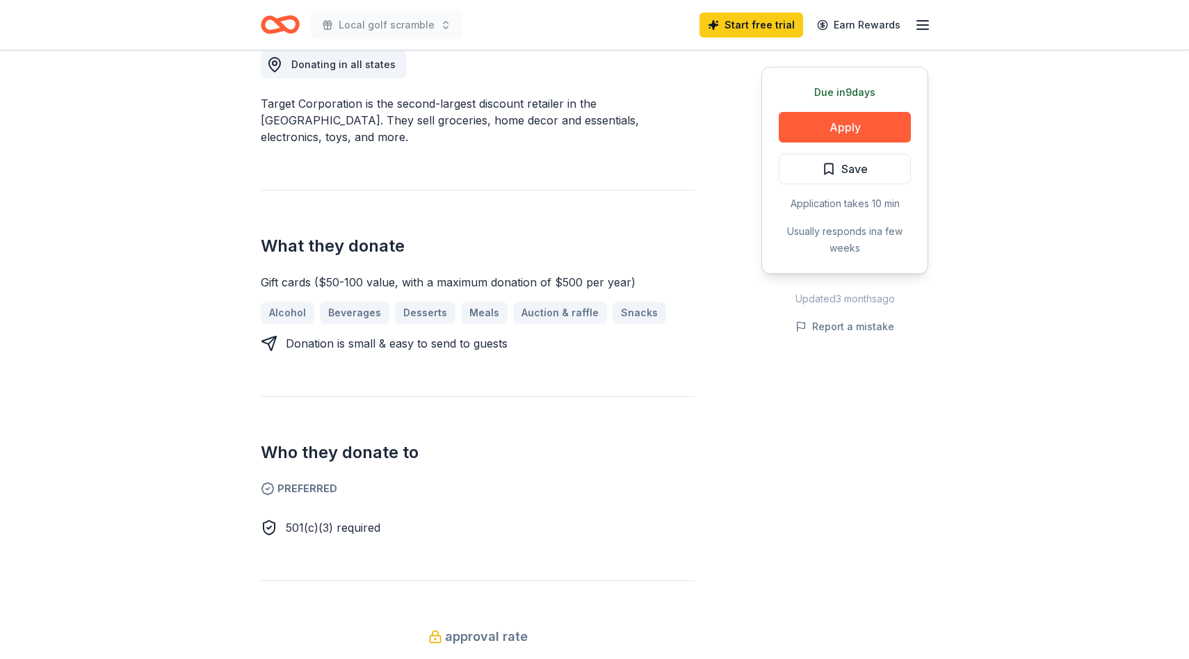
drag, startPoint x: 394, startPoint y: 499, endPoint x: 277, endPoint y: 501, distance: 116.8
click at [279, 508] on div "501(c)(3) required" at bounding box center [478, 522] width 434 height 28
click at [295, 519] on div "501(c)(3) required" at bounding box center [333, 527] width 95 height 17
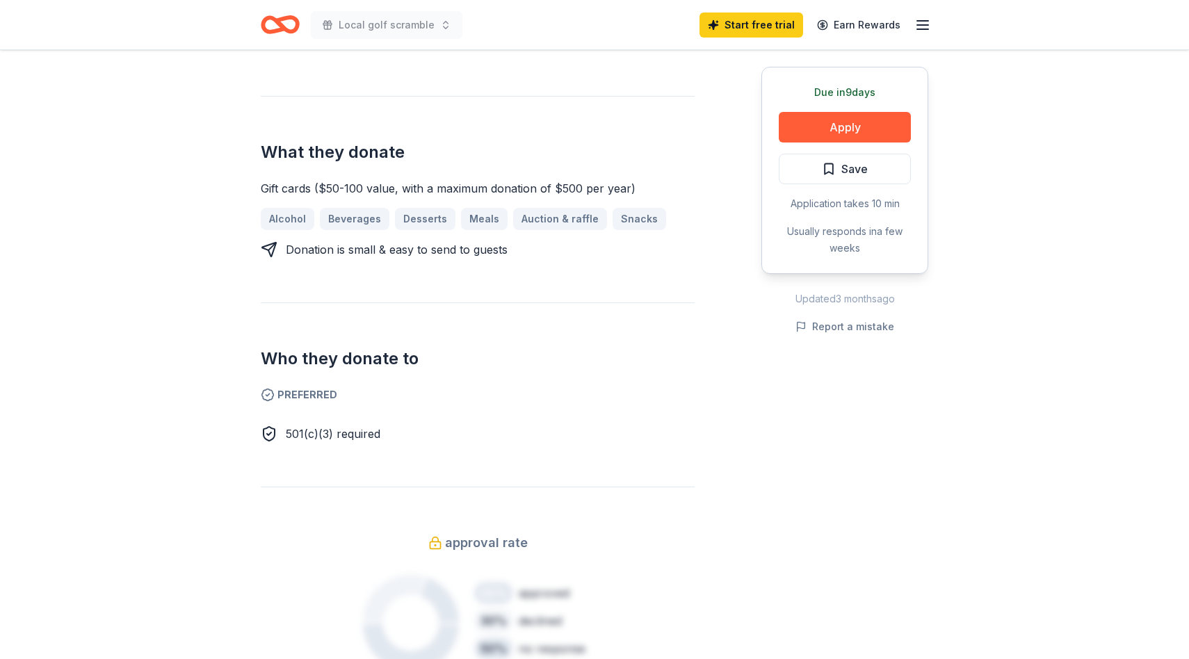
scroll to position [501, 0]
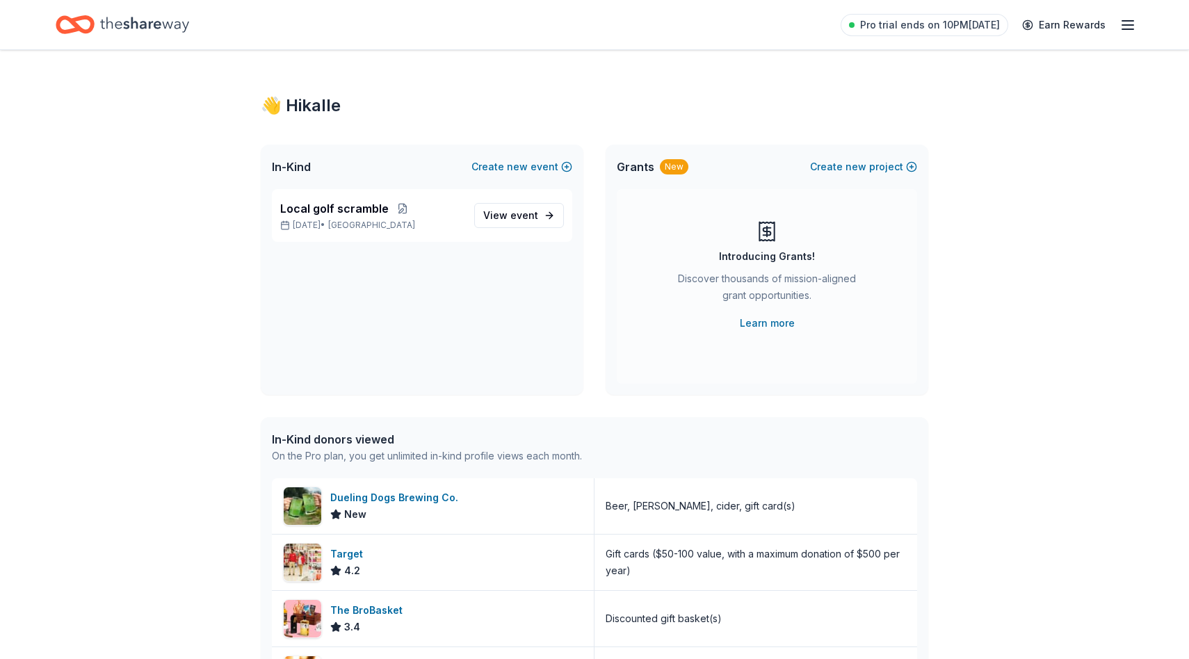
click at [1129, 29] on icon "button" at bounding box center [1127, 25] width 17 height 17
click at [957, 170] on span "Billing Pro" at bounding box center [970, 174] width 63 height 17
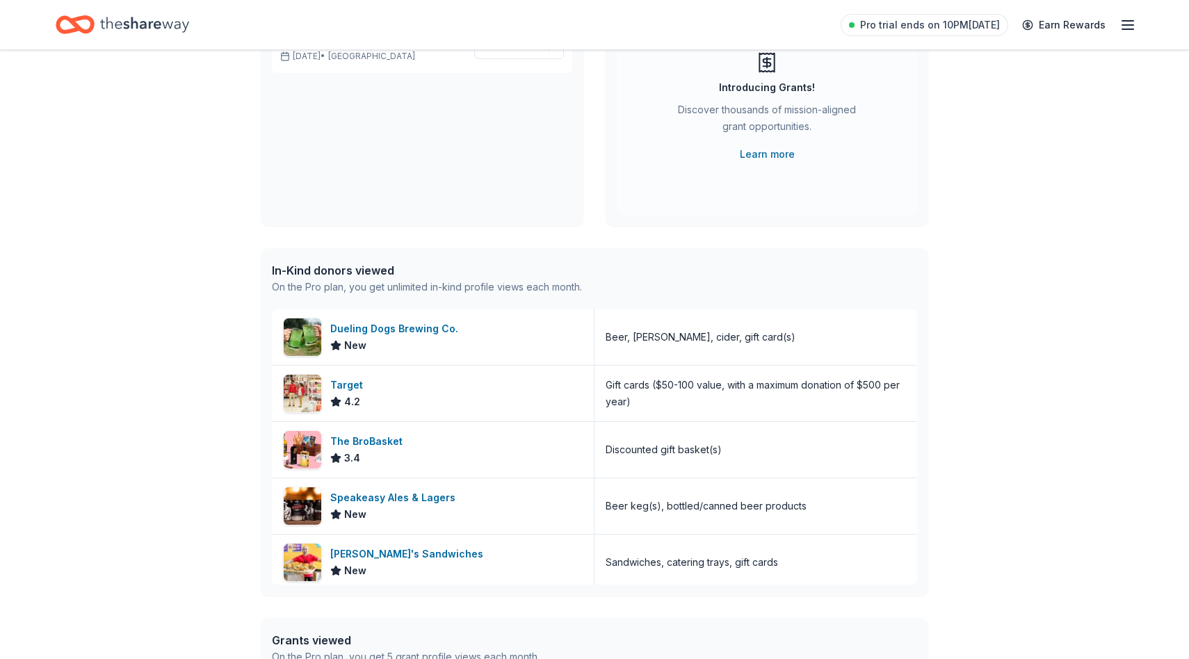
scroll to position [172, 0]
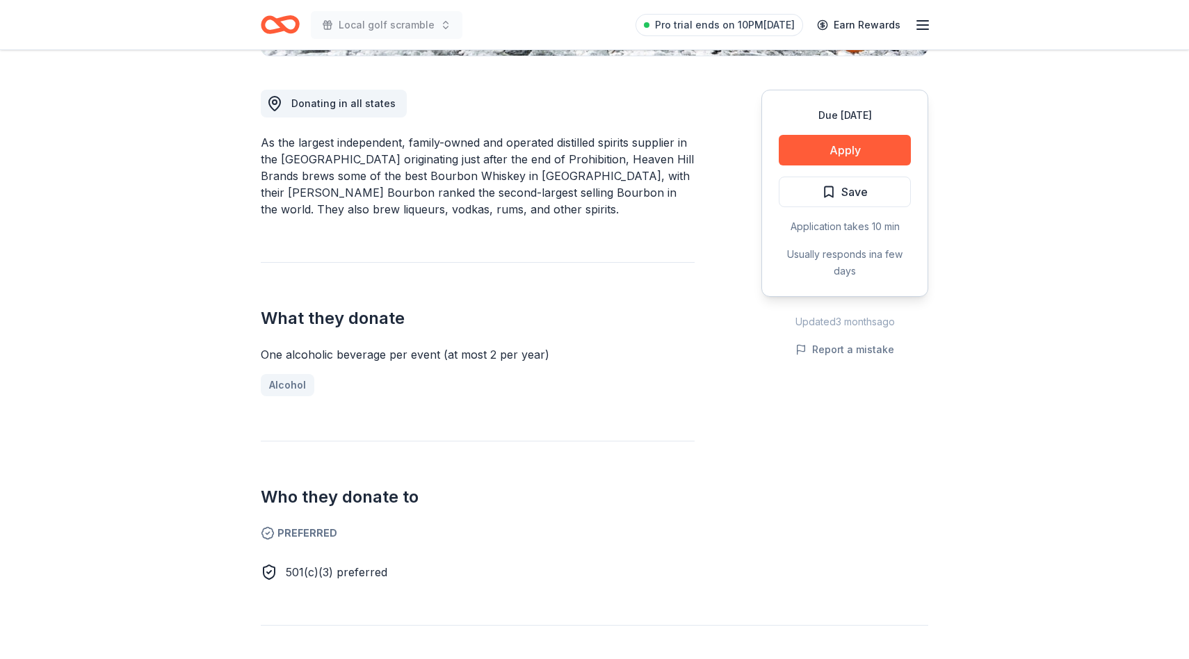
scroll to position [365, 0]
drag, startPoint x: 795, startPoint y: 220, endPoint x: 868, endPoint y: 258, distance: 82.1
click at [868, 258] on div "Due [DATE] Apply Save Application takes 10 min Usually responds in a few days" at bounding box center [844, 194] width 167 height 207
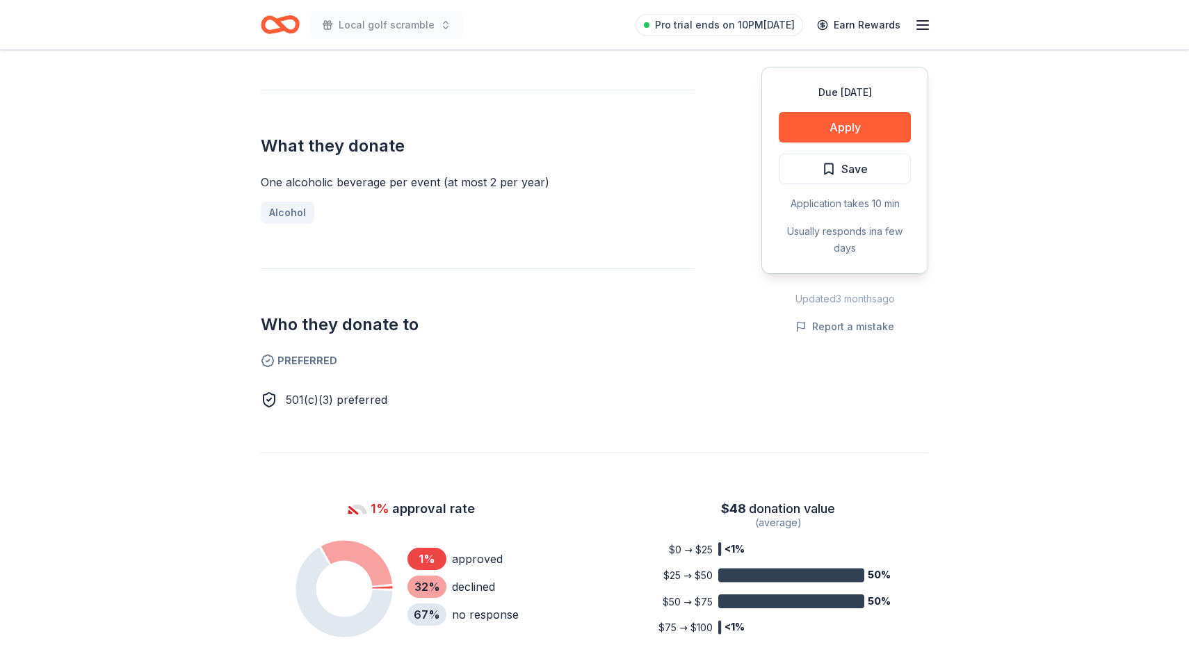
scroll to position [540, 0]
drag, startPoint x: 402, startPoint y: 398, endPoint x: 204, endPoint y: 353, distance: 203.2
click at [206, 353] on div "Due [DATE] Share Heaven Hill Brands New • 1 reviews 2 applies last week 1% appr…" at bounding box center [594, 476] width 1189 height 1931
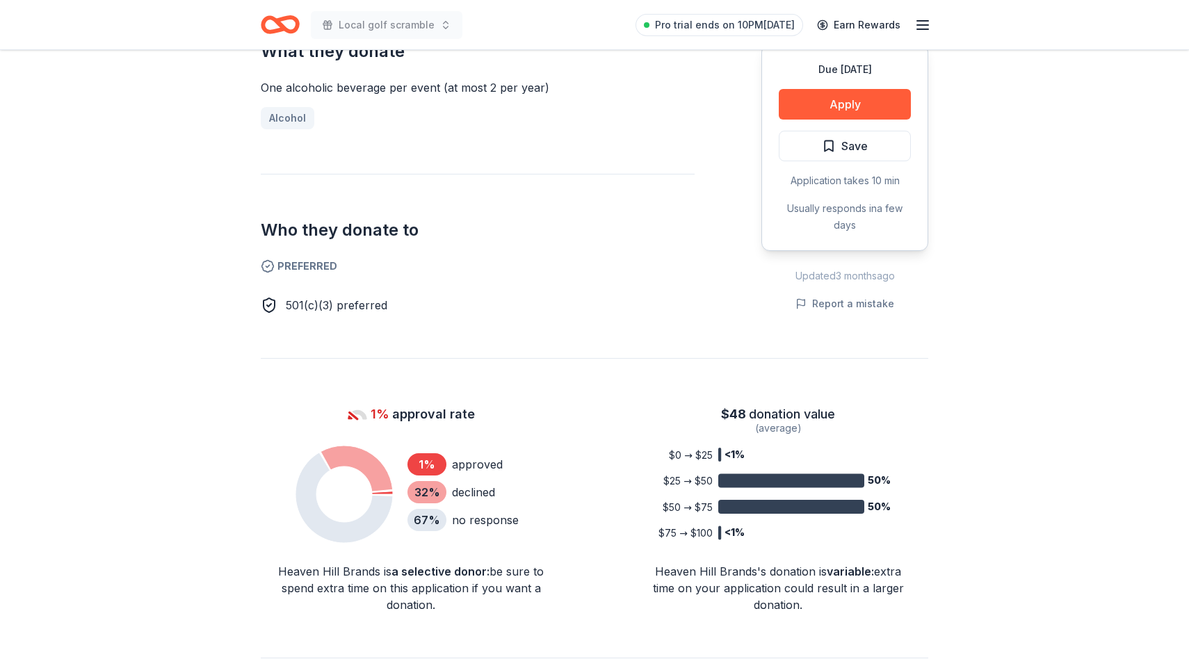
scroll to position [634, 0]
drag, startPoint x: 416, startPoint y: 464, endPoint x: 525, endPoint y: 464, distance: 108.5
click at [525, 464] on div "1 % approved 32 % declined 67 % no response" at bounding box center [462, 493] width 133 height 104
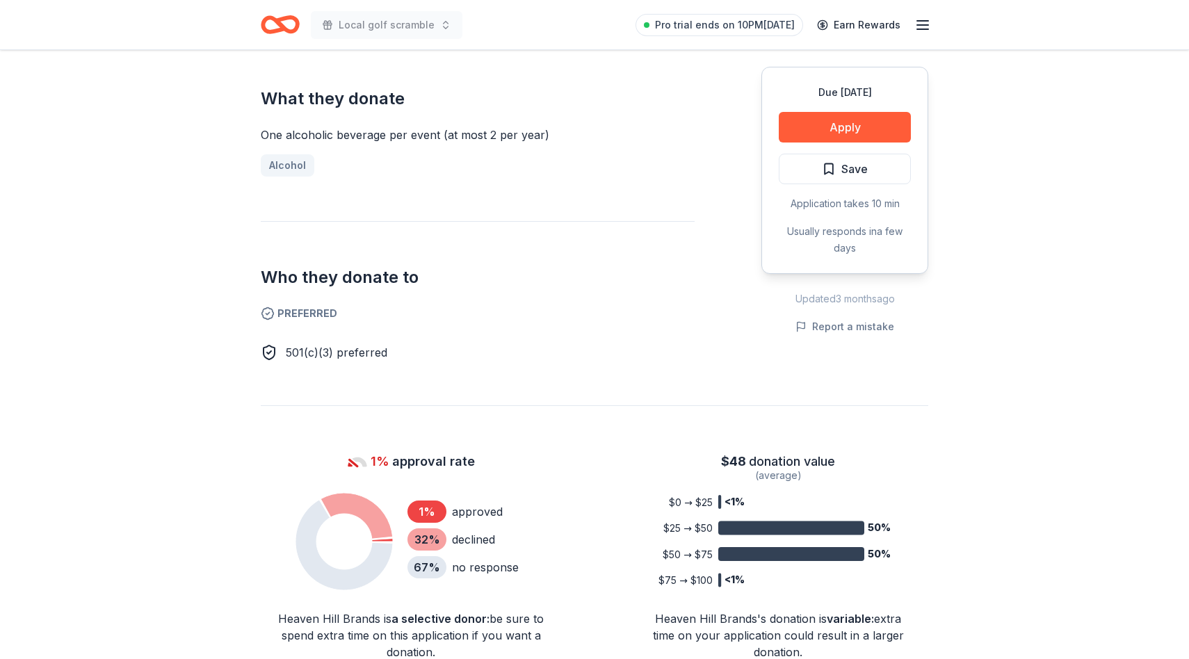
scroll to position [569, 0]
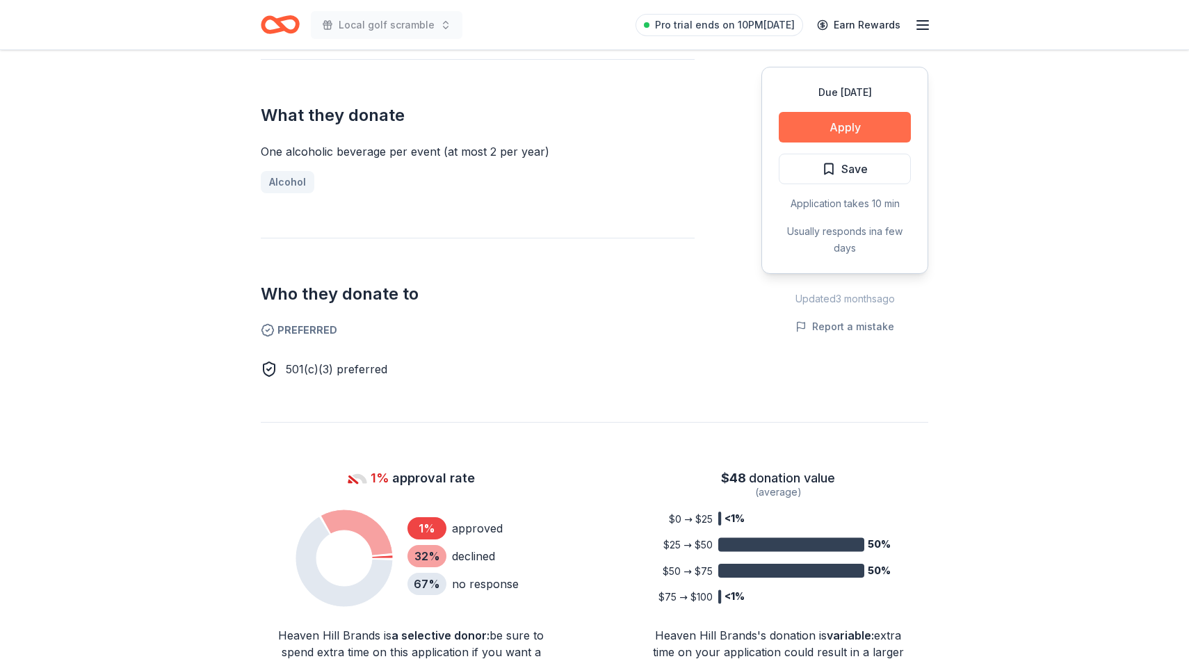
click at [885, 121] on button "Apply" at bounding box center [845, 127] width 132 height 31
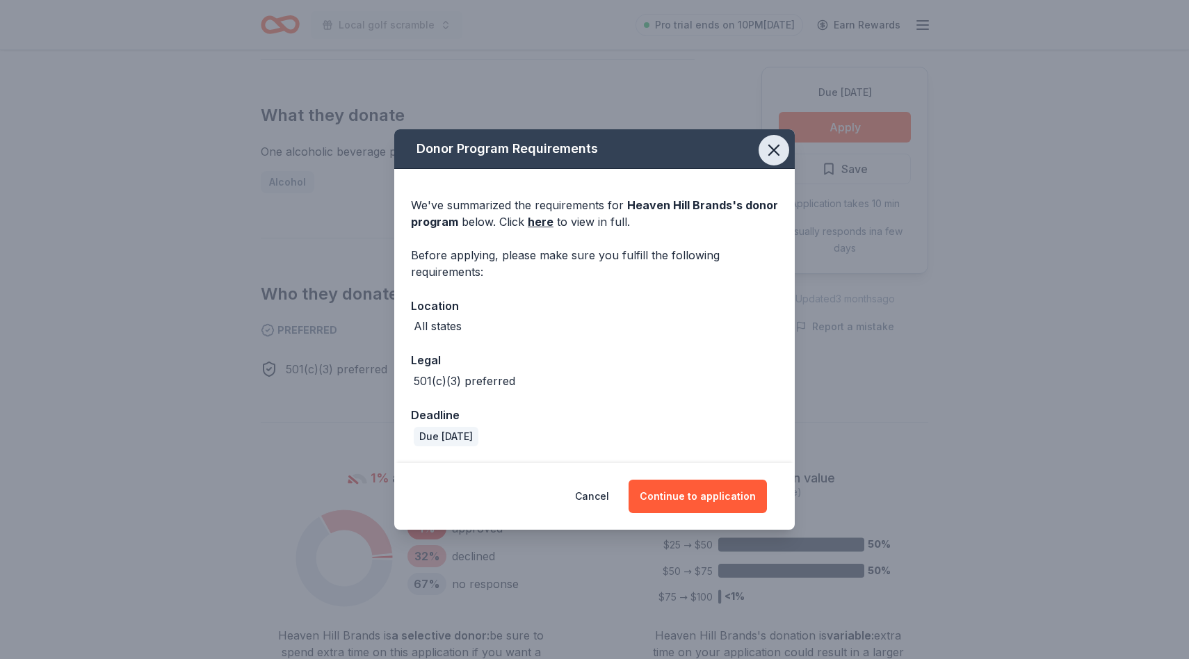
click at [766, 144] on icon "button" at bounding box center [773, 149] width 19 height 19
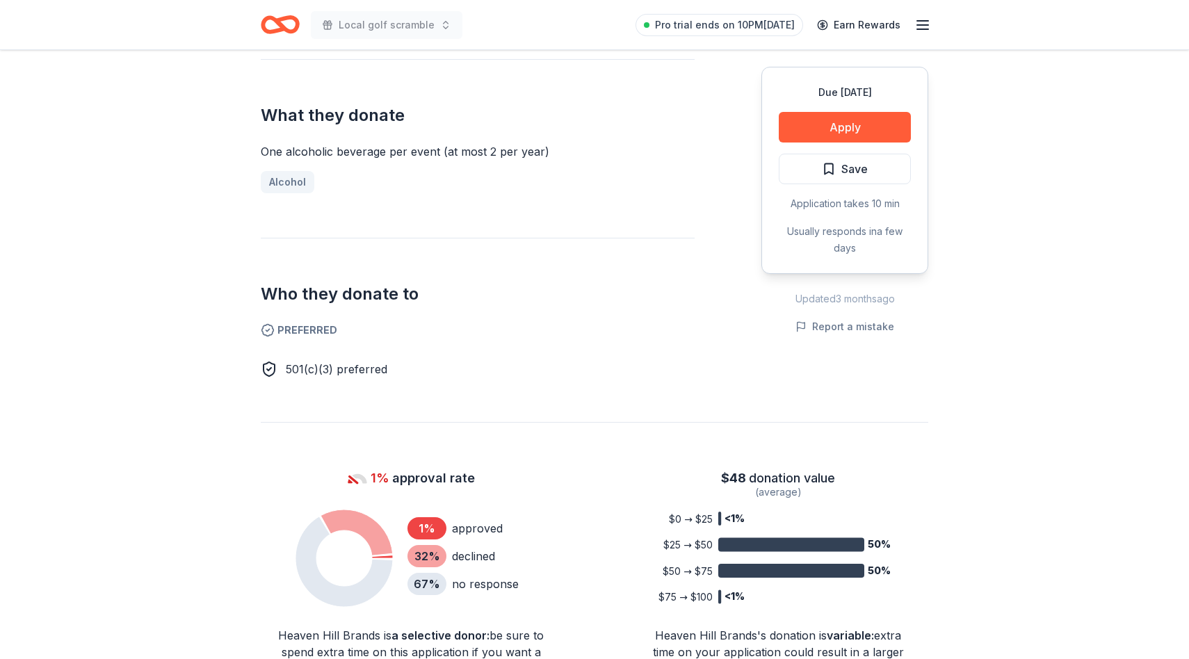
drag, startPoint x: 399, startPoint y: 144, endPoint x: 616, endPoint y: 144, distance: 216.9
click at [616, 144] on div "One alcoholic beverage per event (at most 2 per year)" at bounding box center [478, 151] width 434 height 17
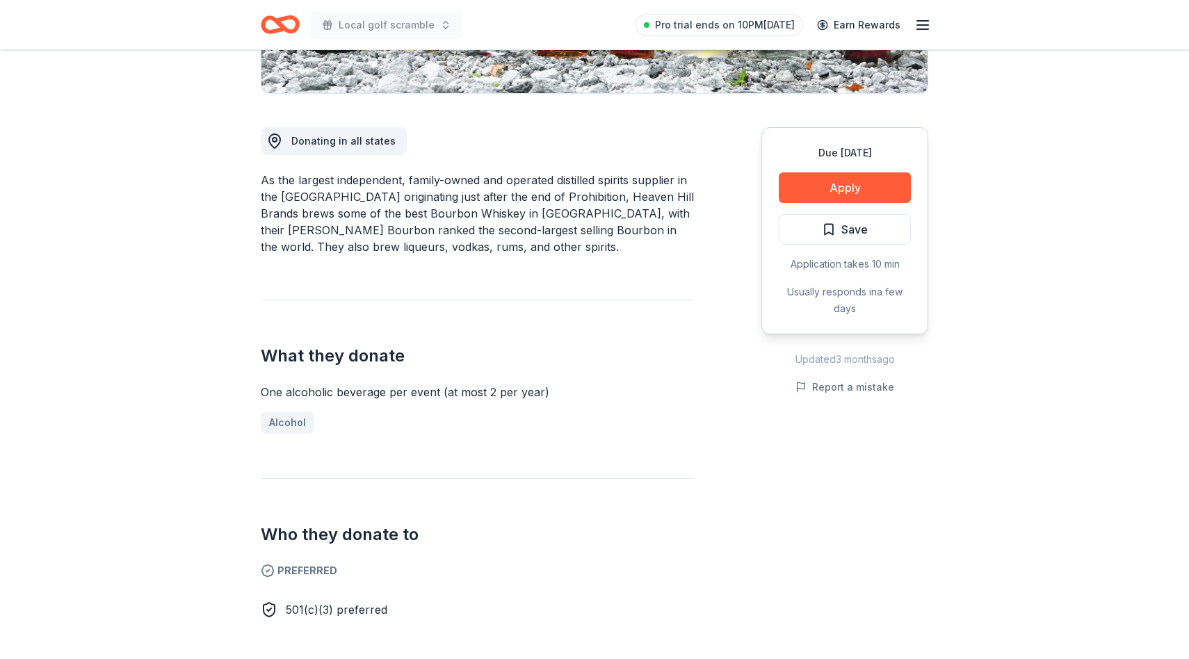
scroll to position [328, 0]
click at [884, 197] on button "Apply" at bounding box center [845, 188] width 132 height 31
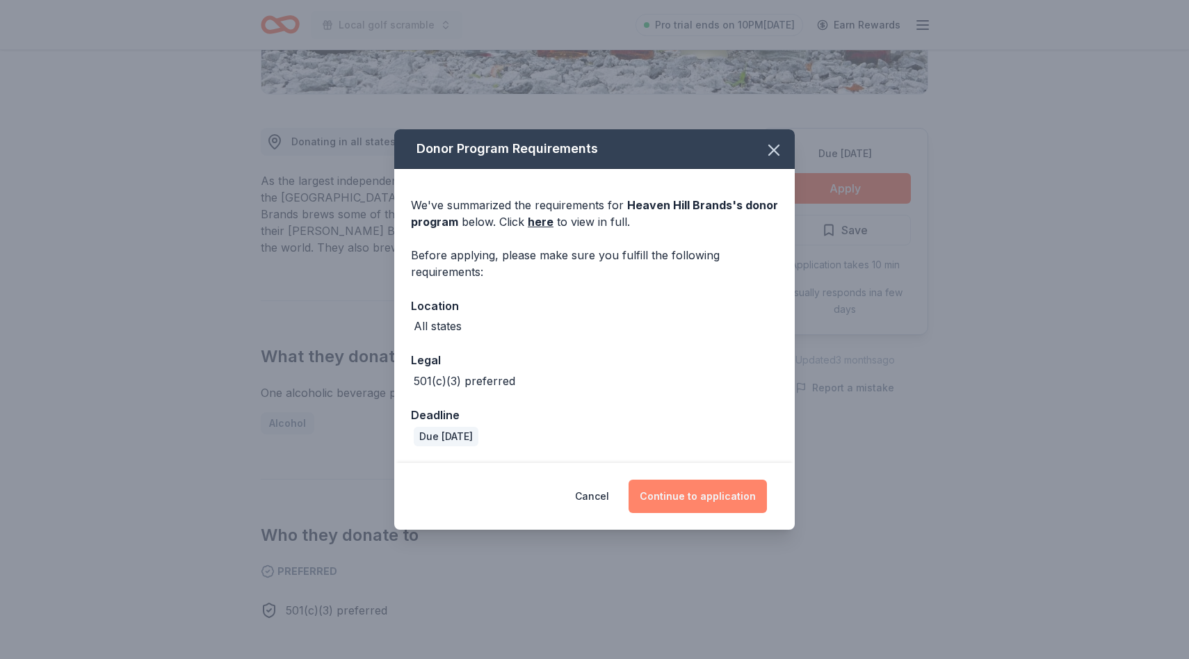
click at [692, 494] on button "Continue to application" at bounding box center [697, 496] width 138 height 33
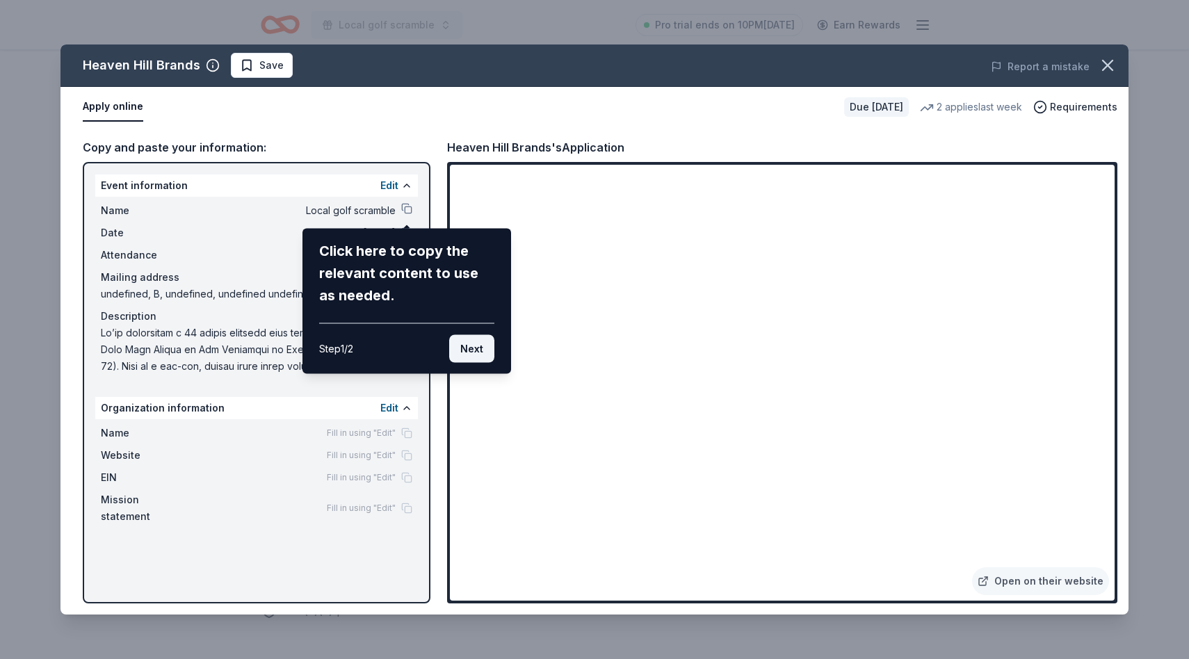
click at [480, 352] on button "Next" at bounding box center [471, 349] width 45 height 28
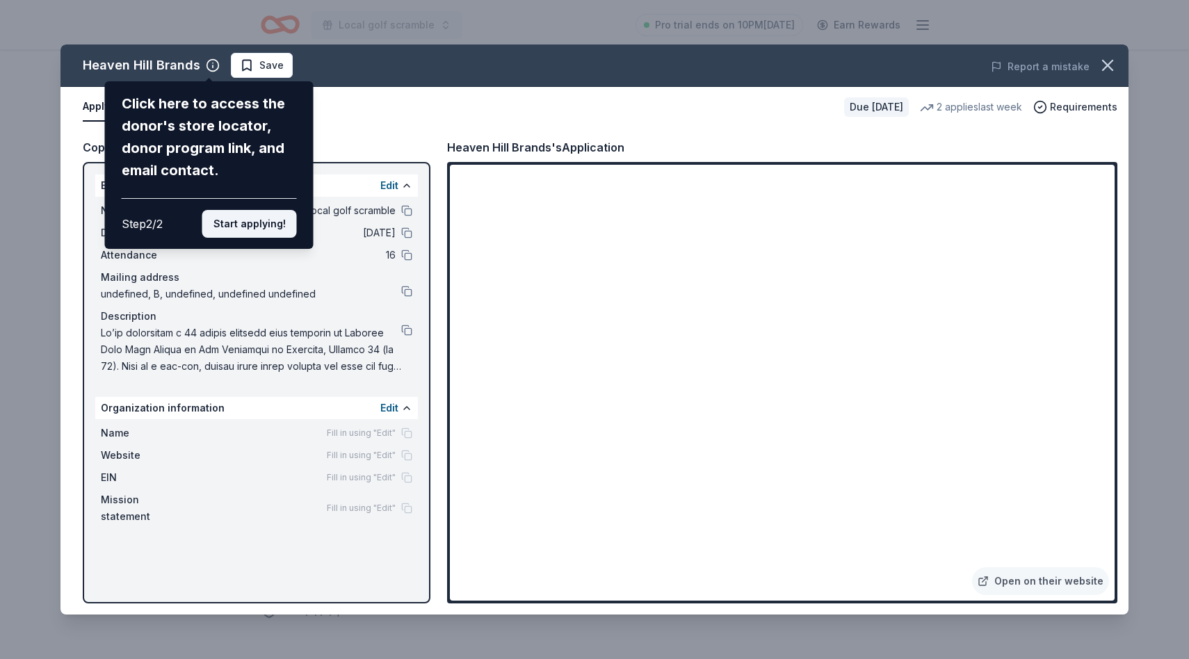
click at [267, 226] on button "Start applying!" at bounding box center [249, 224] width 95 height 28
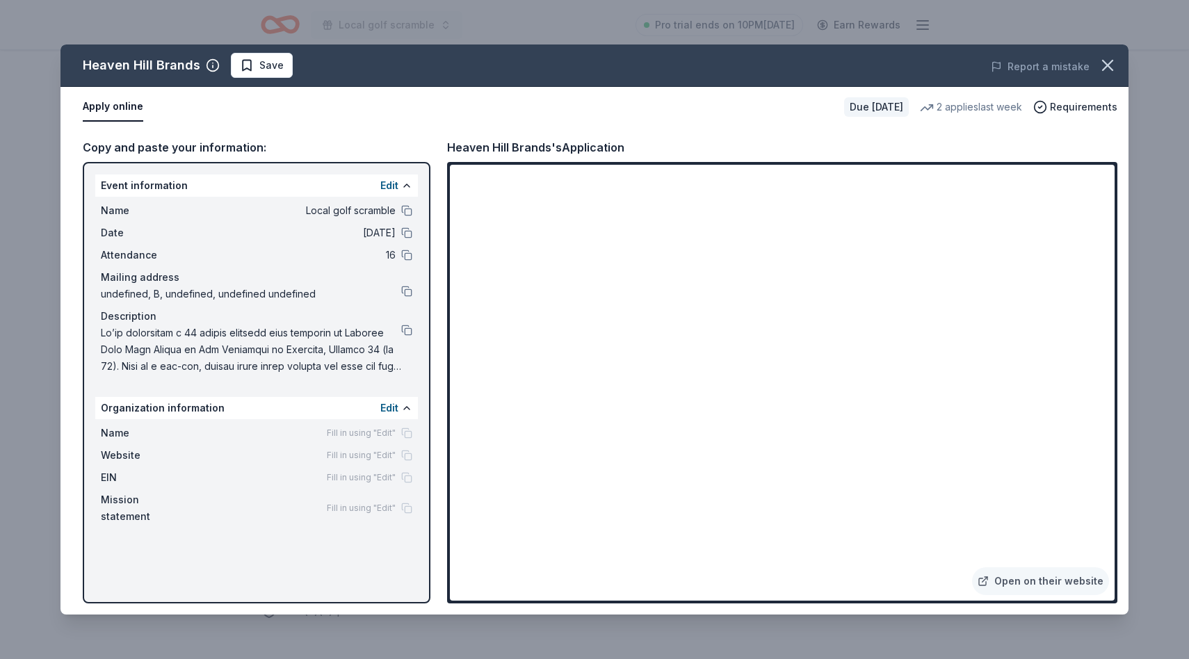
click at [298, 305] on div "Heaven Hill Brands Save Report a mistake Apply online Due in 25 days 2 applies …" at bounding box center [594, 329] width 1068 height 570
click at [276, 293] on div "Heaven Hill Brands Save Report a mistake Apply online Due in 25 days 2 applies …" at bounding box center [594, 329] width 1068 height 570
click at [390, 409] on div "Heaven Hill Brands Save Report a mistake Apply online Due in 25 days 2 applies …" at bounding box center [594, 329] width 1068 height 570
click at [343, 435] on div "Heaven Hill Brands Save Report a mistake Apply online Due in 25 days 2 applies …" at bounding box center [594, 329] width 1068 height 570
click at [394, 433] on div "Heaven Hill Brands Save Report a mistake Apply online Due in 25 days 2 applies …" at bounding box center [594, 329] width 1068 height 570
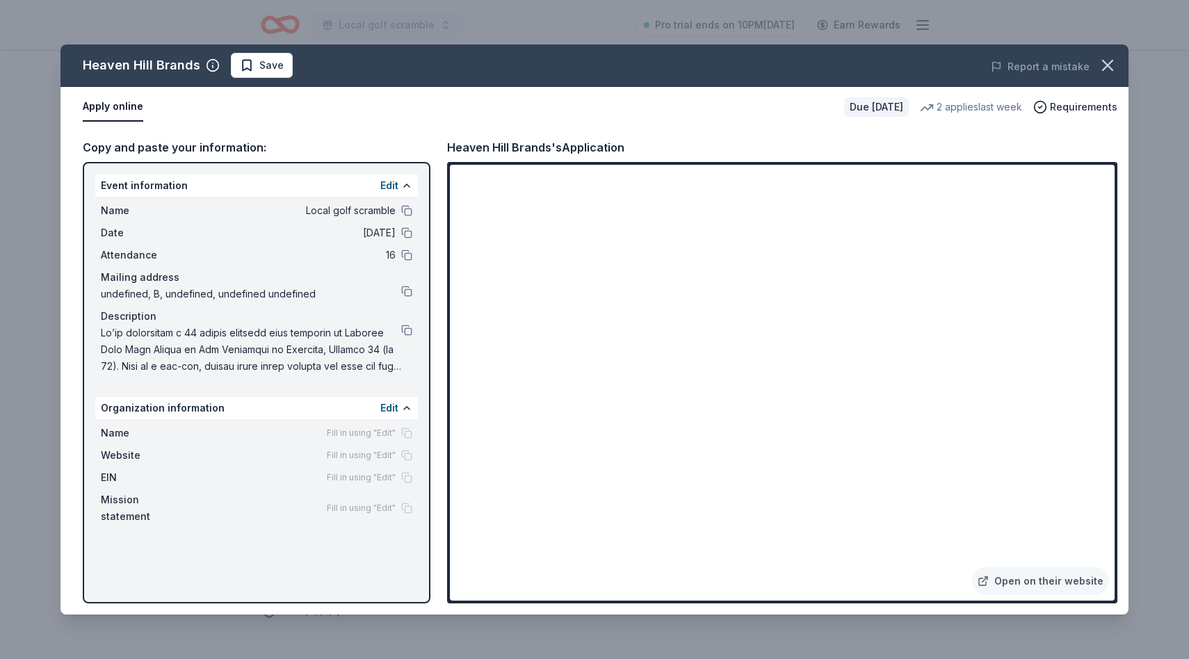
click at [391, 412] on div "Heaven Hill Brands Save Report a mistake Apply online Due in 25 days 2 applies …" at bounding box center [594, 329] width 1068 height 570
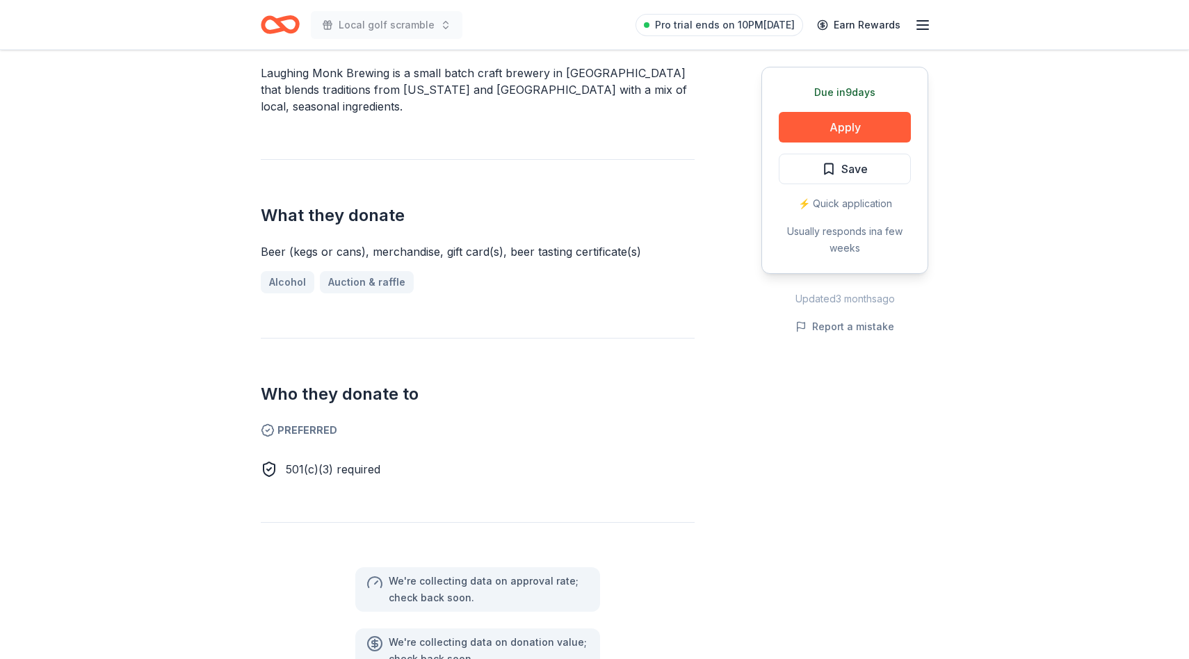
scroll to position [578, 0]
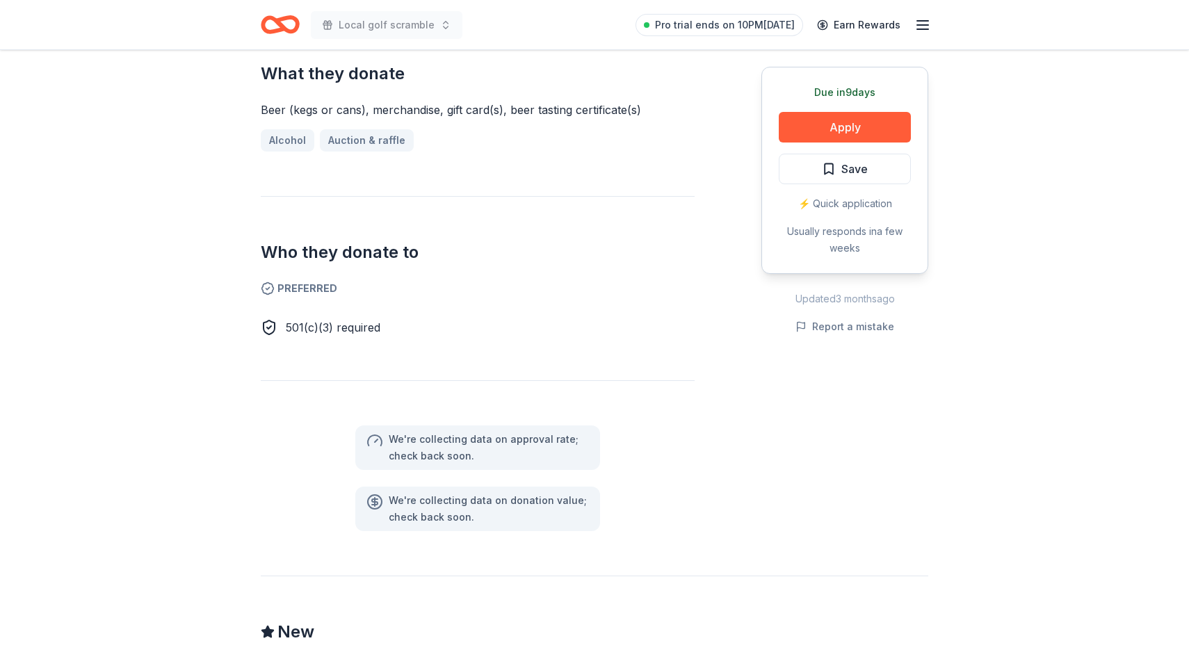
drag, startPoint x: 427, startPoint y: 437, endPoint x: 635, endPoint y: 441, distance: 208.6
click at [635, 440] on div "We ' re collecting data on approval rate ; check back soon." at bounding box center [478, 447] width 434 height 44
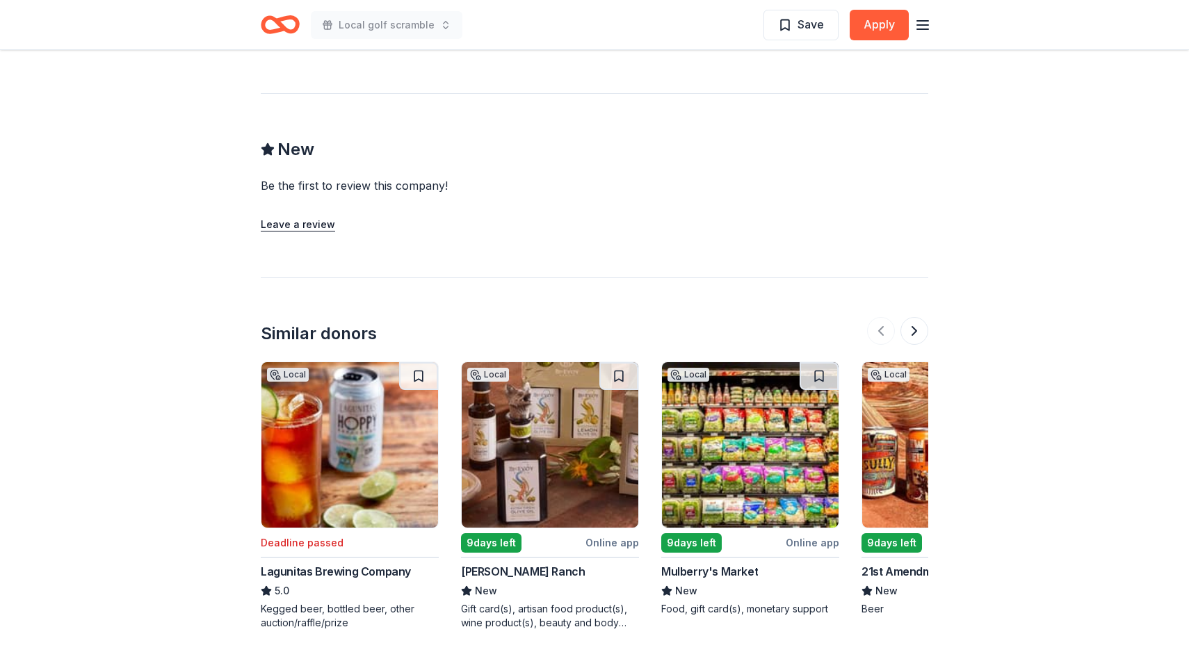
scroll to position [1062, 0]
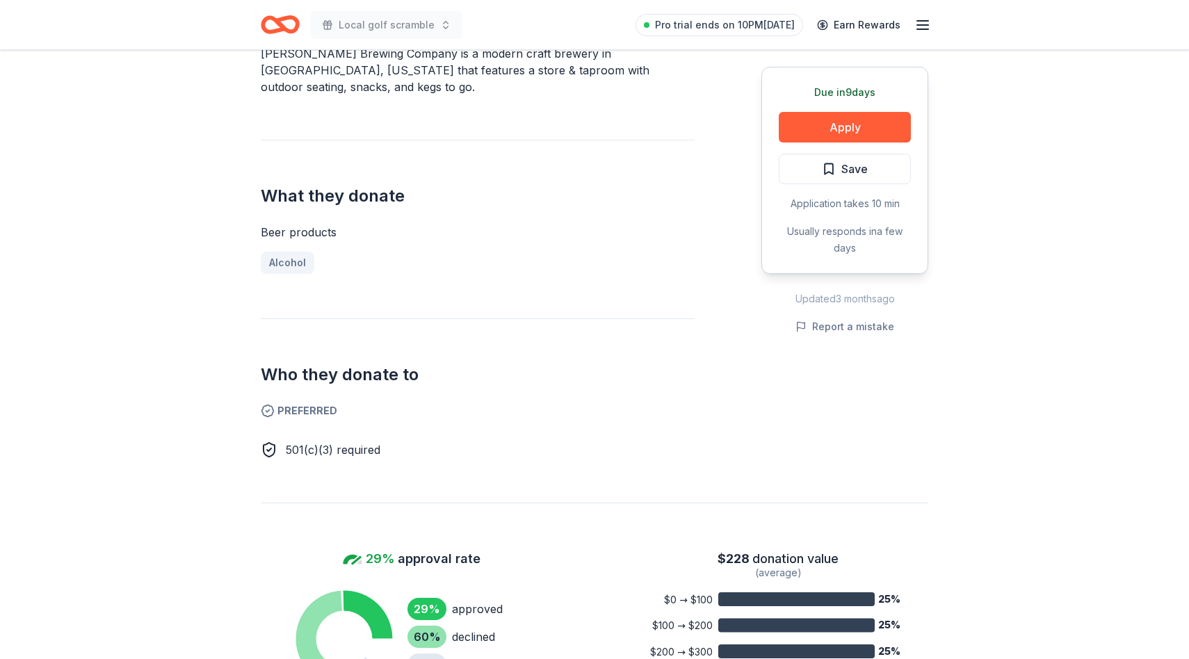
scroll to position [456, 0]
drag, startPoint x: 432, startPoint y: 429, endPoint x: 209, endPoint y: 412, distance: 224.5
click at [210, 412] on div "Due in 9 days Share Drake's Brewing New • 2 reviews 29% approval rate $ 228 don…" at bounding box center [594, 541] width 1189 height 1895
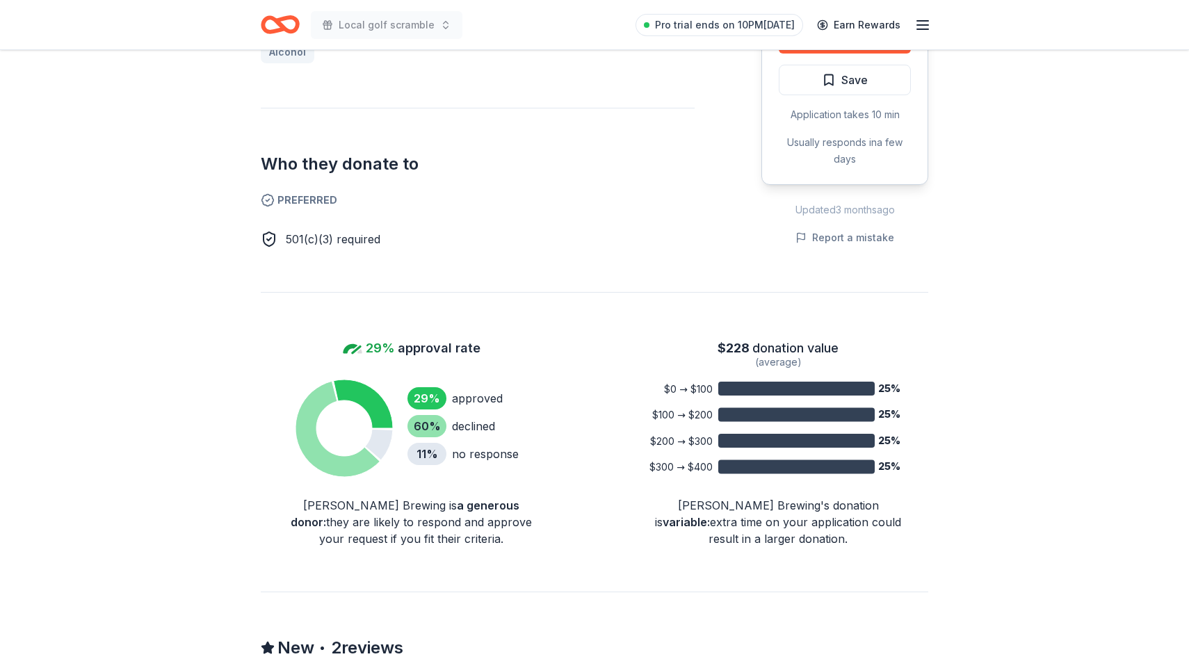
scroll to position [667, 0]
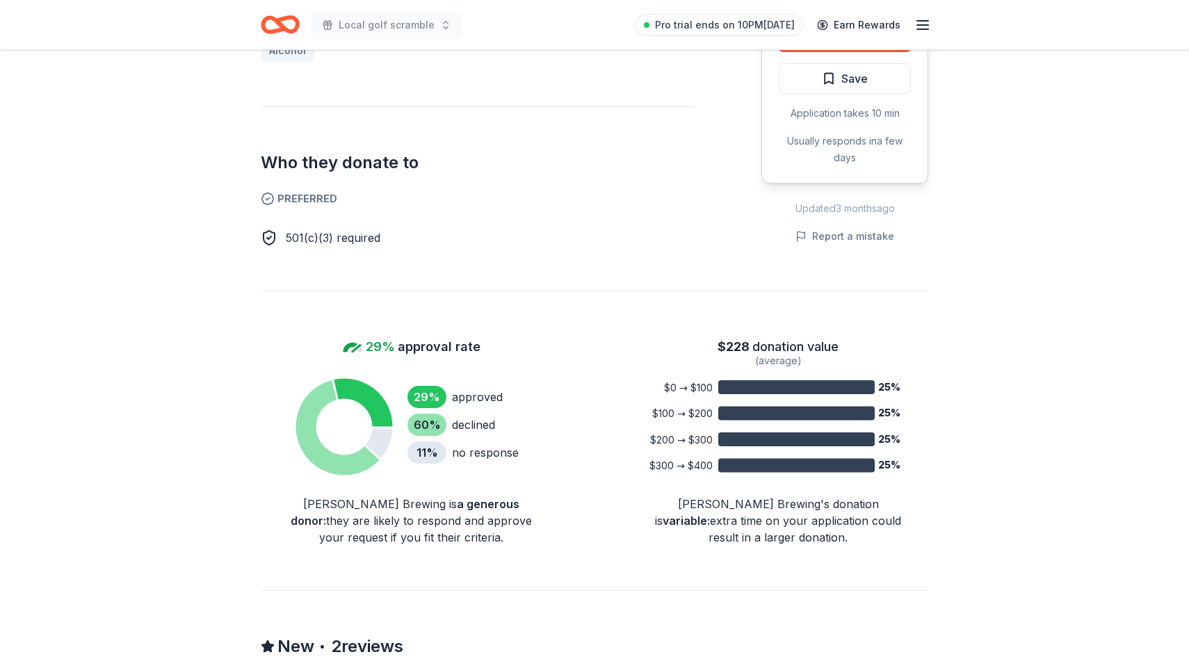
drag, startPoint x: 329, startPoint y: 485, endPoint x: 534, endPoint y: 498, distance: 205.6
click at [534, 498] on div "Drake's Brewing is a generous donor : they are likely to respond and approve yo…" at bounding box center [410, 521] width 267 height 50
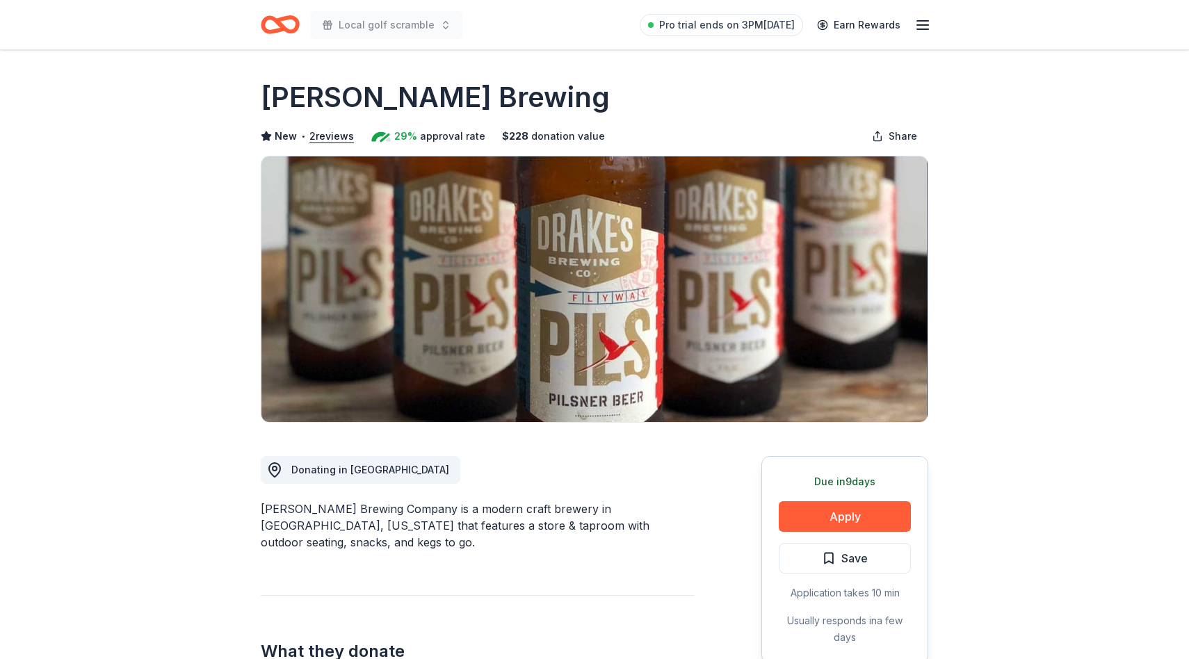
scroll to position [104, 0]
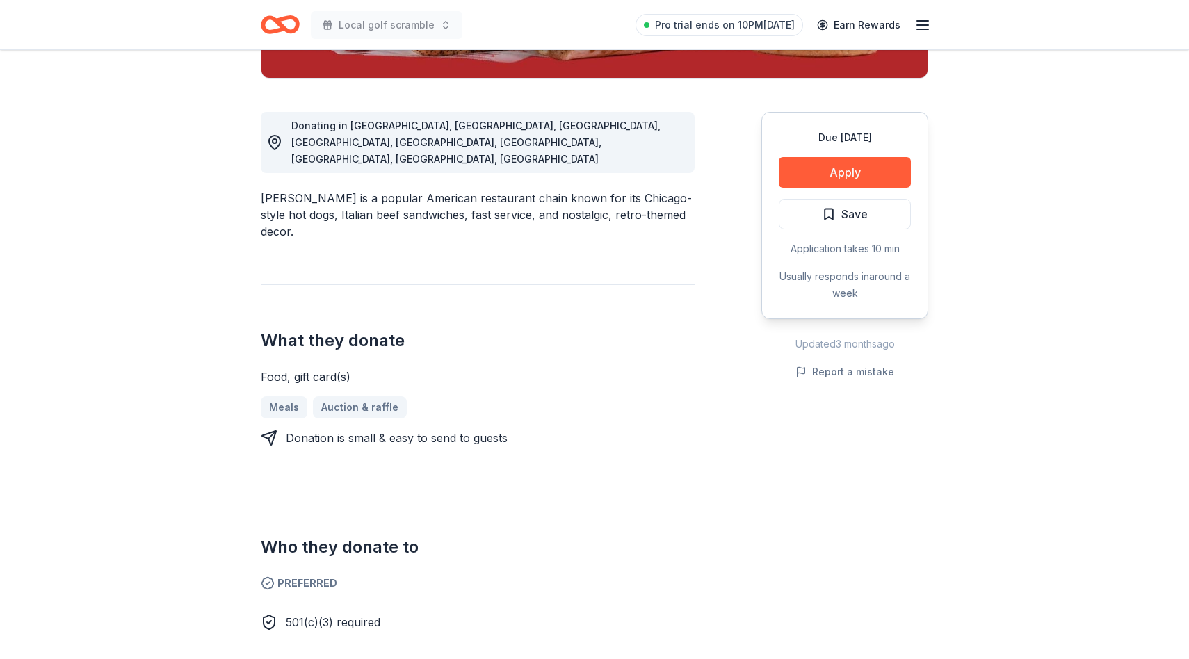
scroll to position [350, 0]
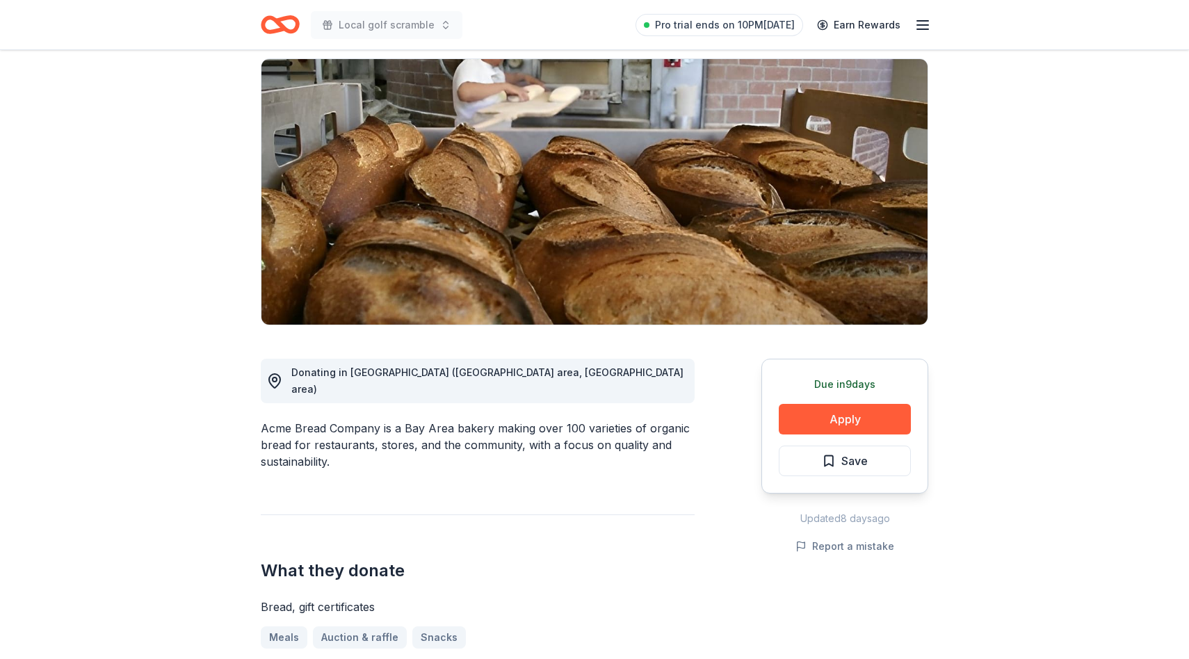
scroll to position [191, 0]
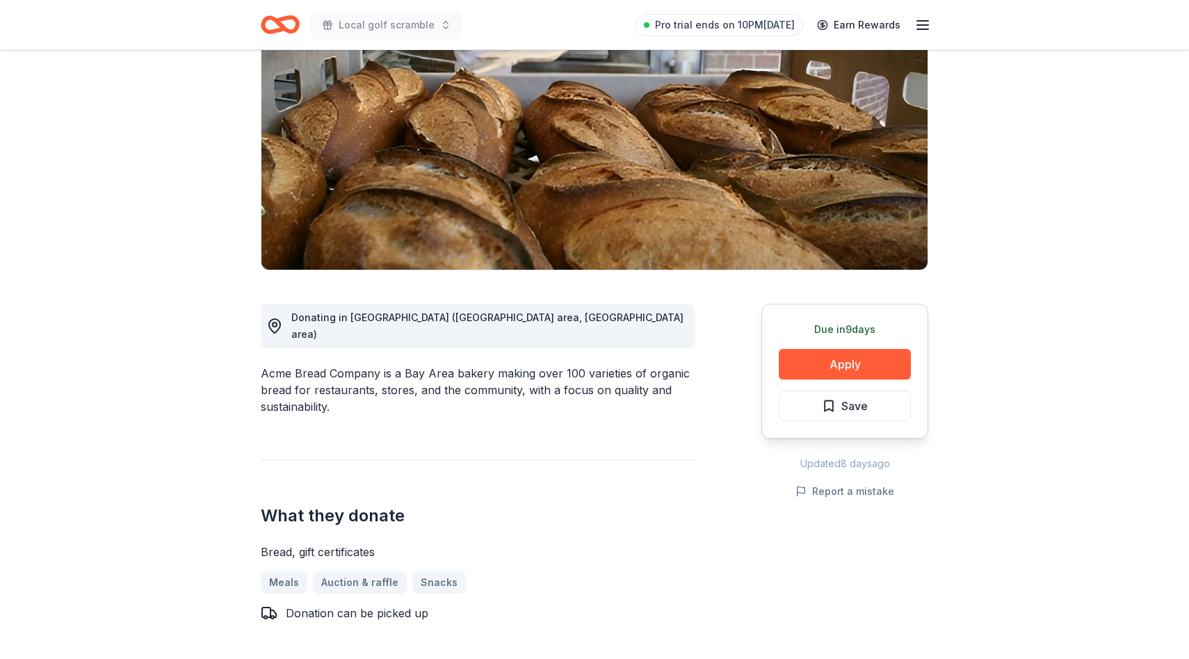
click at [614, 365] on div "Acme Bread Company is a Bay Area bakery making over 100 varieties of organic br…" at bounding box center [478, 390] width 434 height 50
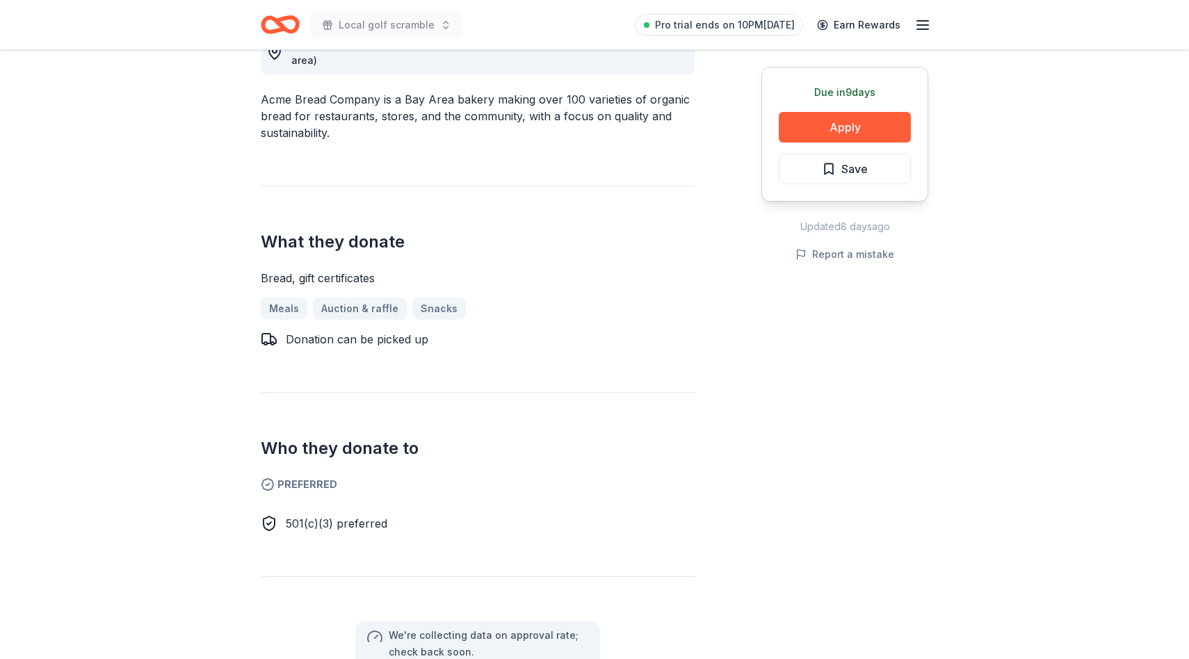
scroll to position [481, 0]
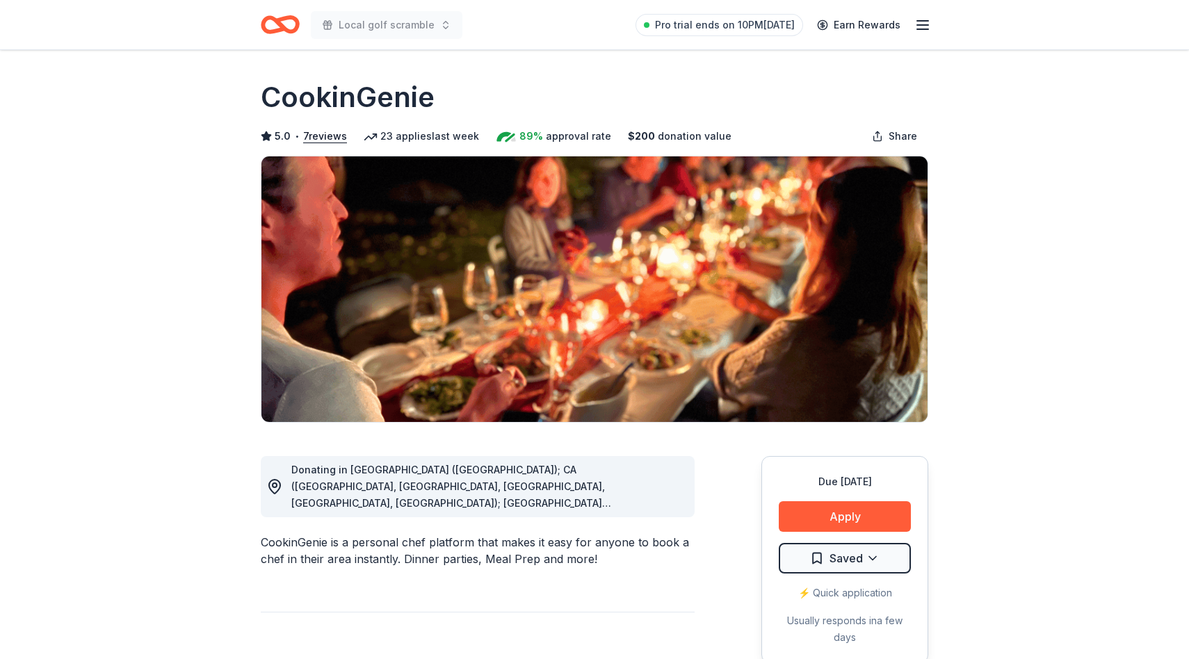
scroll to position [137, 0]
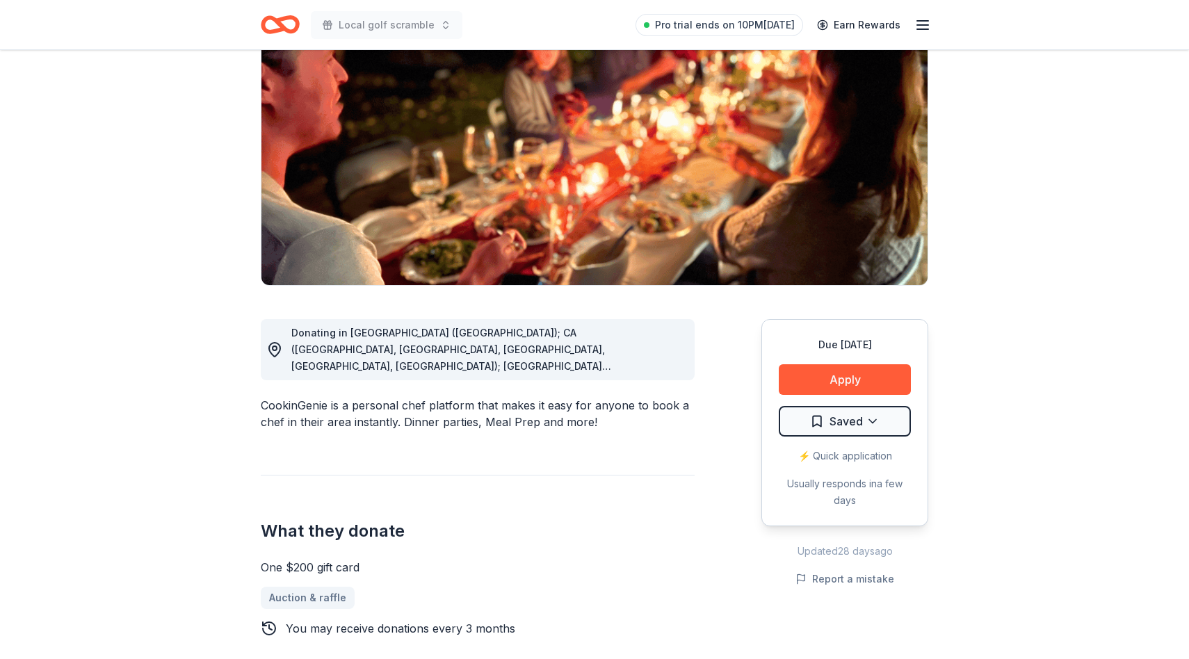
click at [380, 423] on div "CookinGenie is a personal chef platform that makes it easy for anyone to book a…" at bounding box center [478, 413] width 434 height 33
click at [429, 404] on div "CookinGenie is a personal chef platform that makes it easy for anyone to book a…" at bounding box center [478, 413] width 434 height 33
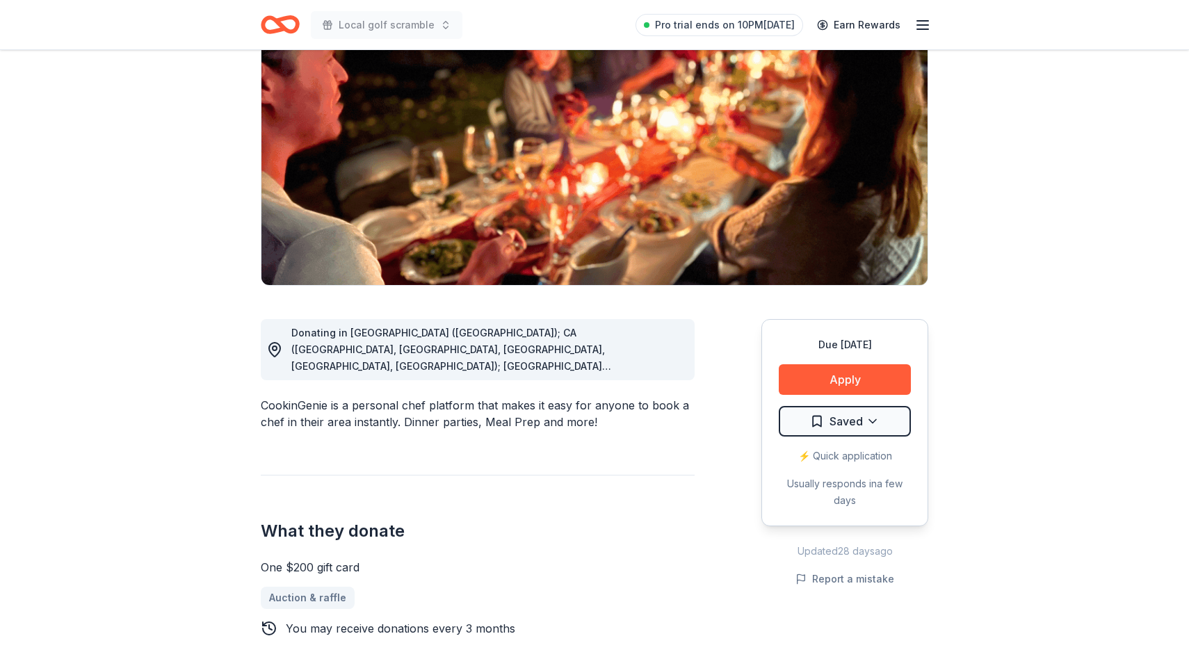
click at [429, 404] on div "CookinGenie is a personal chef platform that makes it easy for anyone to book a…" at bounding box center [478, 413] width 434 height 33
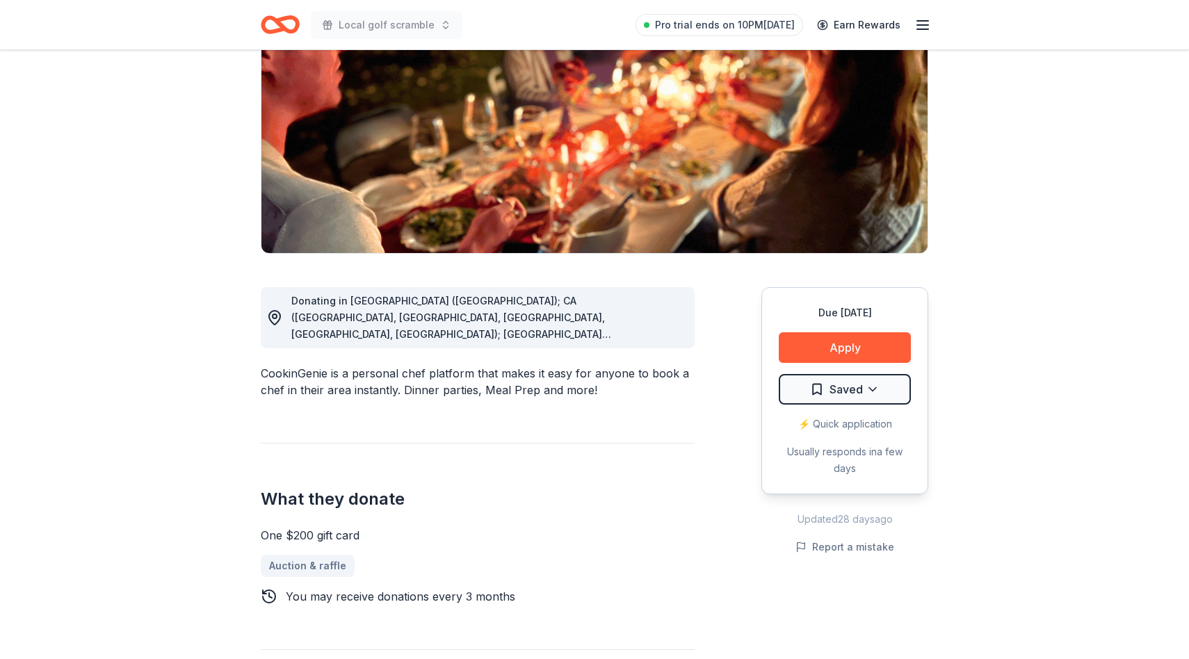
scroll to position [174, 0]
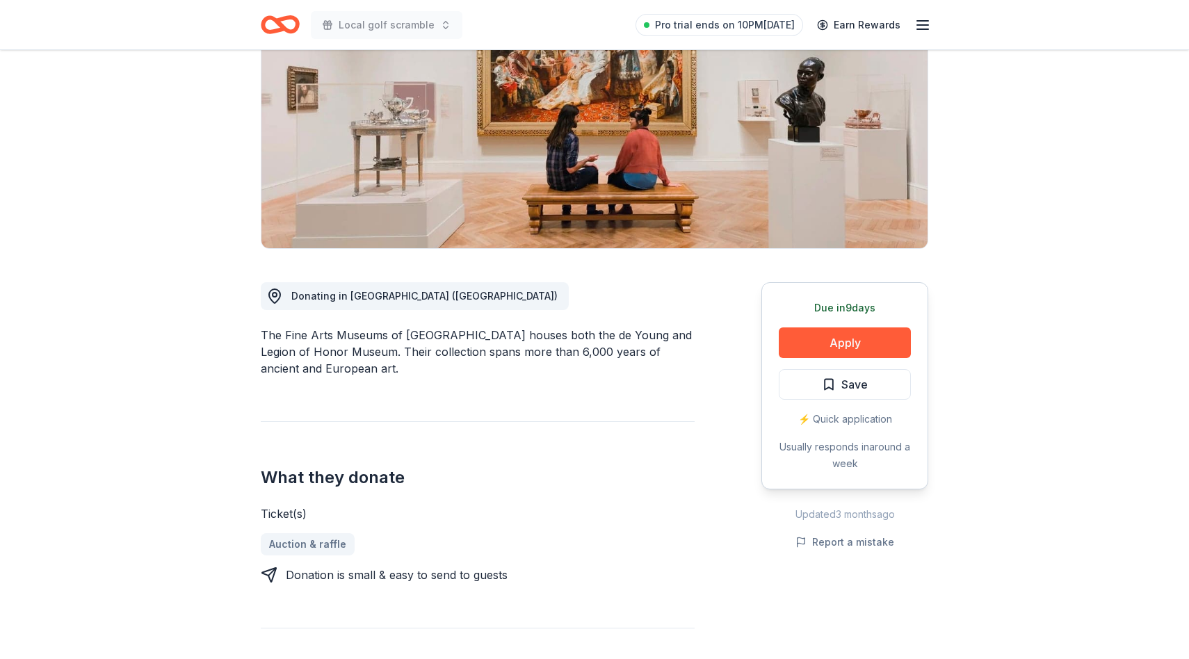
scroll to position [249, 0]
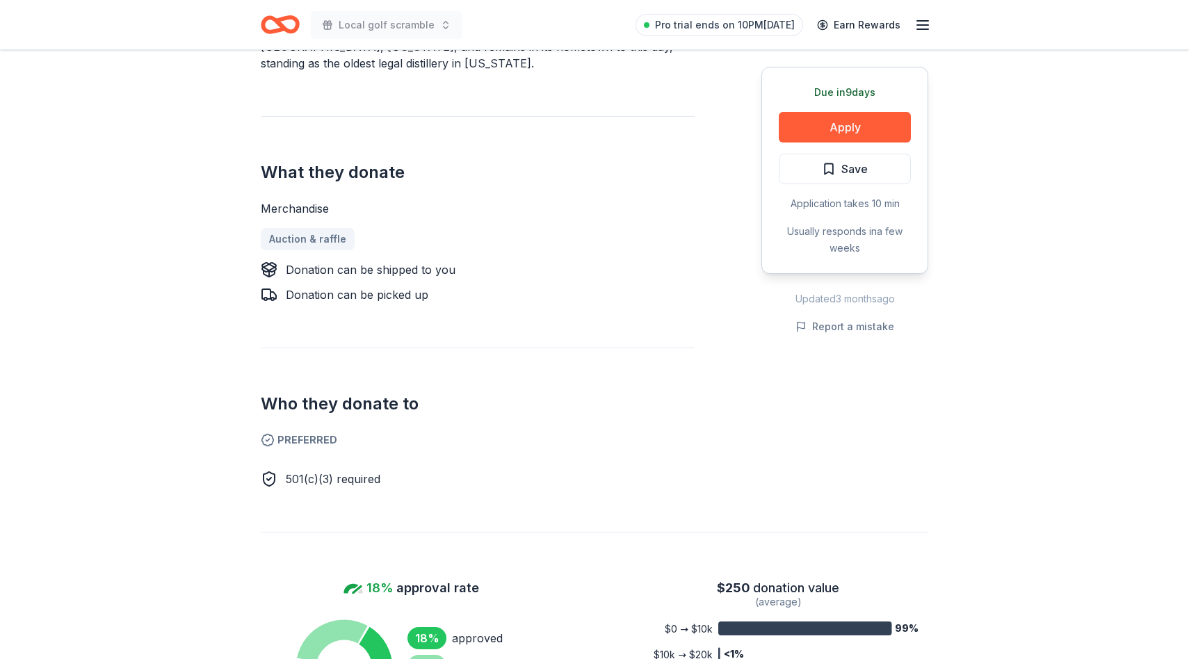
scroll to position [491, 0]
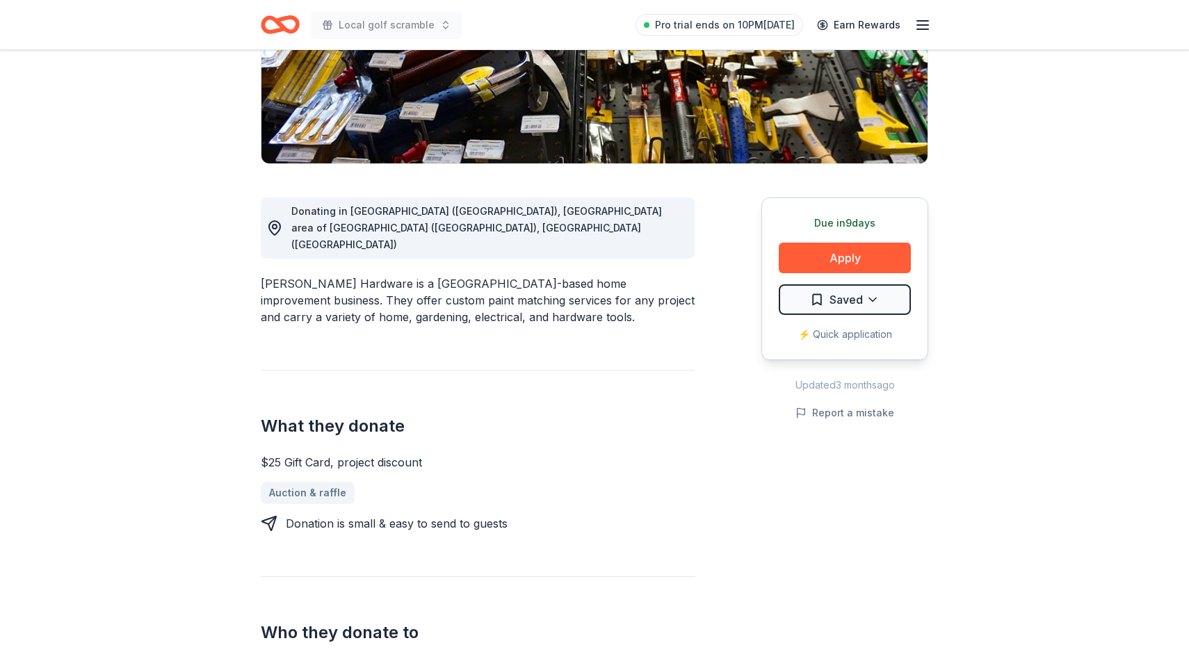
scroll to position [257, 0]
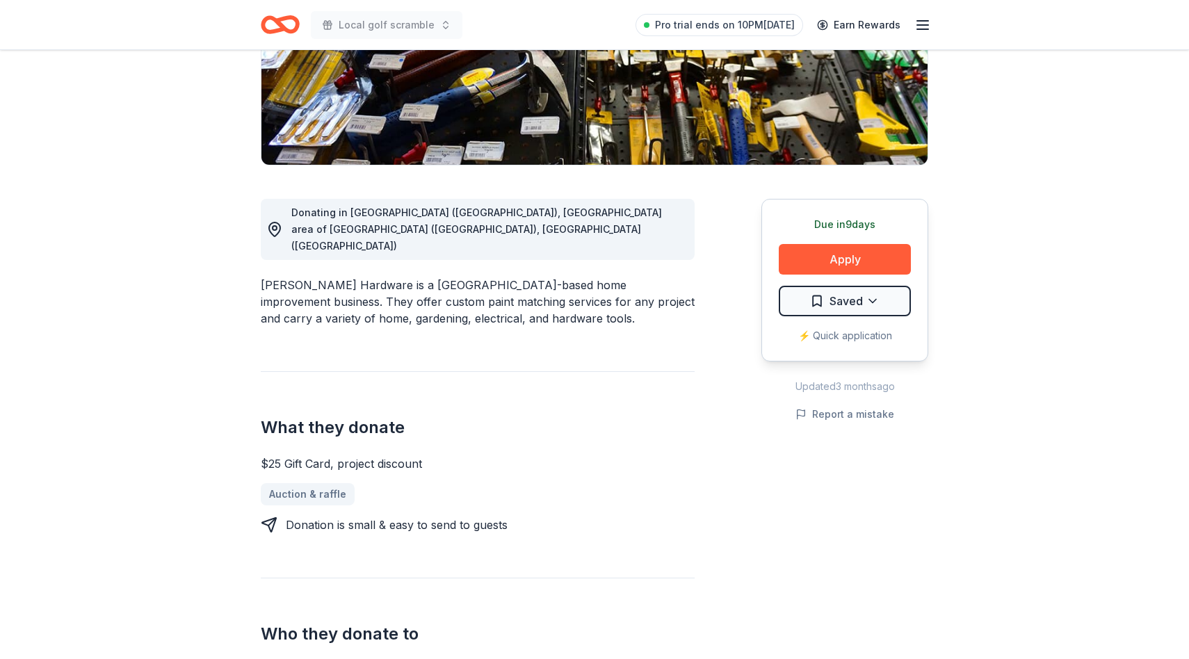
drag, startPoint x: 540, startPoint y: 499, endPoint x: 336, endPoint y: 478, distance: 204.8
click at [501, 517] on div "Donation is small & easy to send to guests" at bounding box center [478, 525] width 434 height 17
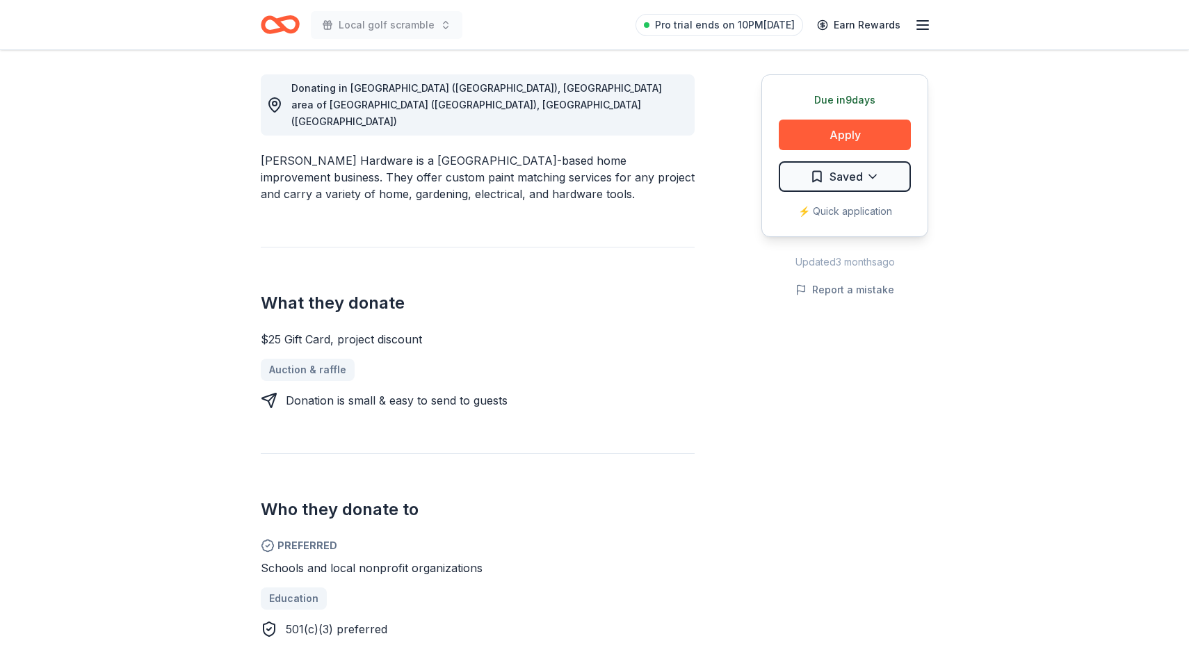
scroll to position [408, 0]
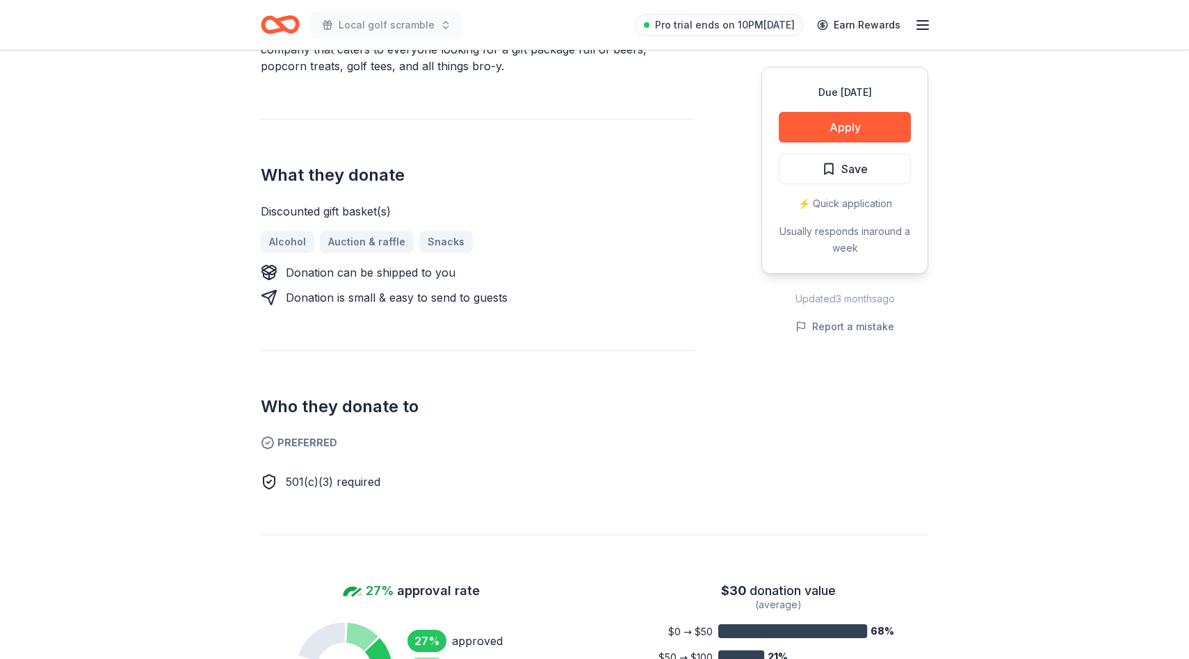
scroll to position [471, 0]
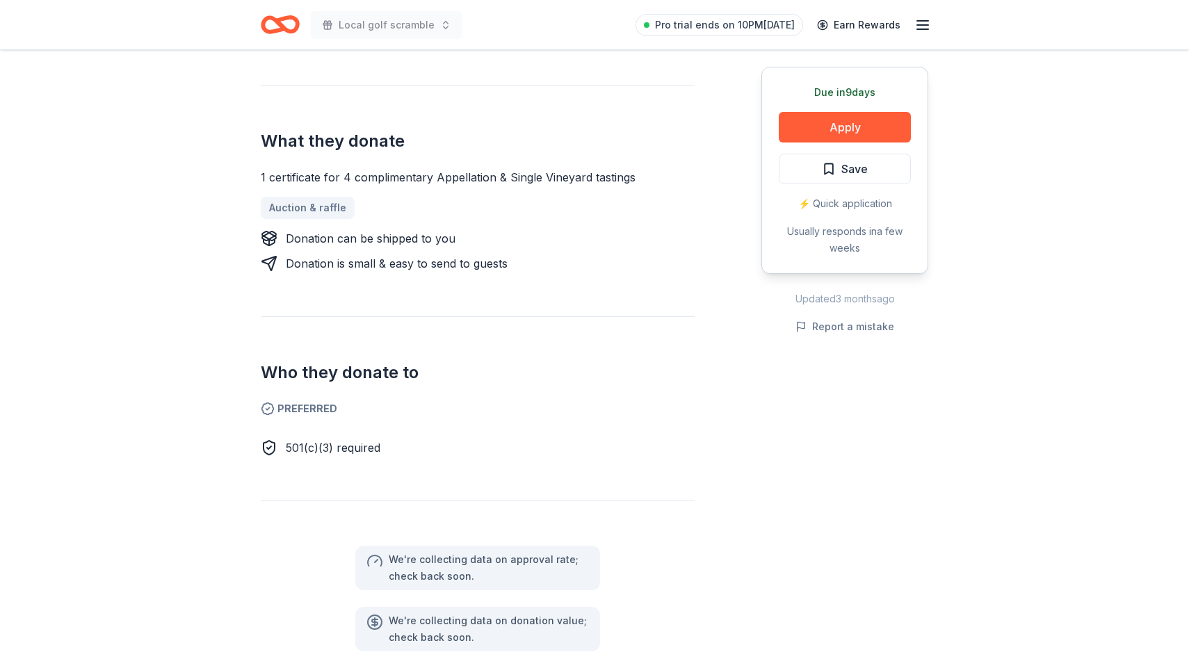
scroll to position [547, 0]
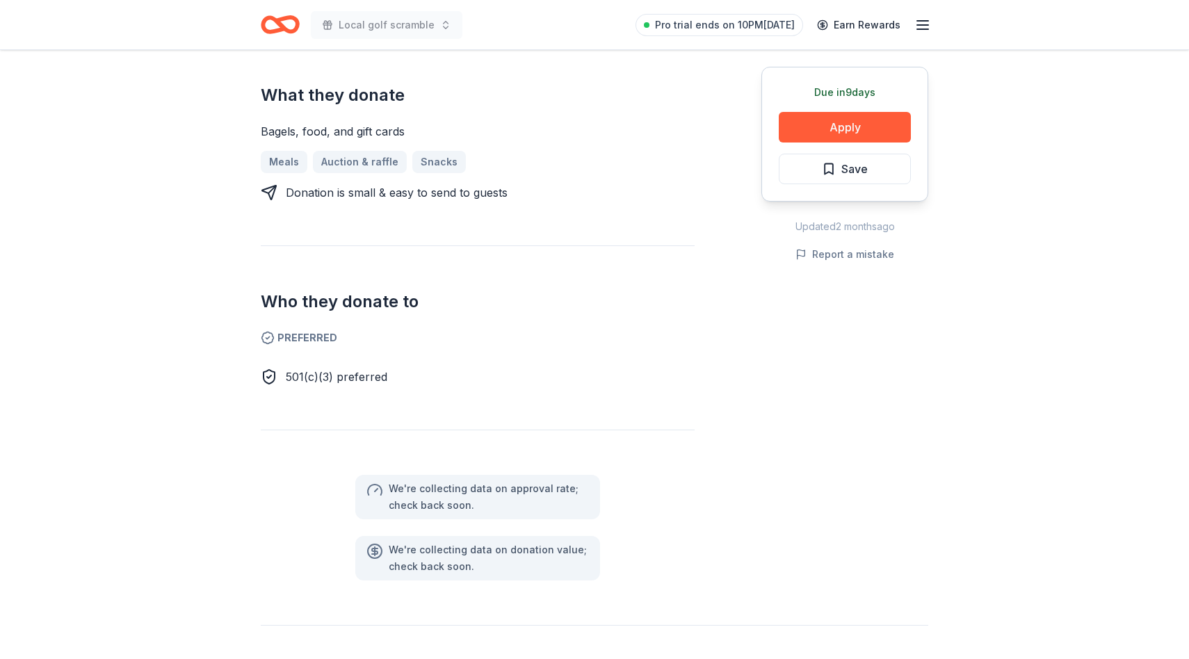
scroll to position [575, 0]
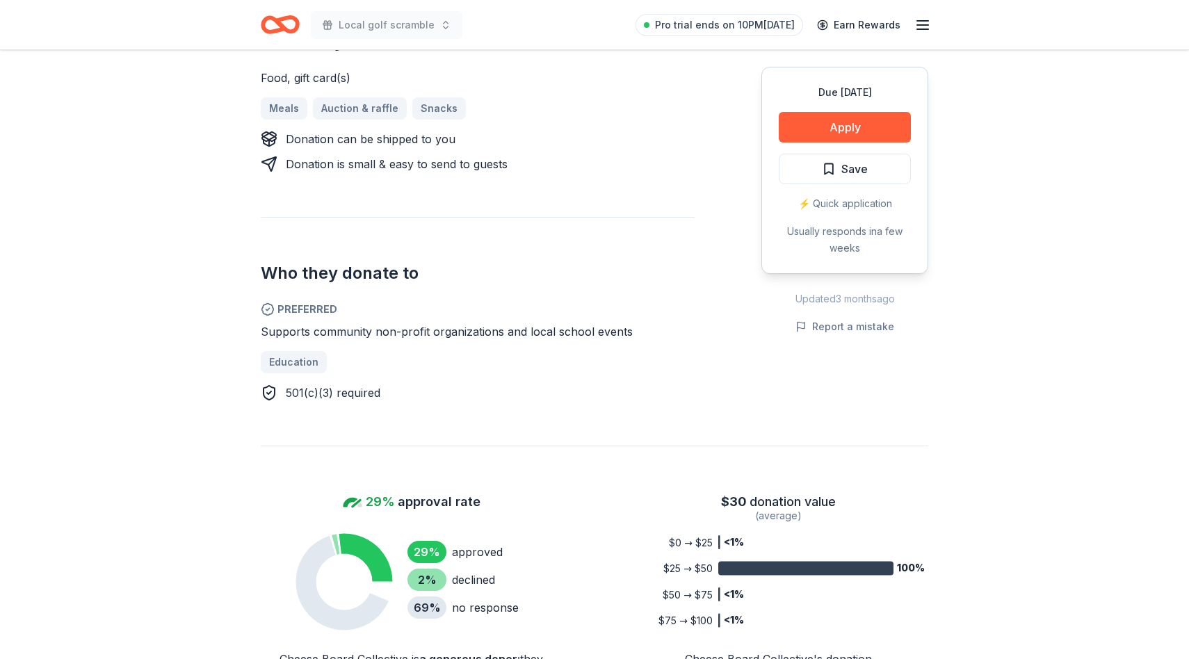
scroll to position [640, 0]
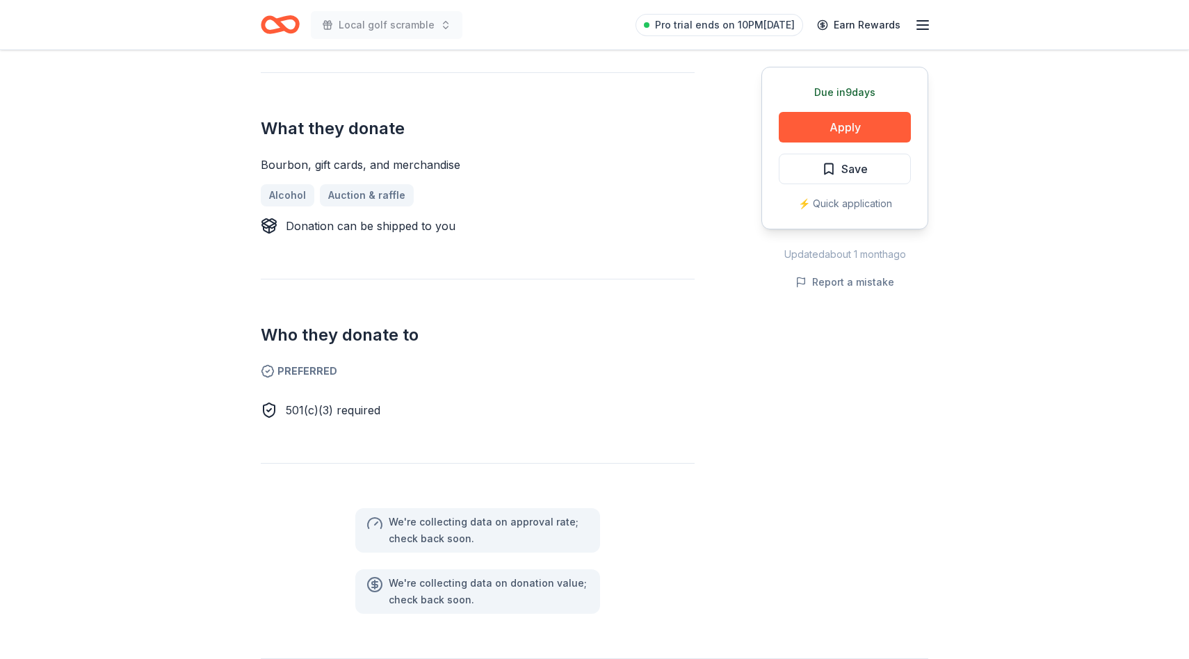
scroll to position [577, 0]
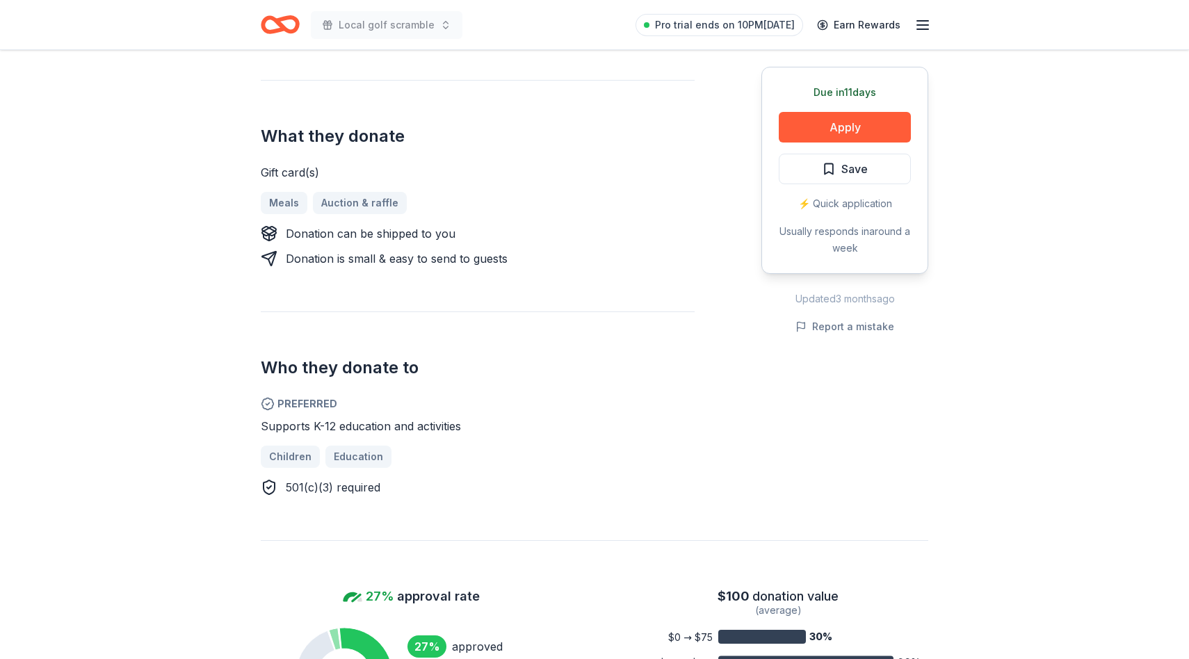
scroll to position [555, 0]
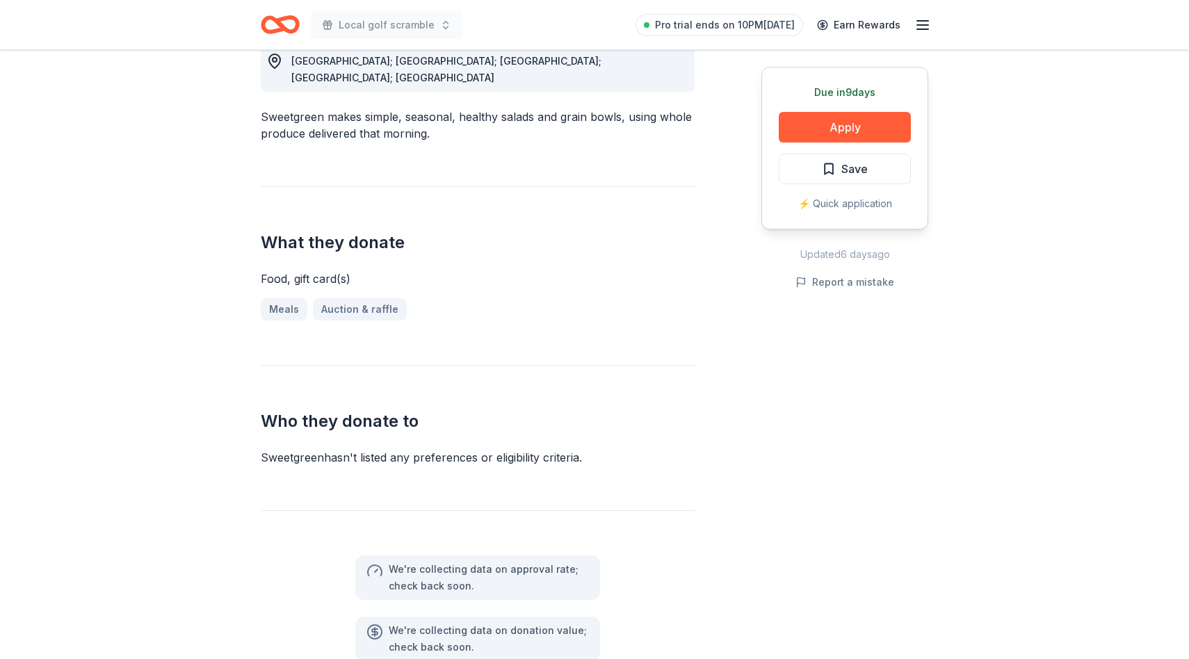
scroll to position [416, 0]
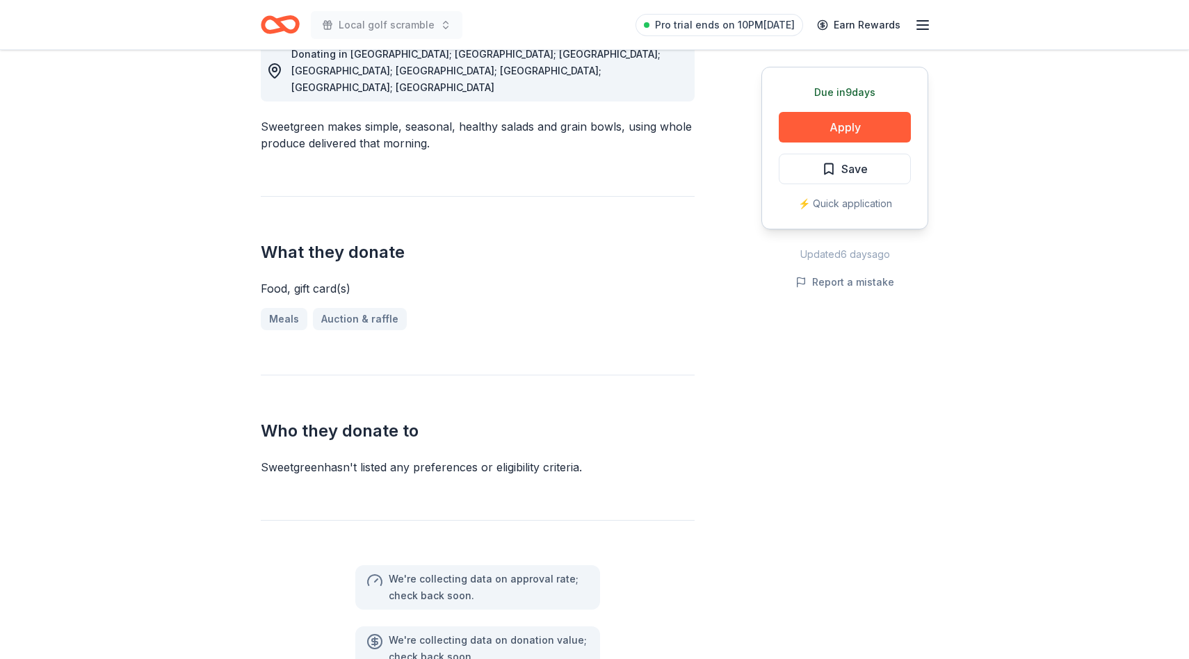
click at [325, 280] on div "Food, gift card(s)" at bounding box center [478, 288] width 434 height 17
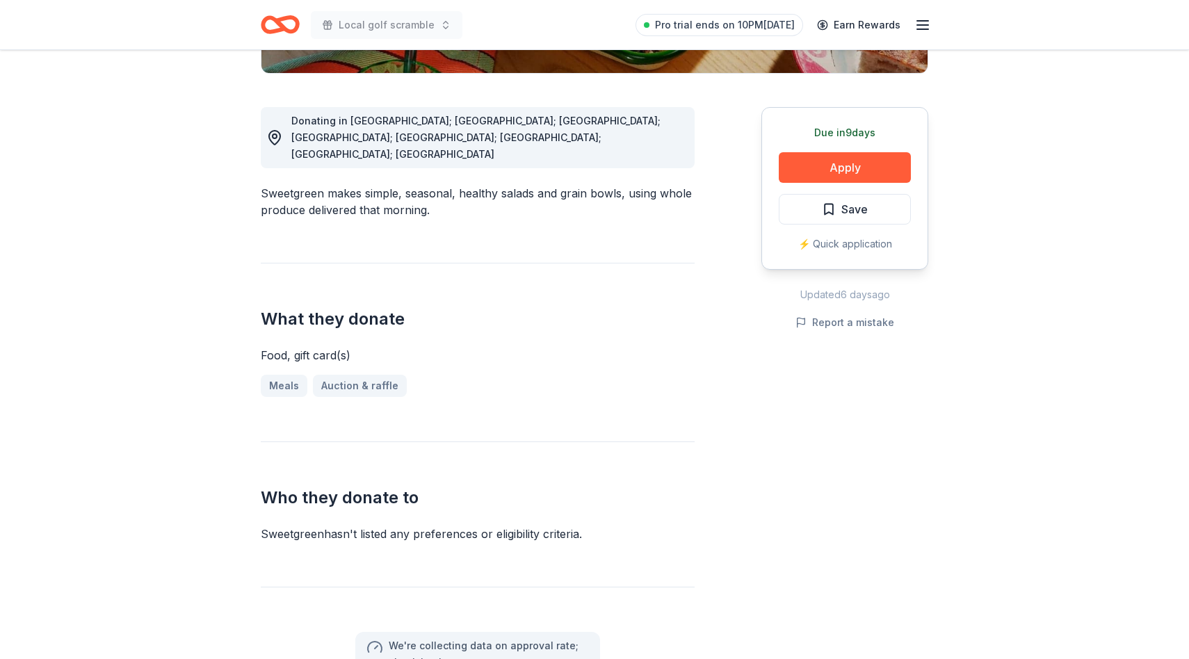
scroll to position [352, 0]
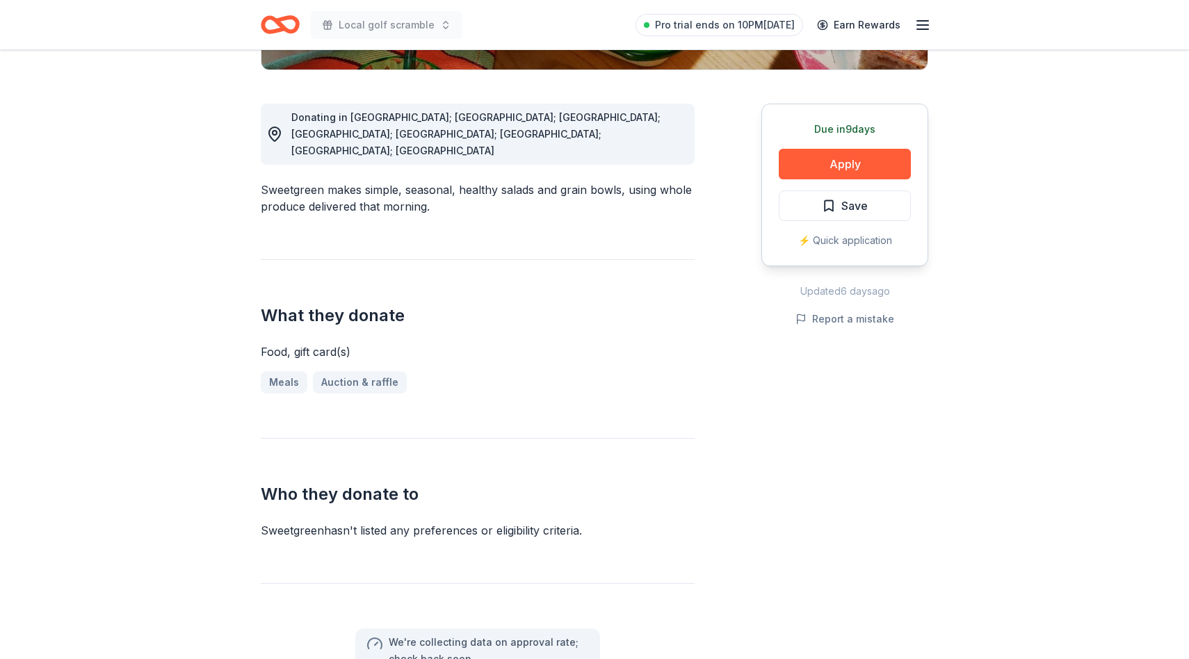
drag, startPoint x: 251, startPoint y: 492, endPoint x: 665, endPoint y: 492, distance: 413.7
click at [665, 492] on div "Sweetgreen New 5 applies last week Share Donating in [GEOGRAPHIC_DATA]; [GEOGRA…" at bounding box center [594, 551] width 712 height 1707
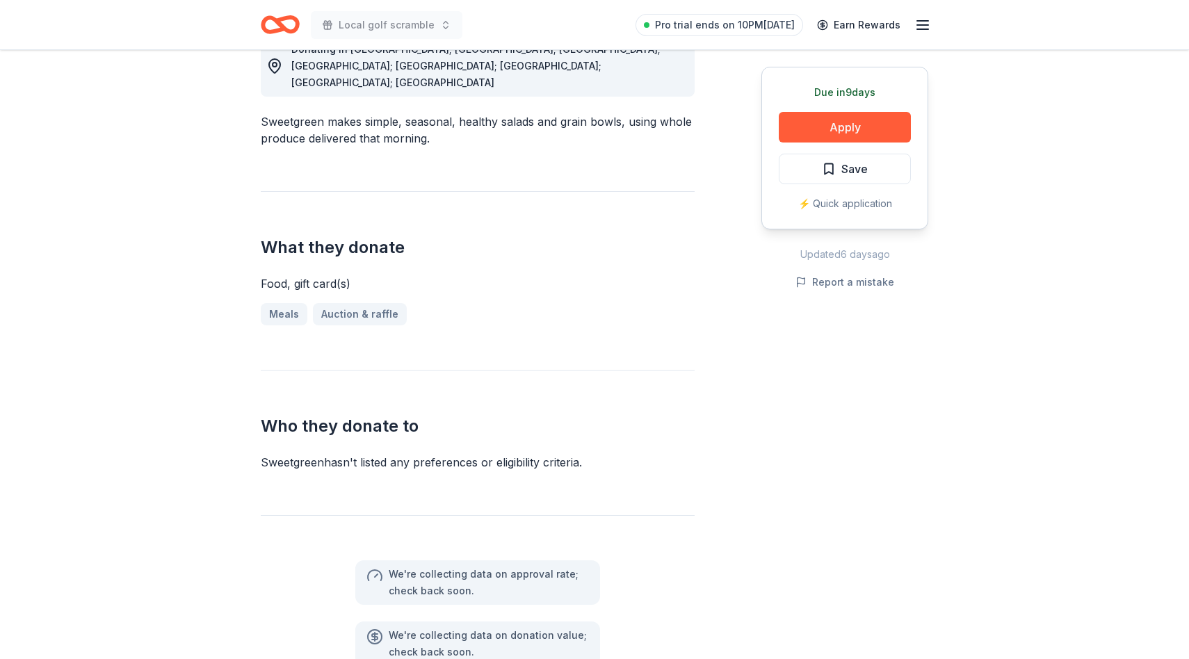
scroll to position [426, 0]
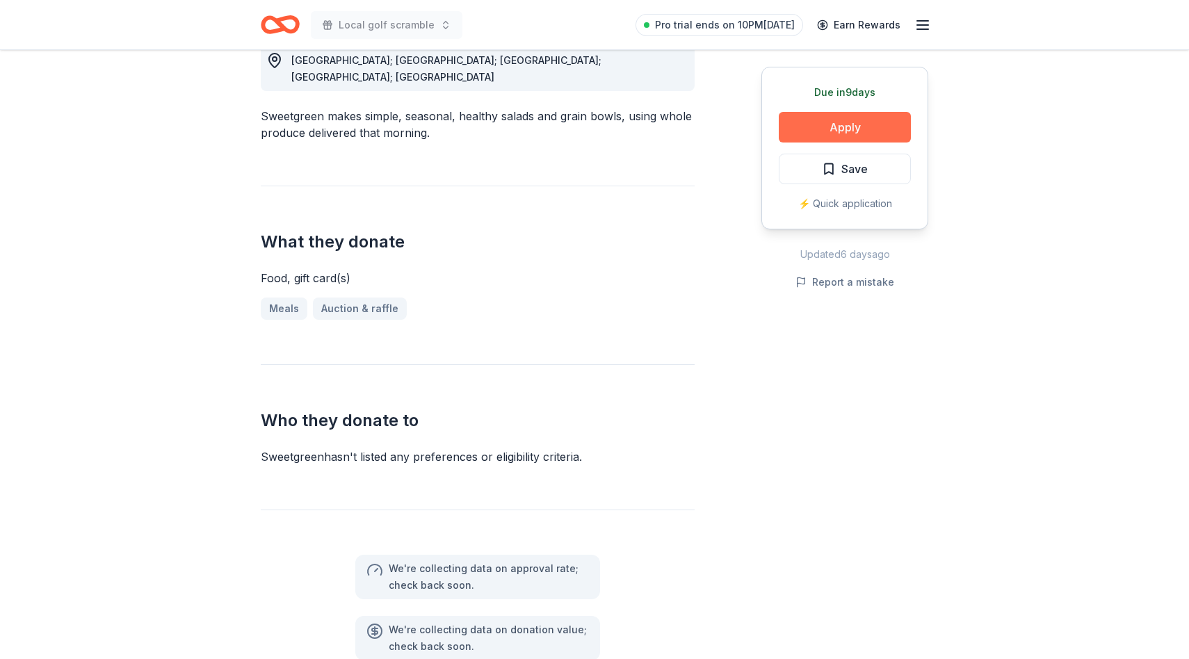
click at [849, 127] on button "Apply" at bounding box center [845, 127] width 132 height 31
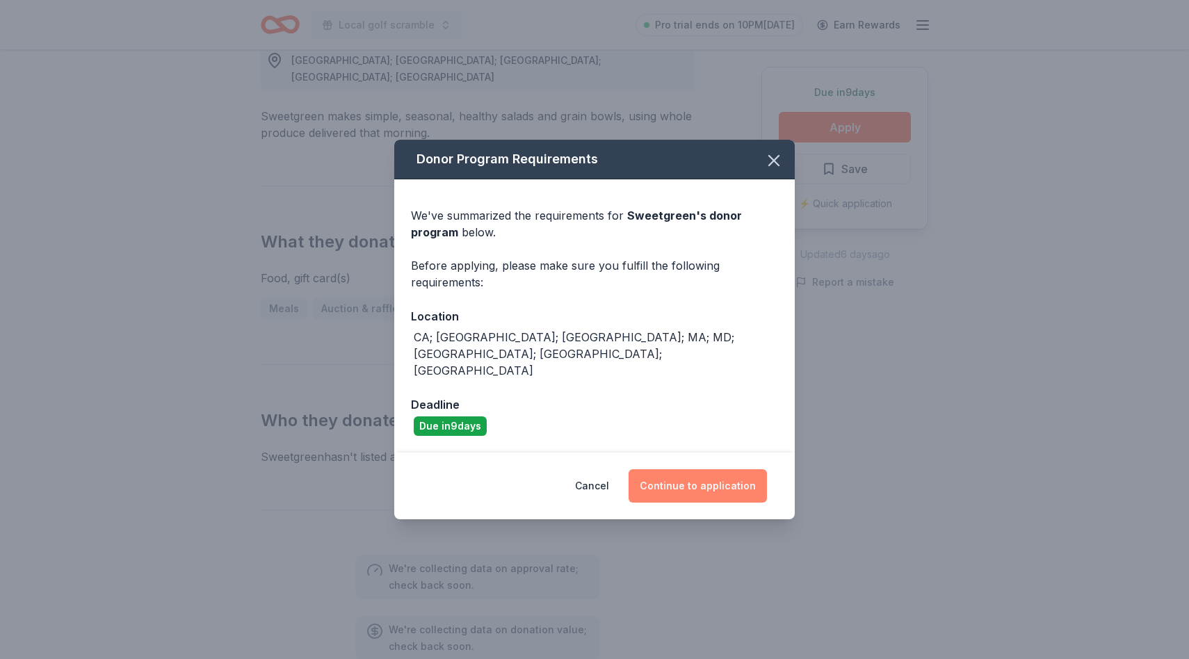
click at [684, 472] on button "Continue to application" at bounding box center [697, 485] width 138 height 33
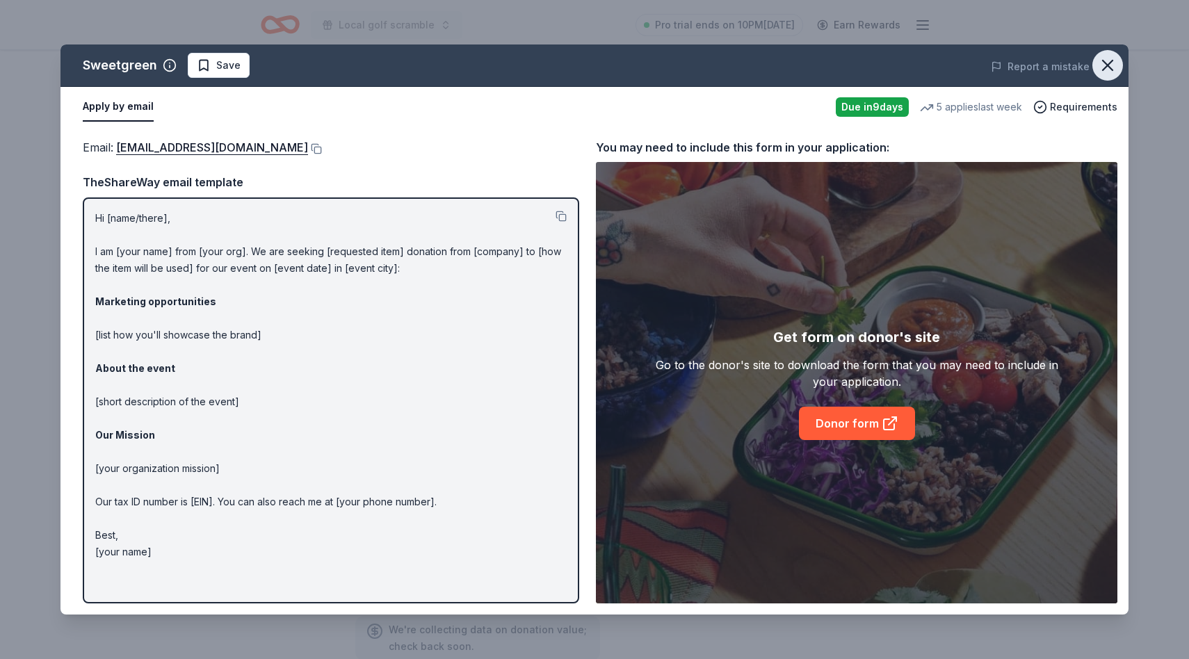
click at [1104, 61] on icon "button" at bounding box center [1108, 65] width 10 height 10
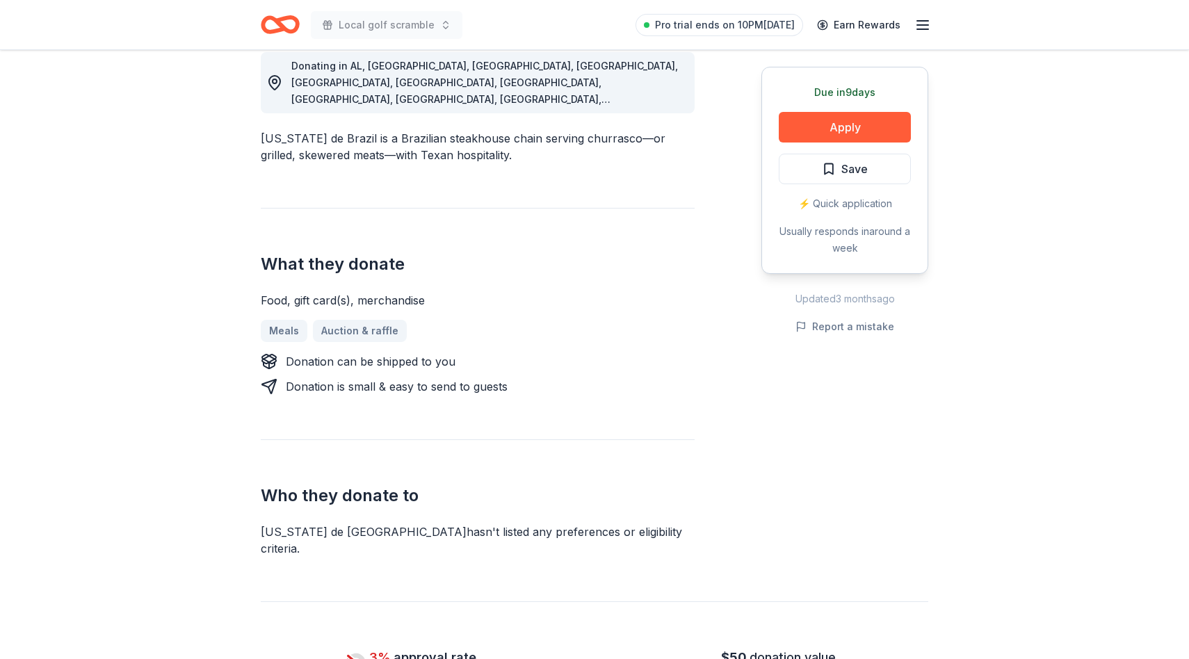
scroll to position [407, 0]
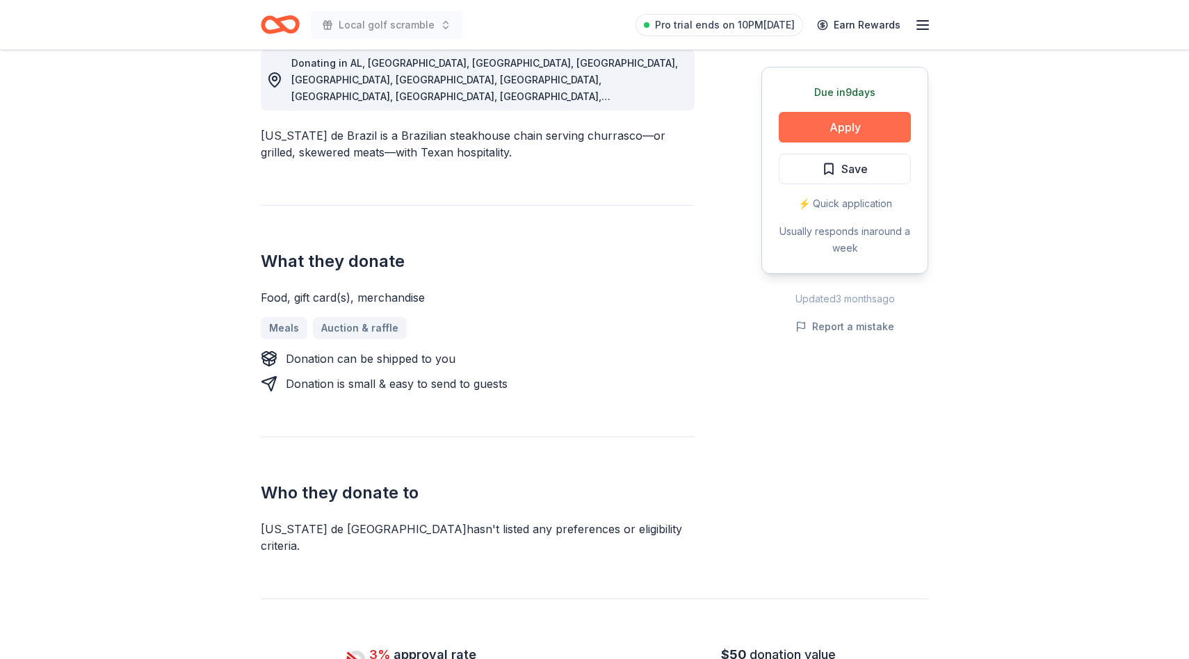
click at [857, 129] on button "Apply" at bounding box center [845, 127] width 132 height 31
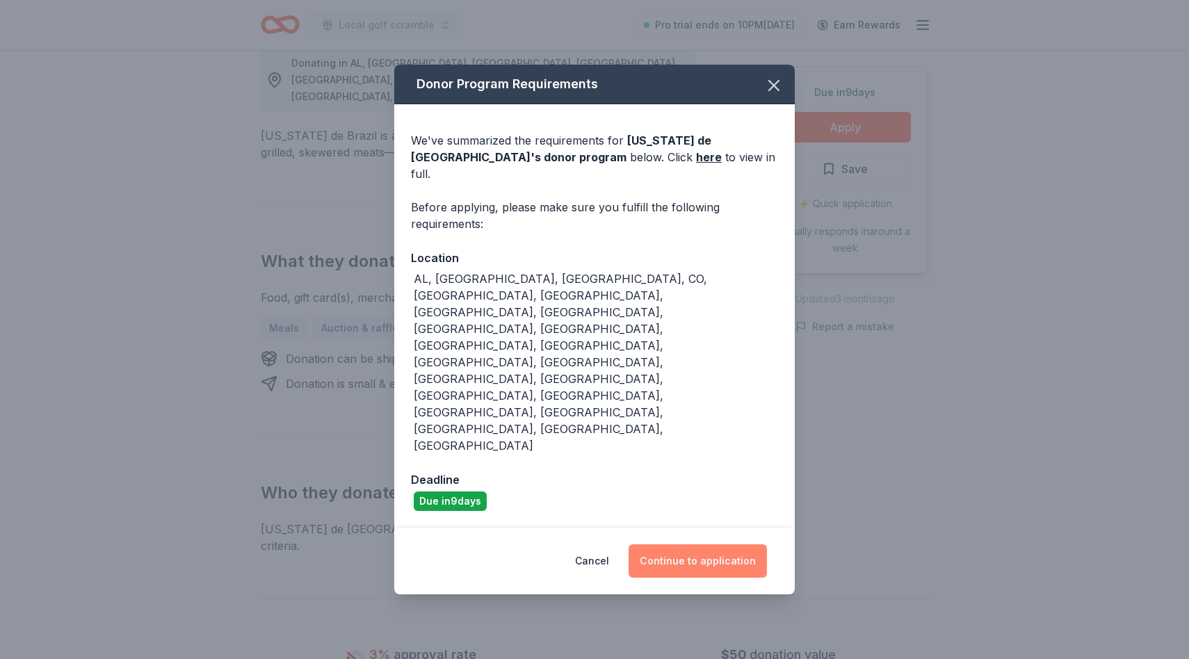
click at [697, 544] on button "Continue to application" at bounding box center [697, 560] width 138 height 33
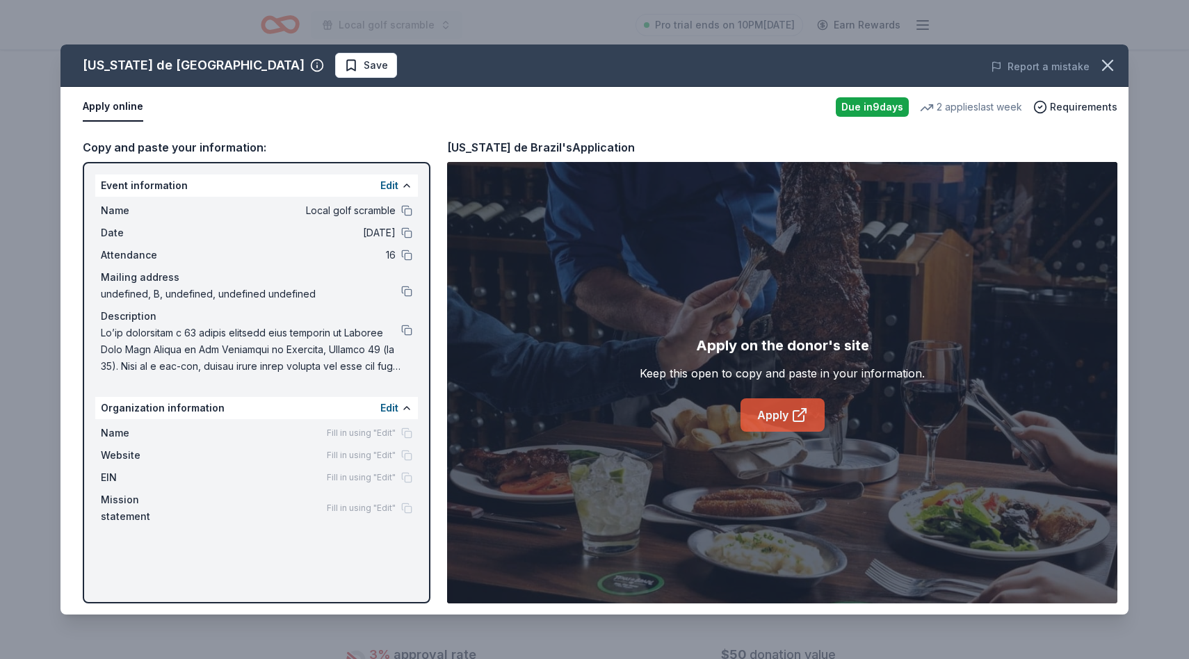
click at [781, 418] on link "Apply" at bounding box center [782, 414] width 84 height 33
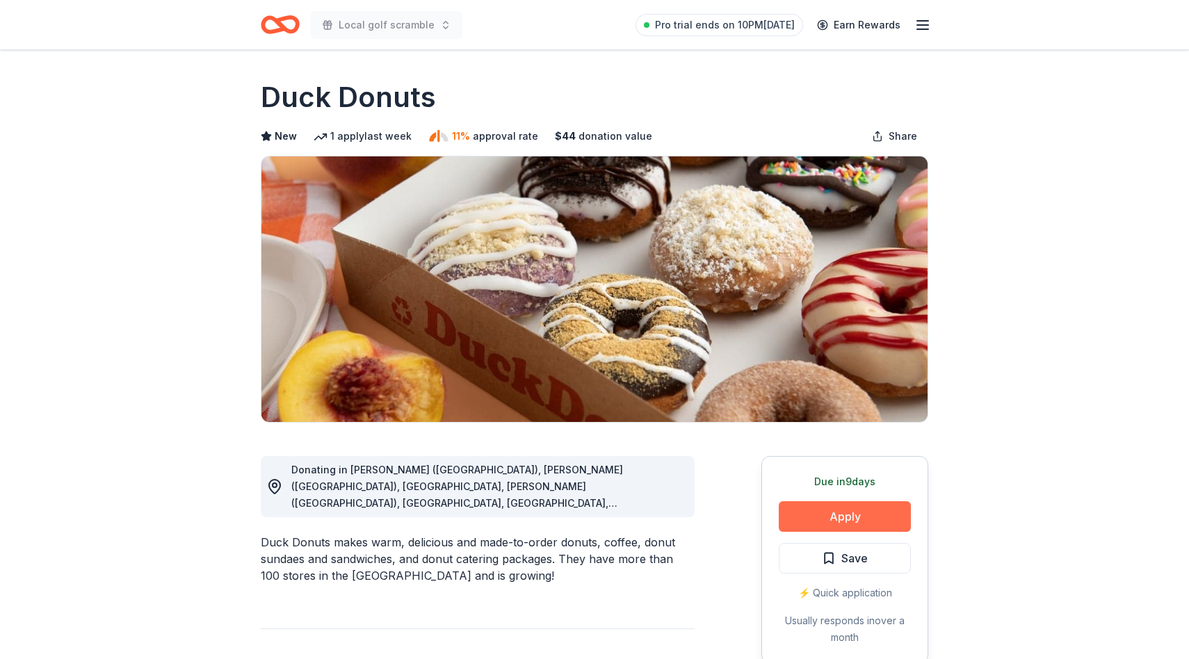
click at [840, 517] on button "Apply" at bounding box center [845, 516] width 132 height 31
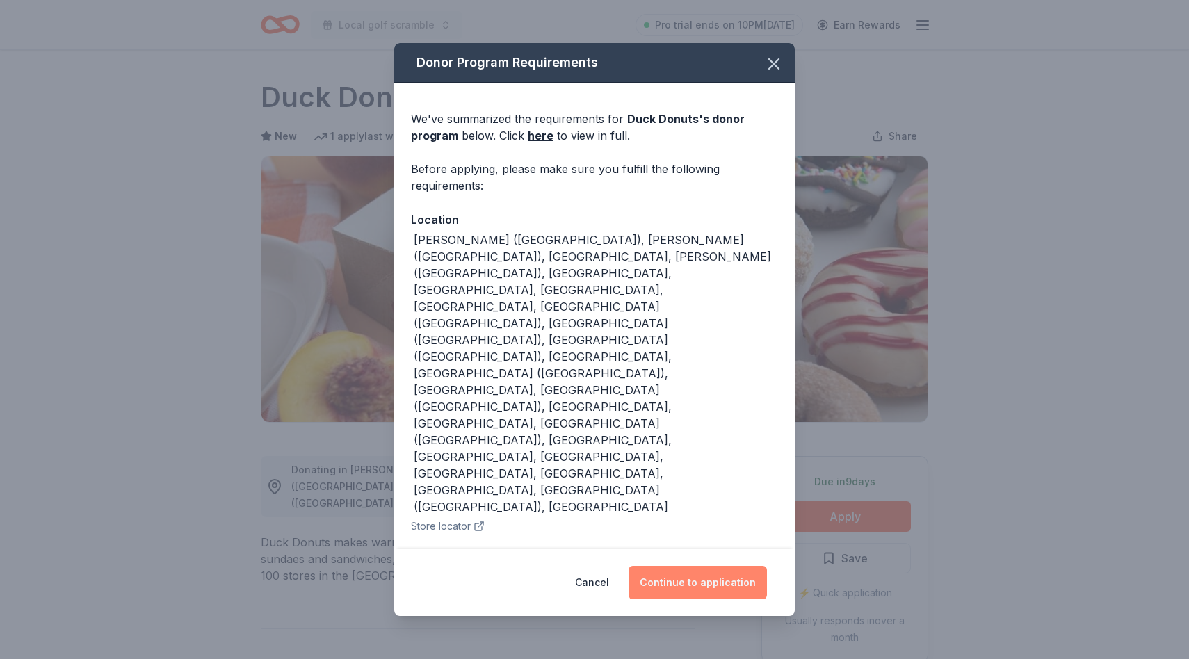
click at [661, 566] on button "Continue to application" at bounding box center [697, 582] width 138 height 33
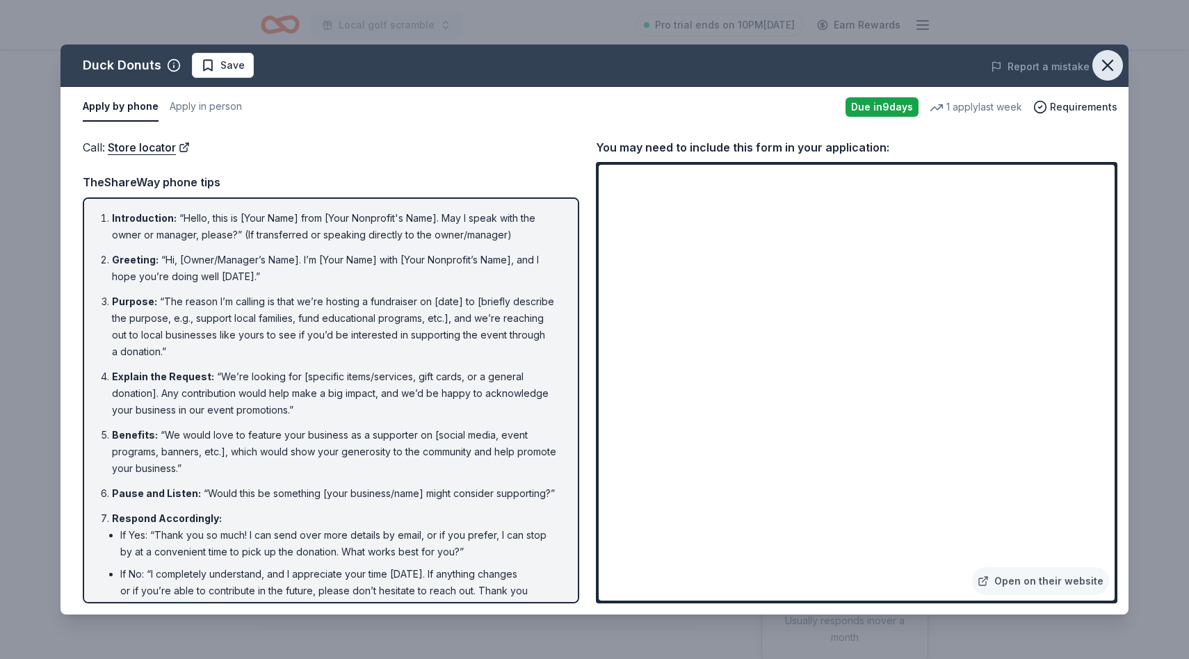
click at [1111, 68] on icon "button" at bounding box center [1108, 65] width 10 height 10
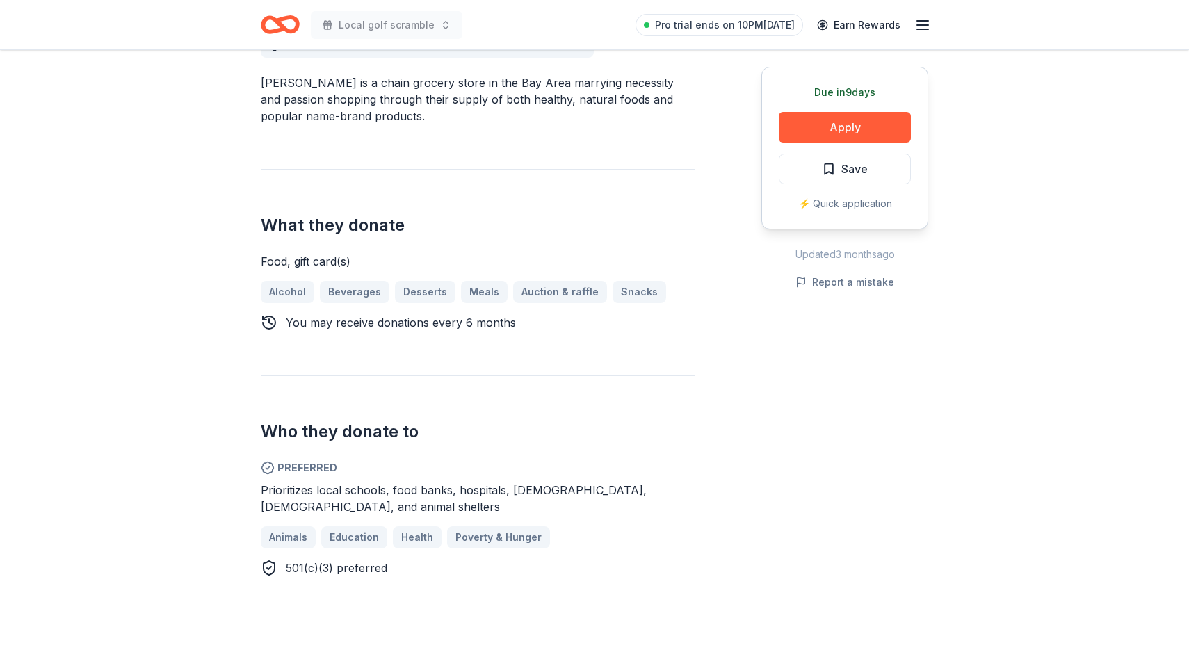
scroll to position [448, 0]
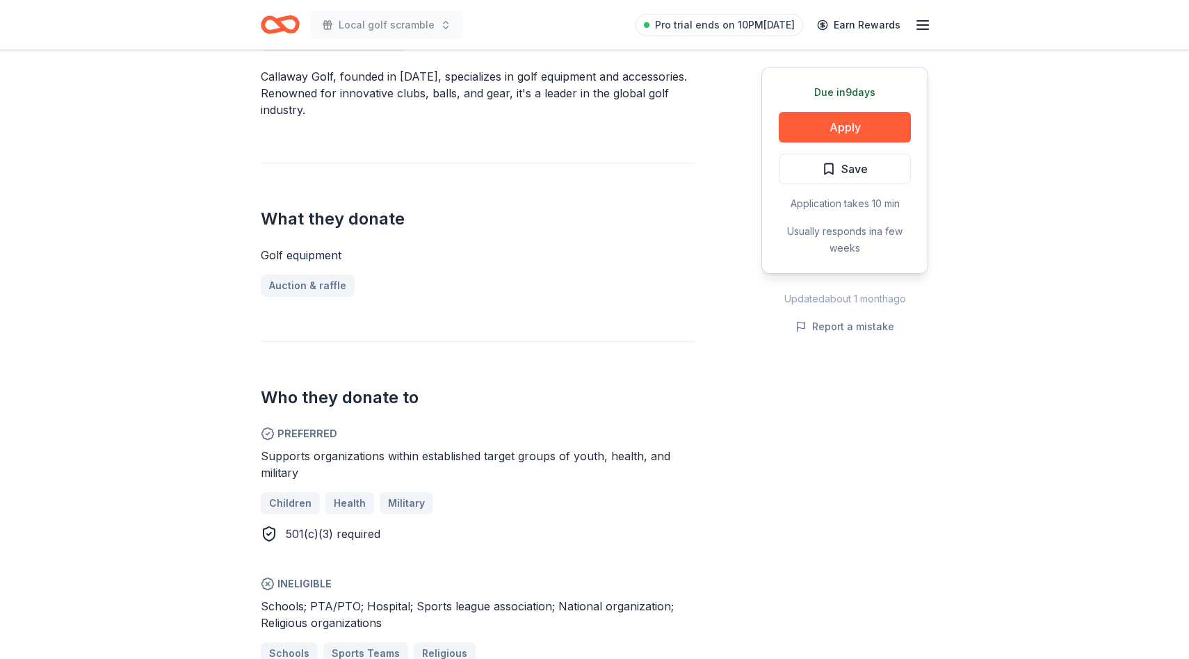
scroll to position [441, 0]
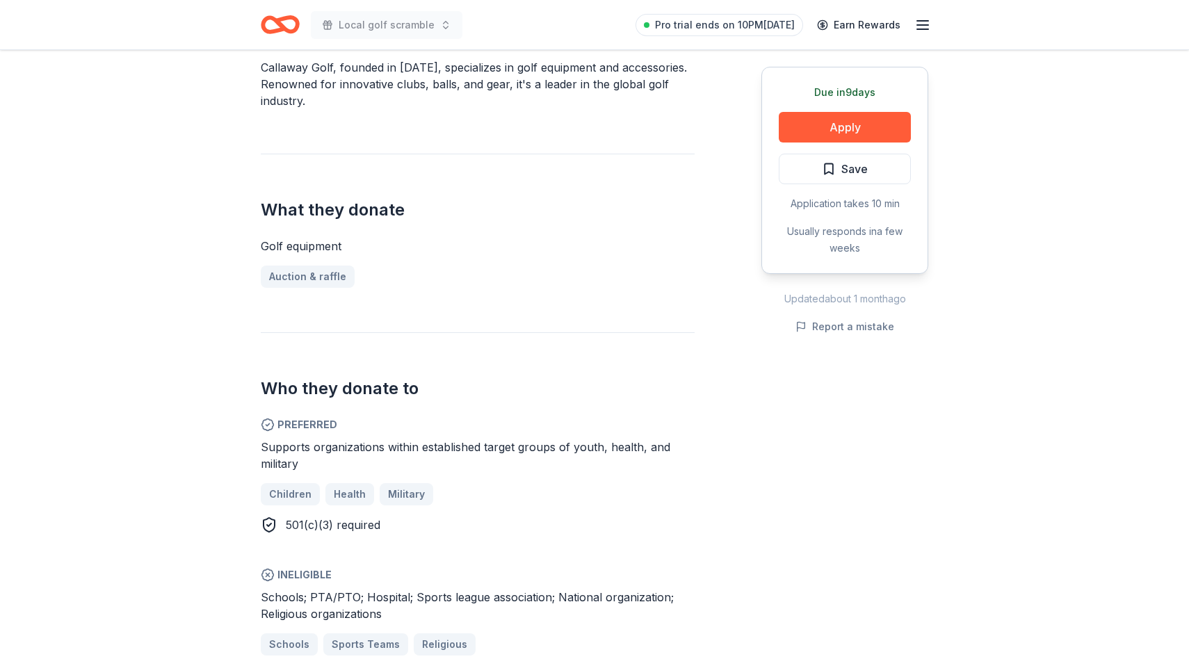
click at [371, 441] on span "Supports organizations within established target groups of youth, health, and m…" at bounding box center [465, 455] width 409 height 31
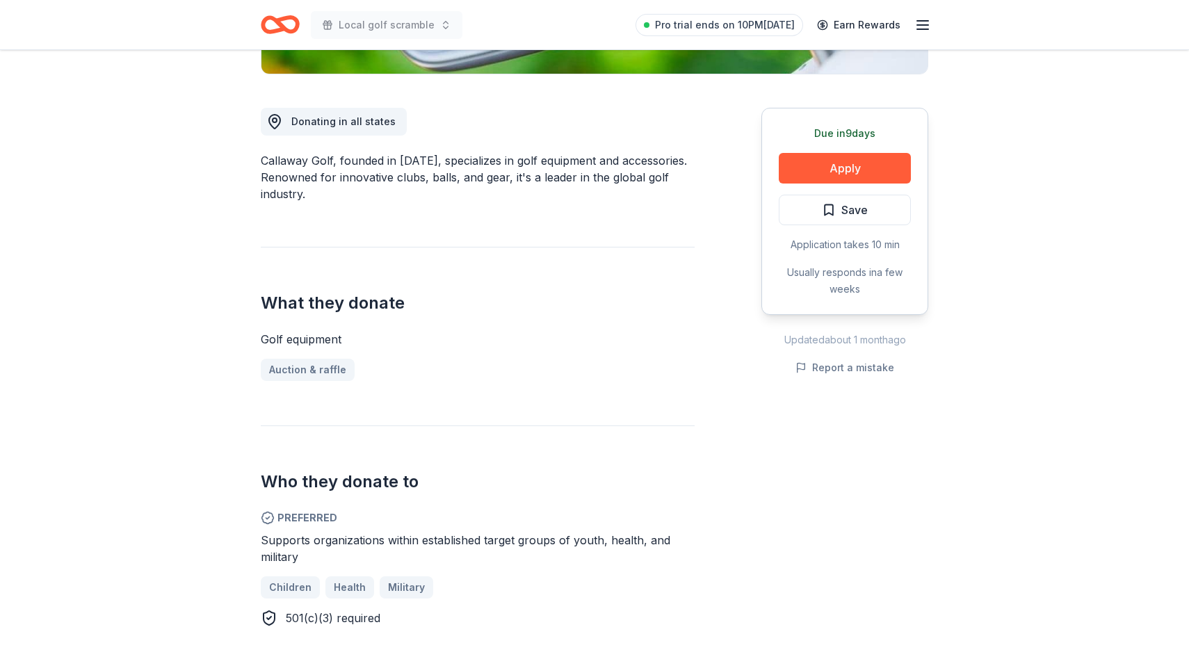
scroll to position [306, 0]
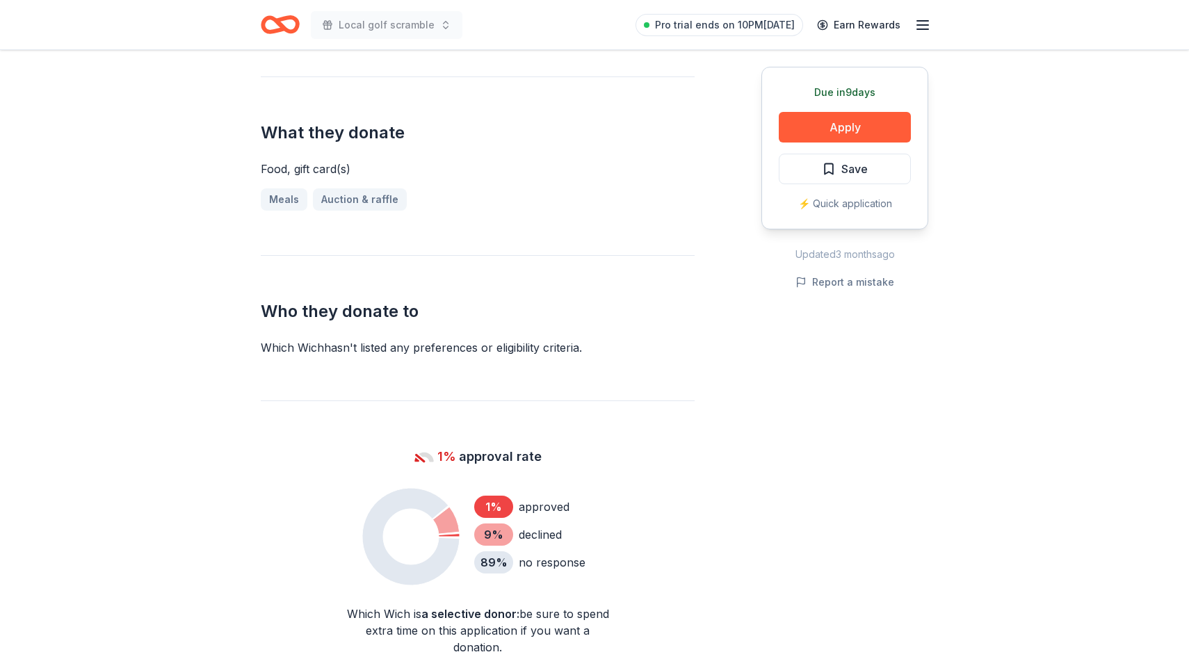
scroll to position [553, 0]
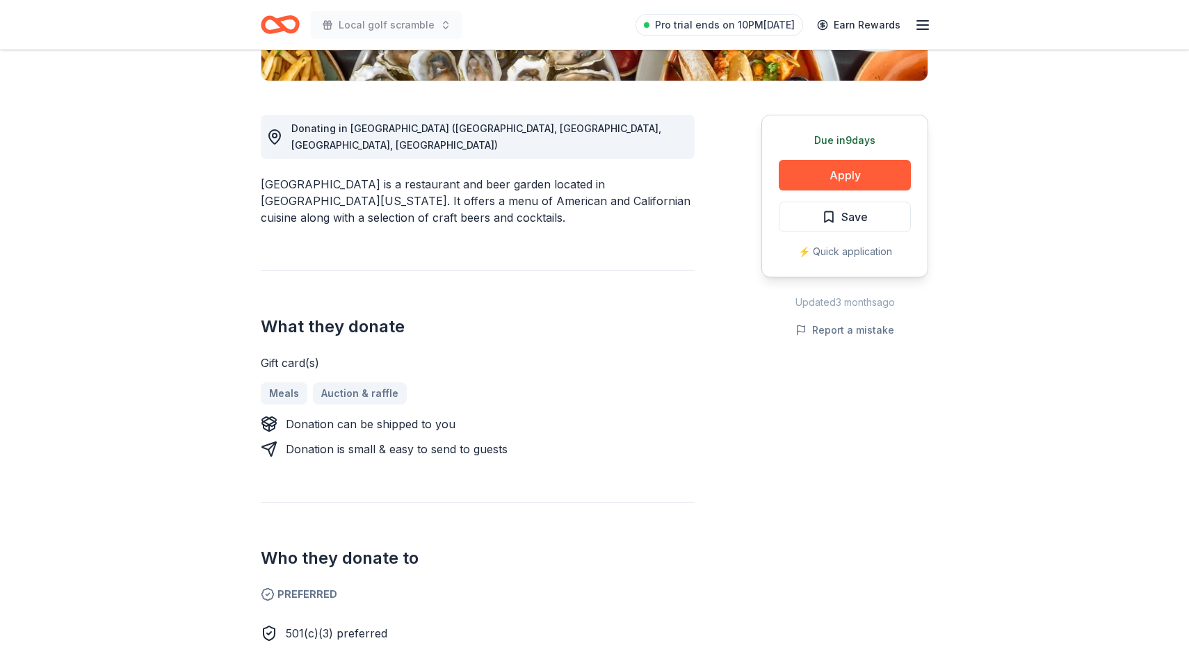
scroll to position [311, 0]
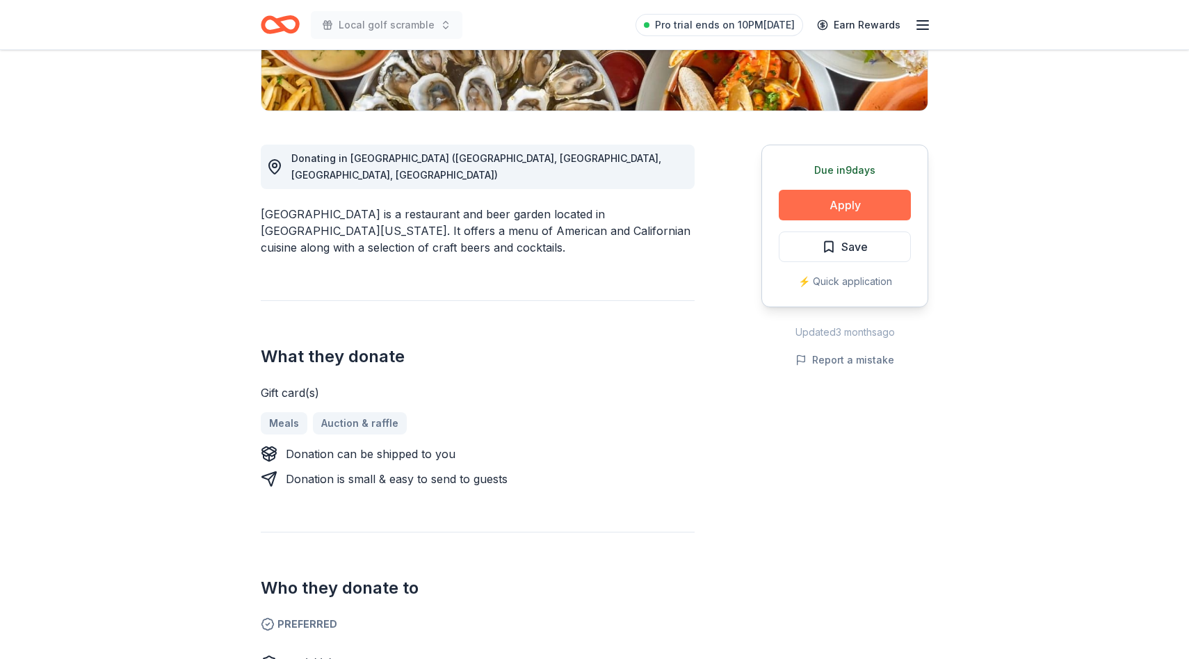
click at [811, 200] on button "Apply" at bounding box center [845, 205] width 132 height 31
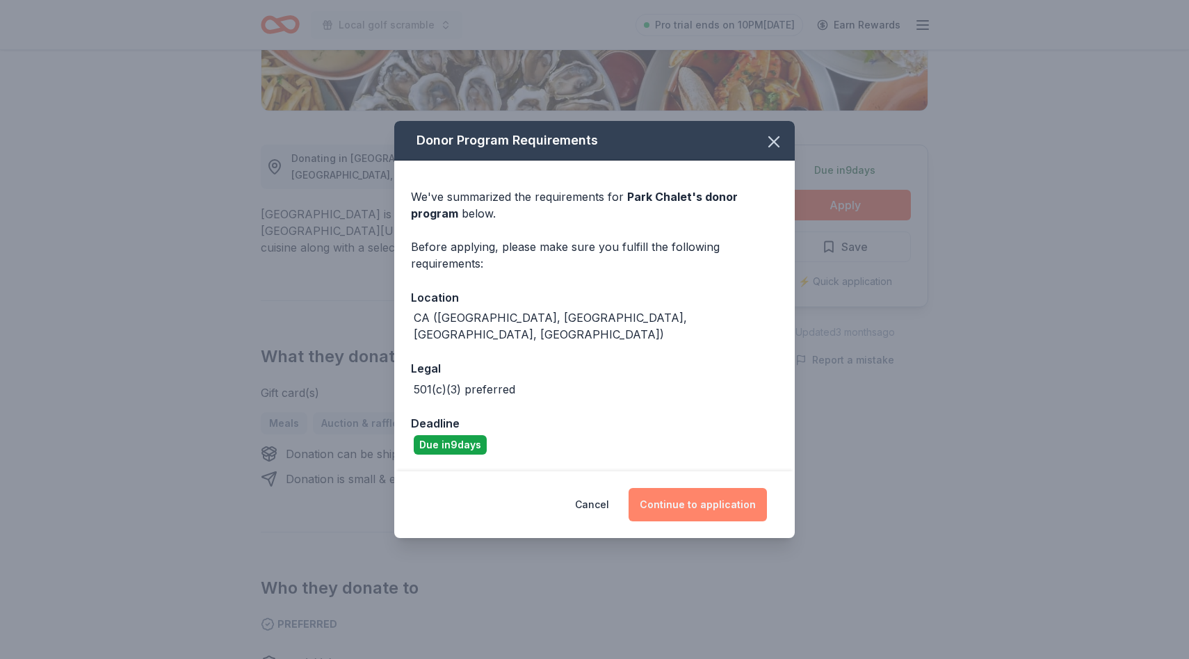
click at [671, 494] on button "Continue to application" at bounding box center [697, 504] width 138 height 33
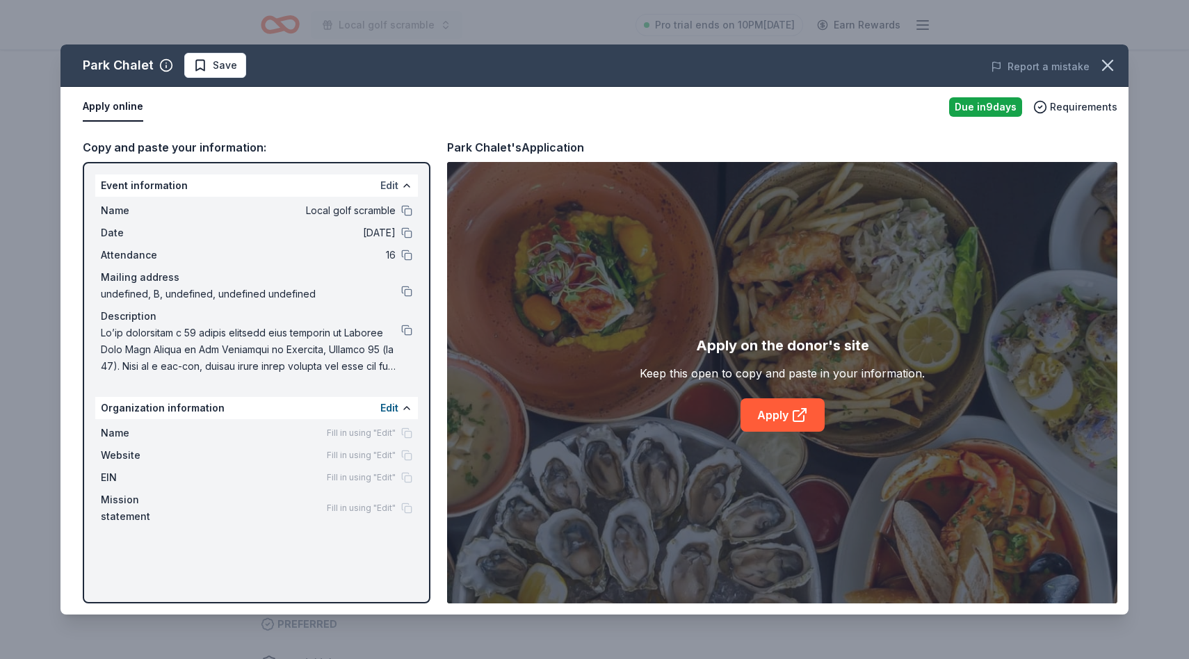
click at [386, 186] on button "Edit" at bounding box center [389, 185] width 18 height 17
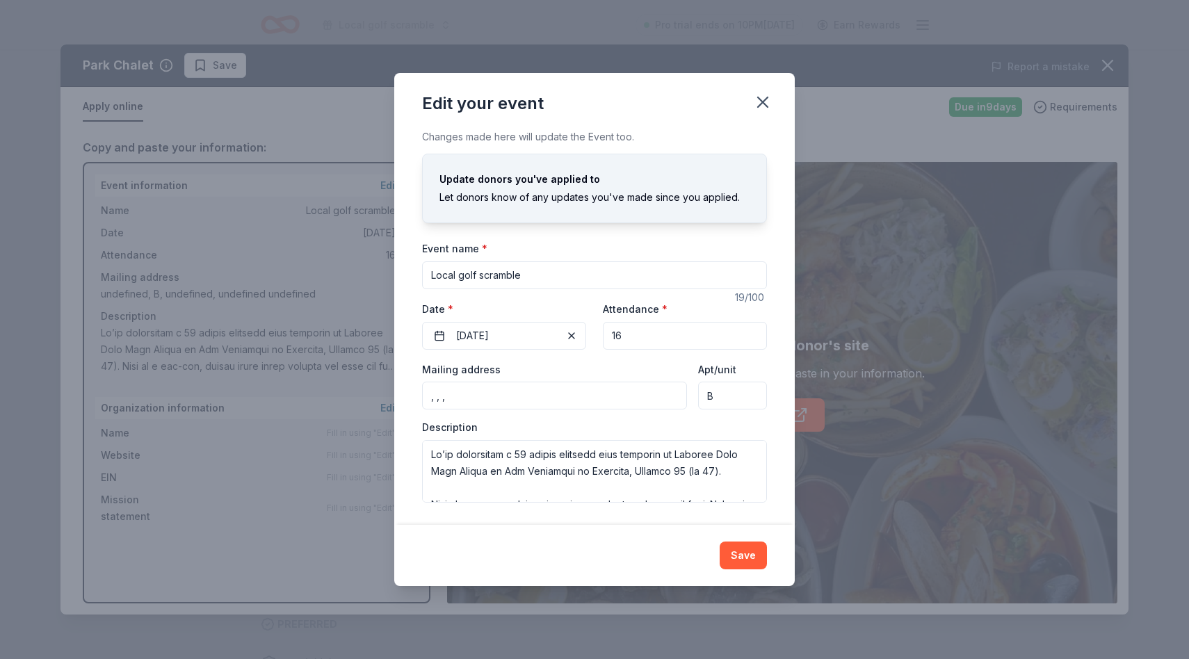
click at [550, 394] on input ", , ," at bounding box center [554, 396] width 265 height 28
type input "1346 Kearny Street, San Francisco, CA, 94133"
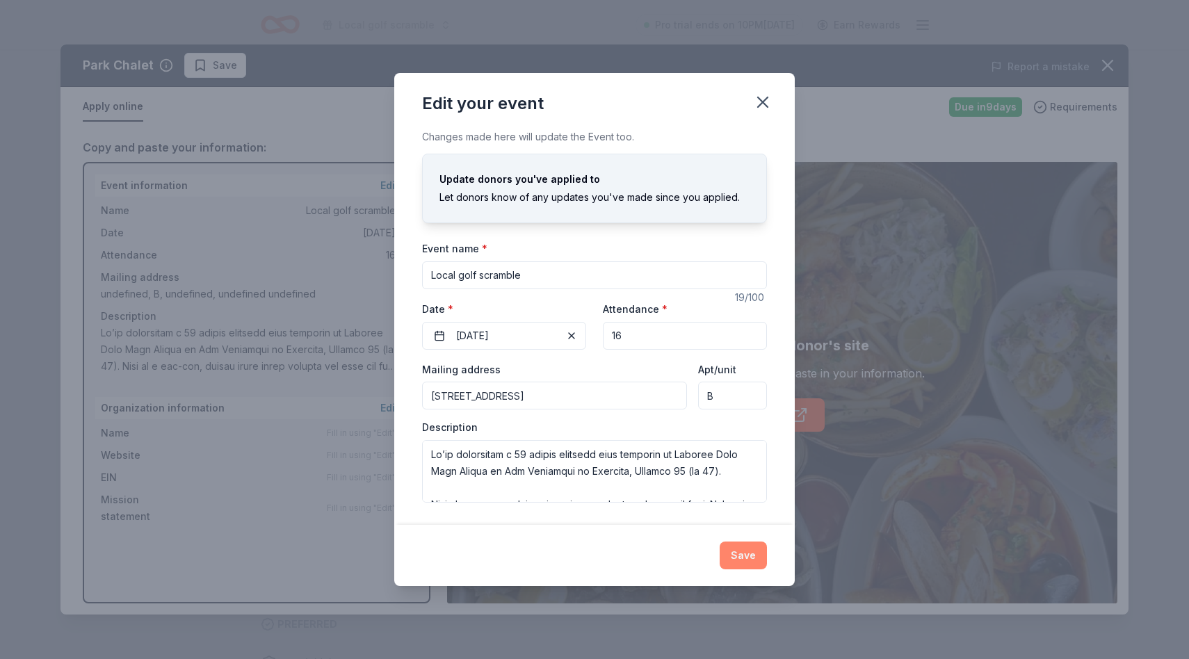
click at [752, 558] on button "Save" at bounding box center [743, 556] width 47 height 28
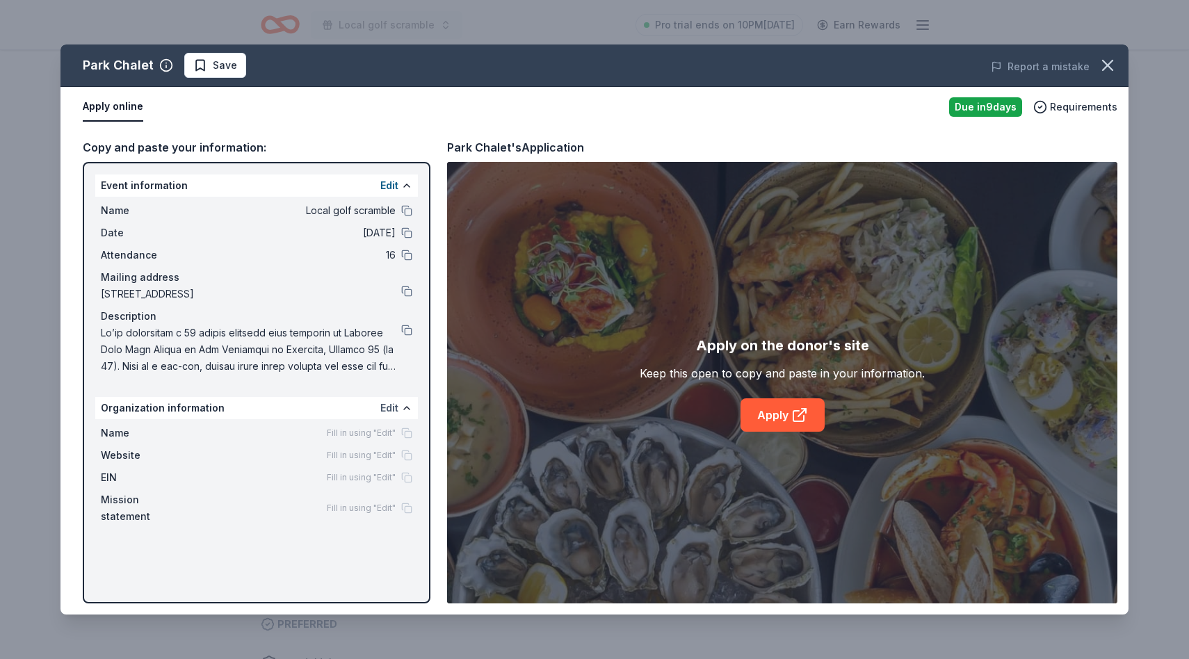
click at [390, 412] on button "Edit" at bounding box center [389, 408] width 18 height 17
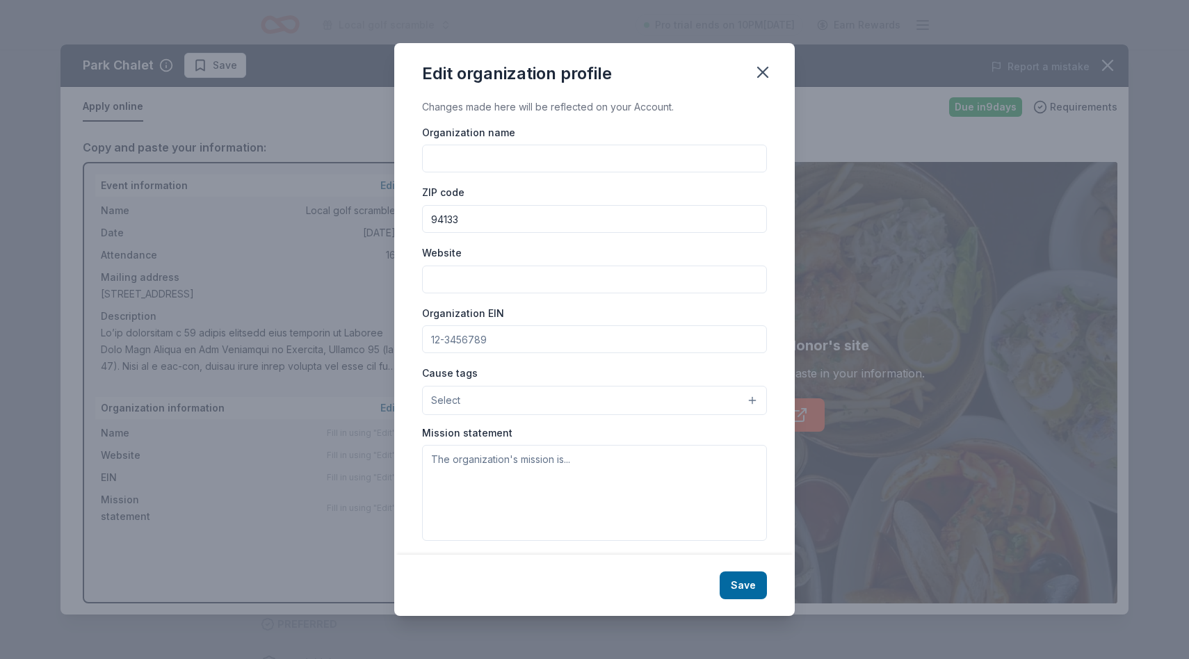
click at [532, 163] on input "Organization name" at bounding box center [594, 159] width 345 height 28
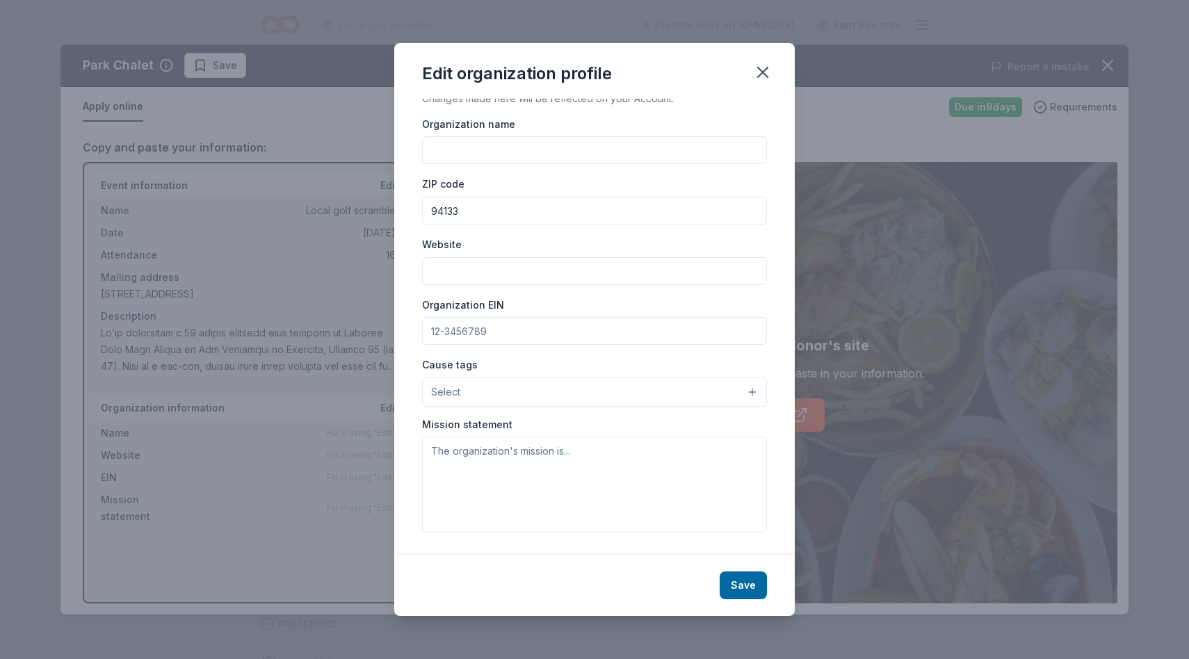
scroll to position [8, 0]
click at [767, 66] on icon "button" at bounding box center [762, 72] width 19 height 19
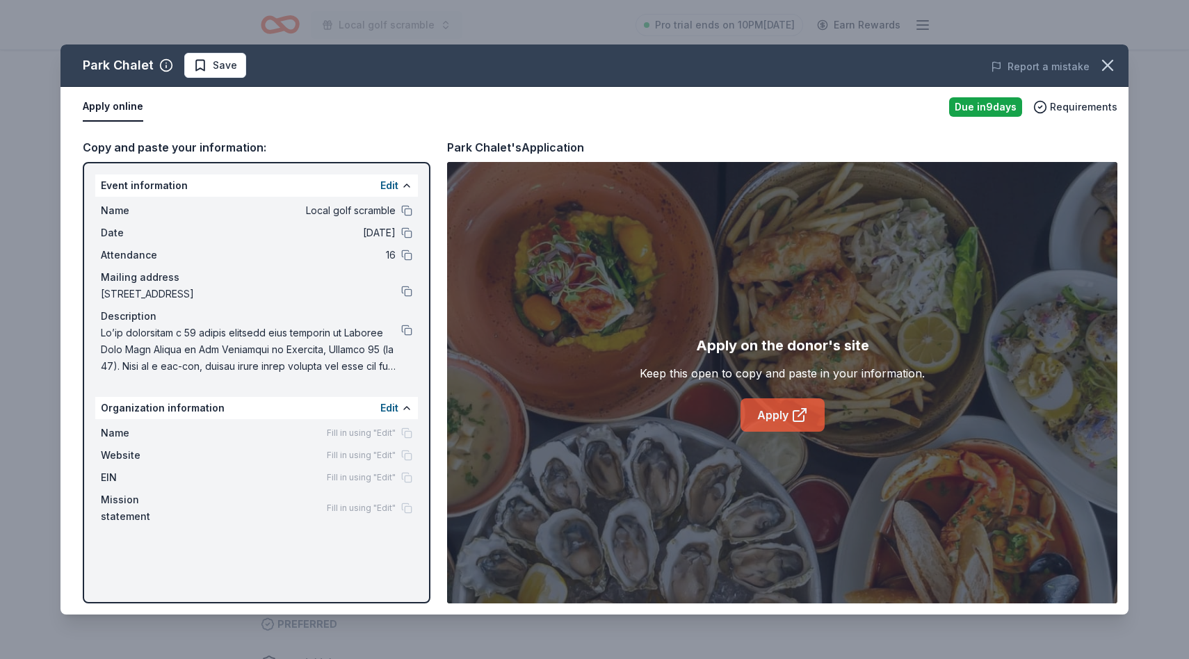
click at [782, 416] on link "Apply" at bounding box center [782, 414] width 84 height 33
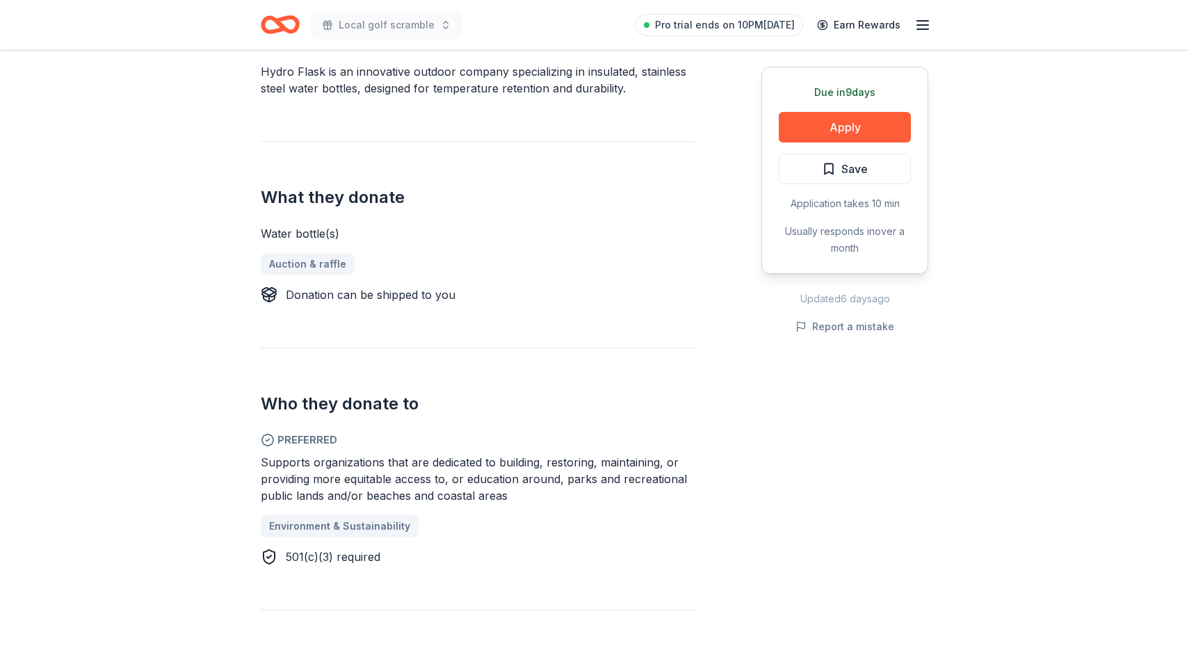
scroll to position [448, 0]
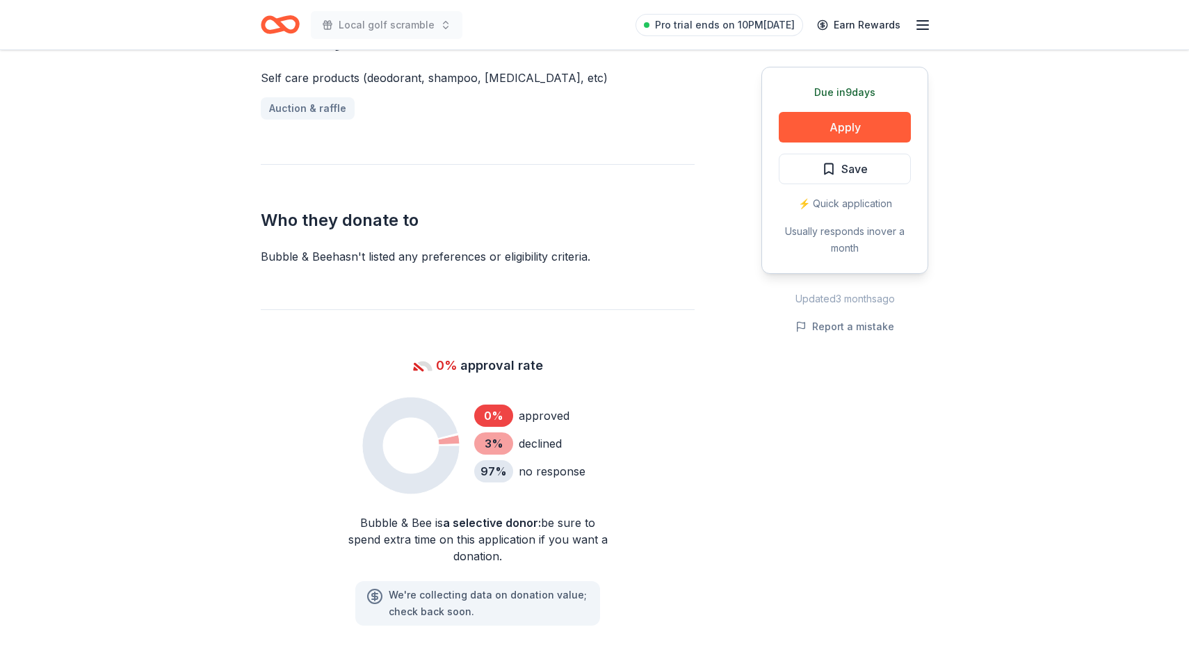
scroll to position [631, 0]
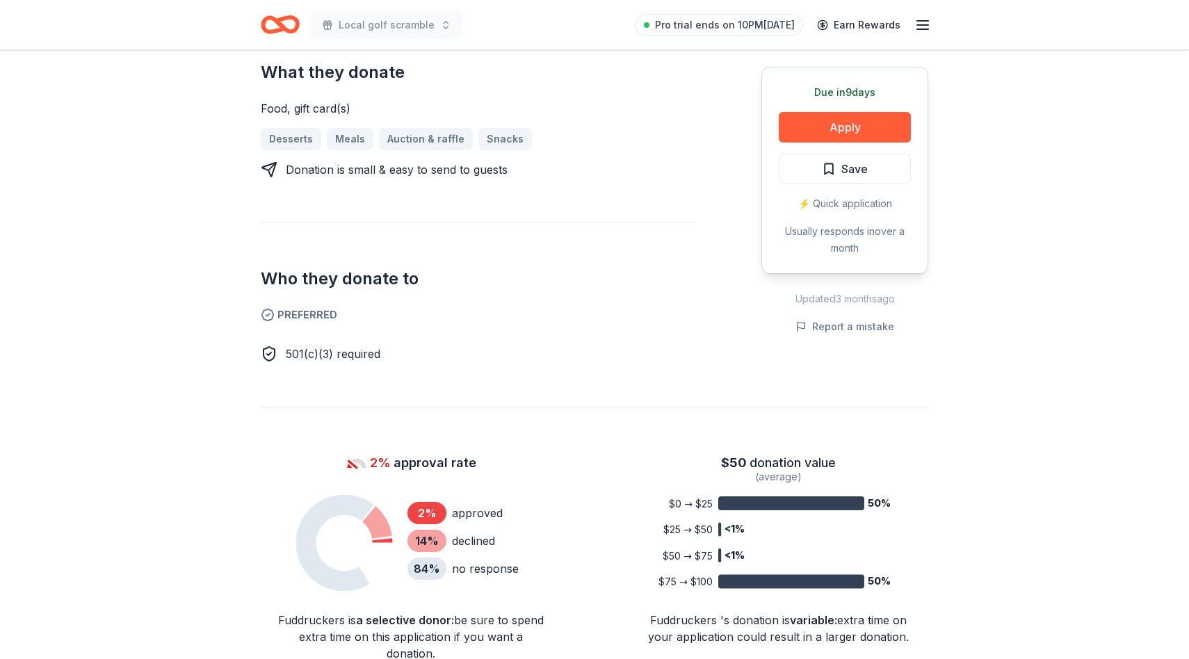
scroll to position [597, 0]
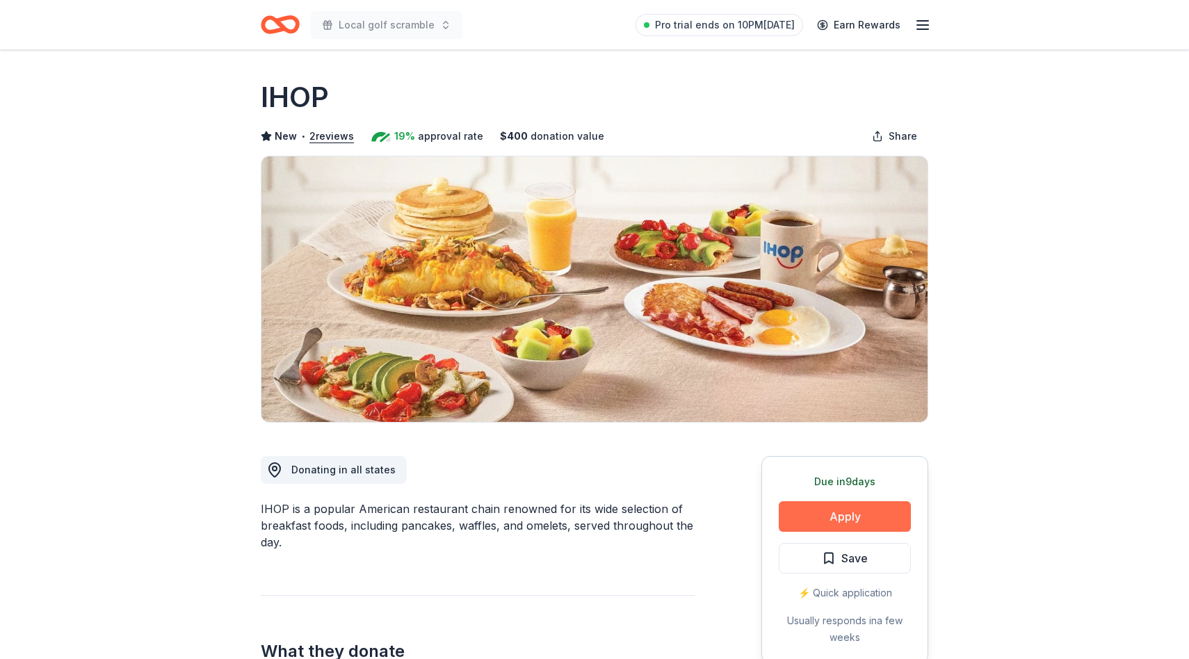
click at [869, 505] on button "Apply" at bounding box center [845, 516] width 132 height 31
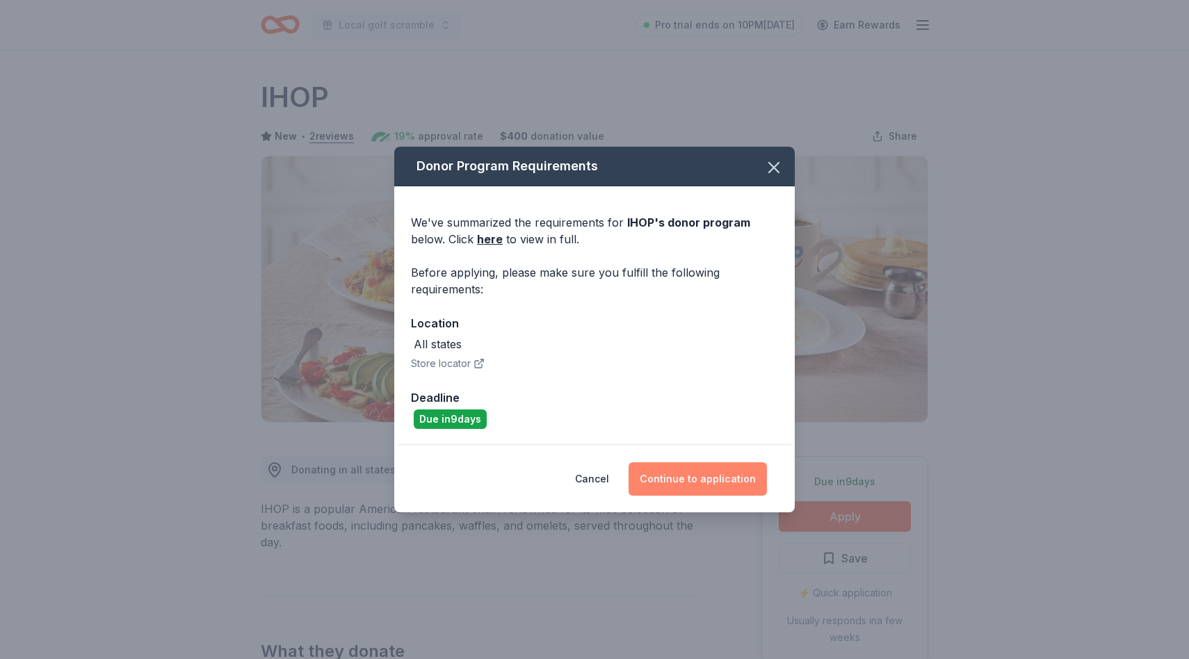
click at [704, 483] on button "Continue to application" at bounding box center [697, 478] width 138 height 33
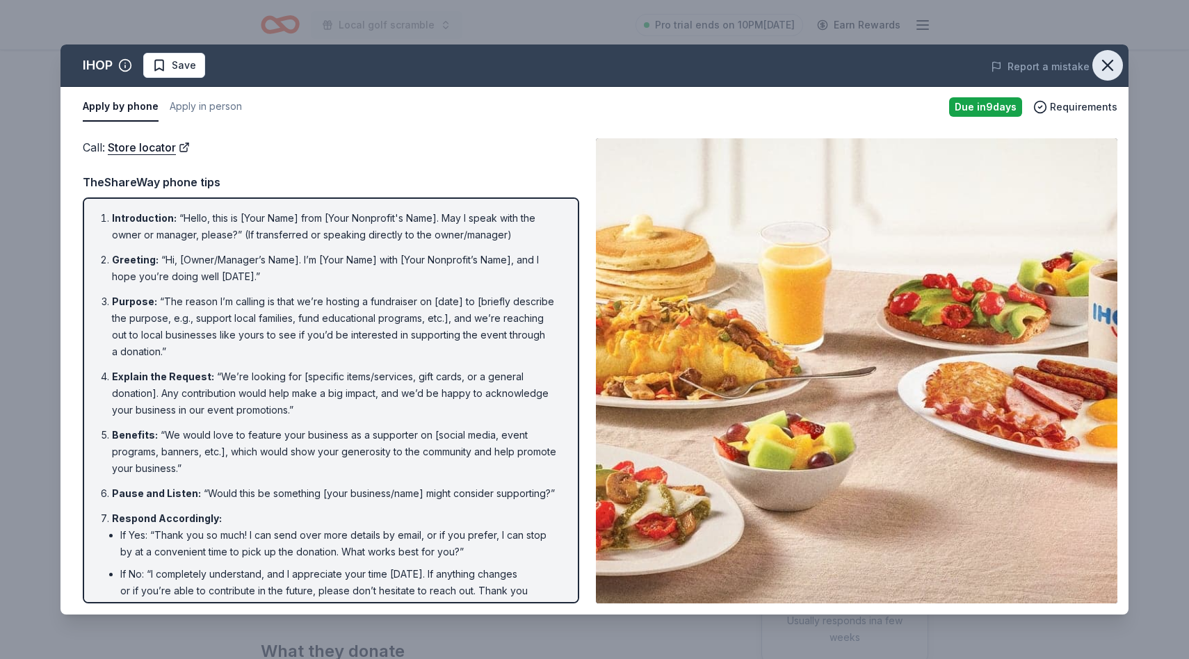
click at [1101, 66] on icon "button" at bounding box center [1107, 65] width 19 height 19
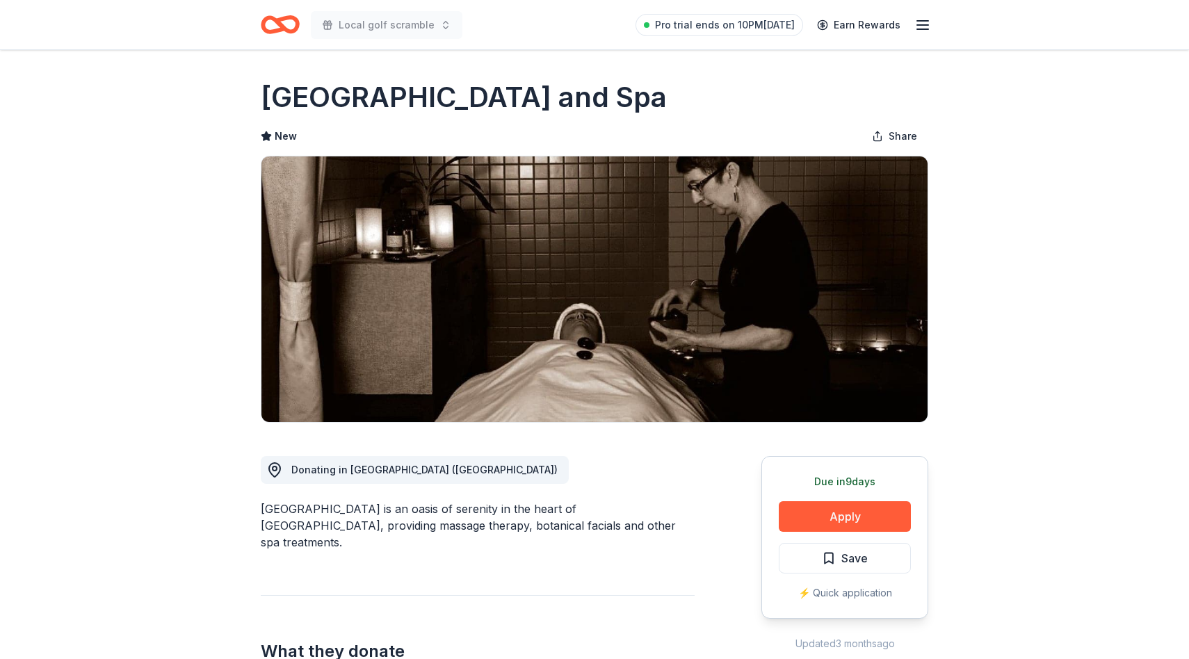
scroll to position [112, 0]
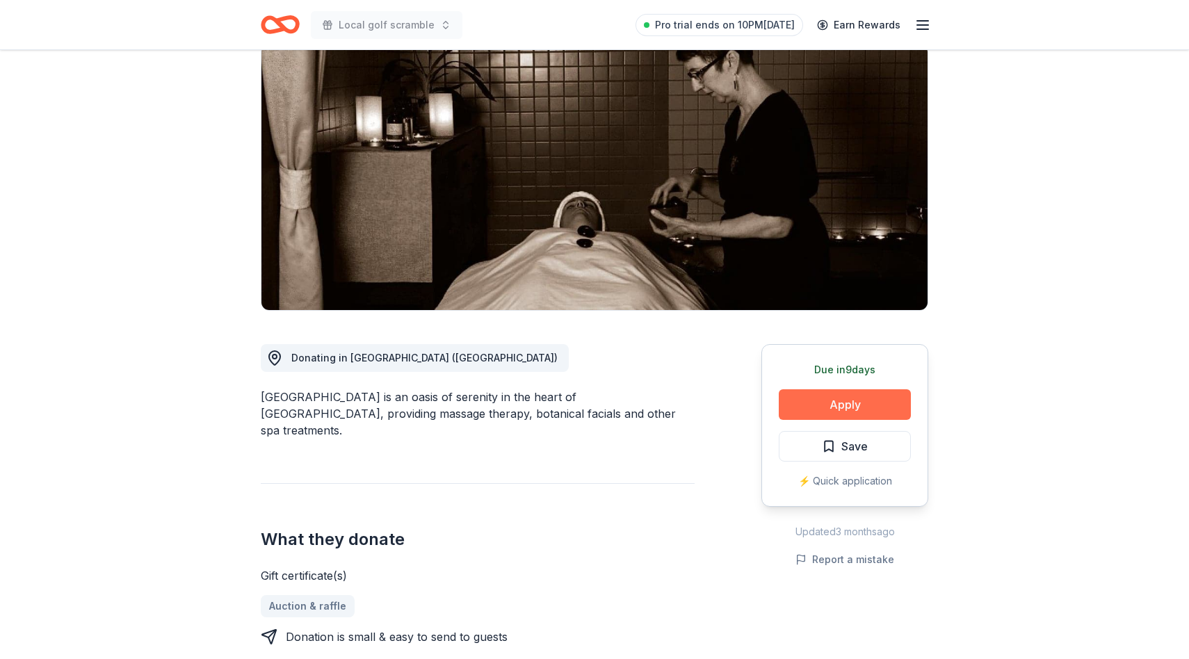
click at [862, 404] on button "Apply" at bounding box center [845, 404] width 132 height 31
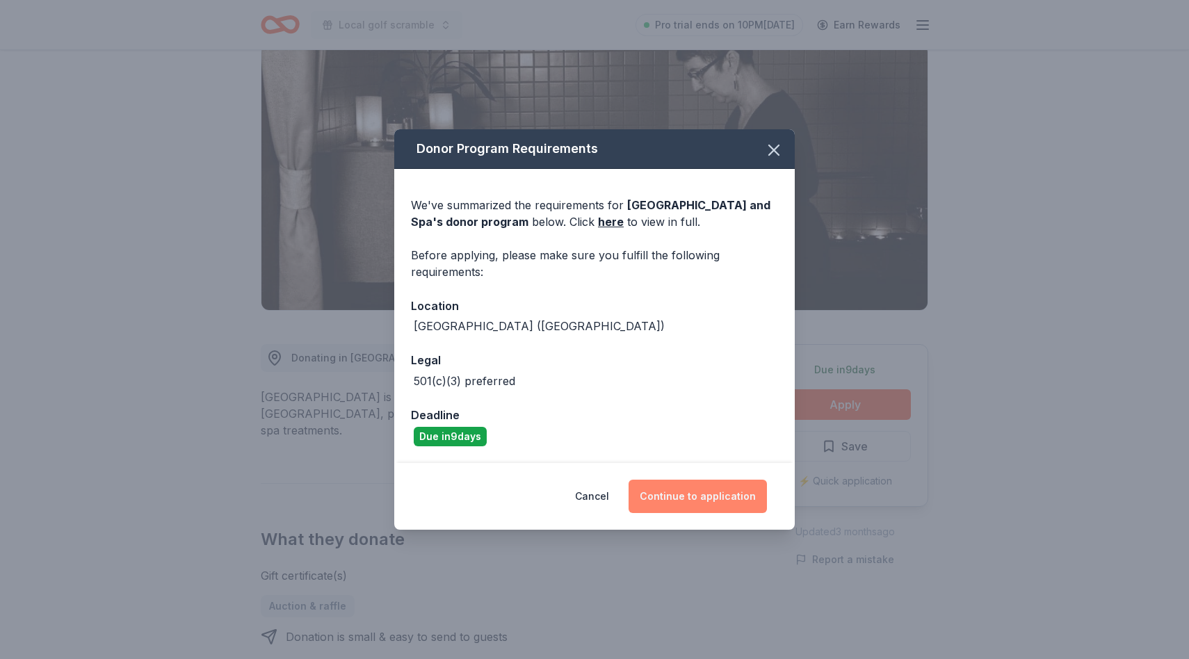
click at [703, 499] on button "Continue to application" at bounding box center [697, 496] width 138 height 33
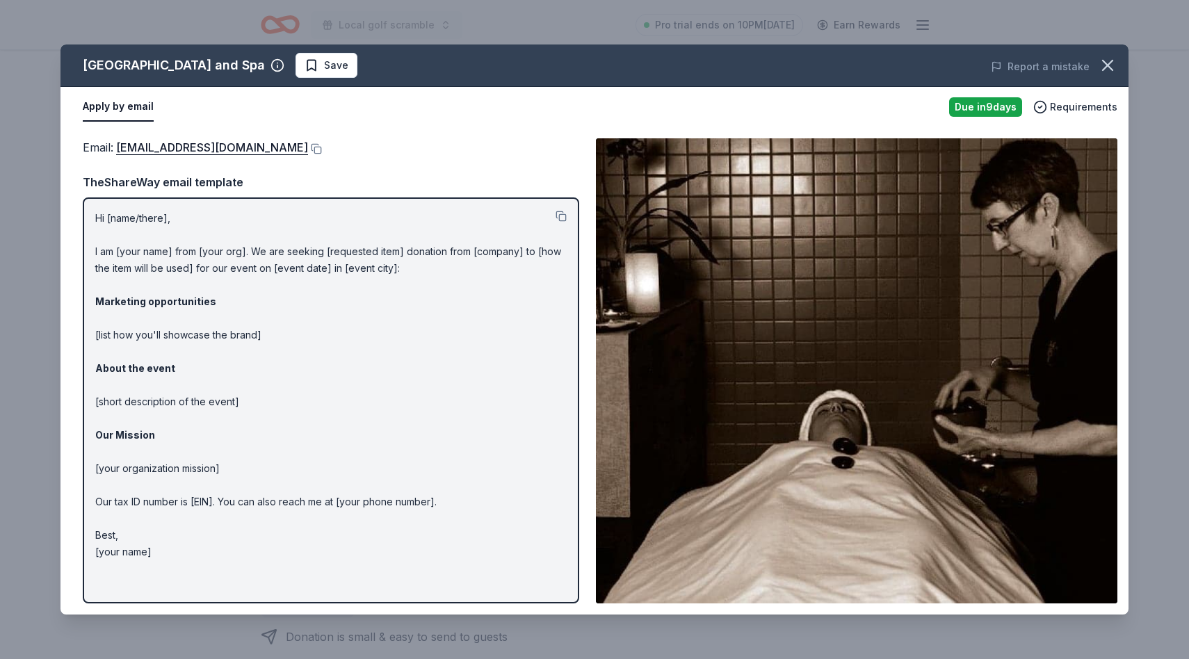
drag, startPoint x: 95, startPoint y: 216, endPoint x: 262, endPoint y: 339, distance: 207.9
click at [262, 339] on div "Hi [name/there], I am [your name] from [your org]. We are seeking [requested it…" at bounding box center [331, 400] width 496 height 406
drag, startPoint x: 288, startPoint y: 348, endPoint x: 90, endPoint y: 321, distance: 199.3
click at [95, 321] on p "Hi [name/there], I am [your name] from [your org]. We are seeking [requested it…" at bounding box center [330, 385] width 471 height 350
click at [145, 342] on p "Hi [name/there], I am [your name] from [your org]. We are seeking [requested it…" at bounding box center [330, 385] width 471 height 350
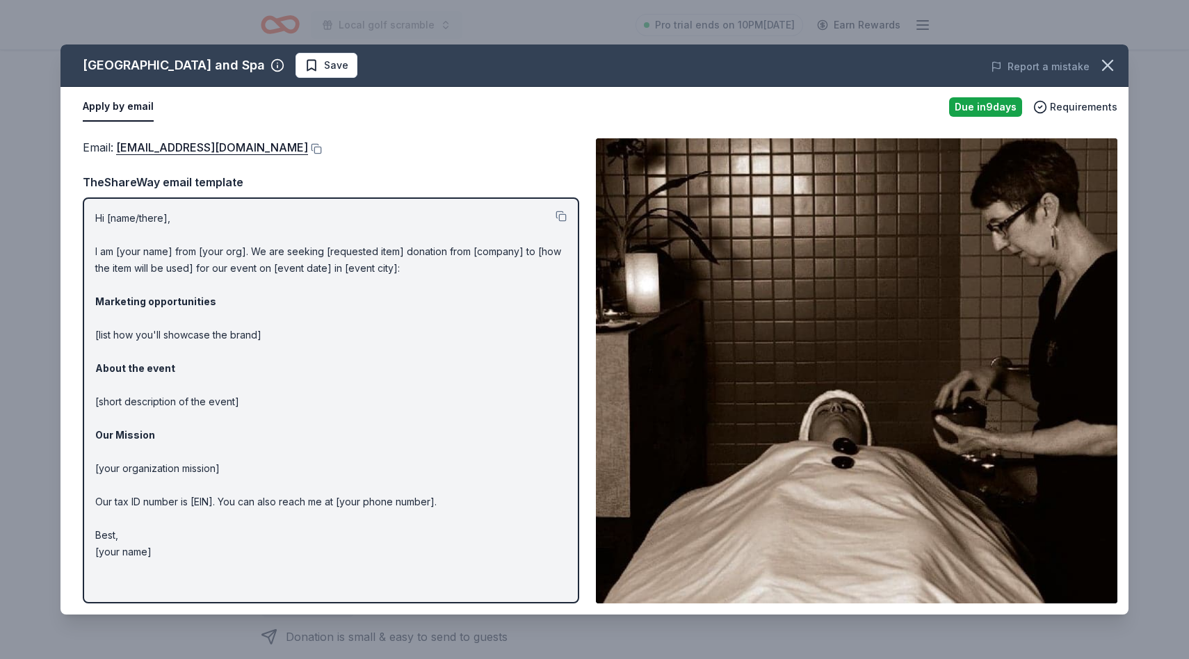
click at [145, 342] on p "Hi [name/there], I am [your name] from [your org]. We are seeking [requested it…" at bounding box center [330, 385] width 471 height 350
click at [151, 335] on p "Hi [name/there], I am [your name] from [your org]. We are seeking [requested it…" at bounding box center [330, 385] width 471 height 350
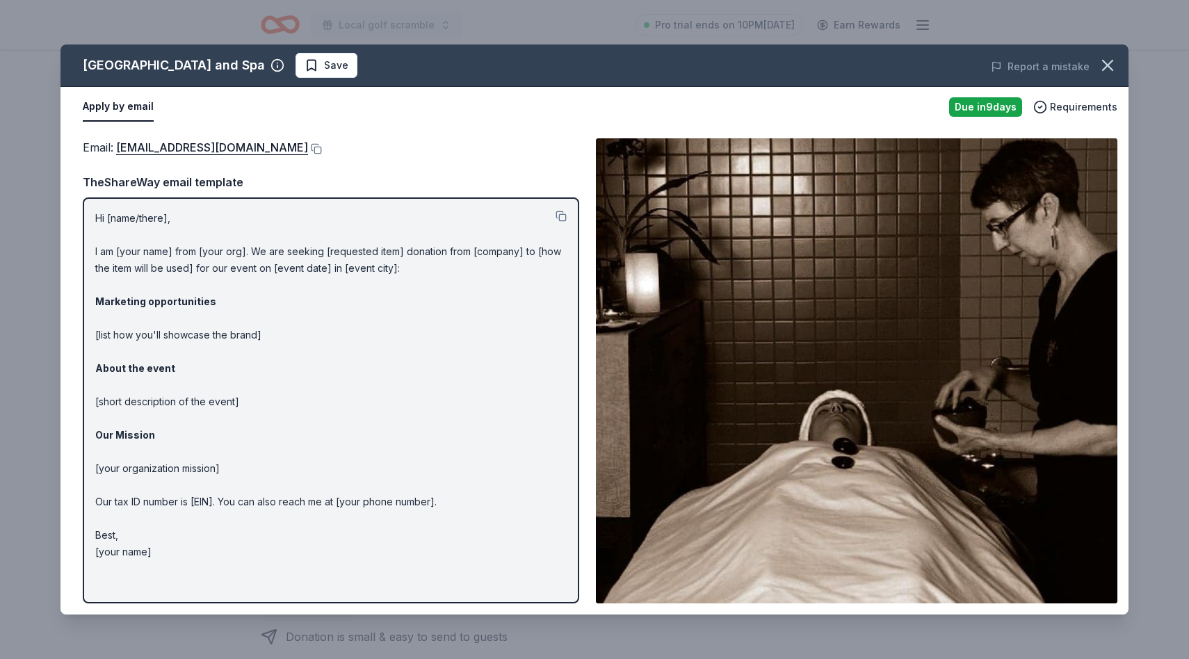
click at [152, 373] on strong "About the event" at bounding box center [135, 368] width 80 height 12
click at [1109, 63] on icon "button" at bounding box center [1108, 65] width 10 height 10
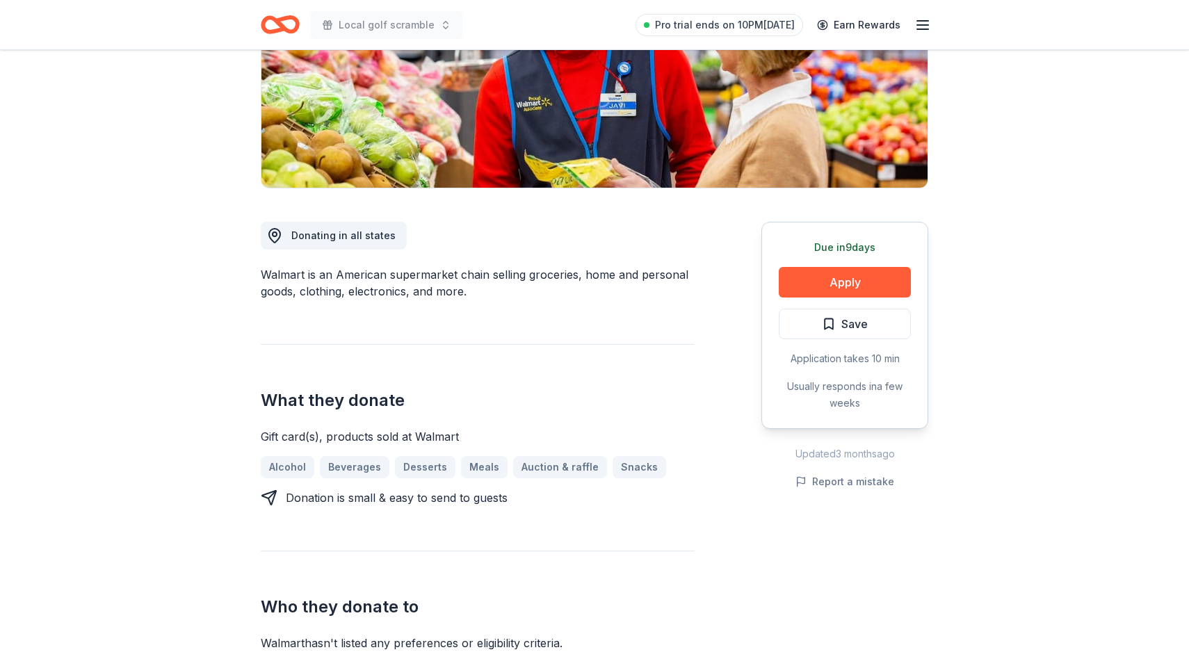
scroll to position [249, 0]
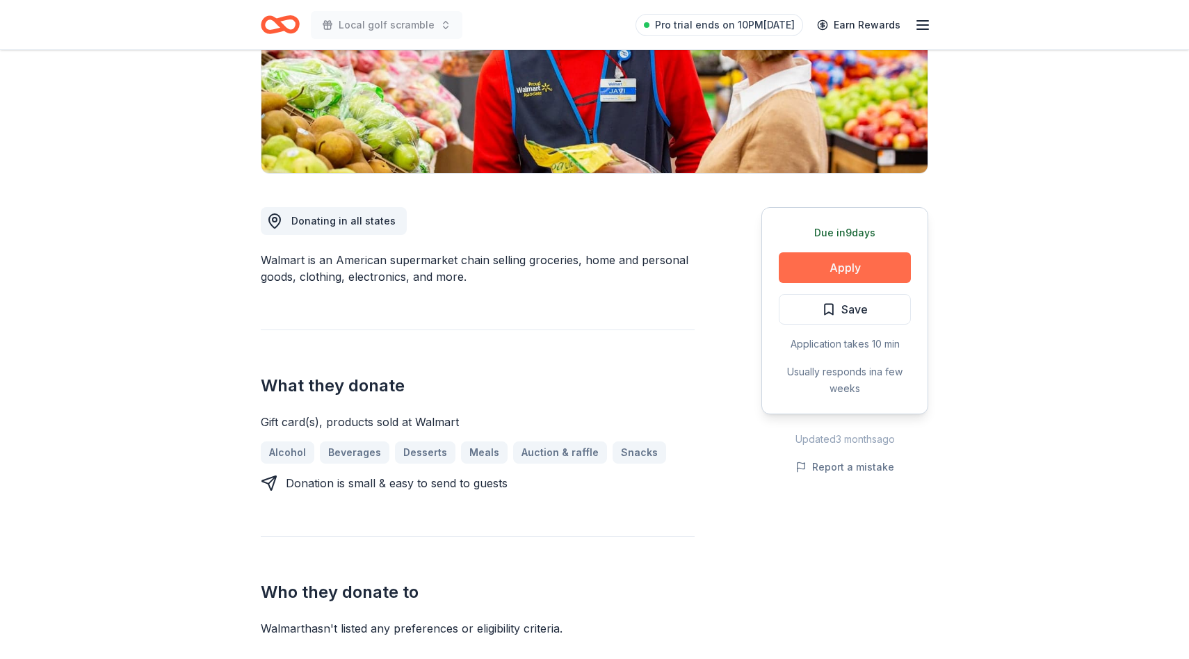
click at [868, 265] on button "Apply" at bounding box center [845, 267] width 132 height 31
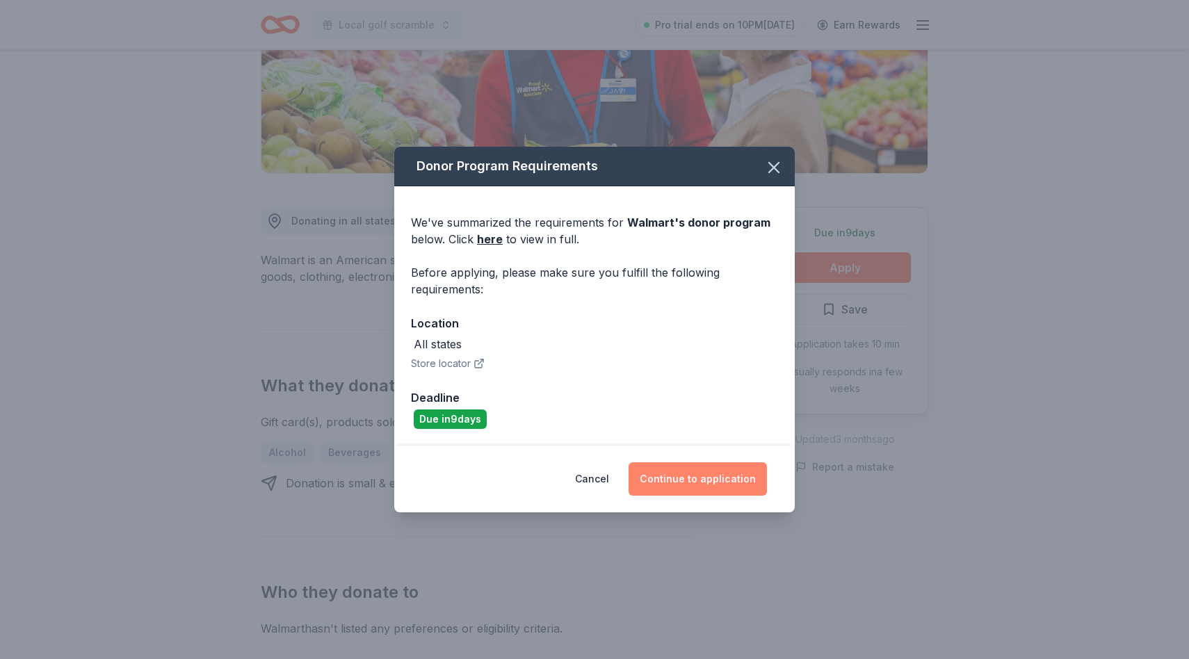
click at [696, 473] on button "Continue to application" at bounding box center [697, 478] width 138 height 33
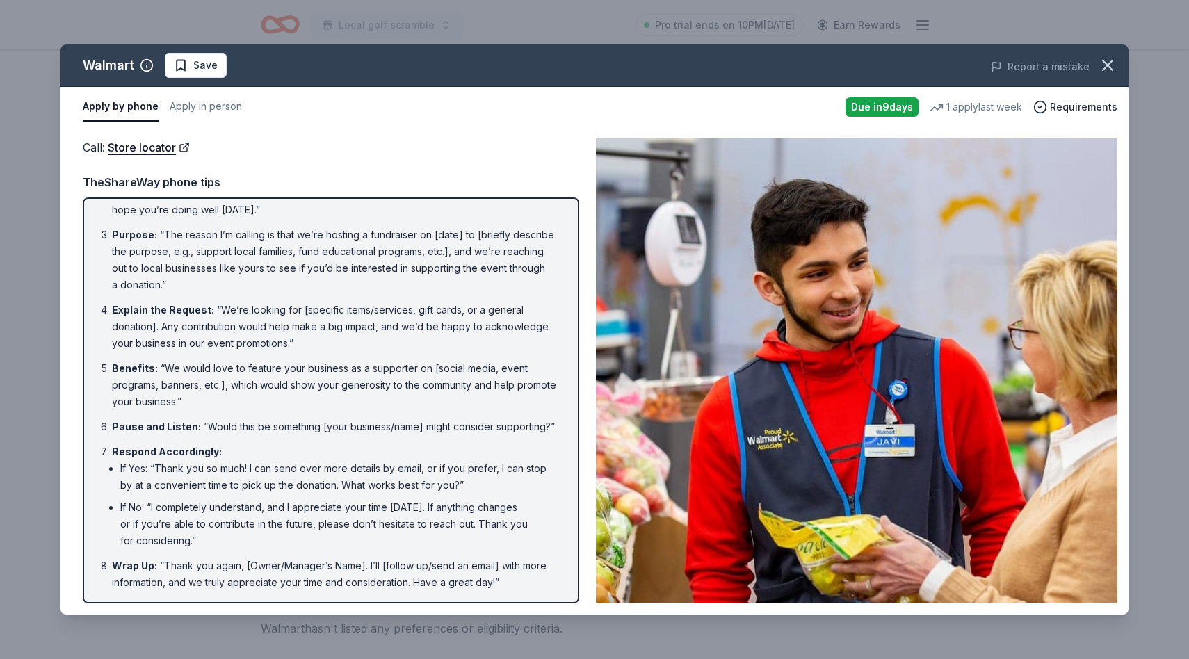
scroll to position [0, 0]
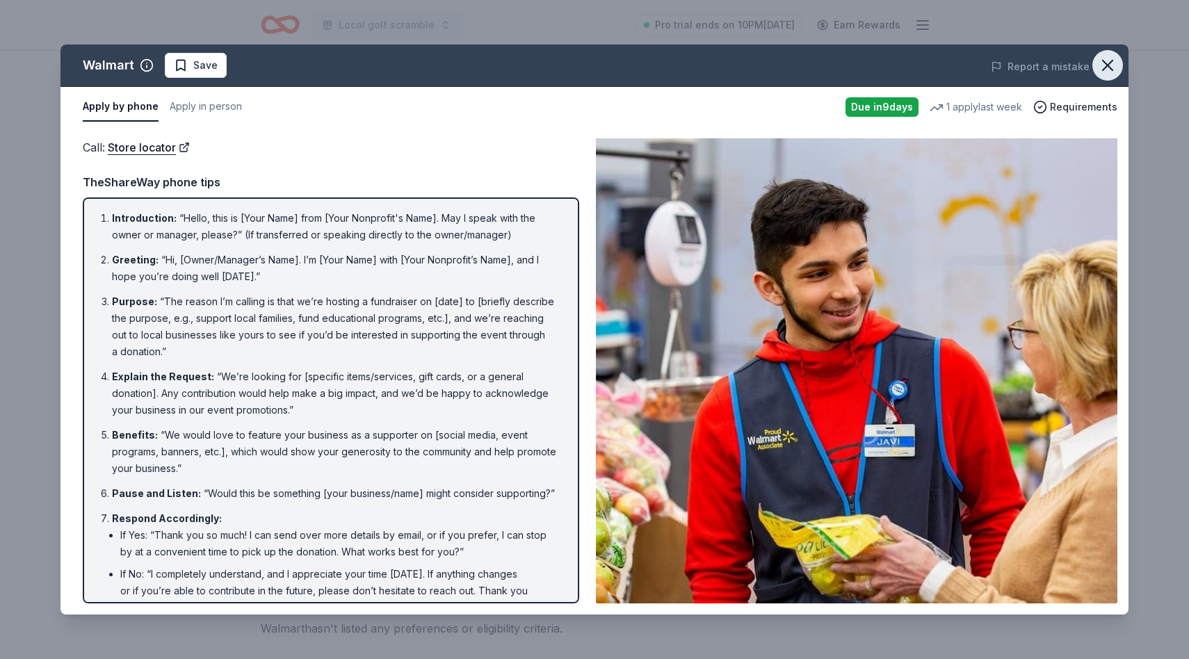
click at [1101, 64] on icon "button" at bounding box center [1107, 65] width 19 height 19
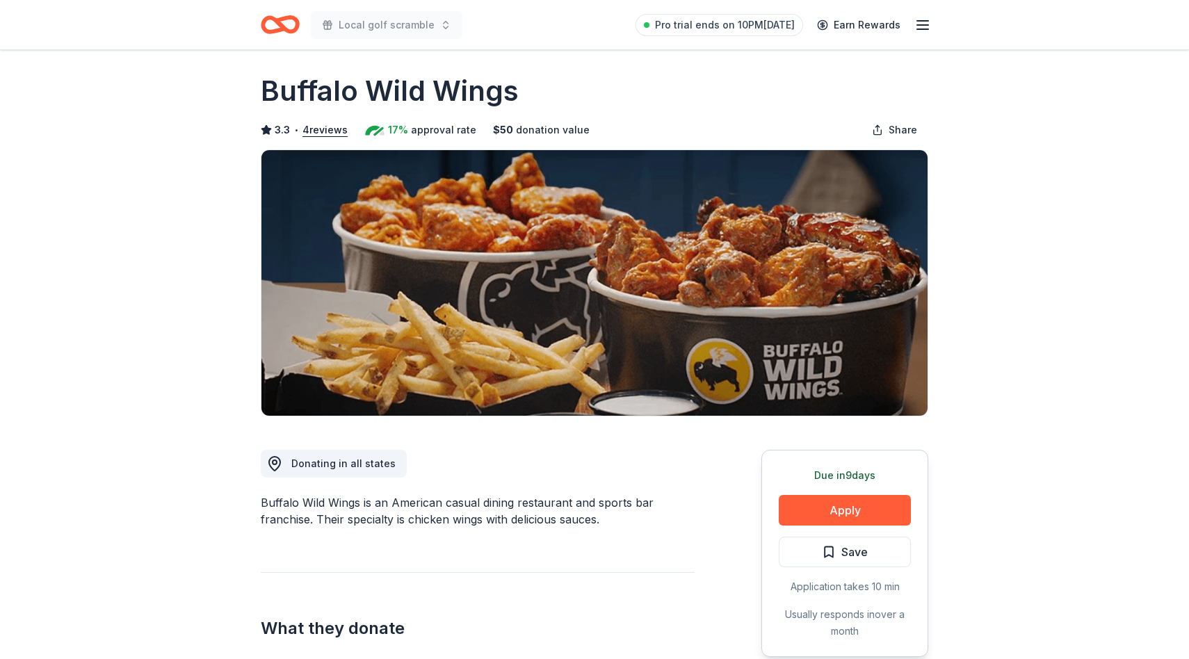
scroll to position [6, 0]
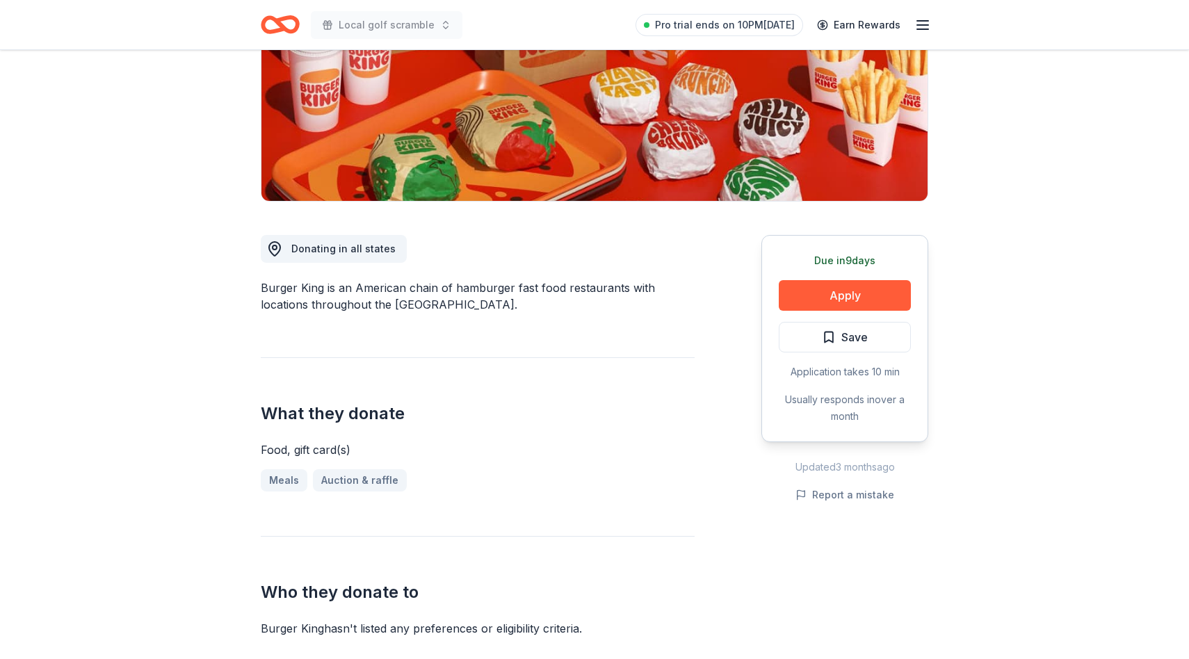
scroll to position [238, 0]
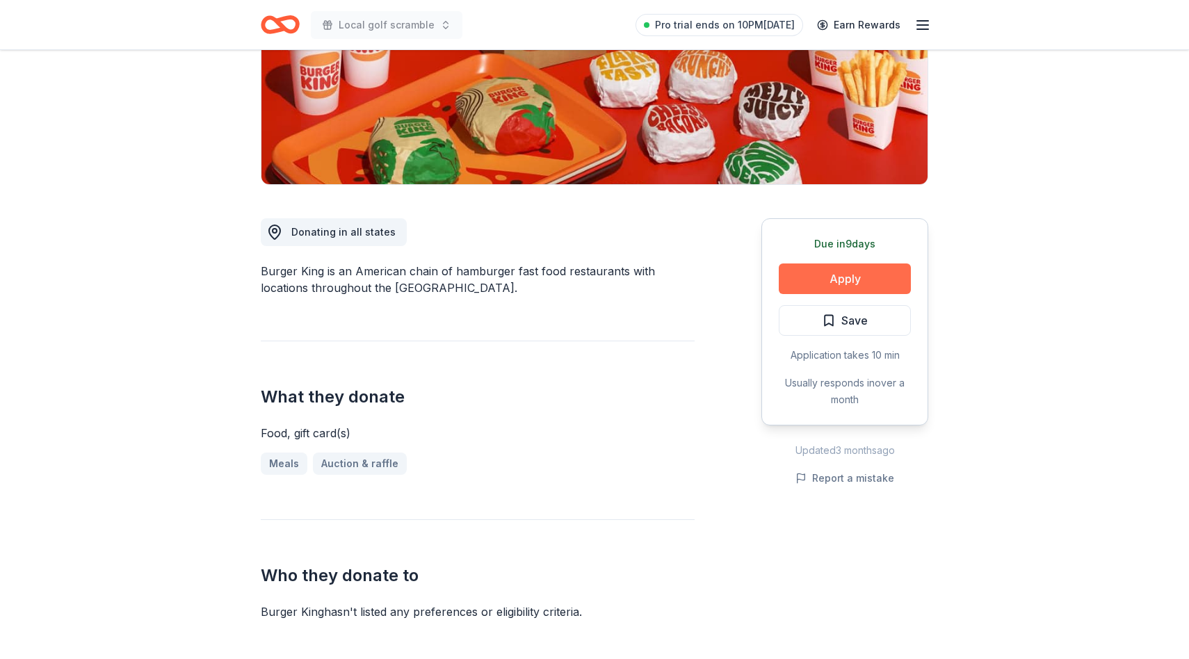
click at [832, 275] on button "Apply" at bounding box center [845, 278] width 132 height 31
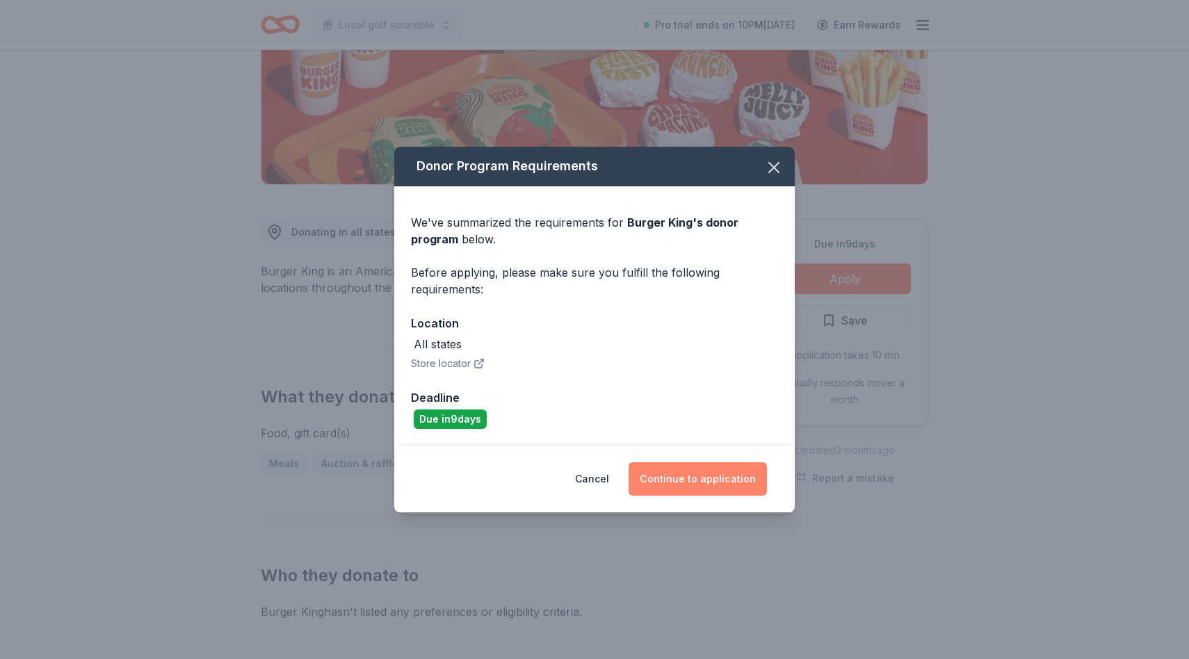
click at [699, 483] on button "Continue to application" at bounding box center [697, 478] width 138 height 33
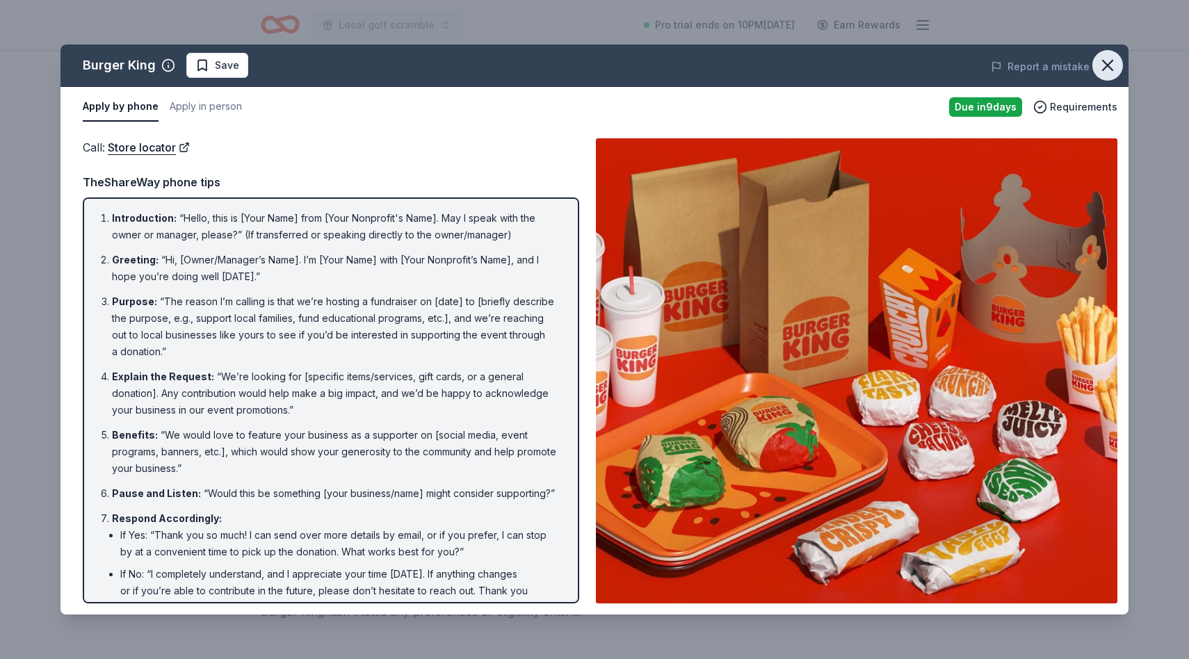
click at [1114, 74] on icon "button" at bounding box center [1107, 65] width 19 height 19
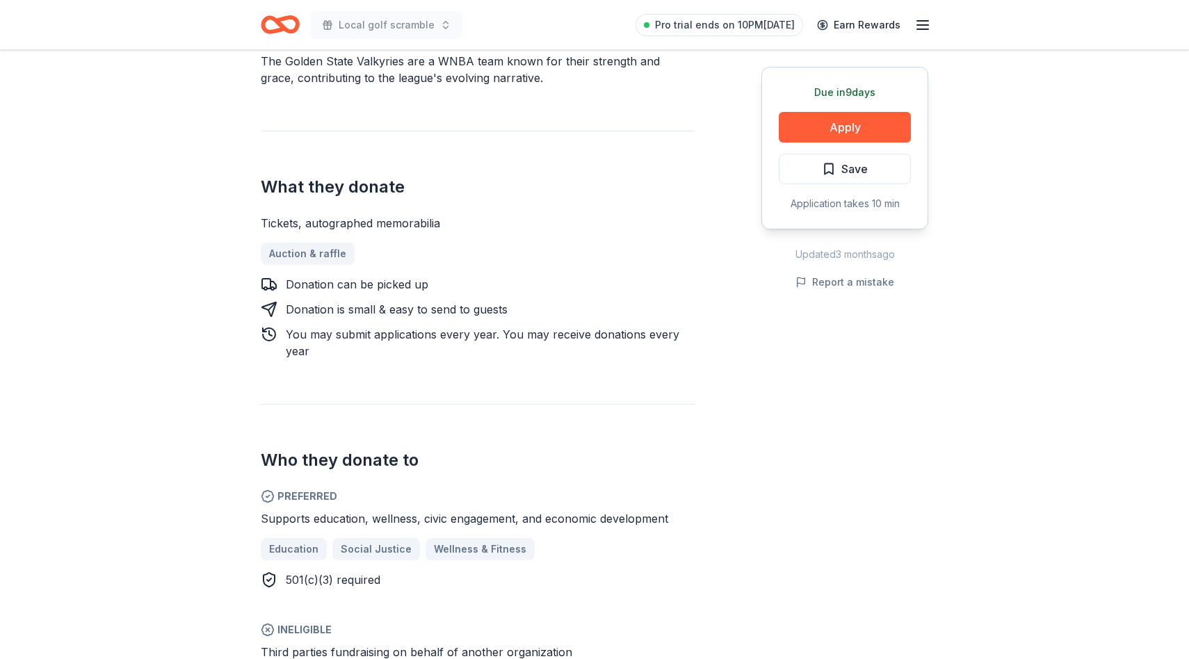
scroll to position [466, 0]
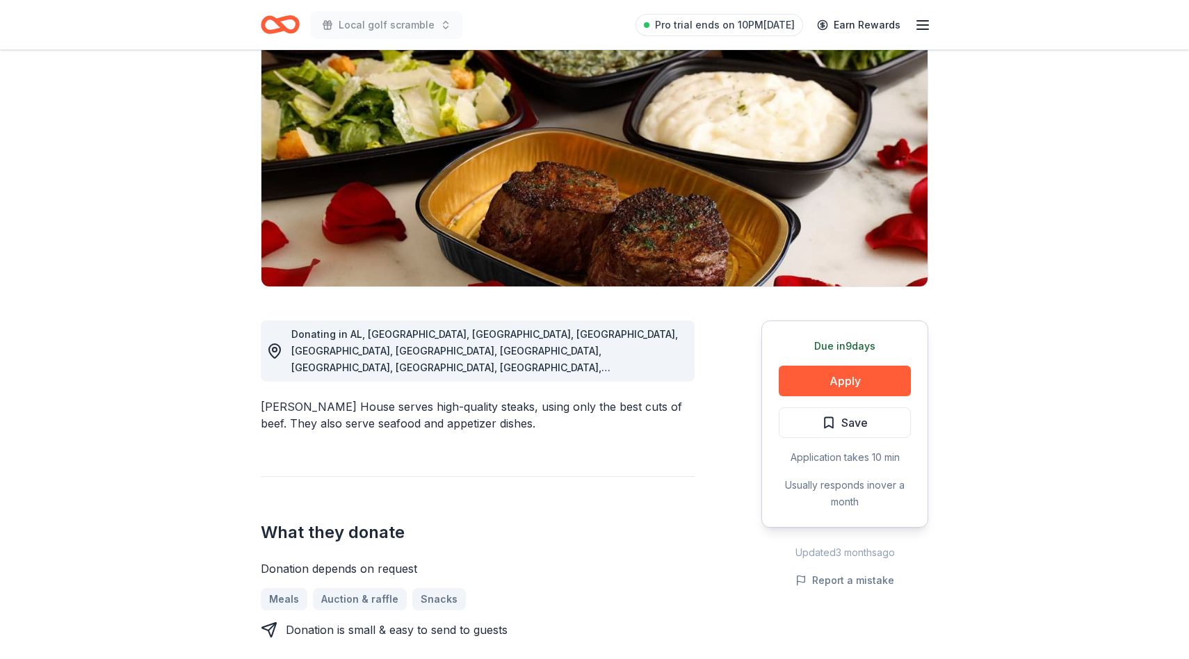
scroll to position [136, 0]
click at [880, 382] on button "Apply" at bounding box center [845, 380] width 132 height 31
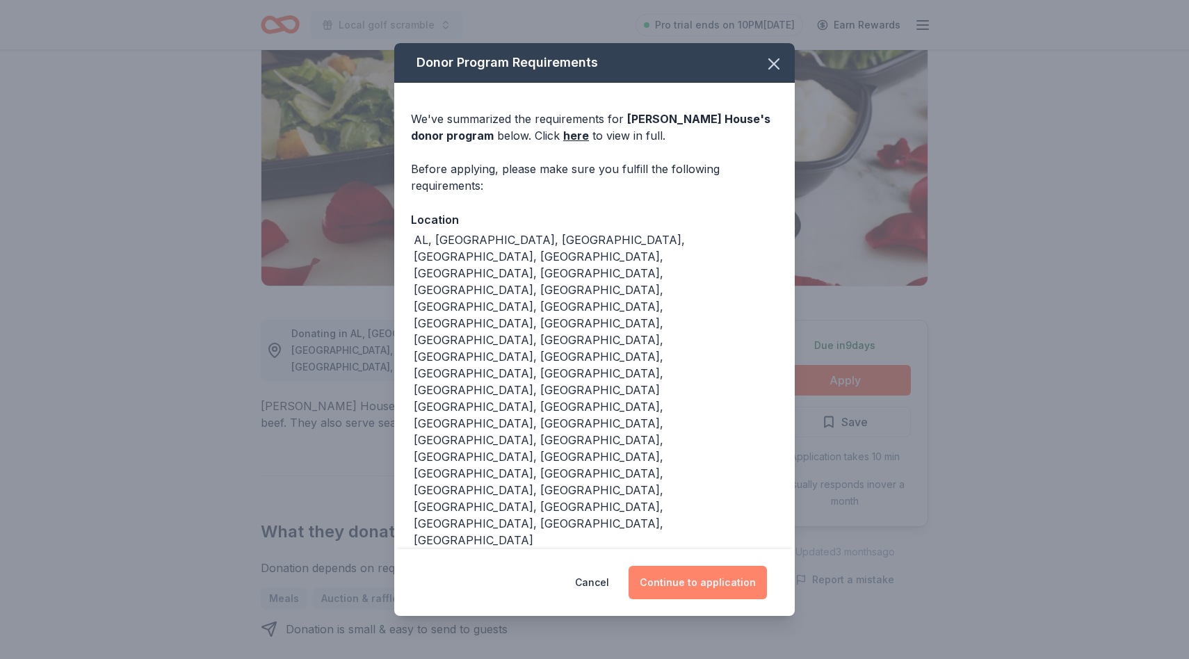
click at [724, 566] on button "Continue to application" at bounding box center [697, 582] width 138 height 33
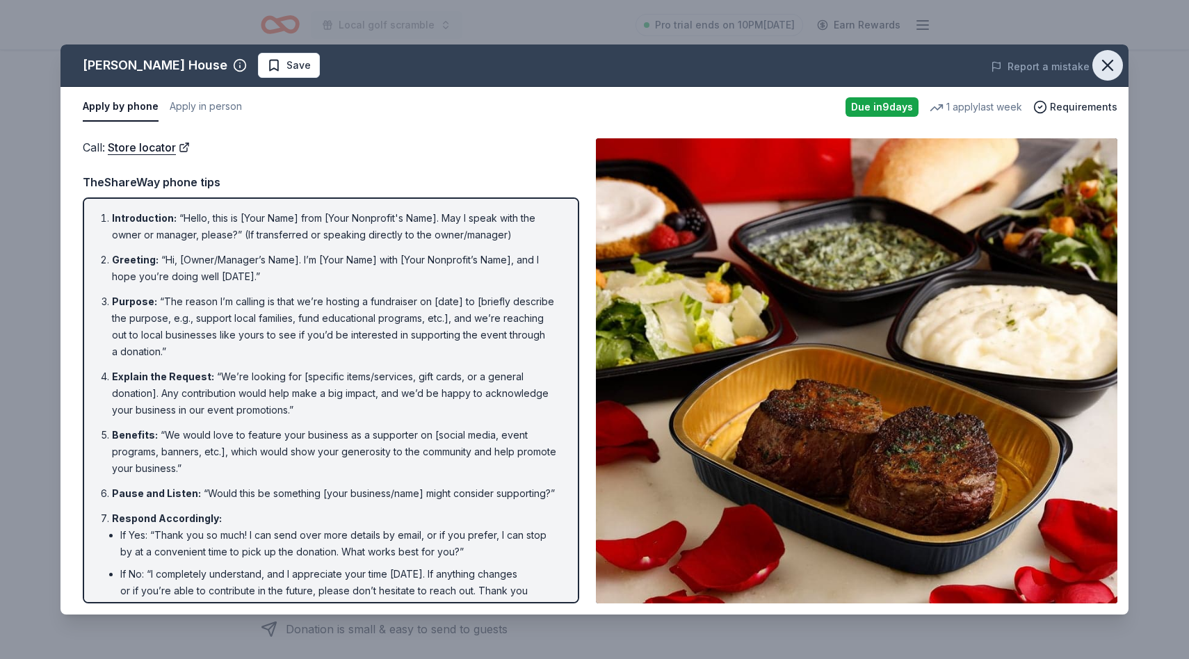
click at [1112, 62] on icon "button" at bounding box center [1107, 65] width 19 height 19
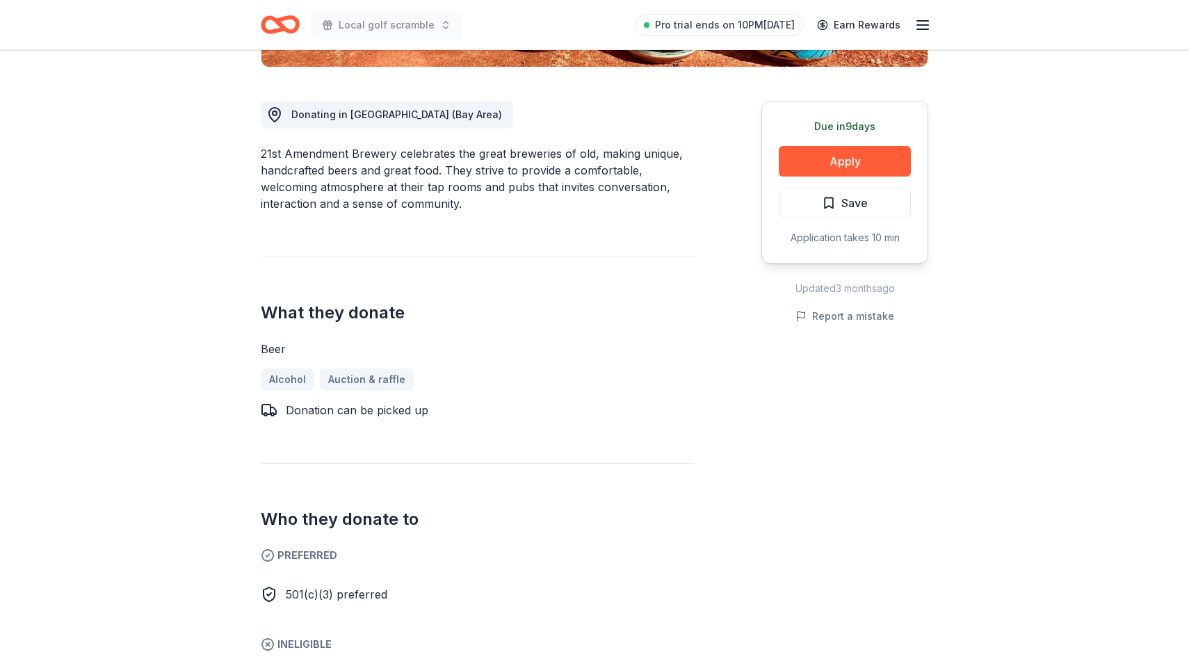
scroll to position [355, 0]
click at [893, 166] on button "Apply" at bounding box center [845, 162] width 132 height 31
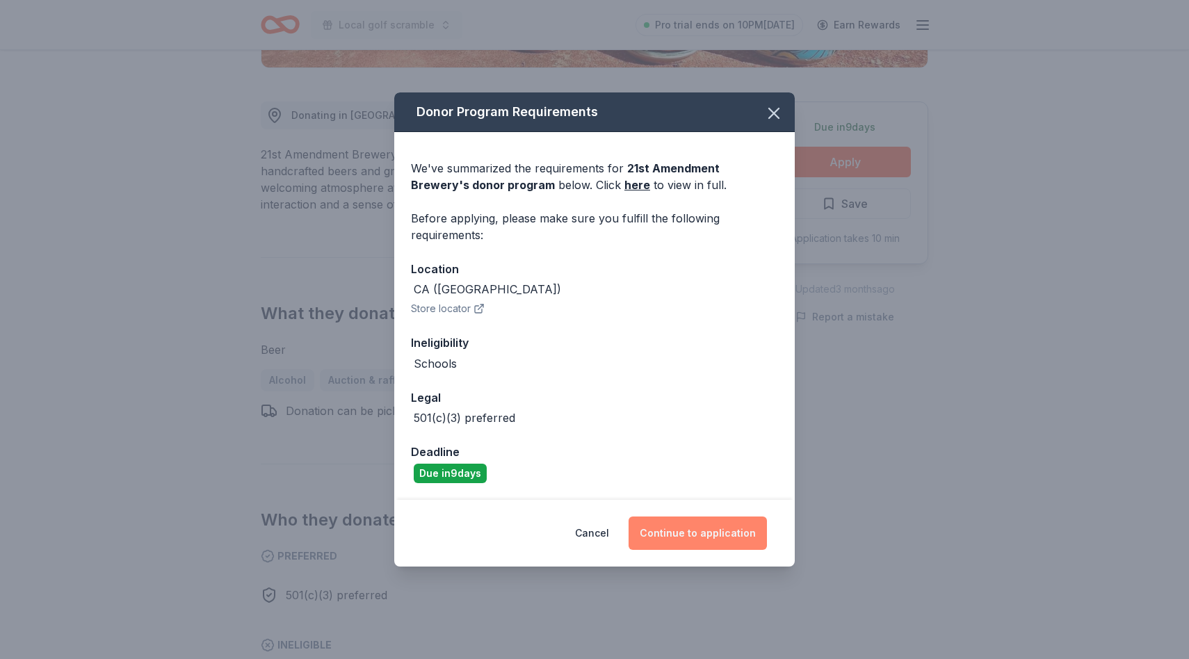
click at [697, 543] on button "Continue to application" at bounding box center [697, 533] width 138 height 33
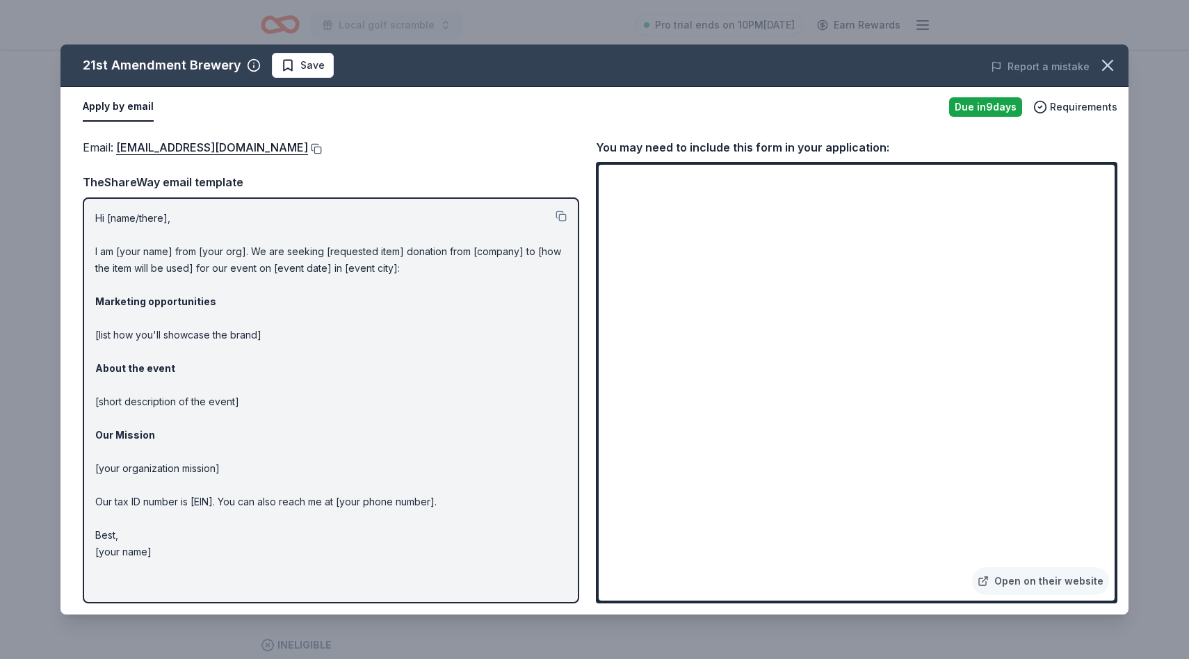
click at [308, 145] on button at bounding box center [315, 148] width 14 height 11
click at [1043, 574] on link "Open on their website" at bounding box center [1040, 581] width 137 height 28
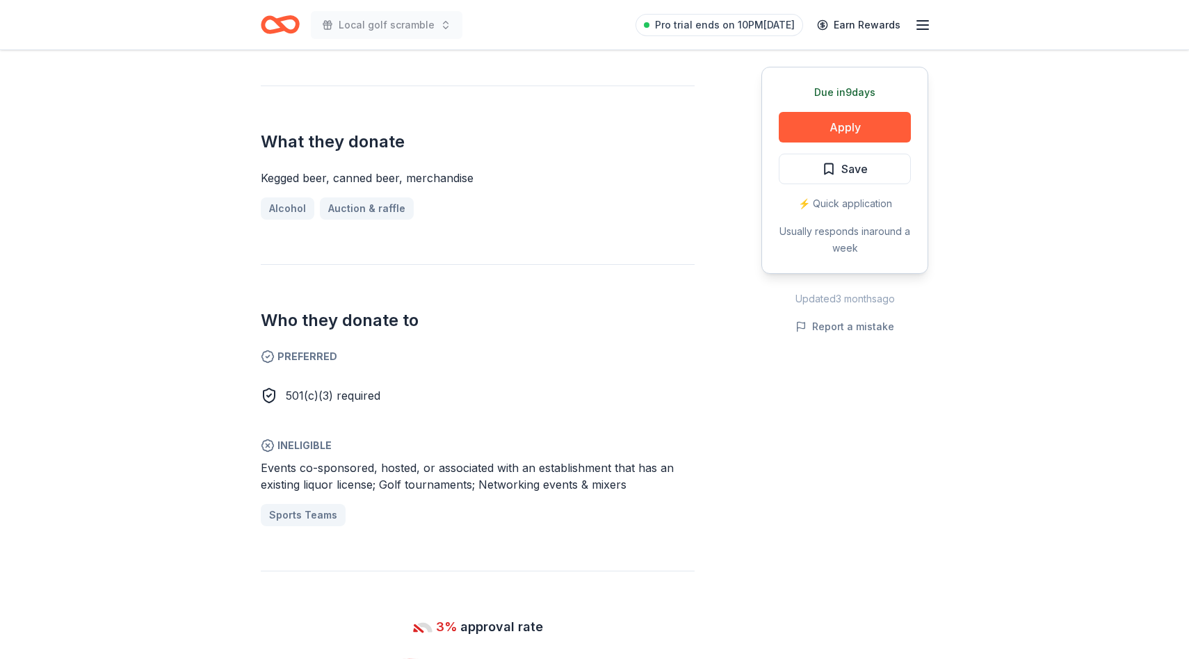
scroll to position [526, 0]
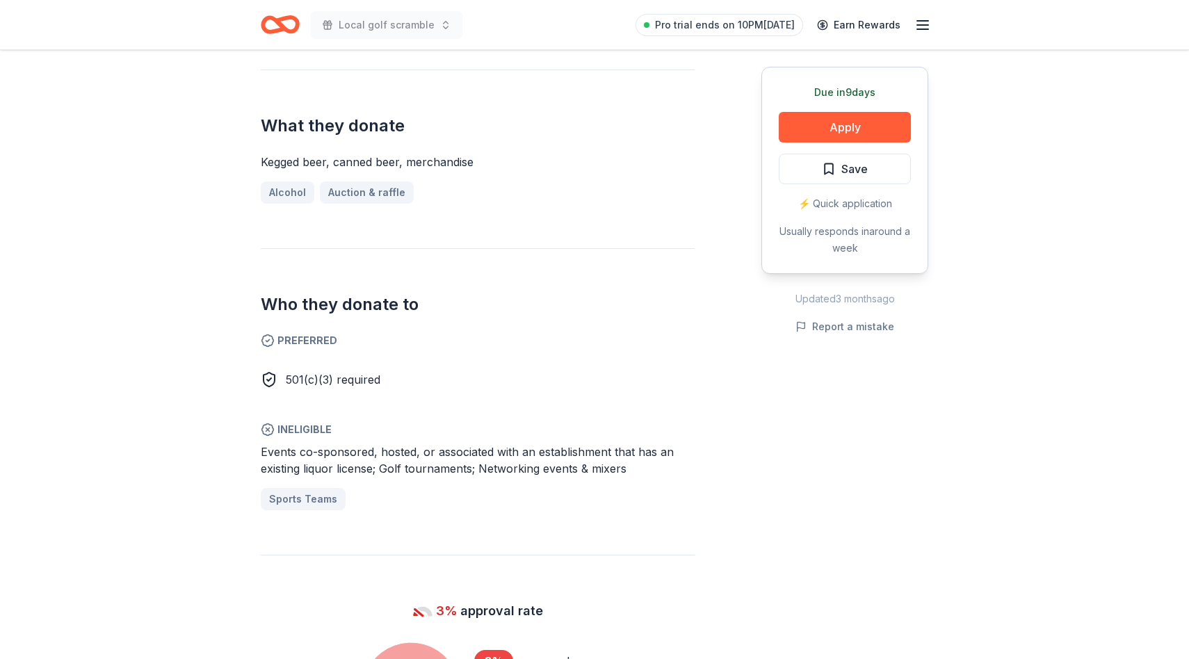
drag, startPoint x: 384, startPoint y: 469, endPoint x: 660, endPoint y: 467, distance: 276.7
click at [660, 469] on div "Events co-sponsored, hosted, or associated with an establishment that has an ex…" at bounding box center [478, 460] width 434 height 33
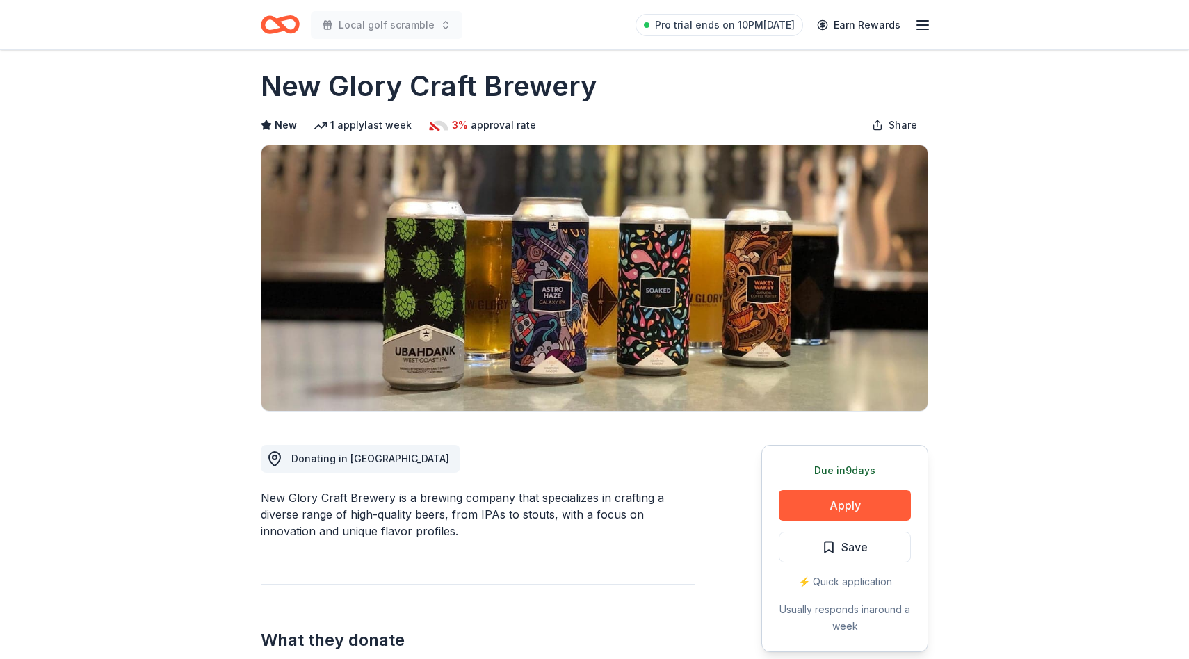
scroll to position [0, 0]
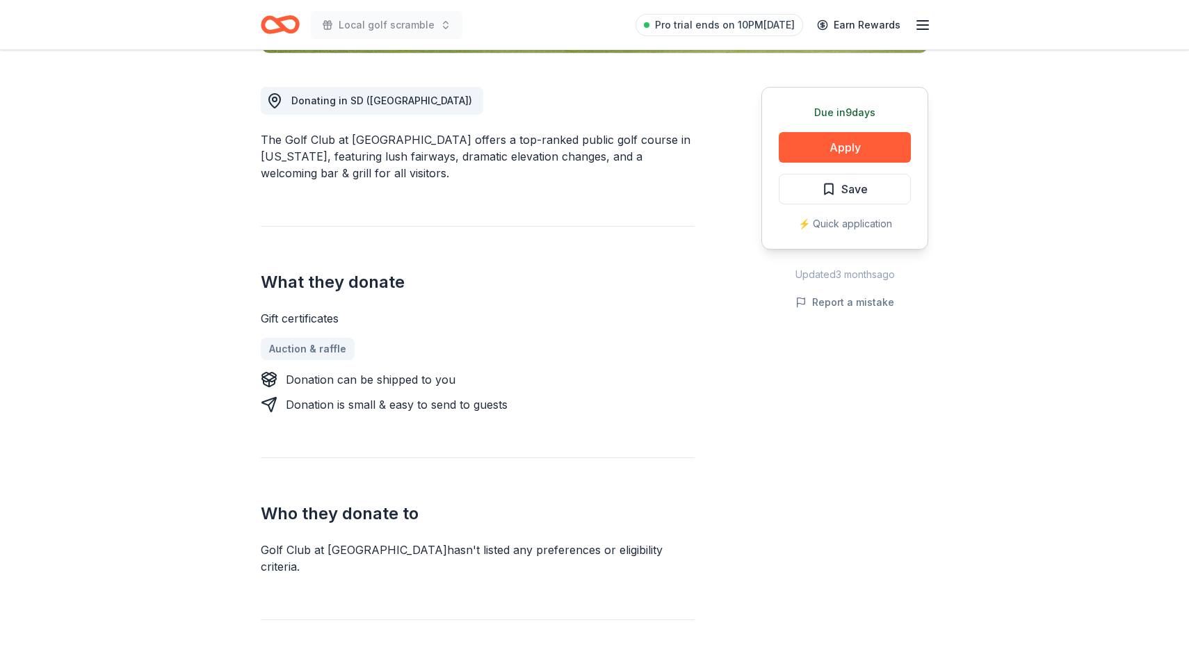
scroll to position [143, 0]
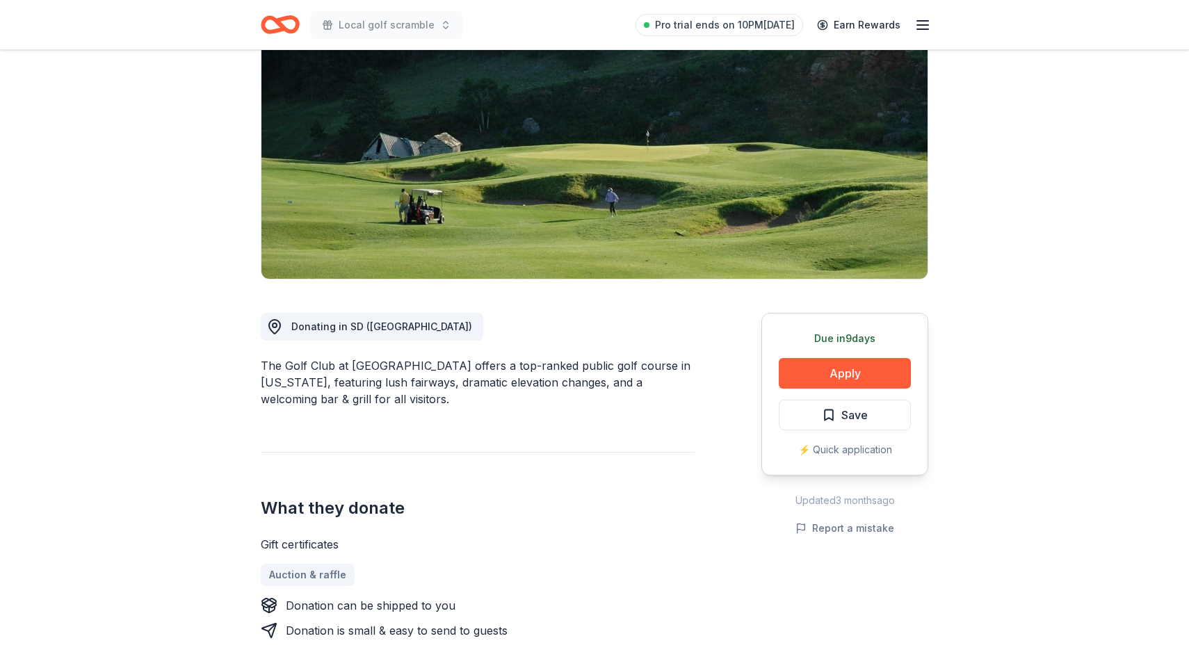
drag, startPoint x: 430, startPoint y: 315, endPoint x: 261, endPoint y: 315, distance: 168.2
click at [264, 315] on div "Donating in SD ([GEOGRAPHIC_DATA]) The Golf Club at [GEOGRAPHIC_DATA] offers a …" at bounding box center [478, 637] width 434 height 717
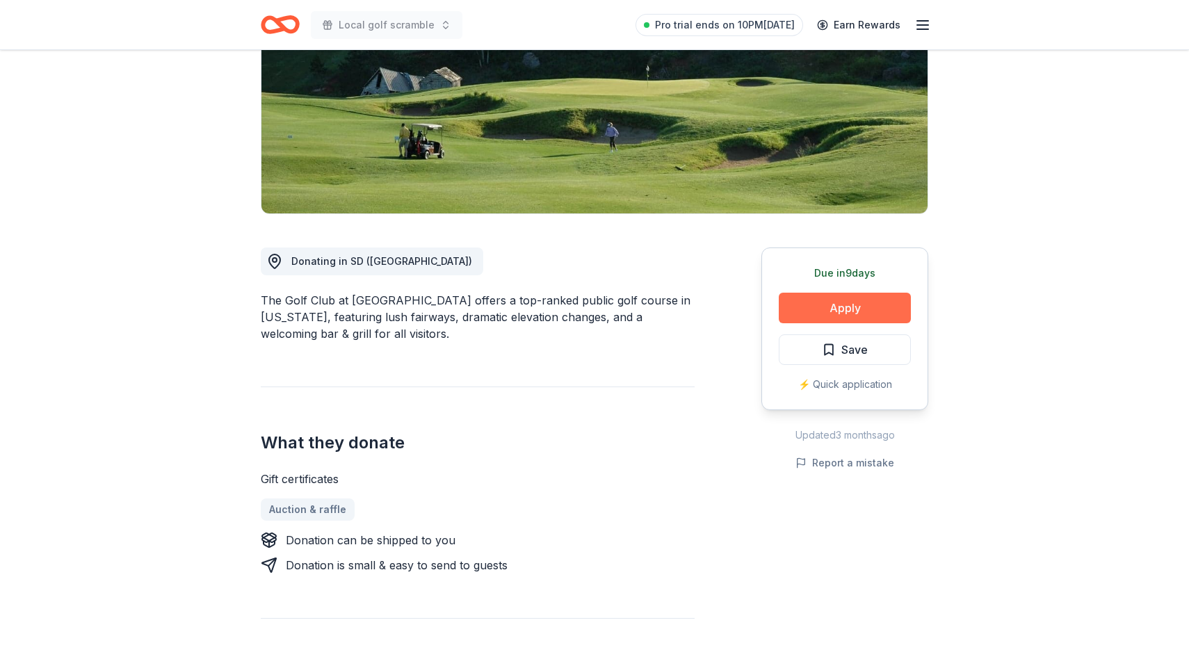
click at [869, 309] on button "Apply" at bounding box center [845, 308] width 132 height 31
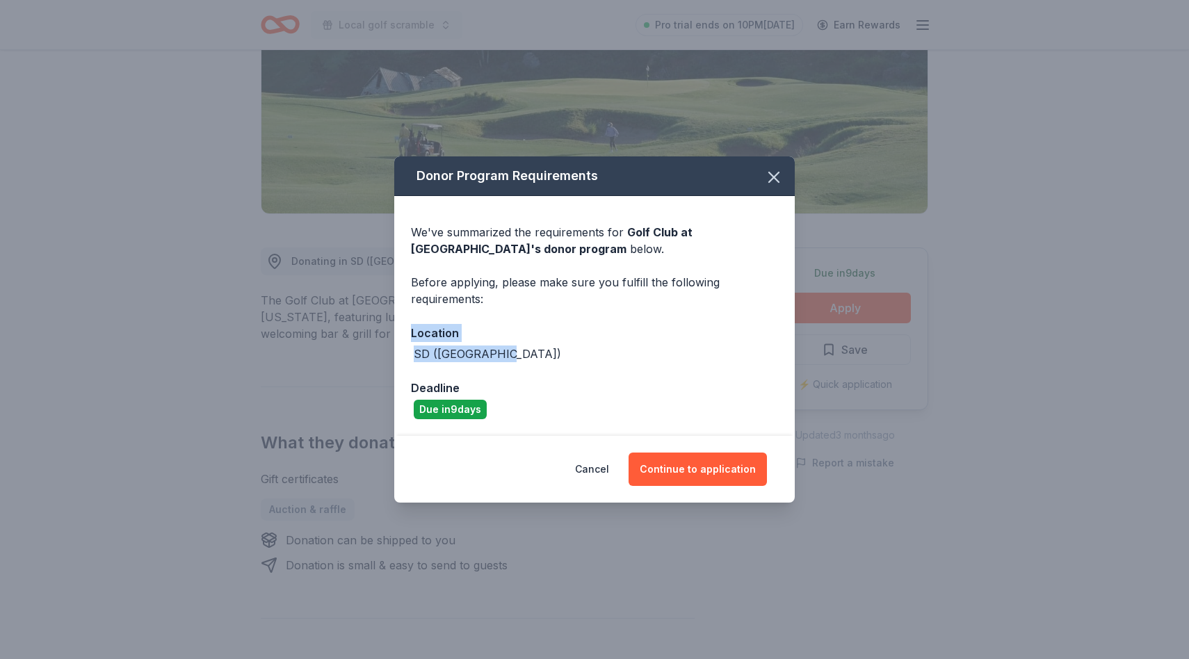
drag, startPoint x: 402, startPoint y: 323, endPoint x: 496, endPoint y: 356, distance: 99.4
click at [496, 356] on div "We've summarized the requirements for Golf Club at Red Rock 's donor program be…" at bounding box center [594, 316] width 400 height 240
click at [513, 284] on div "Before applying, please make sure you fulfill the following requirements:" at bounding box center [594, 290] width 367 height 33
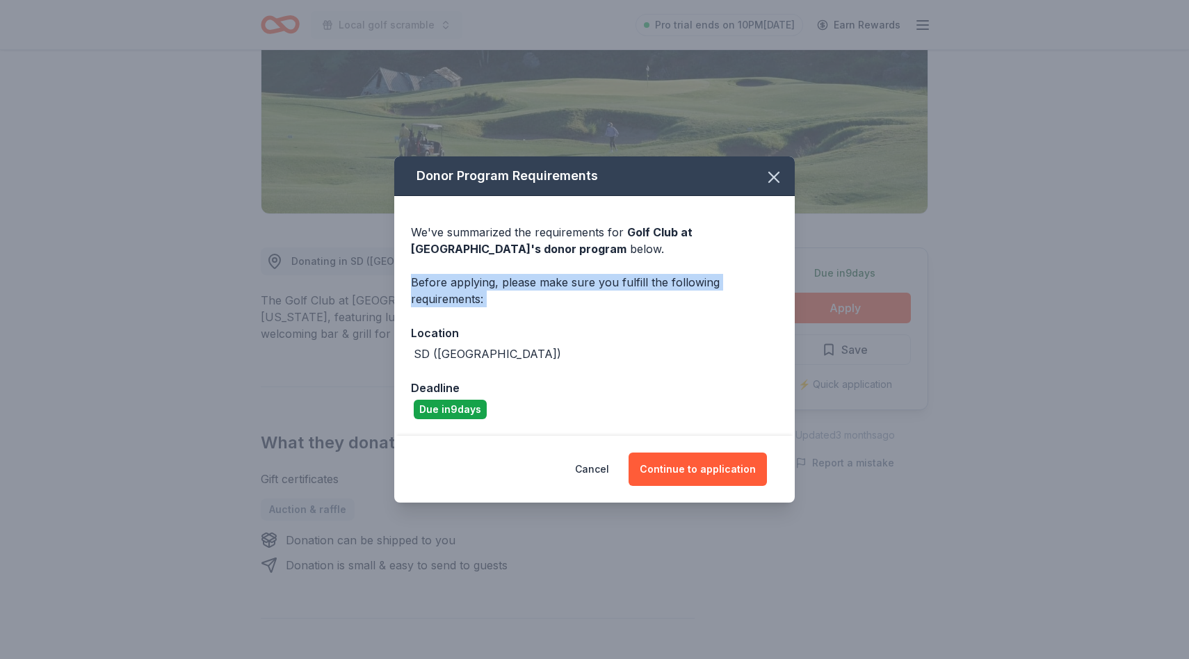
click at [513, 284] on div "Before applying, please make sure you fulfill the following requirements:" at bounding box center [594, 290] width 367 height 33
click at [587, 311] on div "We've summarized the requirements for Golf Club at Red Rock 's donor program be…" at bounding box center [594, 316] width 400 height 240
click at [594, 465] on button "Cancel" at bounding box center [592, 469] width 34 height 33
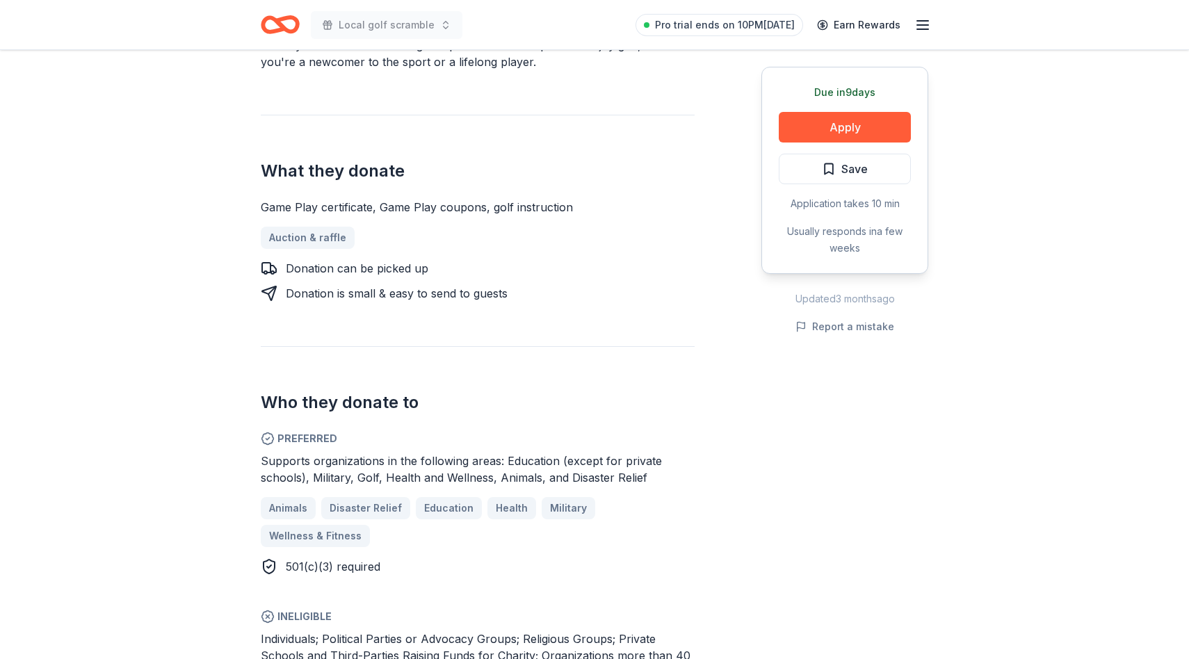
scroll to position [515, 0]
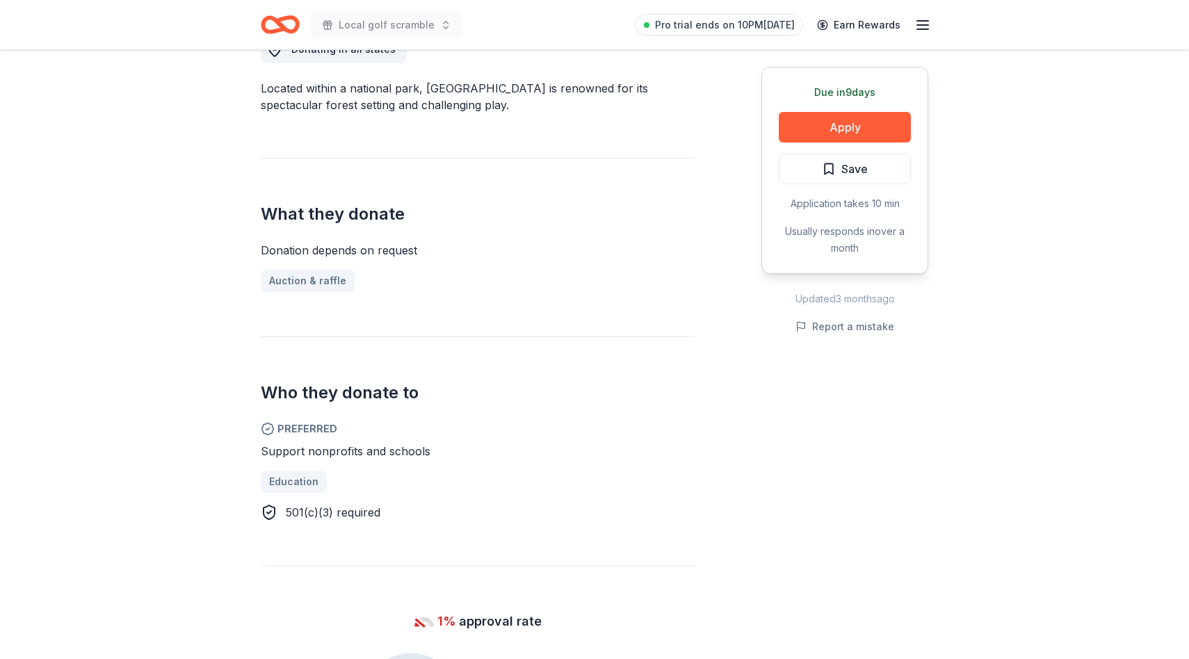
scroll to position [421, 0]
drag, startPoint x: 293, startPoint y: 453, endPoint x: 571, endPoint y: 459, distance: 278.1
click at [570, 459] on div "Support nonprofits and schools Education 501(c)(3) required" at bounding box center [478, 481] width 434 height 78
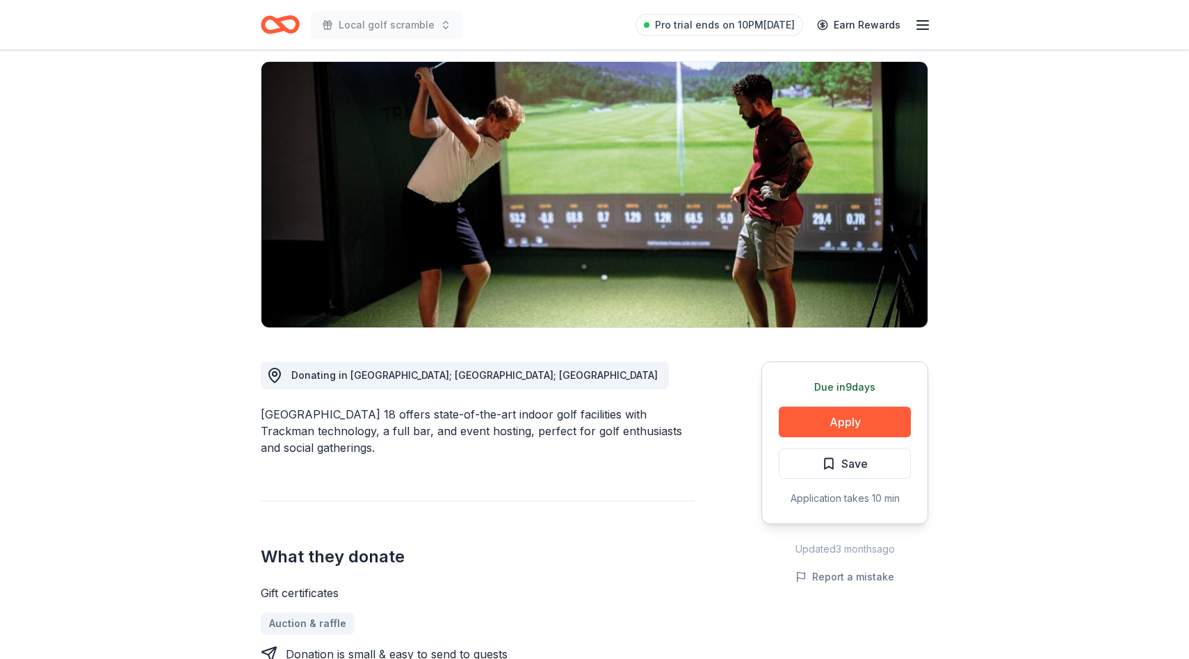
scroll to position [94, 0]
click at [482, 437] on div "[GEOGRAPHIC_DATA] 18 offers state-of-the-art indoor golf facilities with Trackm…" at bounding box center [478, 432] width 434 height 50
